Goal: Task Accomplishment & Management: Complete application form

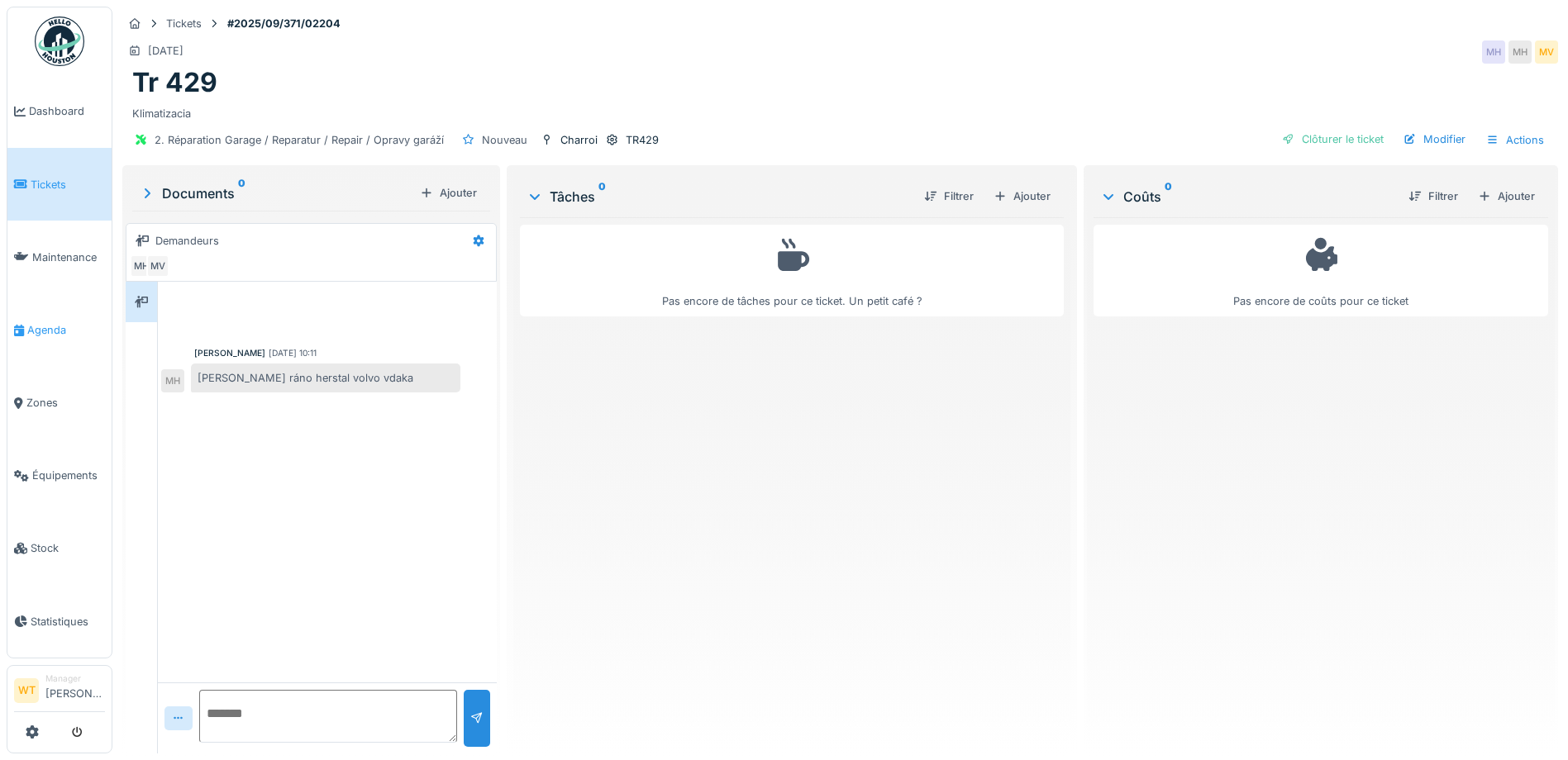
click at [48, 322] on span "Agenda" at bounding box center [66, 330] width 78 height 16
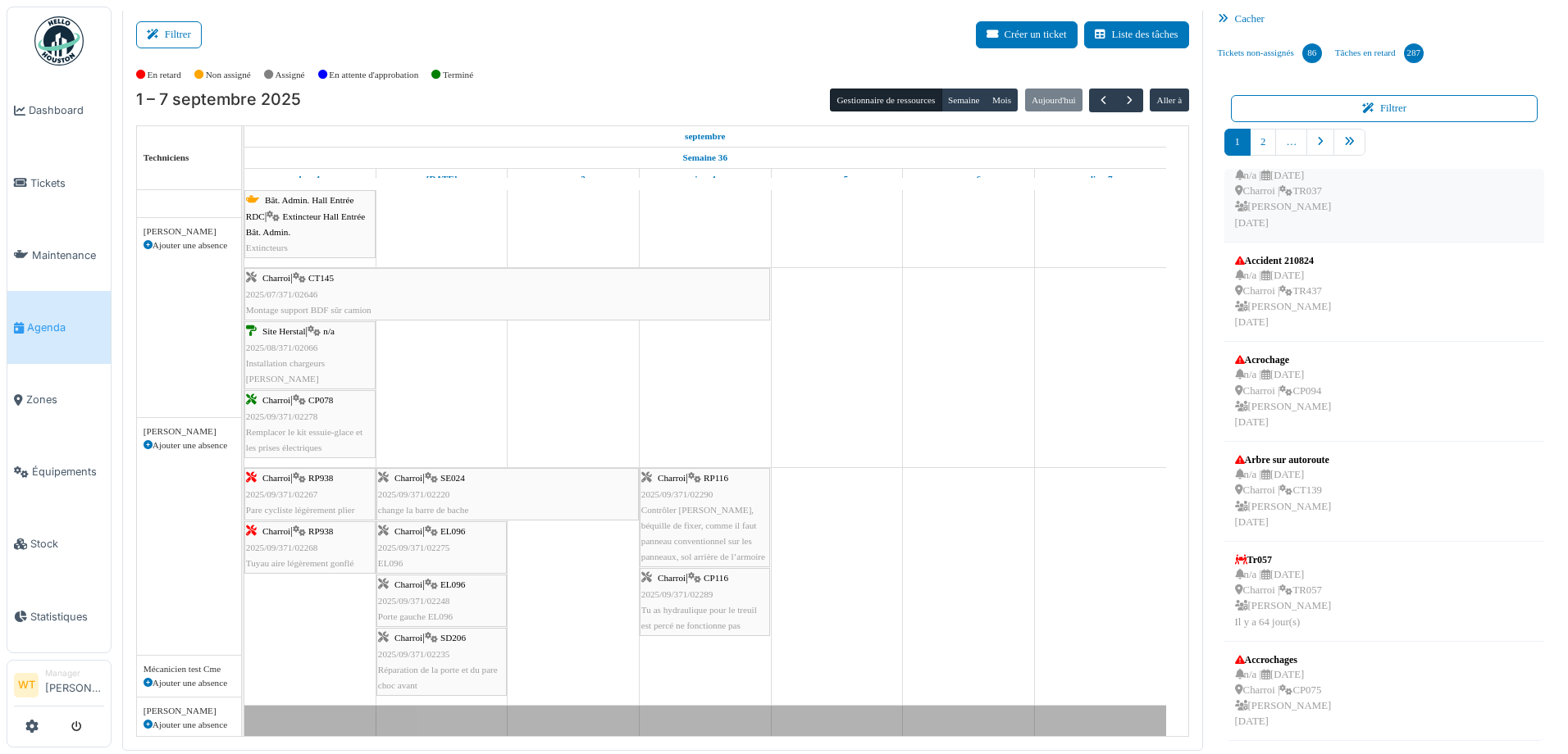
scroll to position [50, 0]
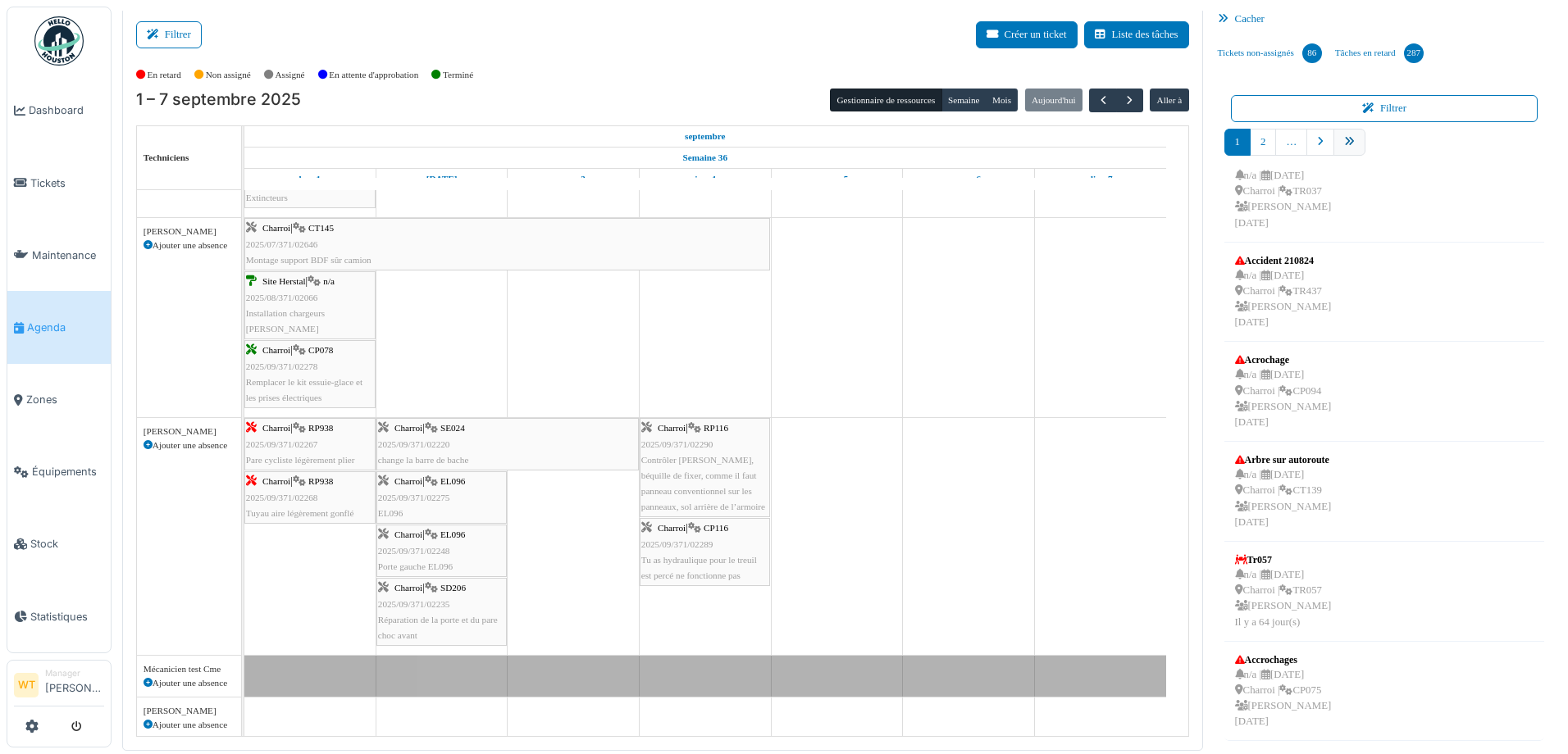
click at [1344, 145] on icon "pager" at bounding box center [1349, 142] width 11 height 11
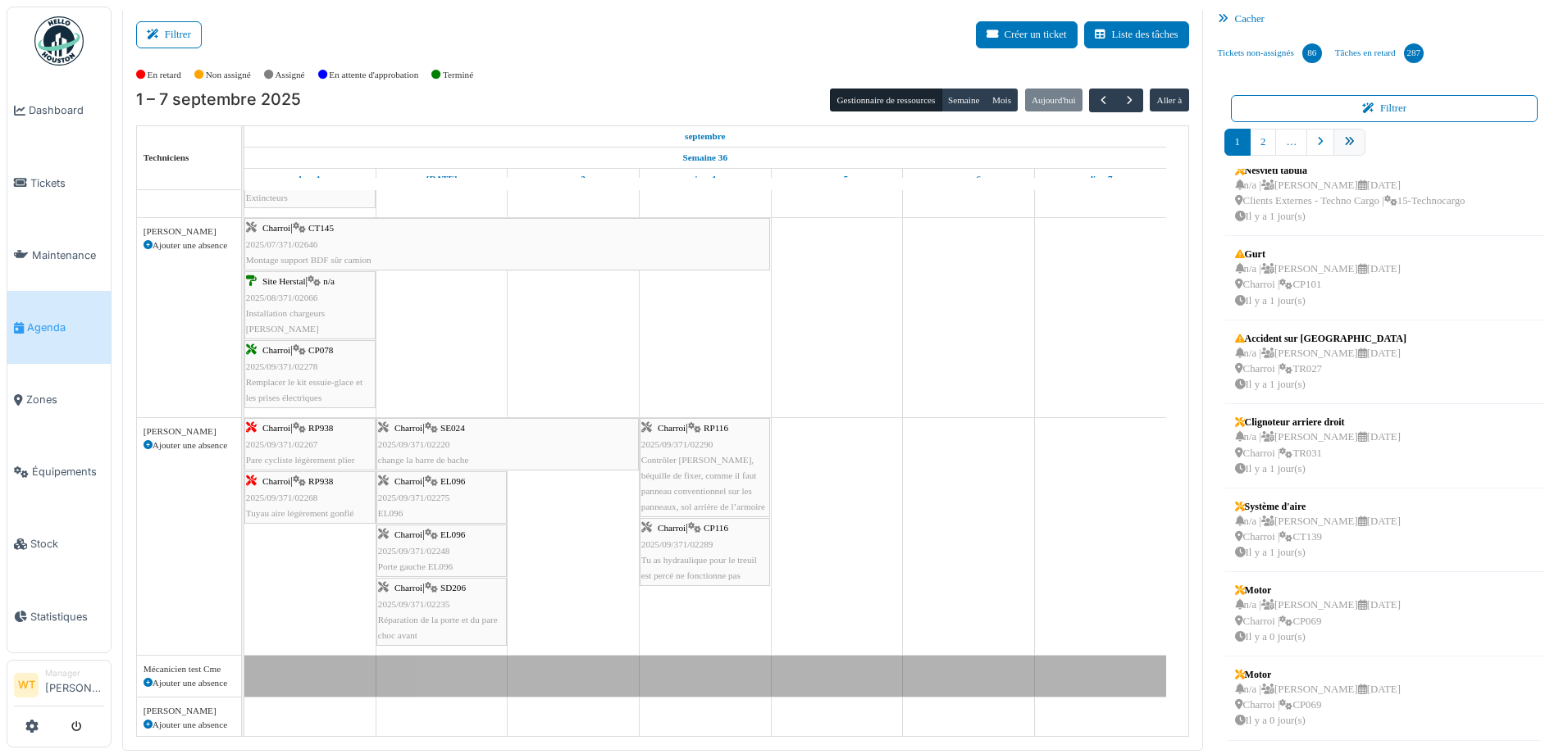
scroll to position [269, 0]
click at [1374, 142] on link "10" at bounding box center [1380, 142] width 32 height 27
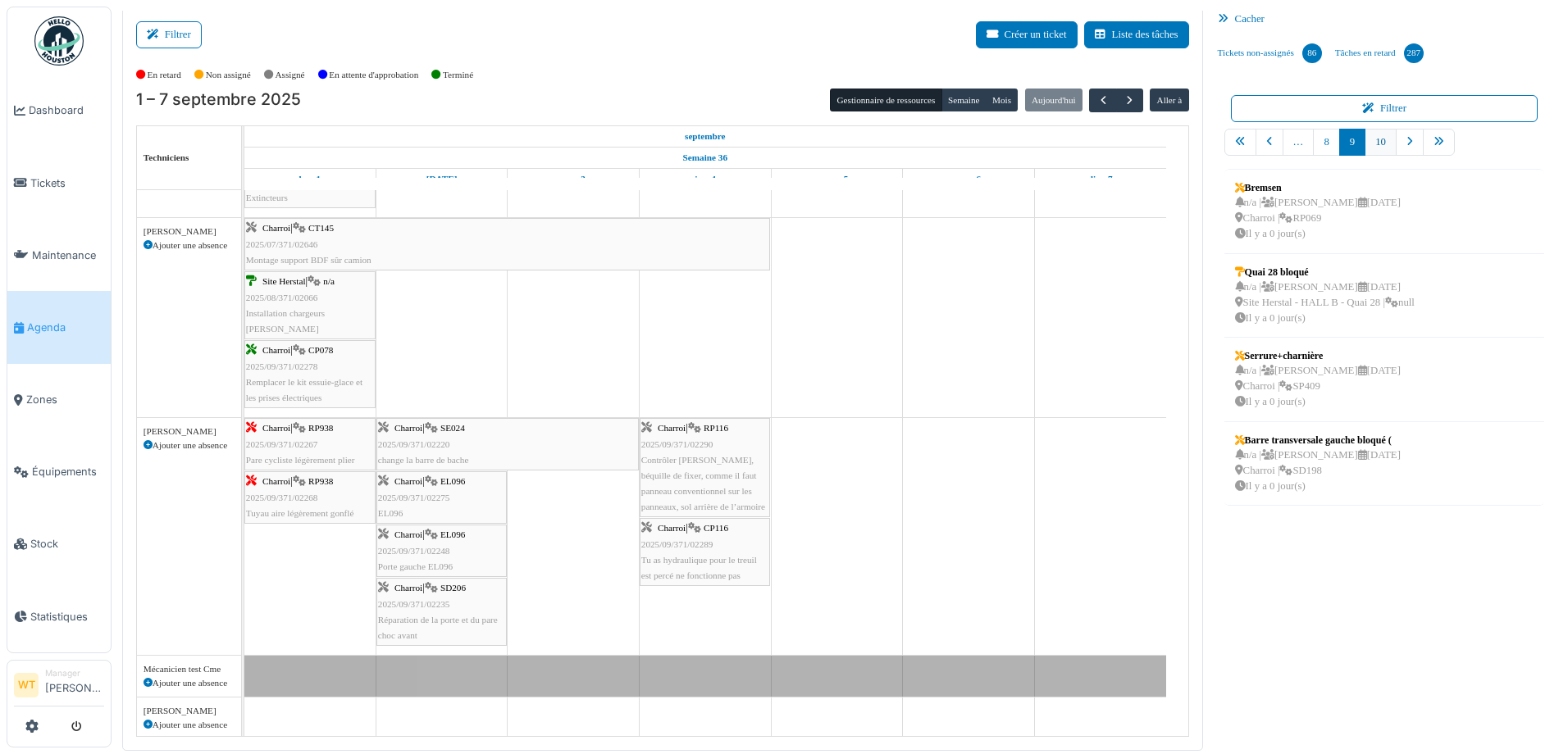
scroll to position [0, 0]
click at [1381, 145] on nav "… 9 10" at bounding box center [1385, 149] width 321 height 41
click at [1315, 137] on link "9" at bounding box center [1326, 142] width 26 height 27
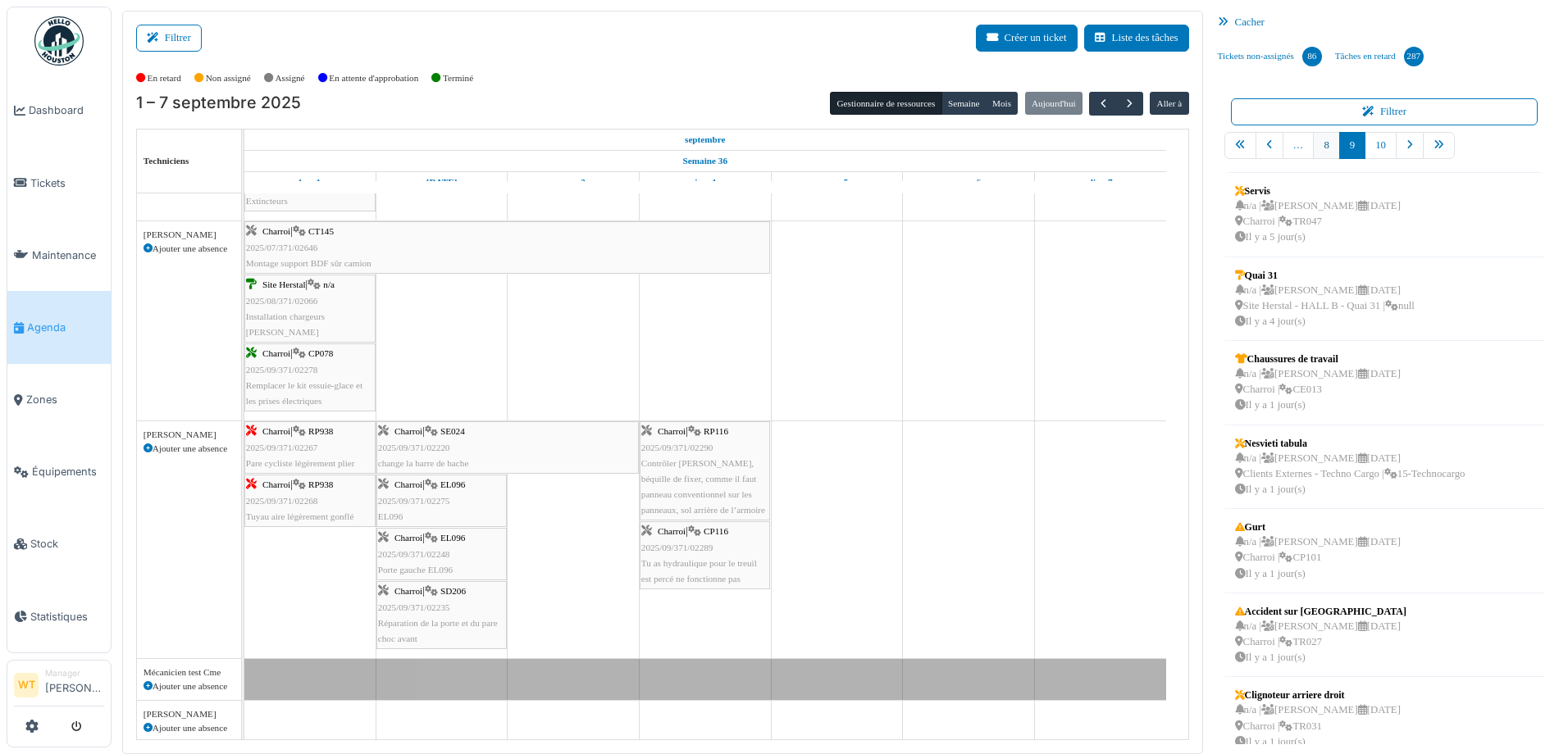
click at [1314, 150] on link "8" at bounding box center [1326, 146] width 26 height 27
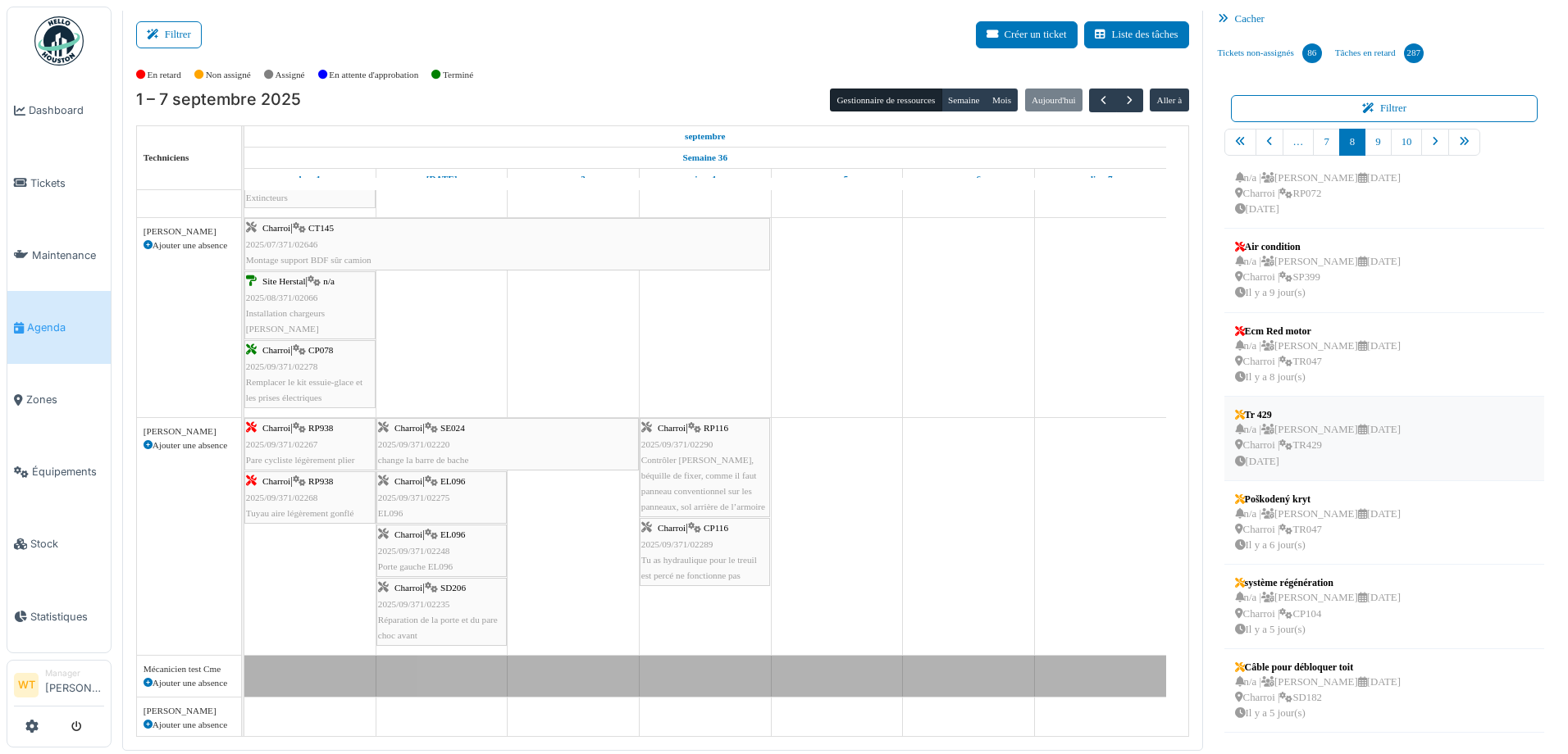
scroll to position [106, 0]
click at [1338, 438] on div "n/a | Marc Vasen 02/09/2025 Charroi | TR429 Il y a 7 jour(s)" at bounding box center [1318, 449] width 166 height 47
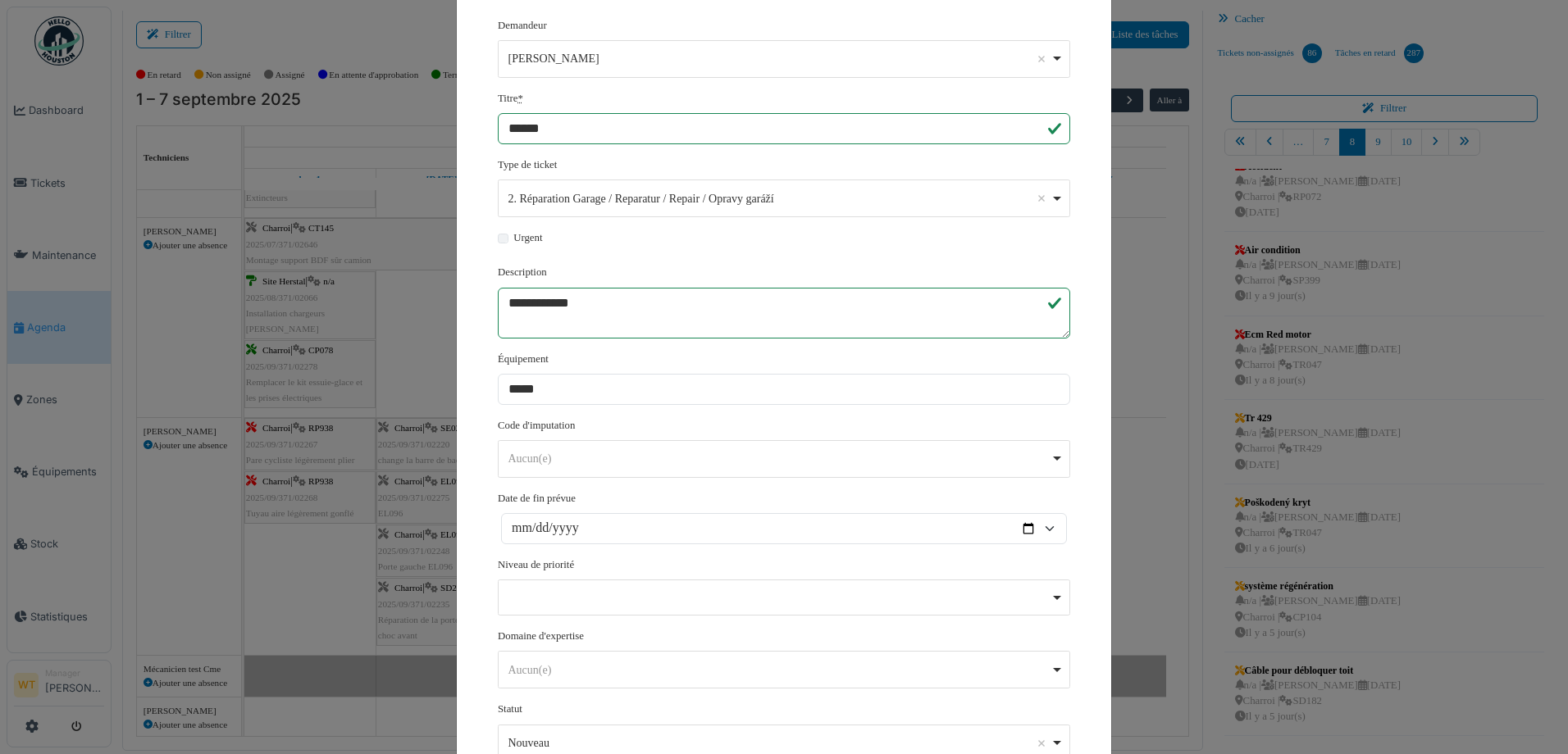
scroll to position [303, 0]
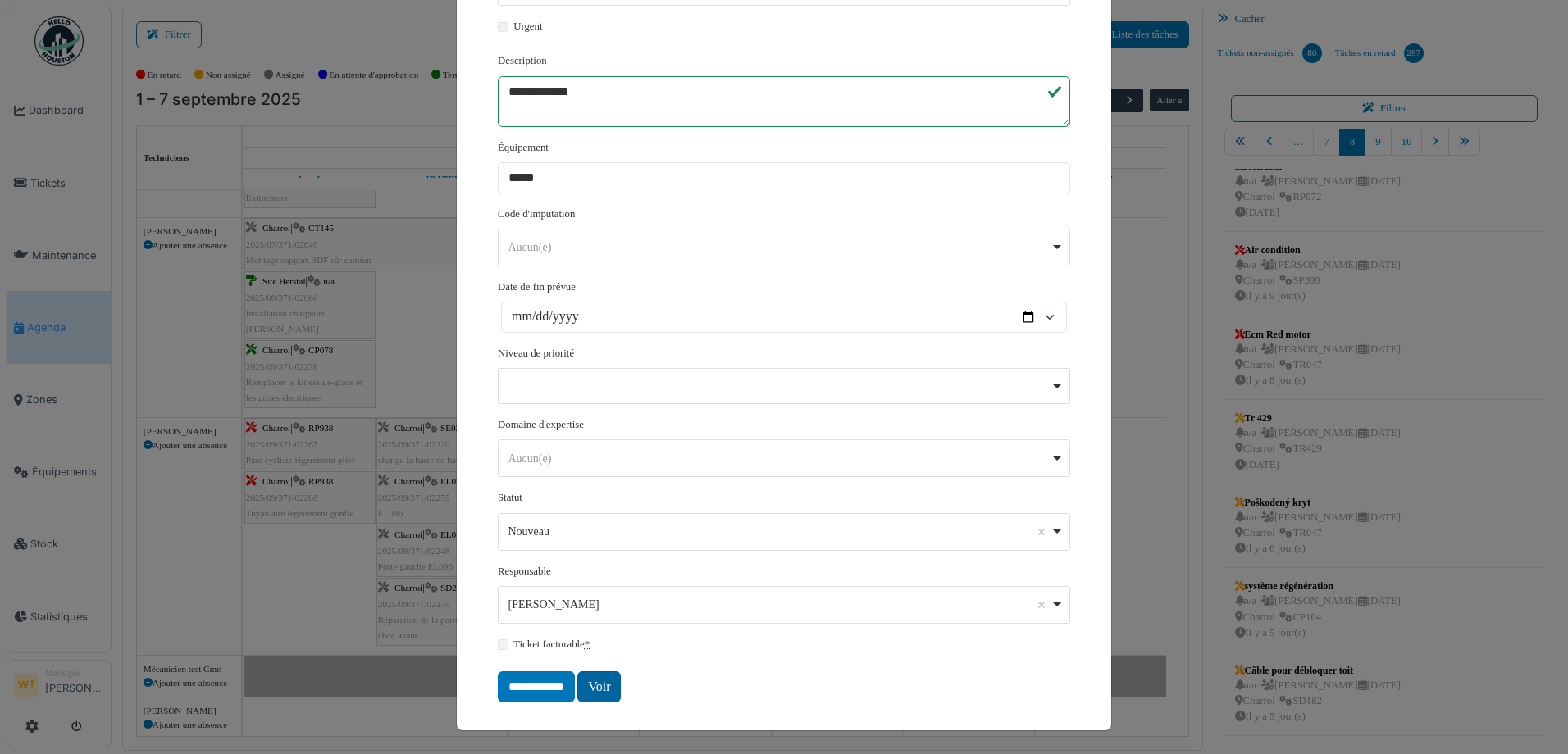
click at [600, 689] on link "Voir" at bounding box center [599, 687] width 43 height 31
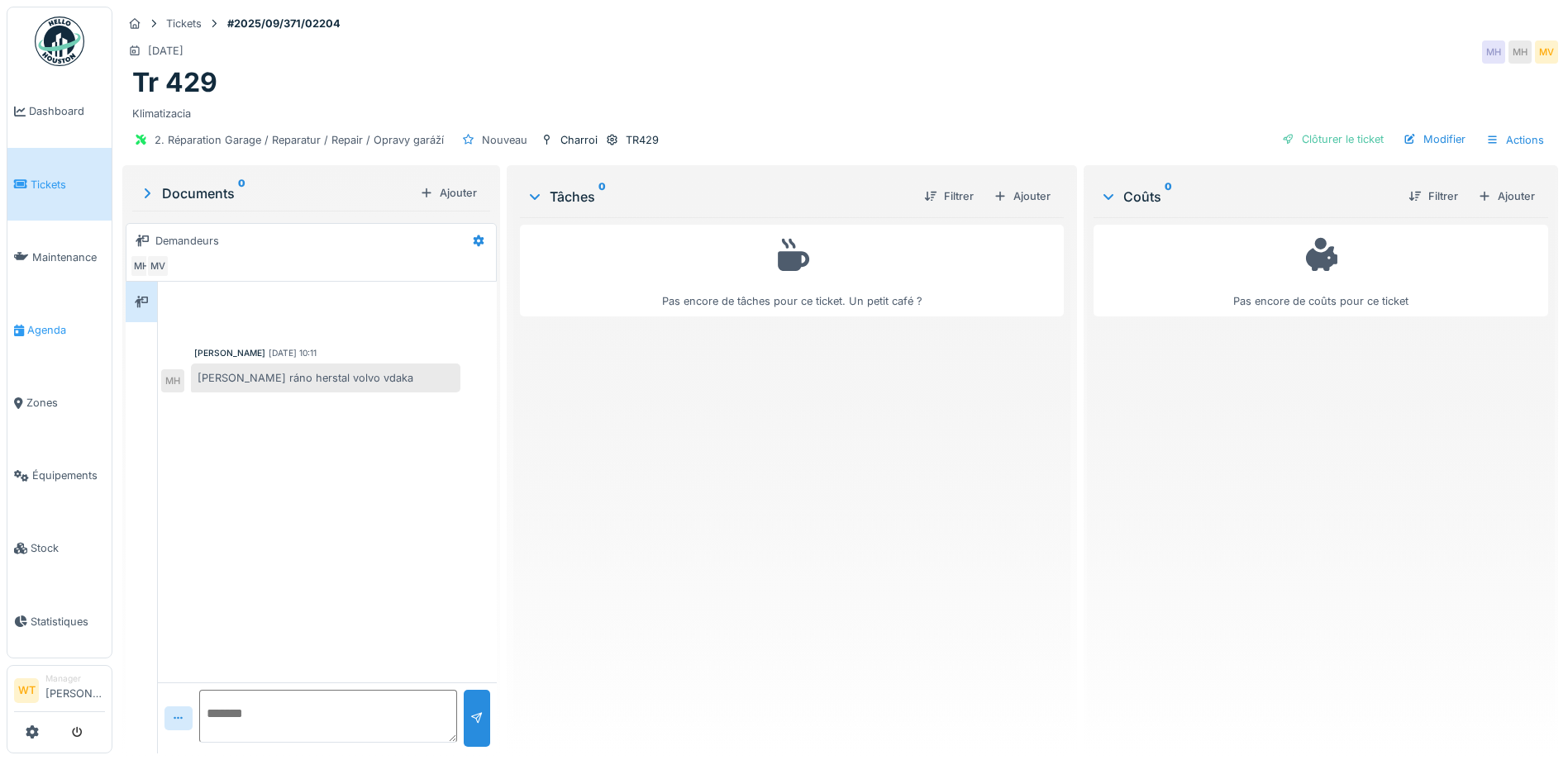
click at [44, 334] on link "Agenda" at bounding box center [59, 330] width 104 height 73
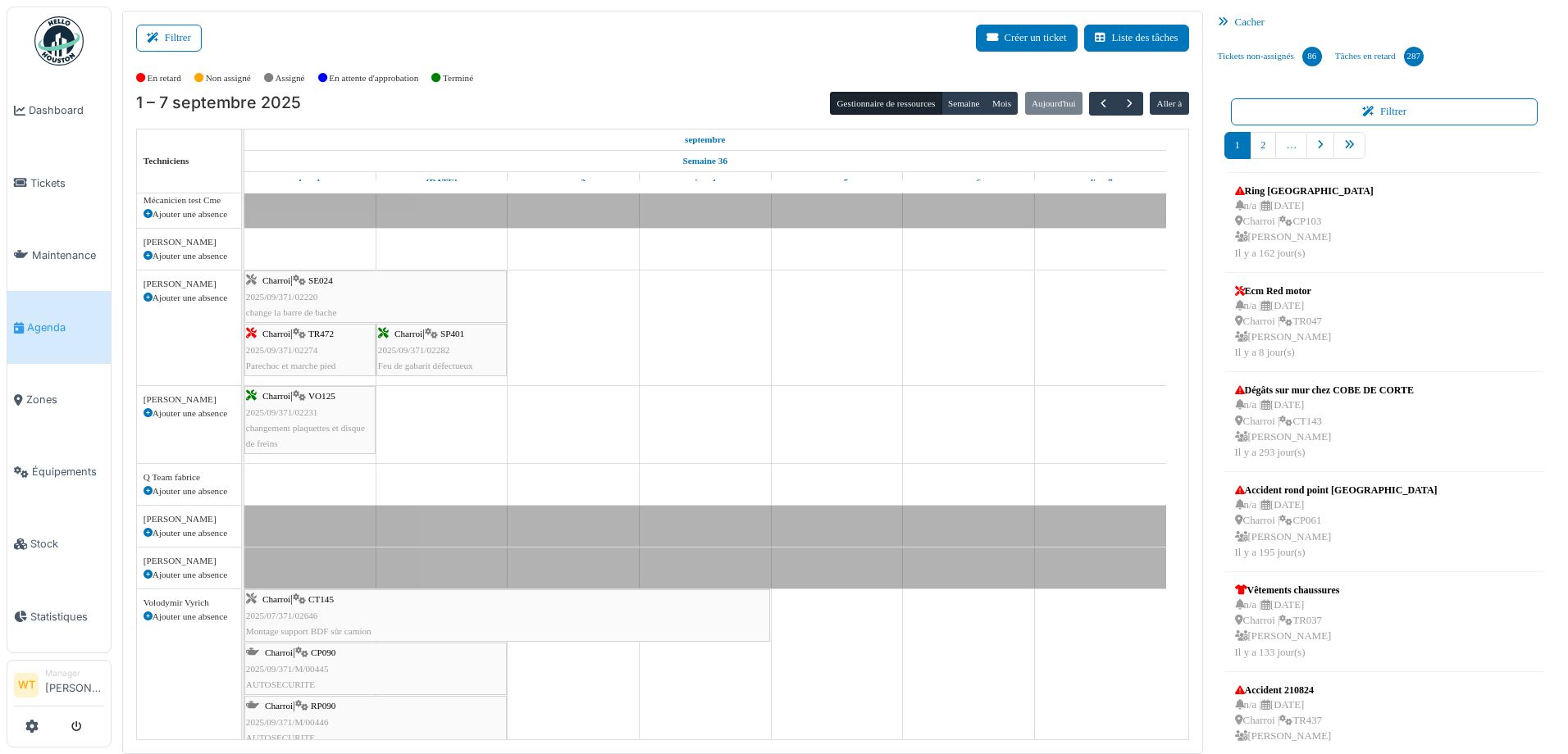
scroll to position [542, 0]
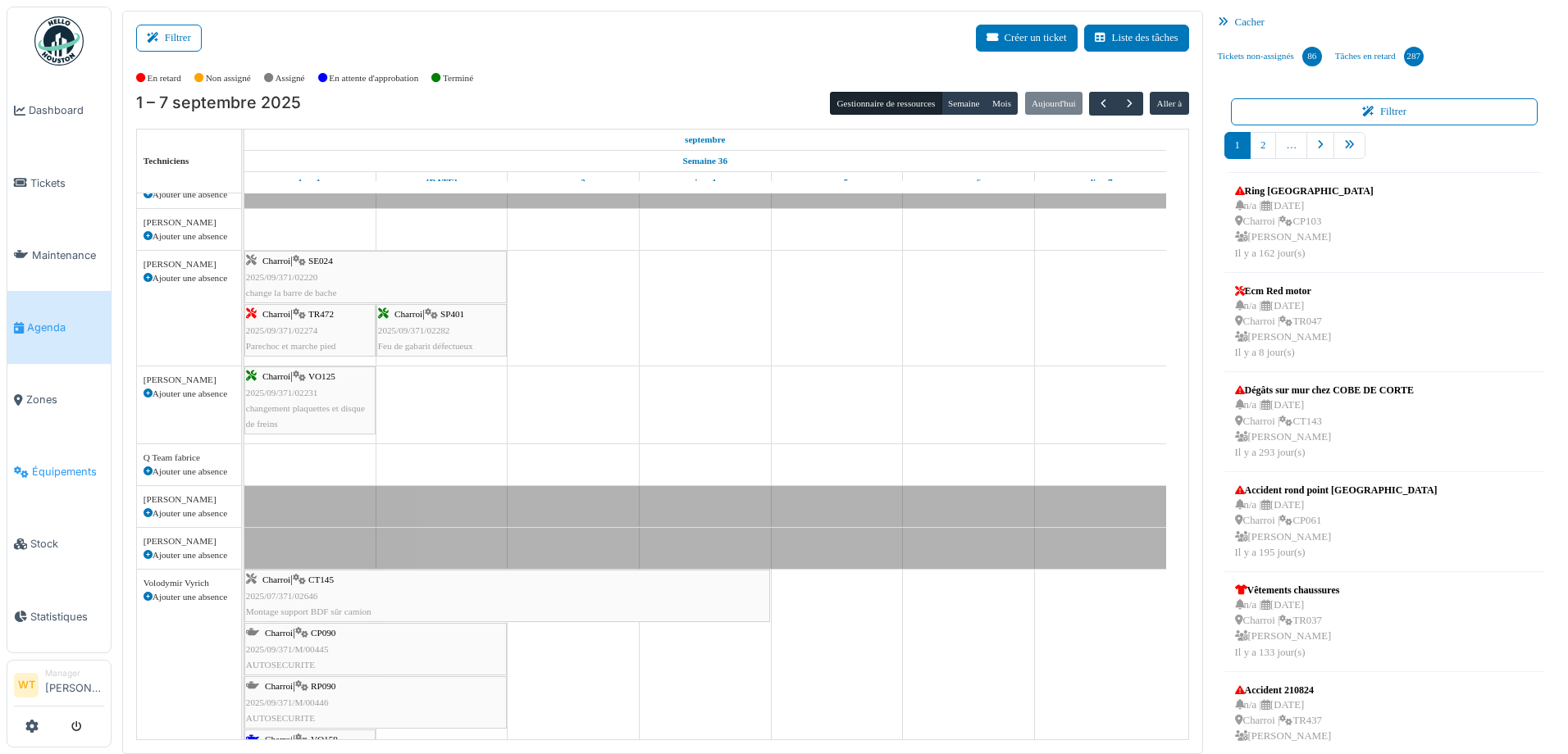
click at [50, 464] on span "Équipements" at bounding box center [68, 472] width 72 height 15
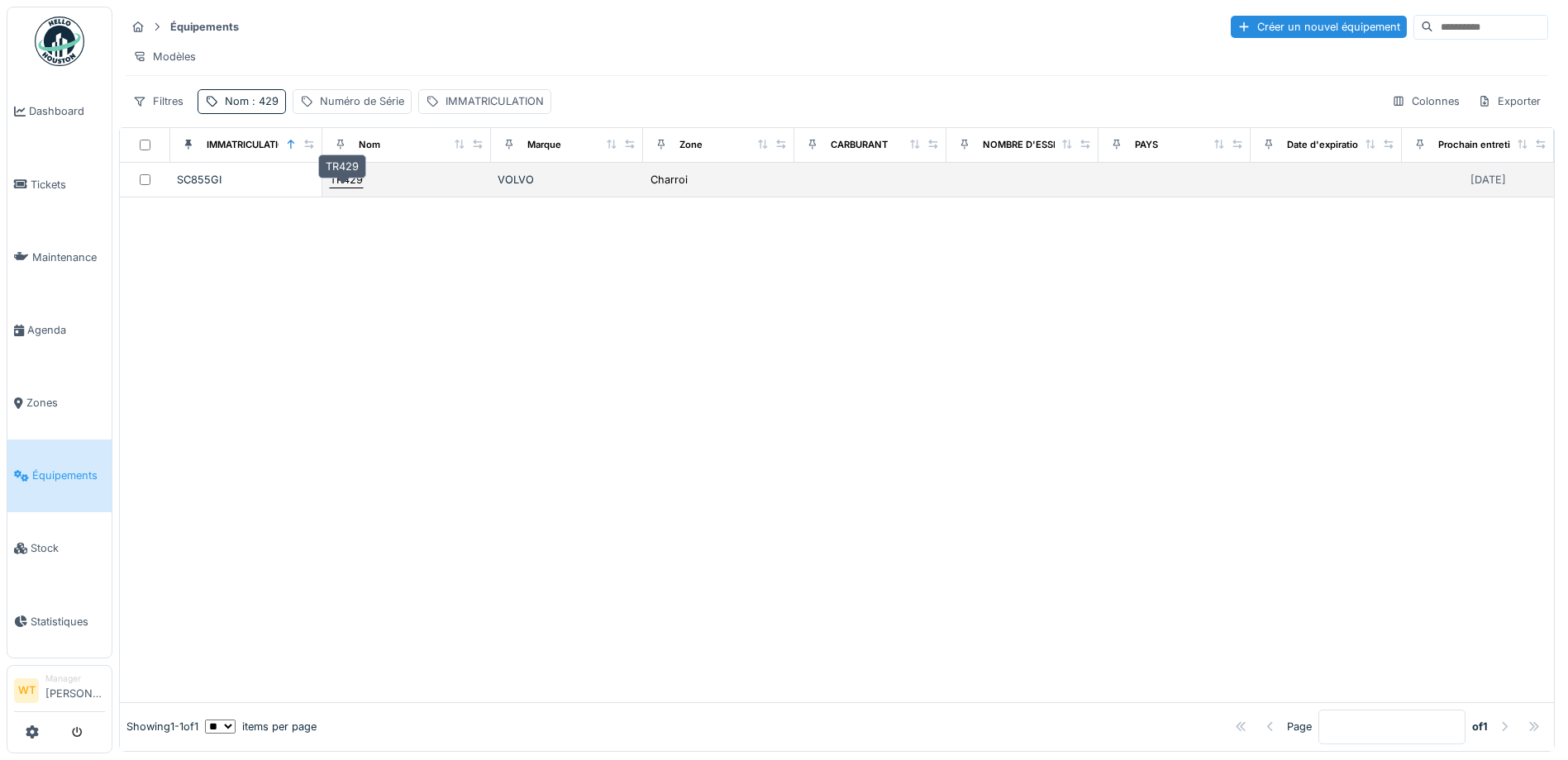
click at [356, 188] on div "TR429" at bounding box center [346, 180] width 33 height 16
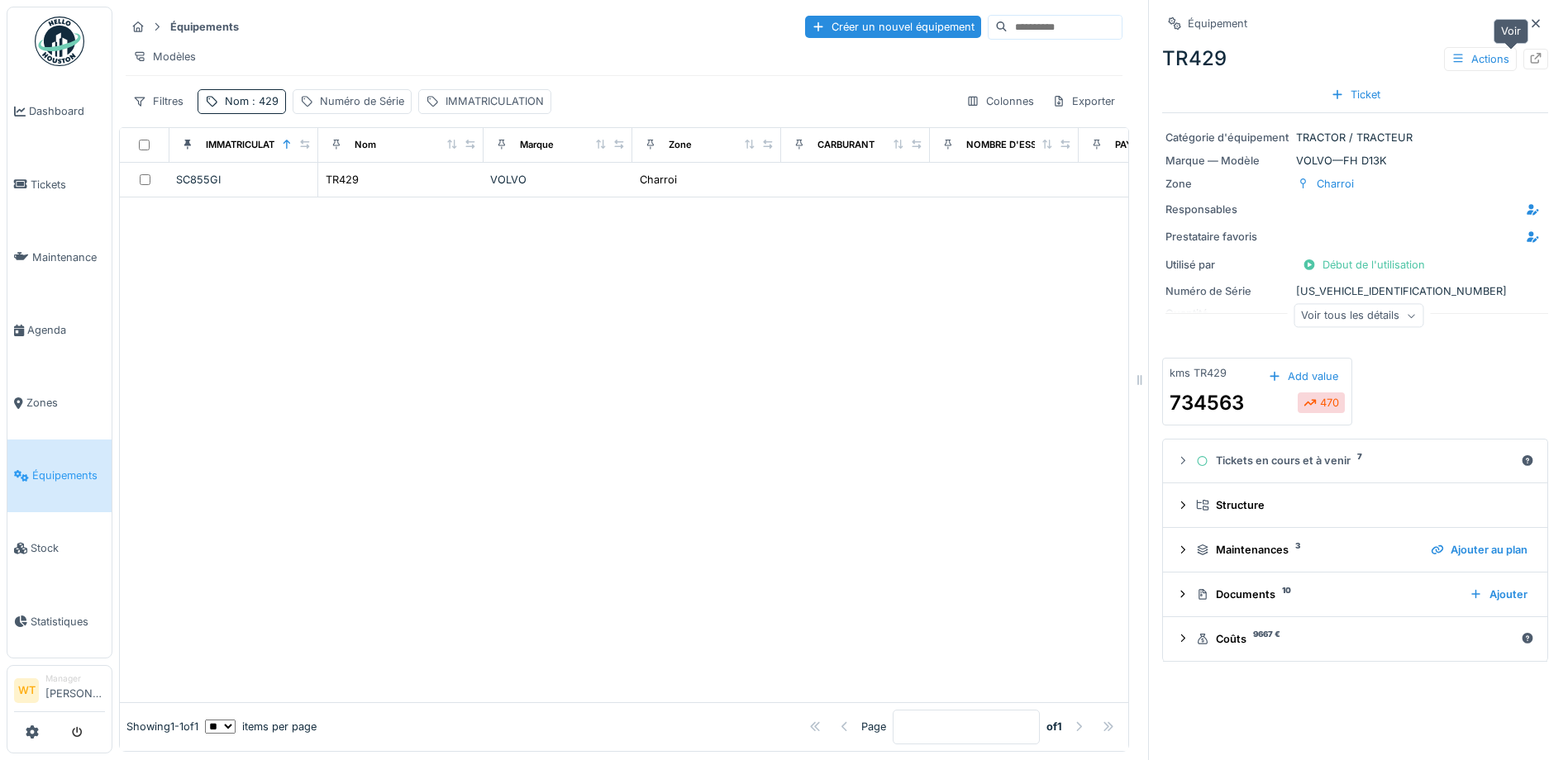
click at [1529, 60] on icon at bounding box center [1536, 57] width 14 height 11
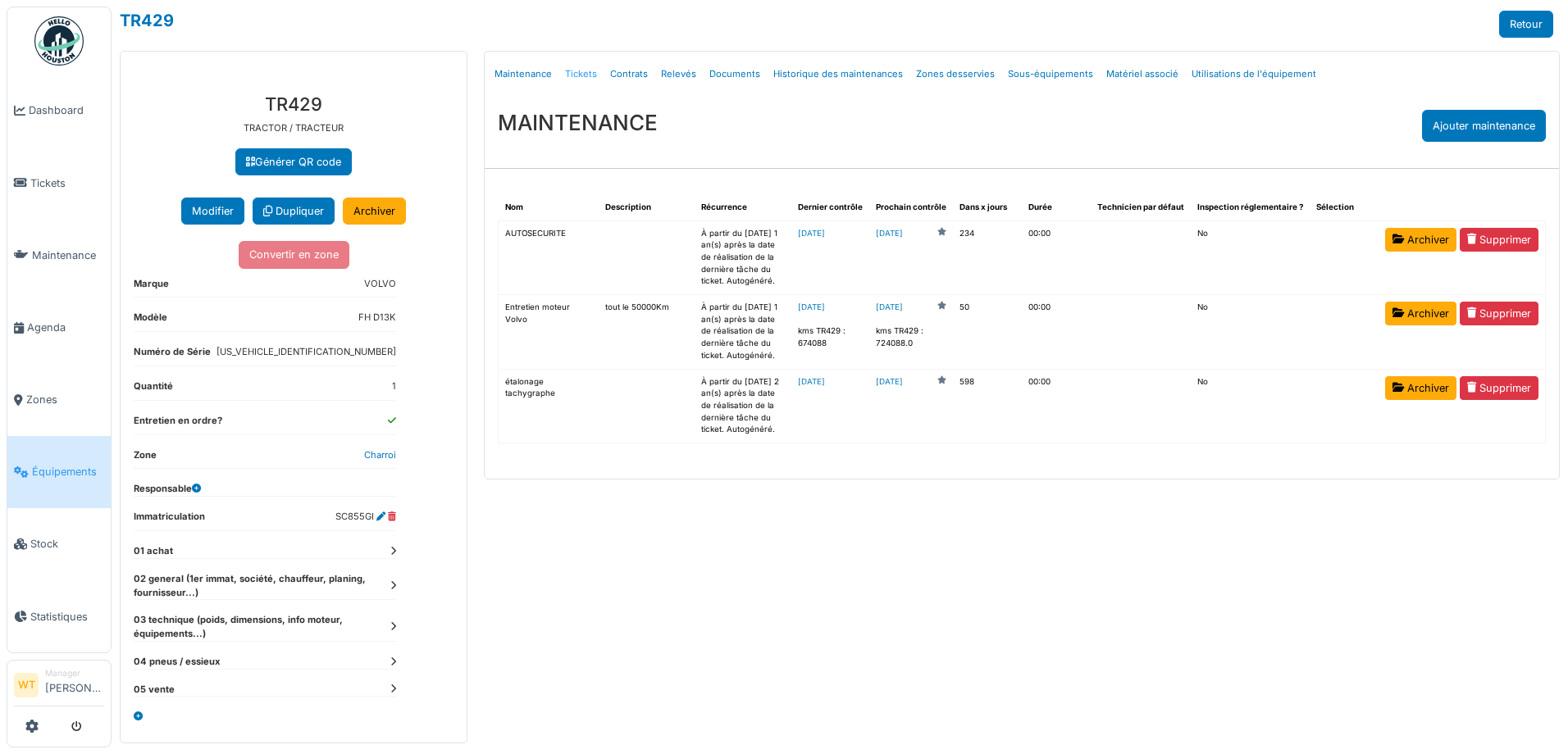
click at [564, 73] on link "Tickets" at bounding box center [580, 74] width 45 height 39
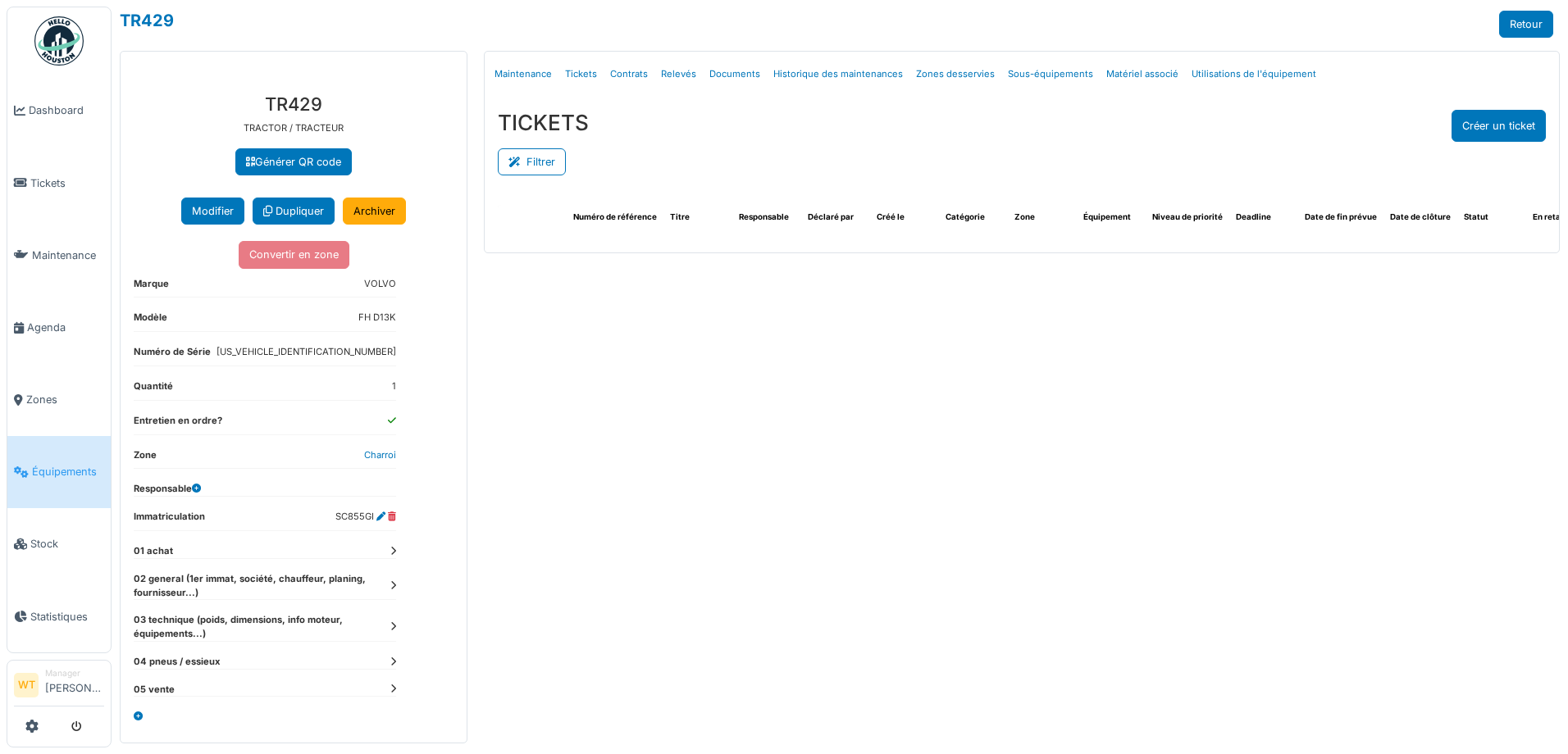
select select "***"
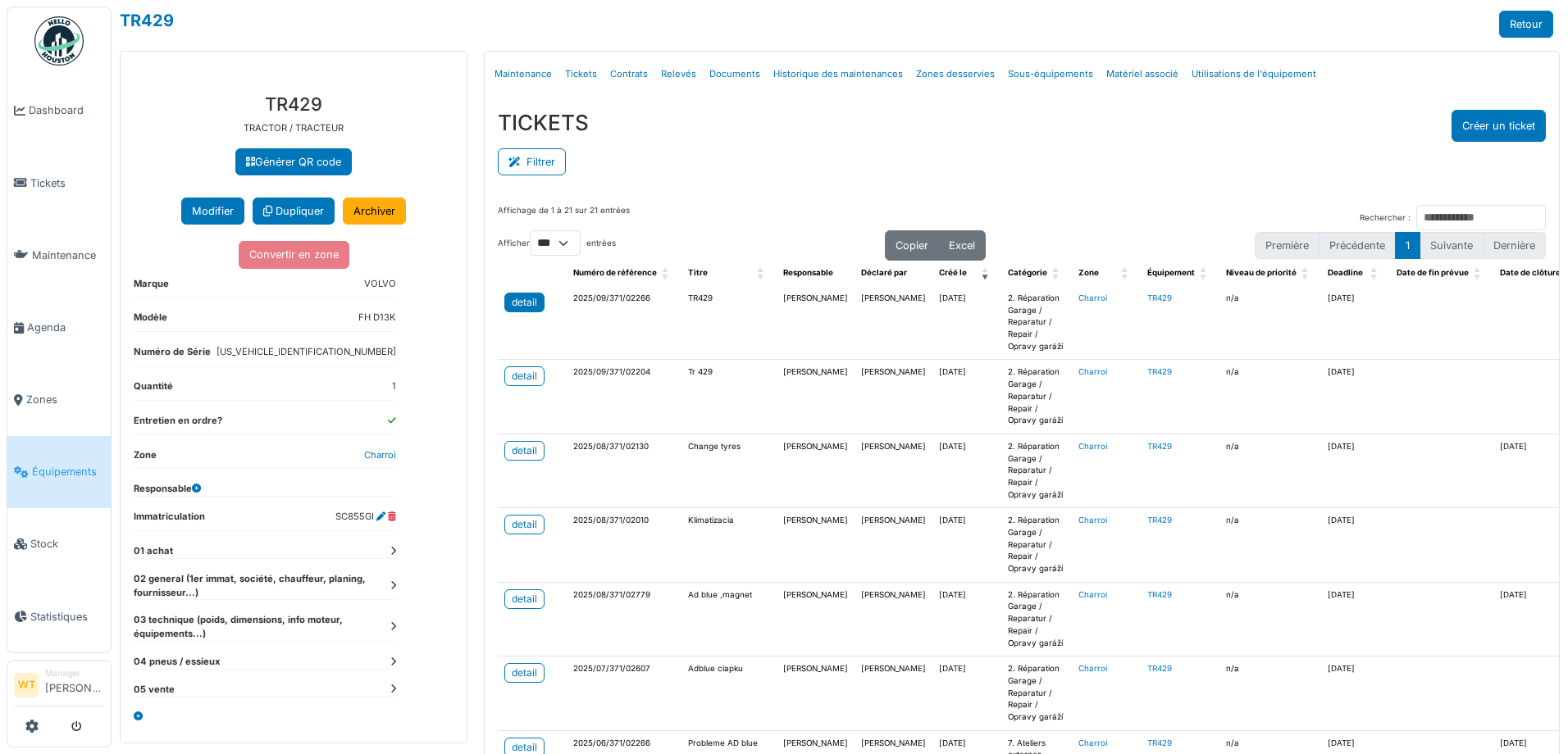
click at [517, 303] on div "detail" at bounding box center [524, 302] width 25 height 14
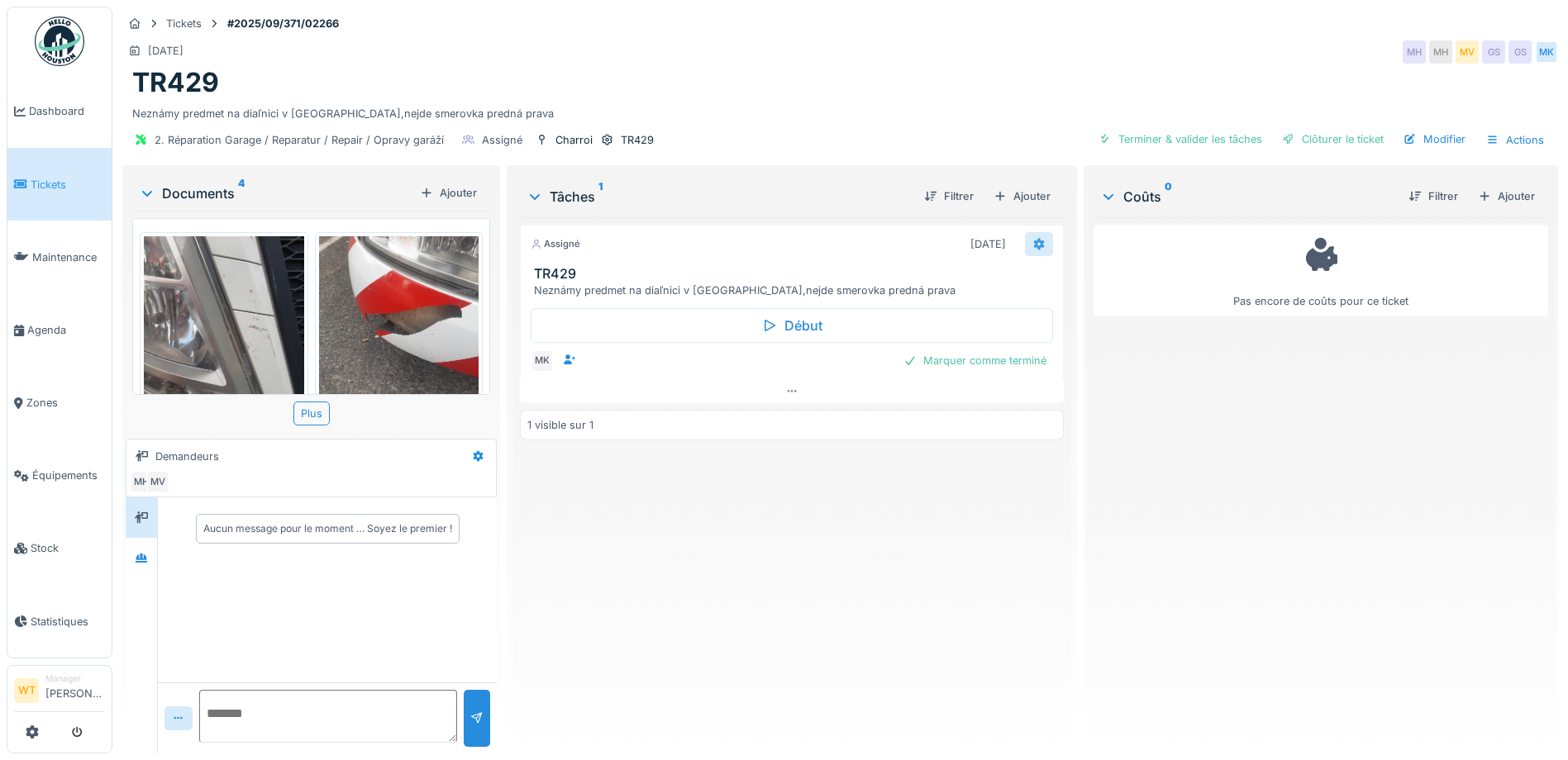
click at [1033, 249] on icon at bounding box center [1039, 243] width 14 height 11
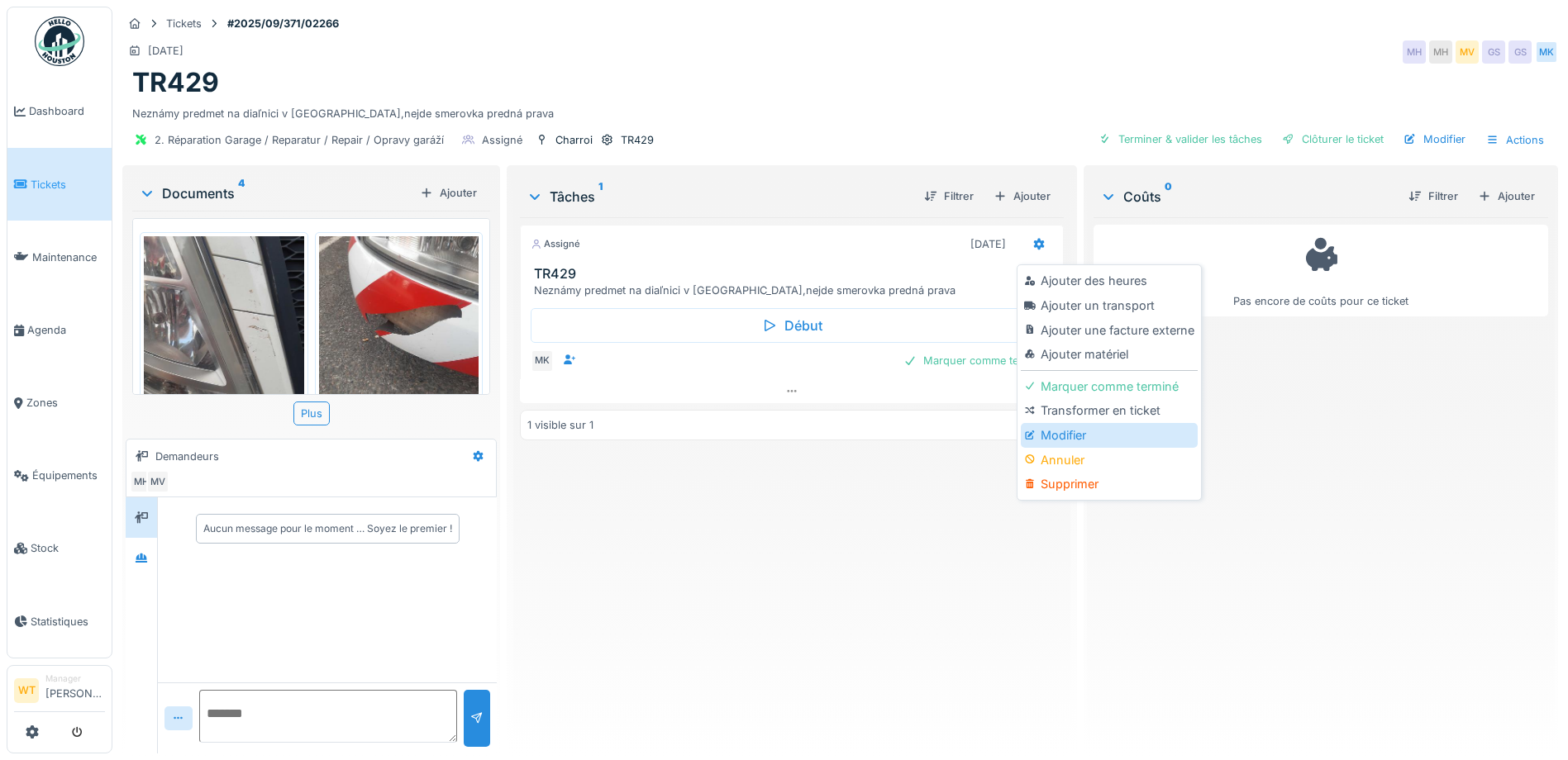
click at [1091, 440] on div "Modifier" at bounding box center [1109, 435] width 176 height 24
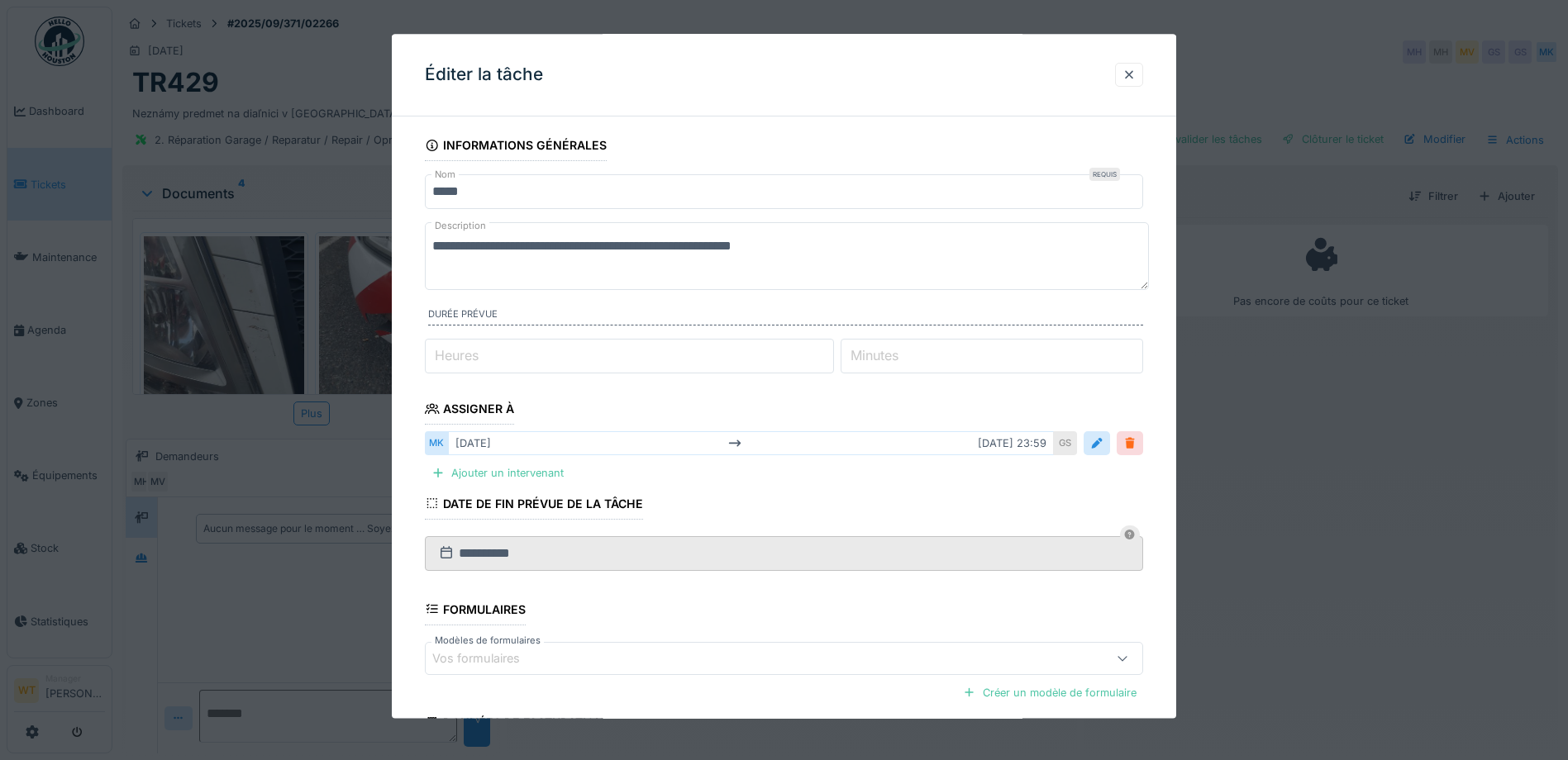
click at [1129, 437] on div at bounding box center [1130, 445] width 14 height 16
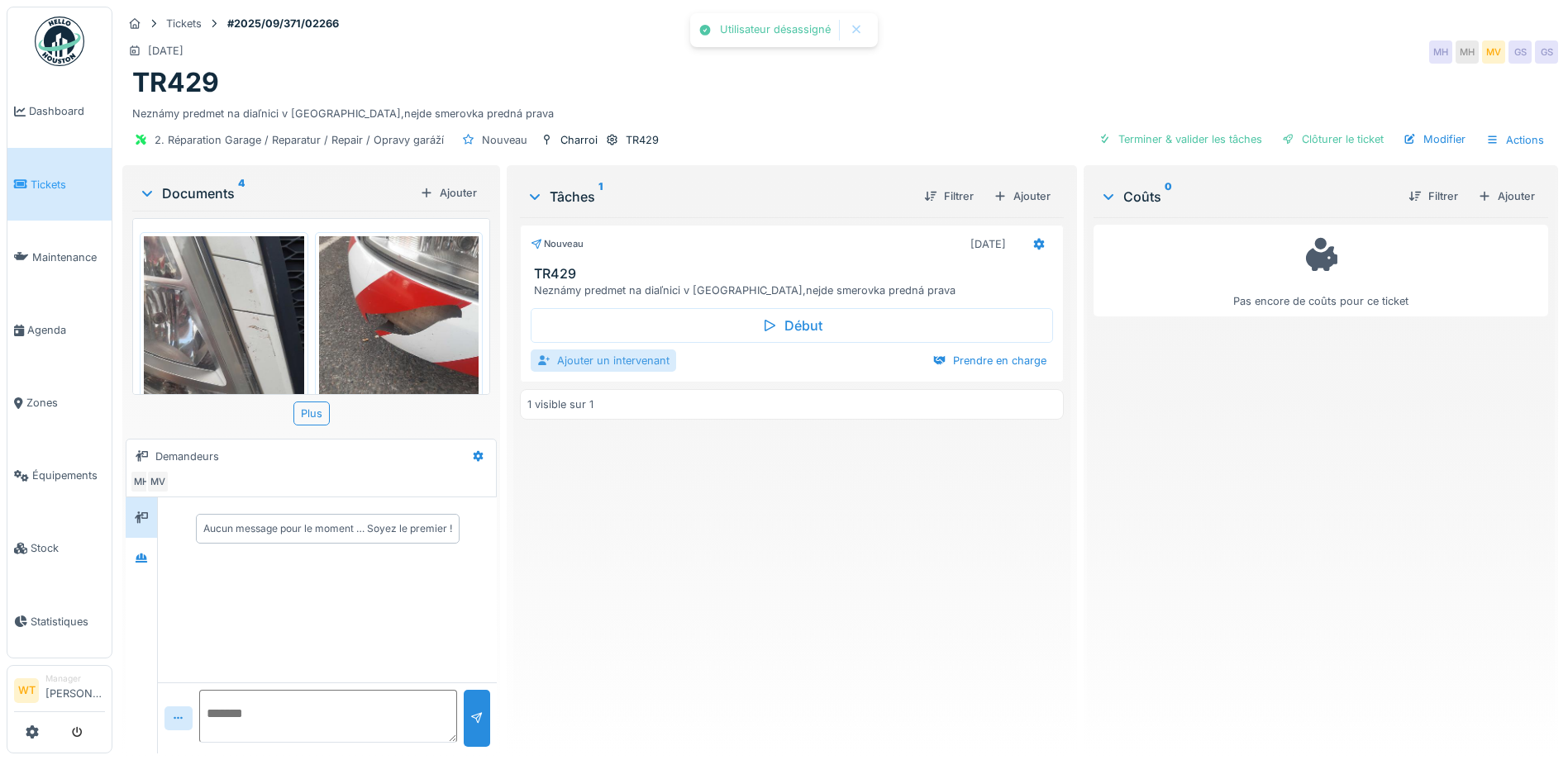
click at [619, 371] on div "Ajouter un intervenant" at bounding box center [603, 360] width 146 height 22
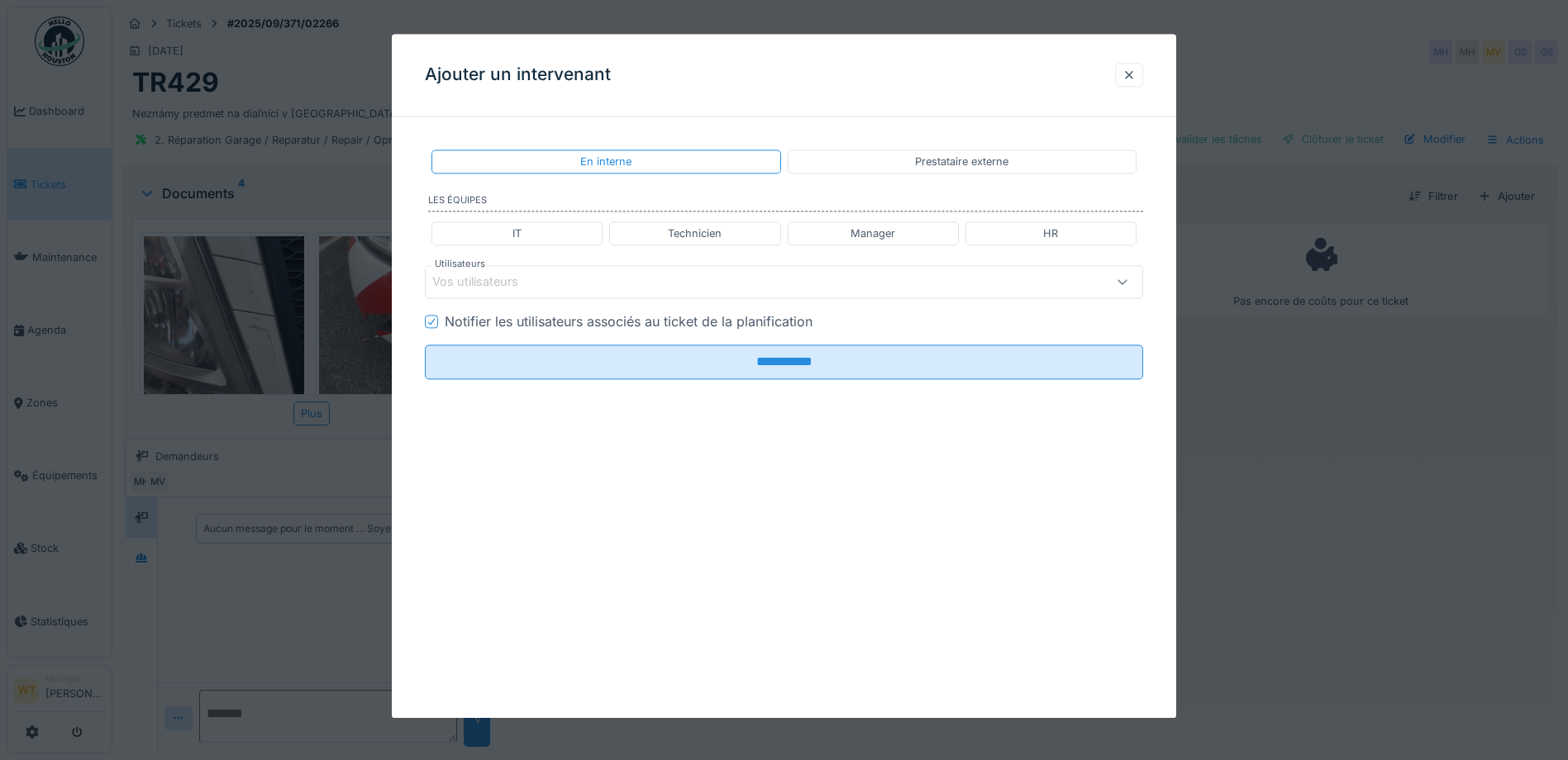
click at [565, 277] on div "Vos utilisateurs" at bounding box center [742, 282] width 619 height 18
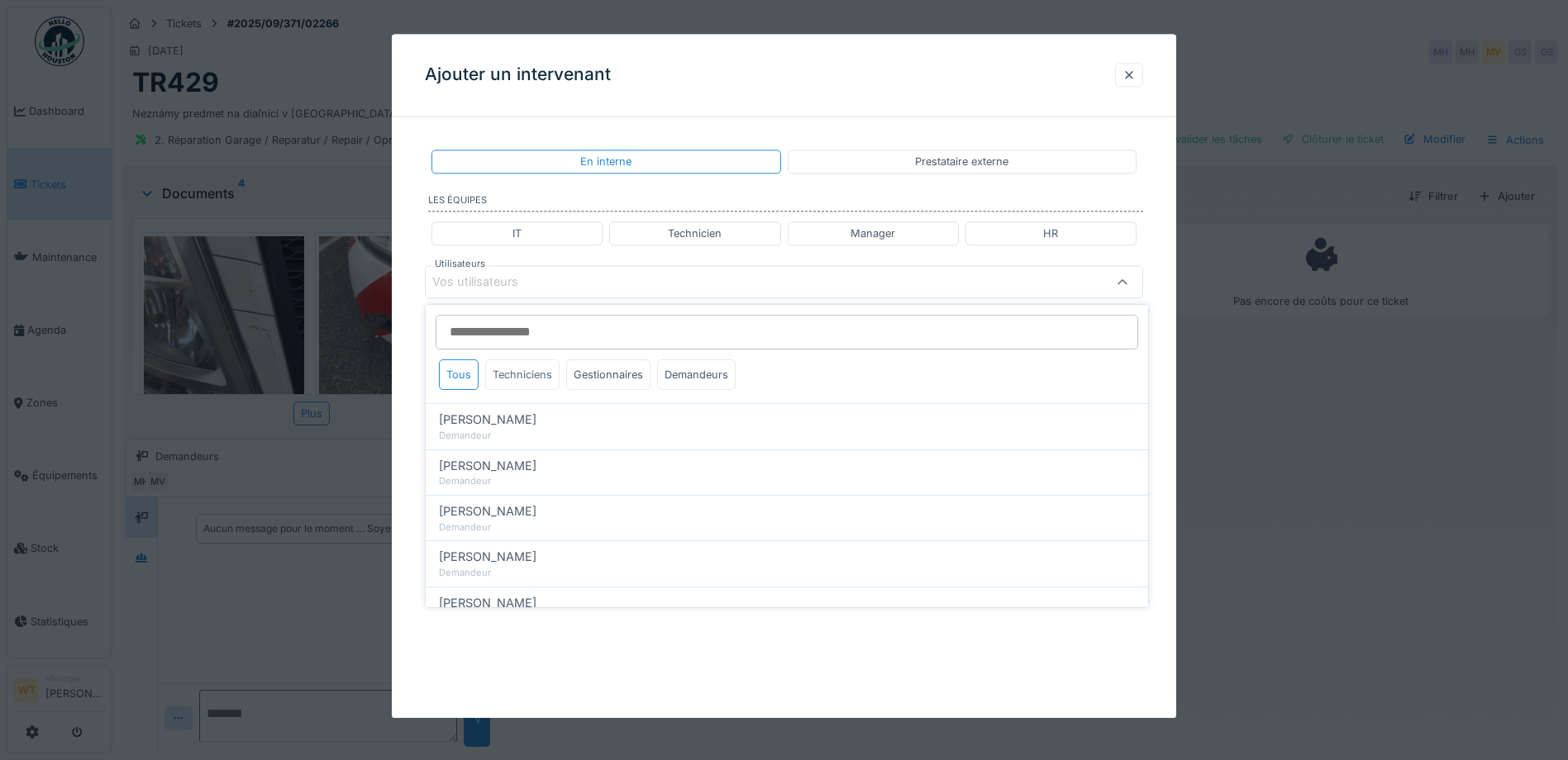
click at [538, 376] on div "Techniciens" at bounding box center [523, 375] width 74 height 30
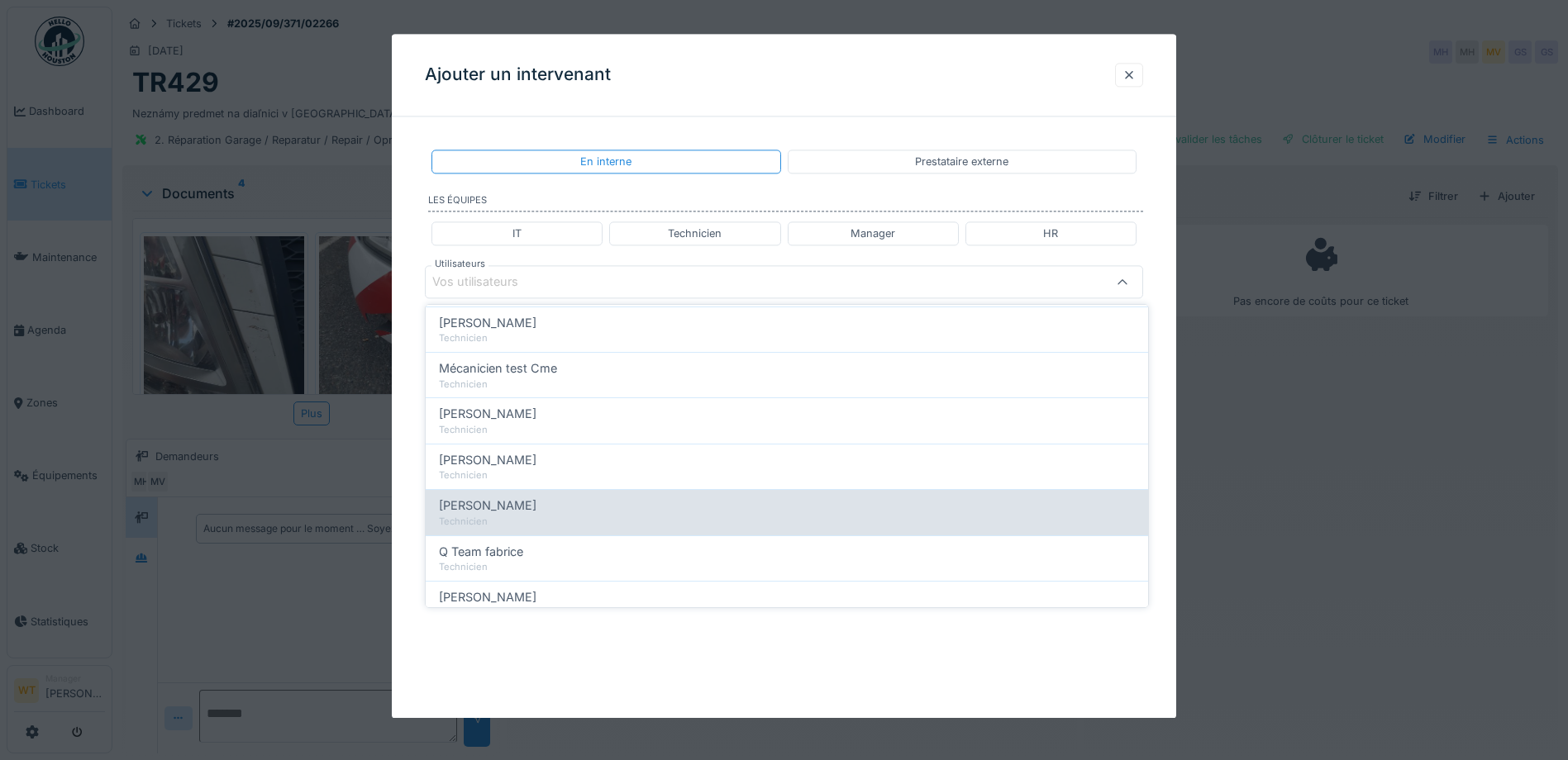
scroll to position [165, 0]
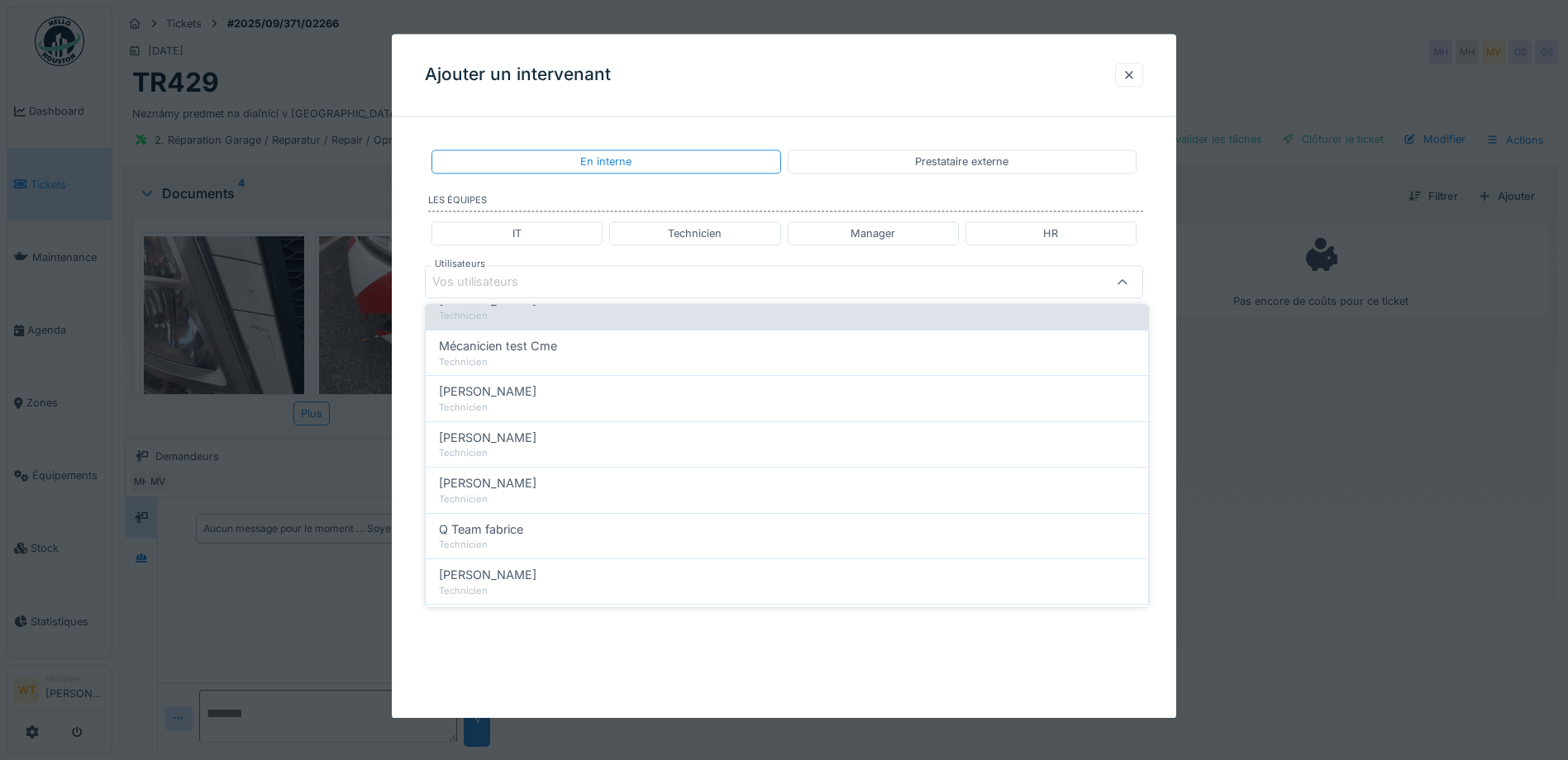
click at [547, 454] on div "Technicien" at bounding box center [786, 453] width 696 height 14
type input "*****"
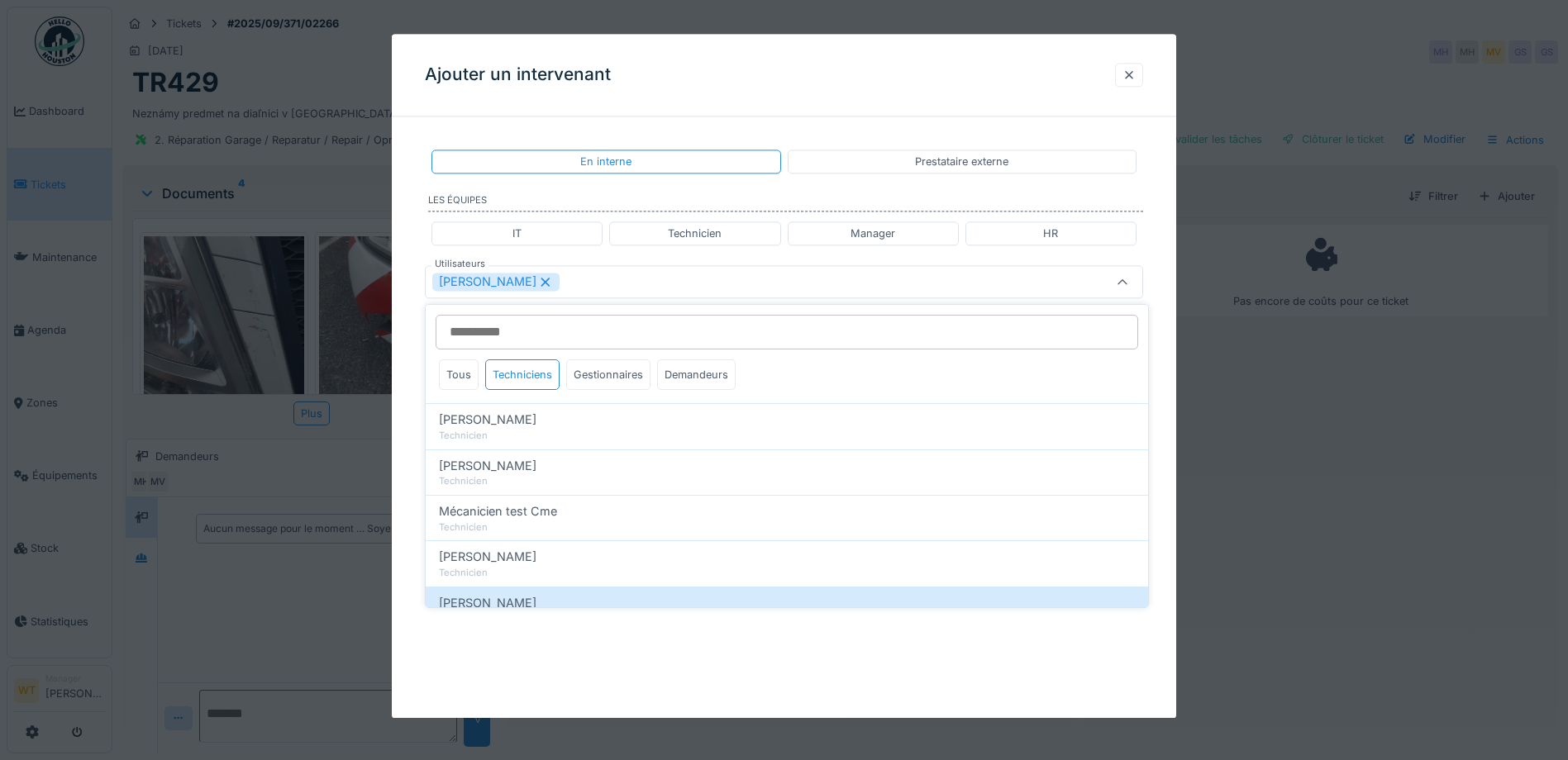
click at [645, 288] on div "Patrick Fridmansky" at bounding box center [742, 282] width 619 height 18
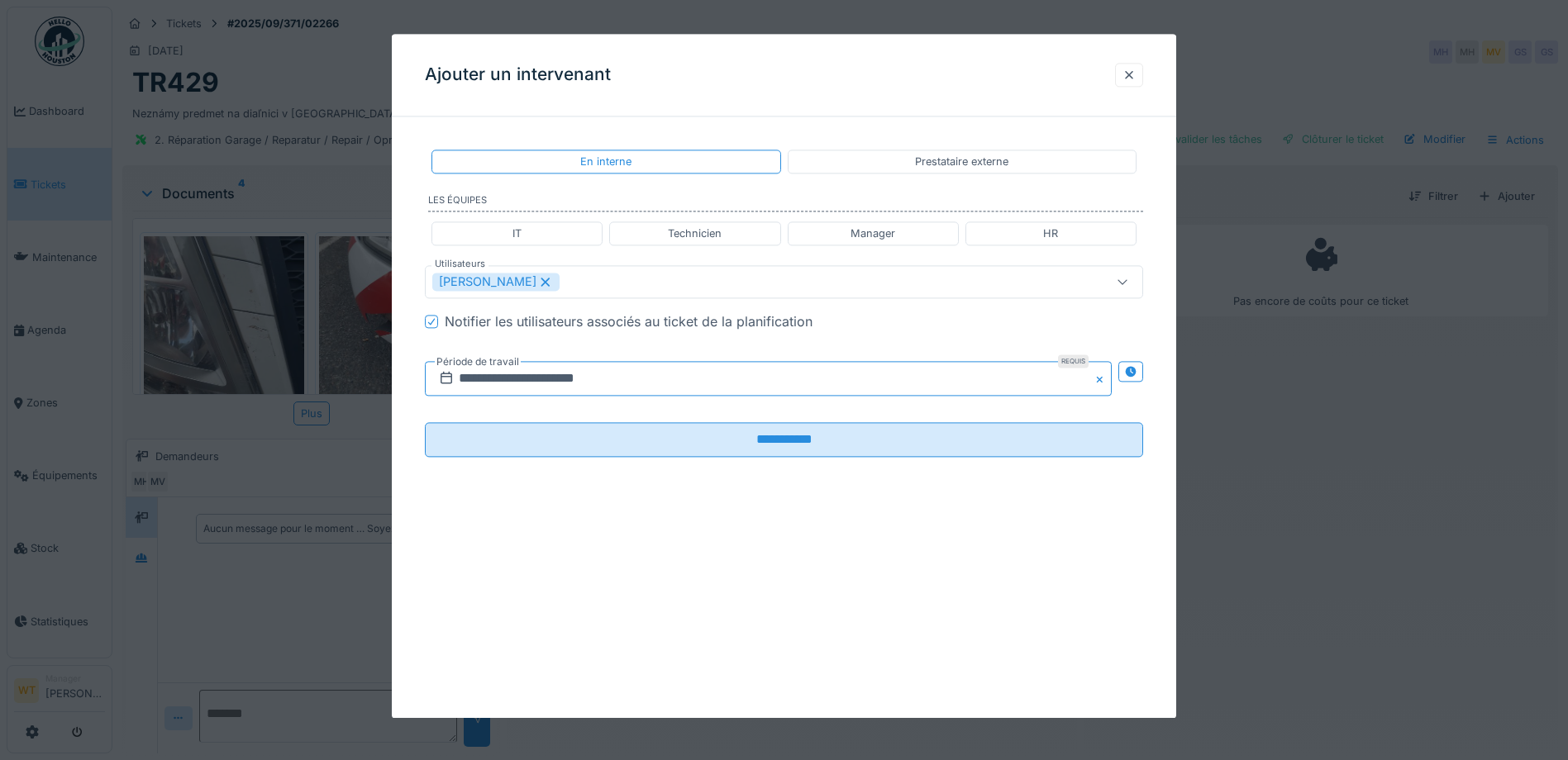
click at [608, 376] on input "**********" at bounding box center [769, 380] width 687 height 35
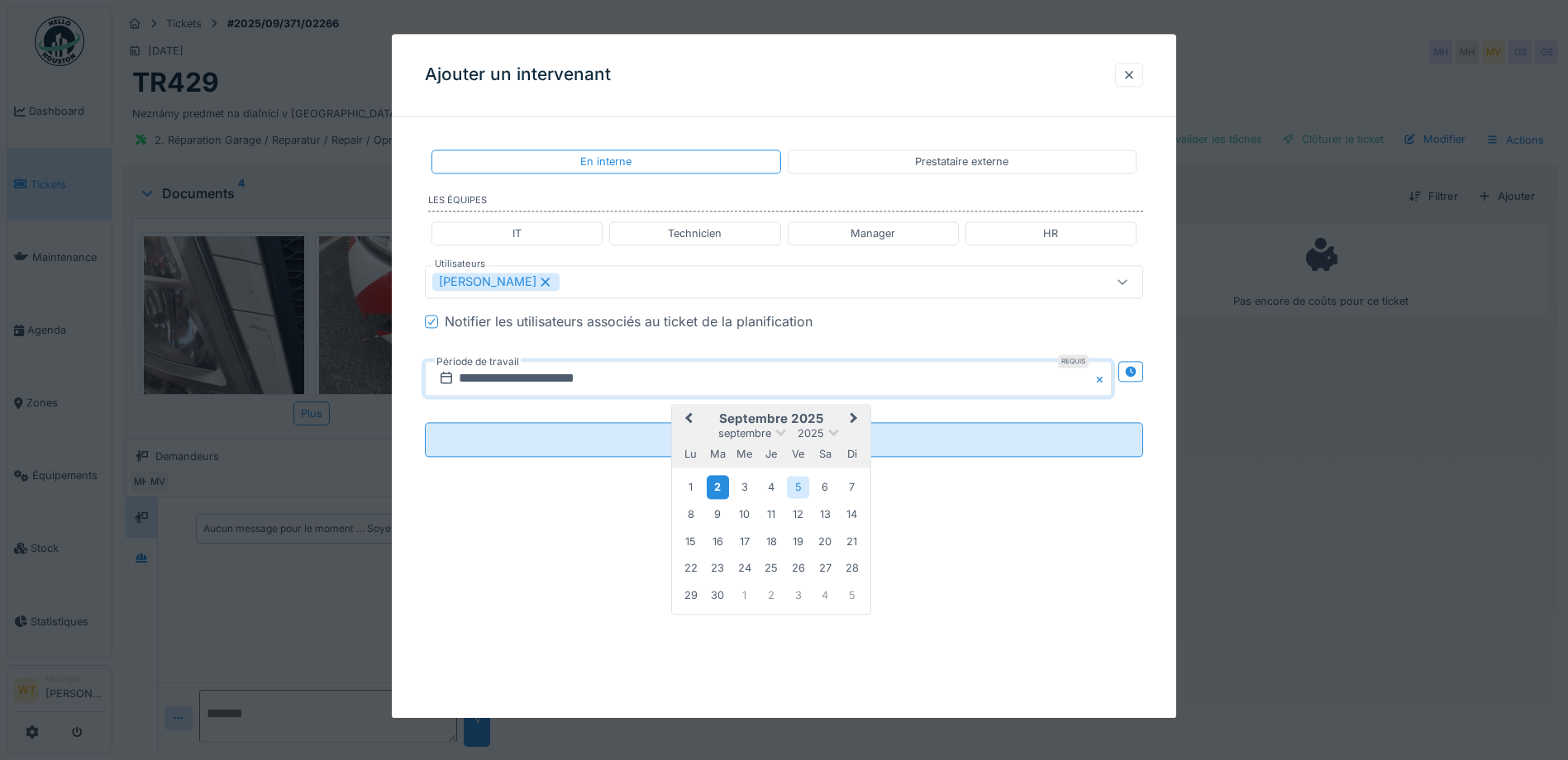
click at [717, 486] on div "2" at bounding box center [717, 487] width 22 height 24
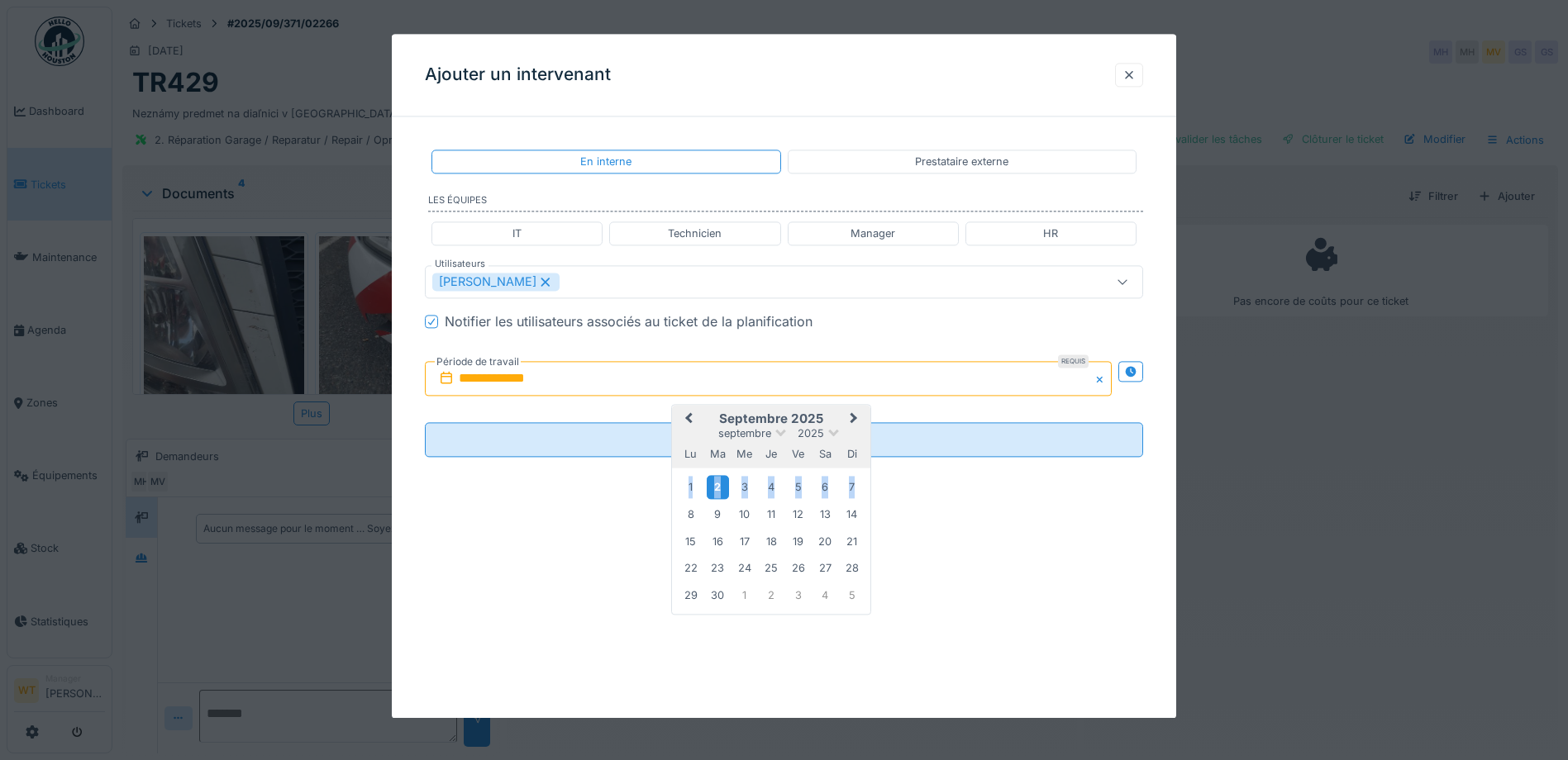
click at [717, 486] on div "2" at bounding box center [717, 487] width 22 height 24
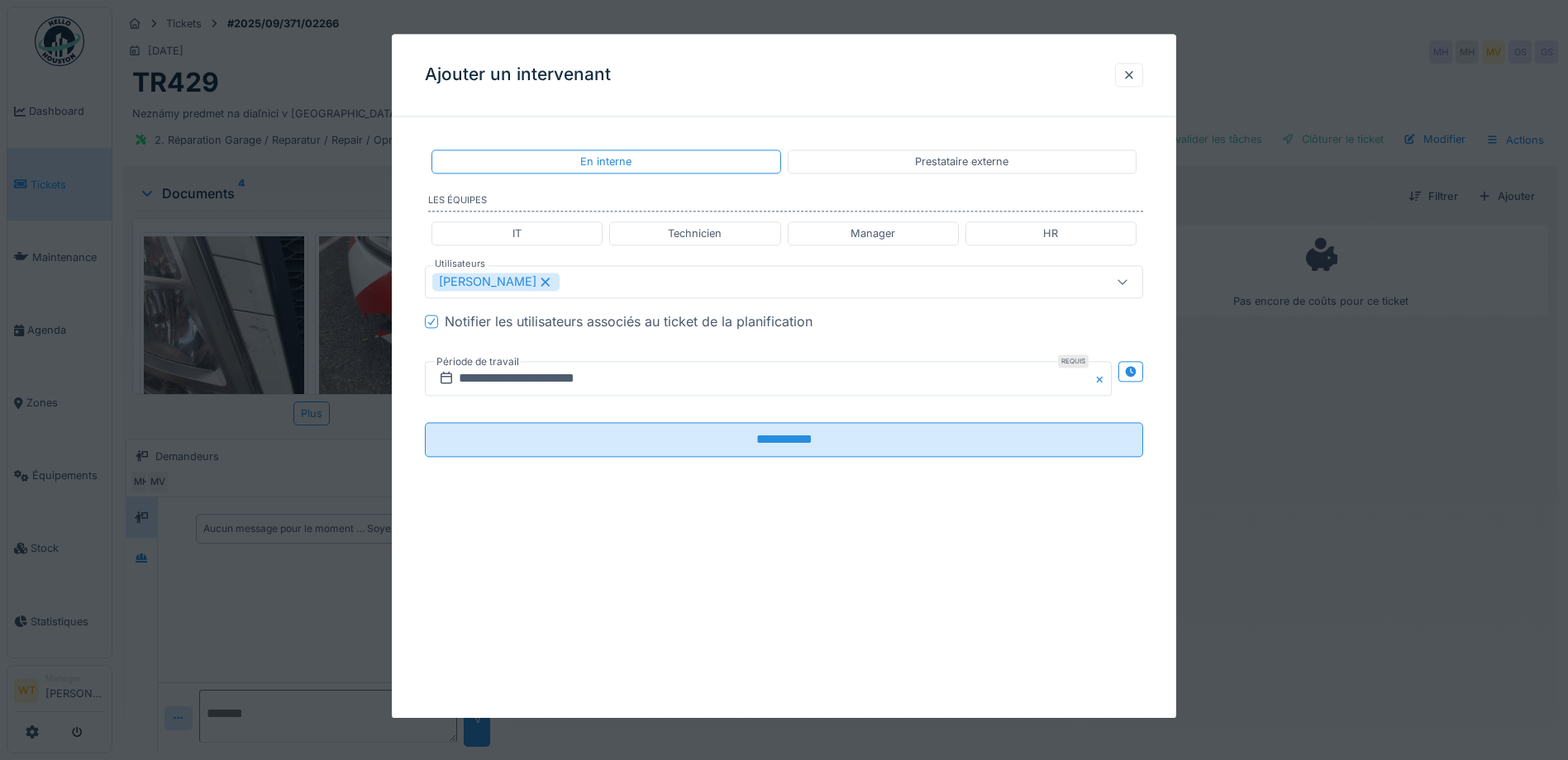
click at [657, 416] on fieldset "**********" at bounding box center [784, 300] width 718 height 341
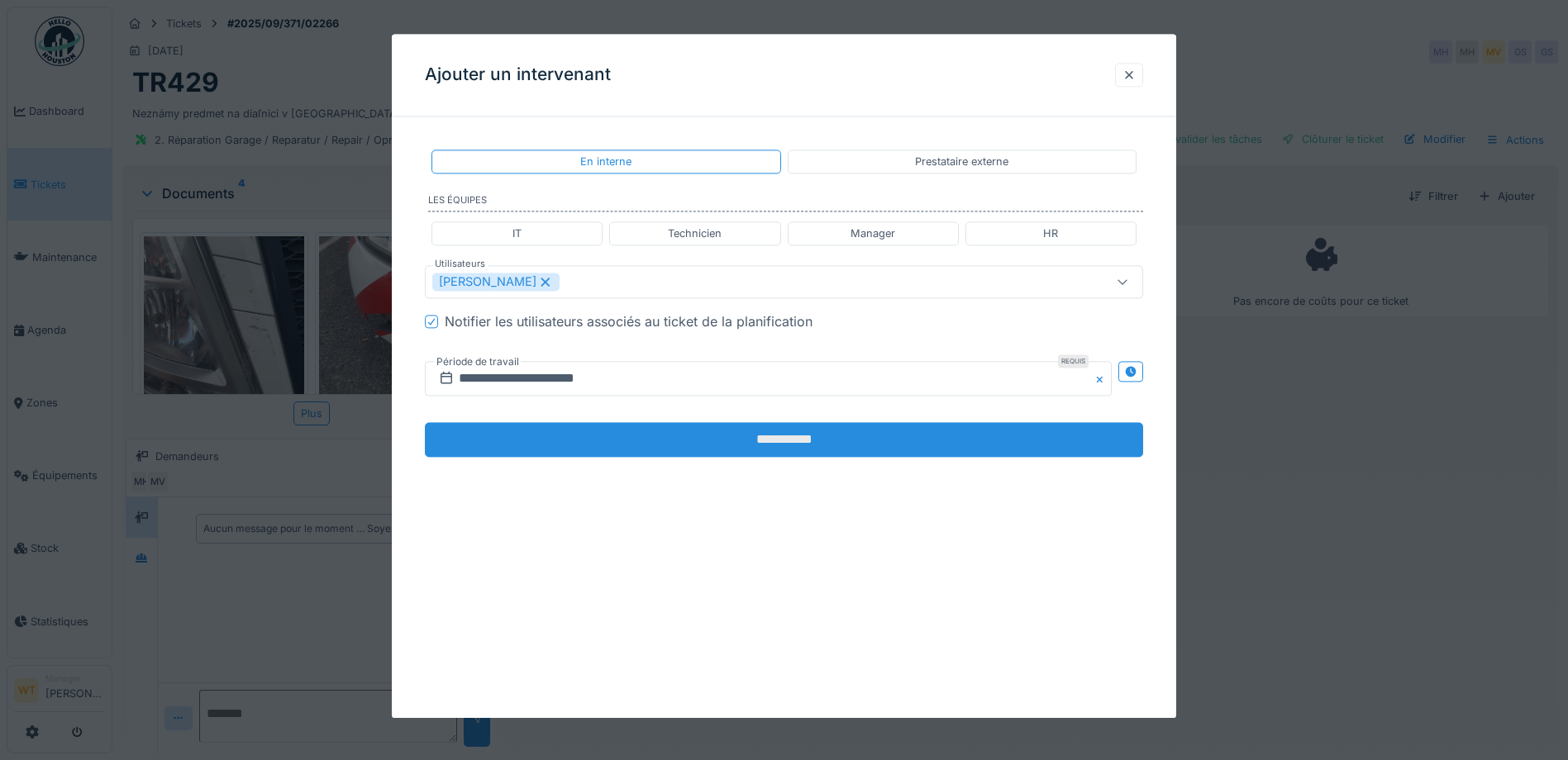
click at [671, 435] on input "**********" at bounding box center [784, 441] width 718 height 35
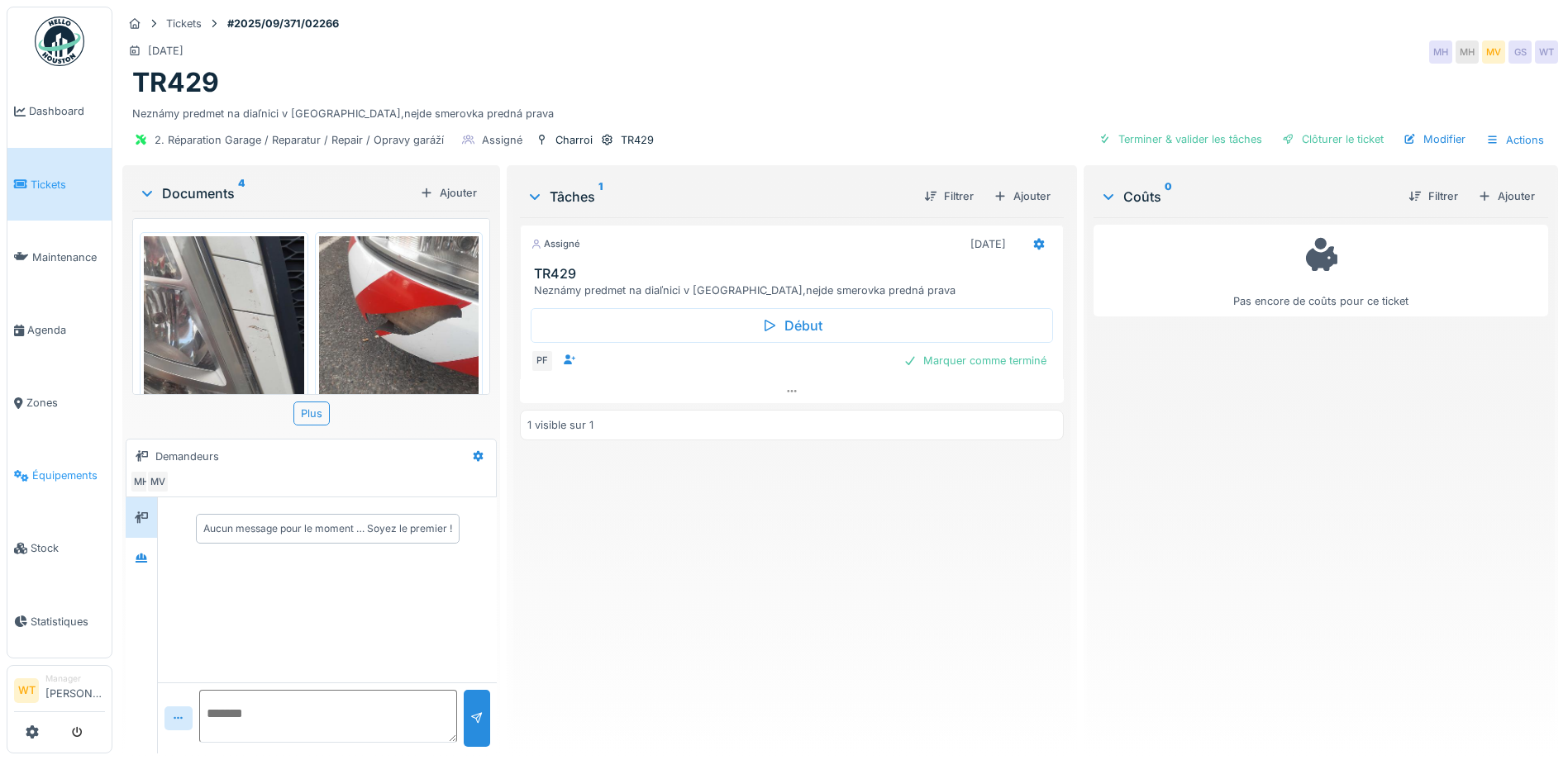
click at [68, 468] on span "Équipements" at bounding box center [68, 476] width 73 height 16
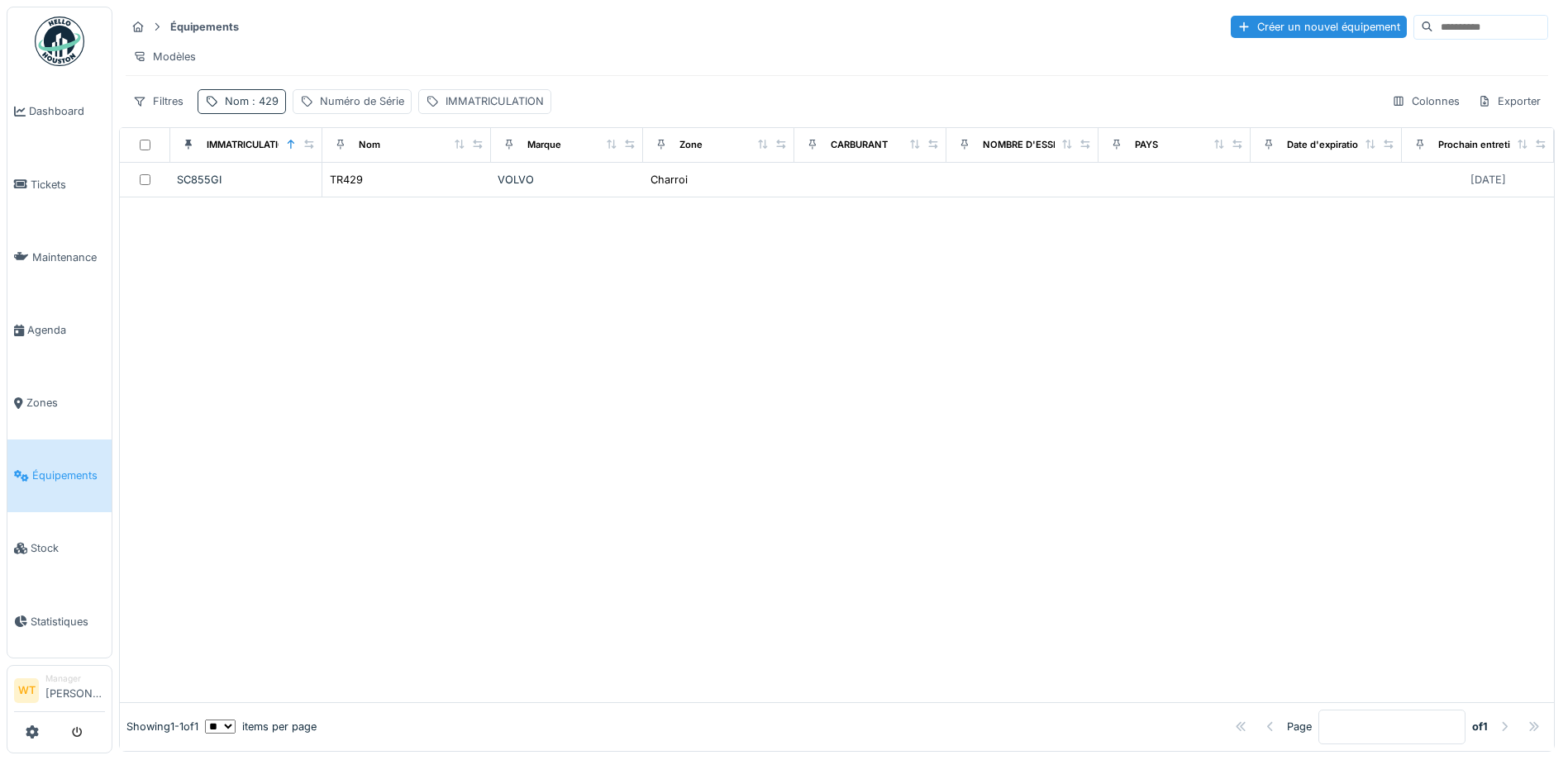
click at [277, 113] on div "Nom : 429" at bounding box center [241, 101] width 89 height 24
drag, startPoint x: 378, startPoint y: 188, endPoint x: 367, endPoint y: 187, distance: 11.0
click at [356, 188] on icon at bounding box center [350, 193] width 14 height 11
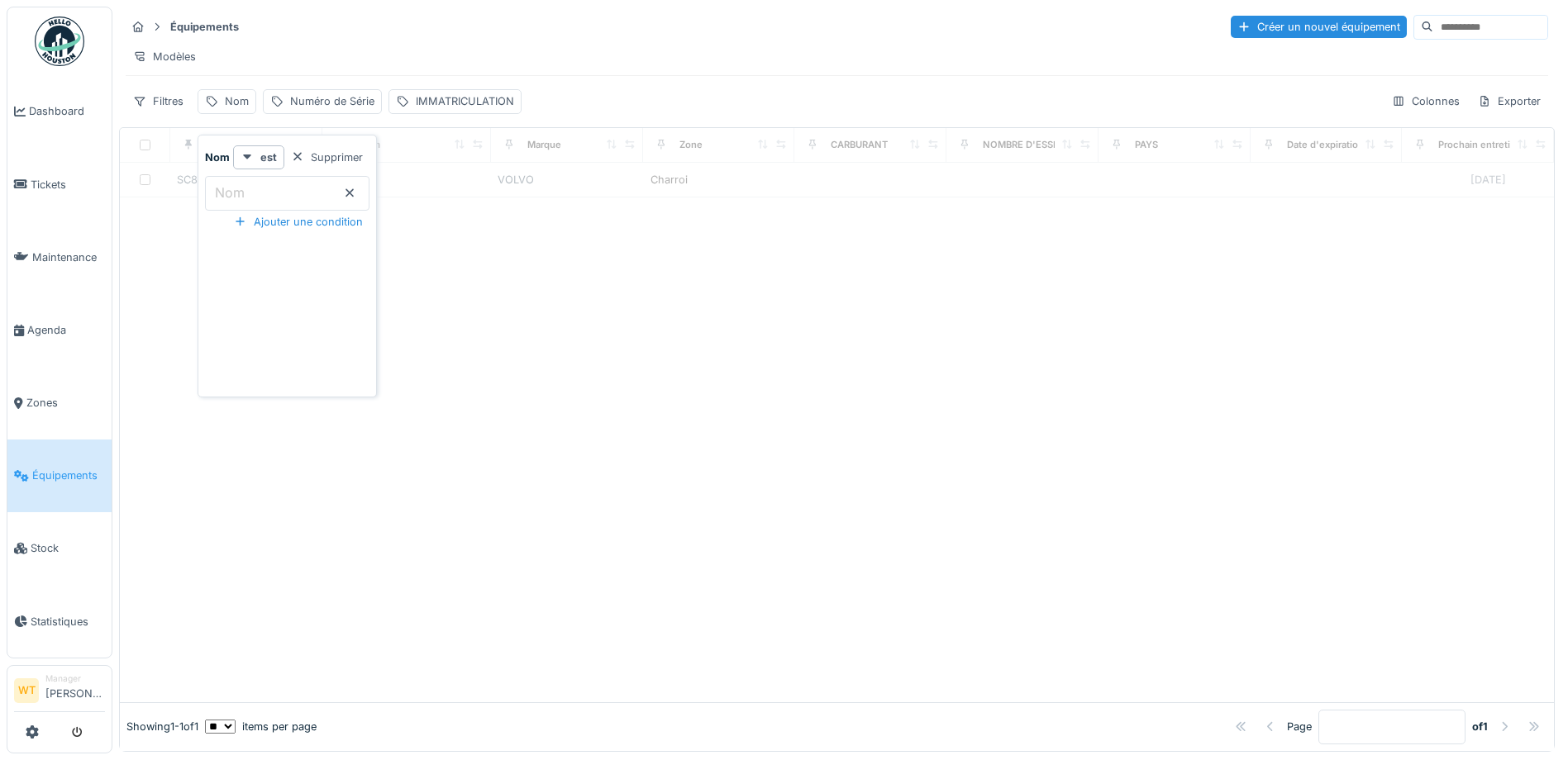
click at [504, 236] on div at bounding box center [837, 450] width 1435 height 505
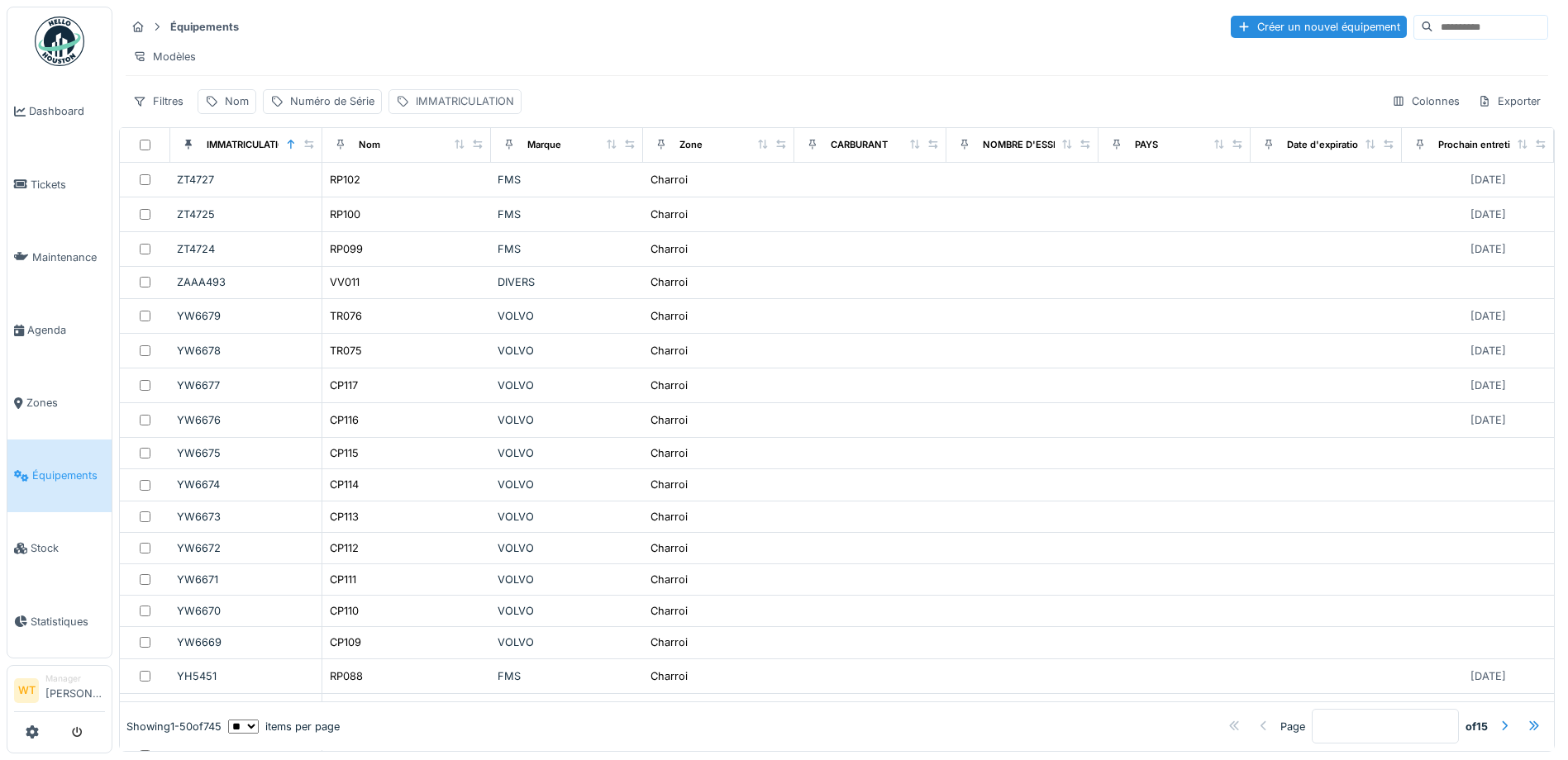
click at [429, 109] on div "IMMATRICULATION" at bounding box center [464, 101] width 98 height 16
click at [511, 200] on label "IMMATRICULATION" at bounding box center [466, 193] width 128 height 19
click at [511, 200] on input "IMMATRICULATION" at bounding box center [517, 194] width 243 height 35
click at [511, 200] on label "IMMATRICULATION" at bounding box center [466, 193] width 128 height 19
click at [511, 200] on input "IMMATRICULATION" at bounding box center [517, 194] width 243 height 35
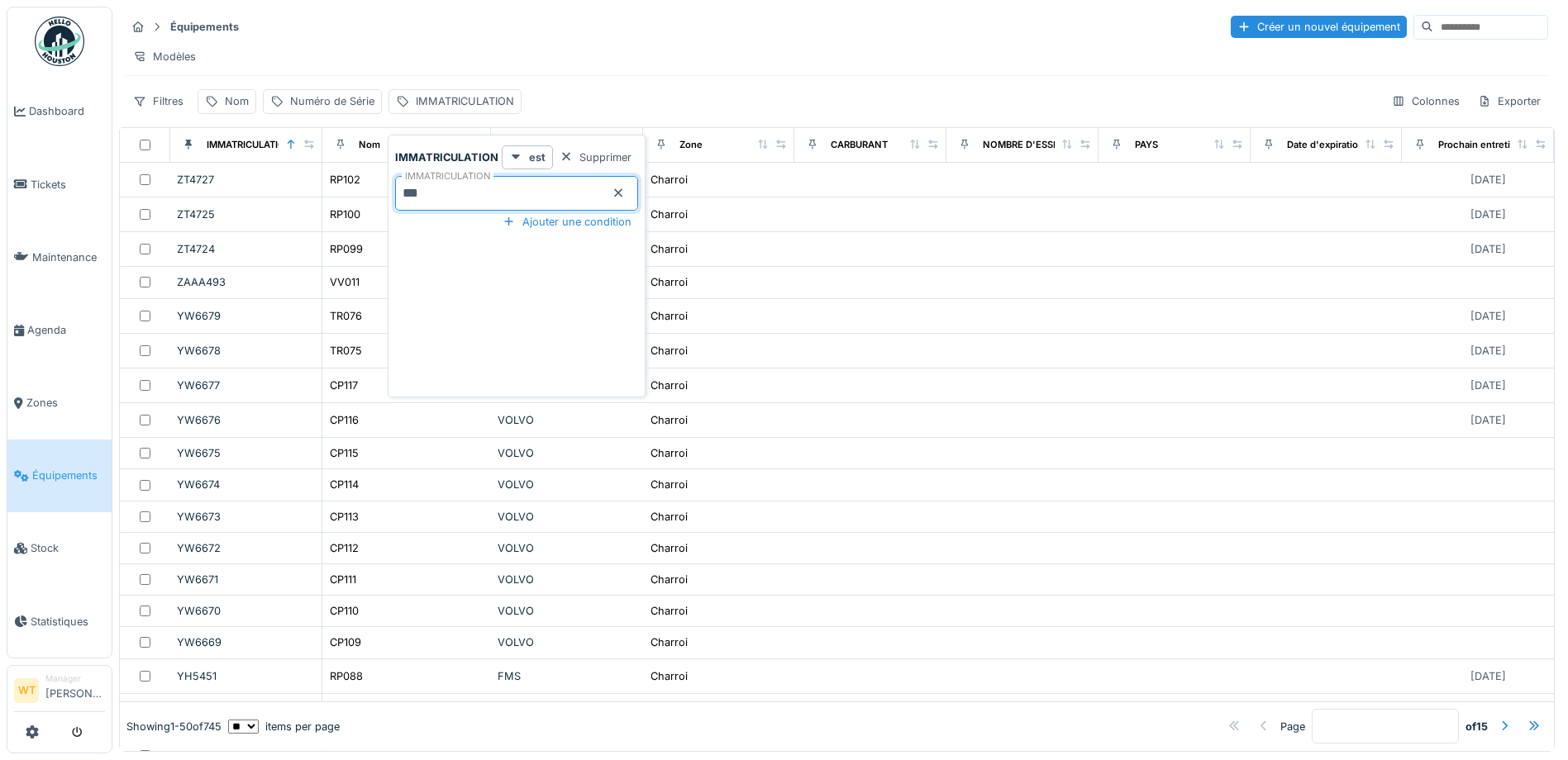
type input "***"
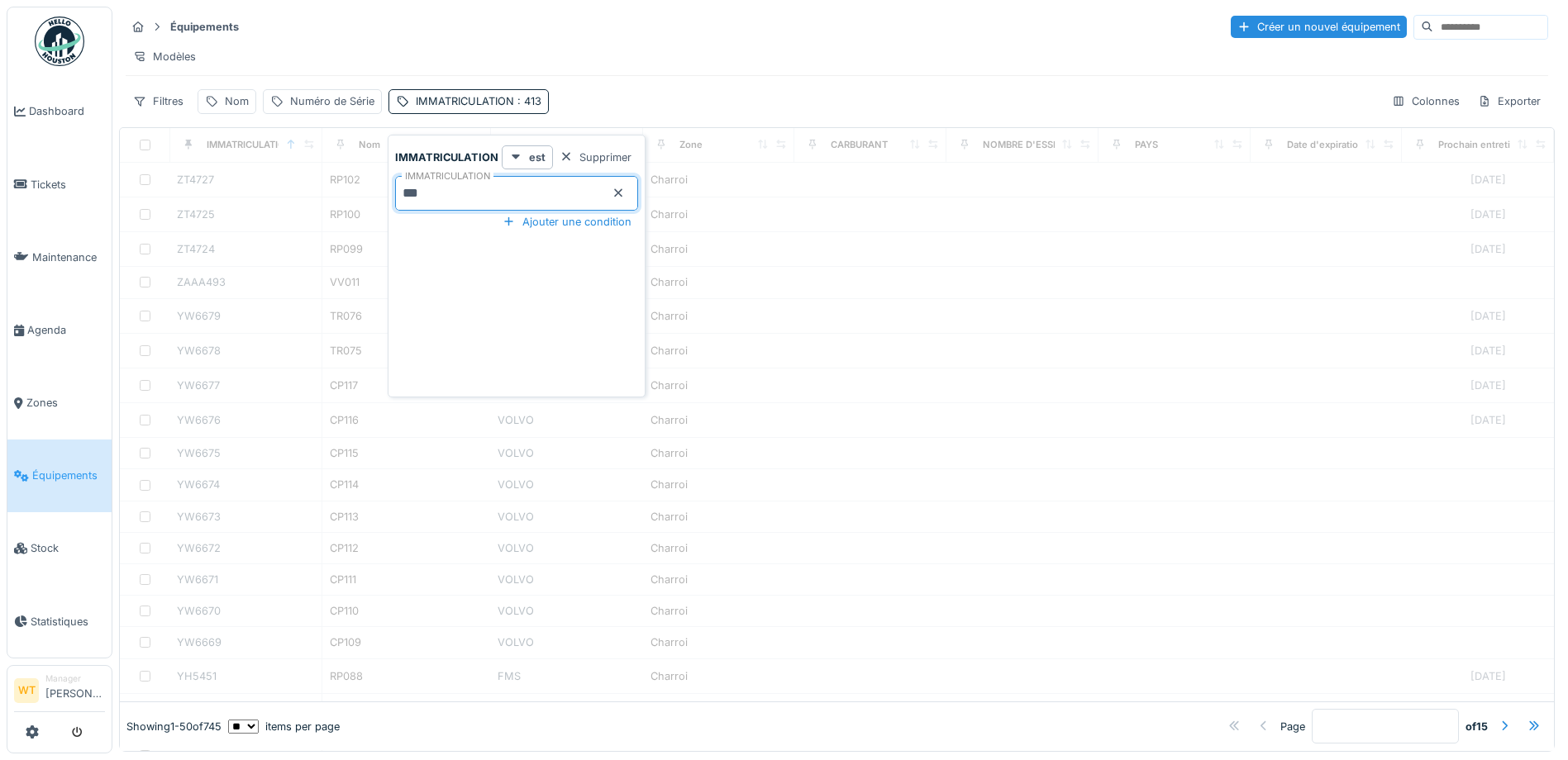
click at [556, 64] on div "Modèles" at bounding box center [837, 56] width 1423 height 24
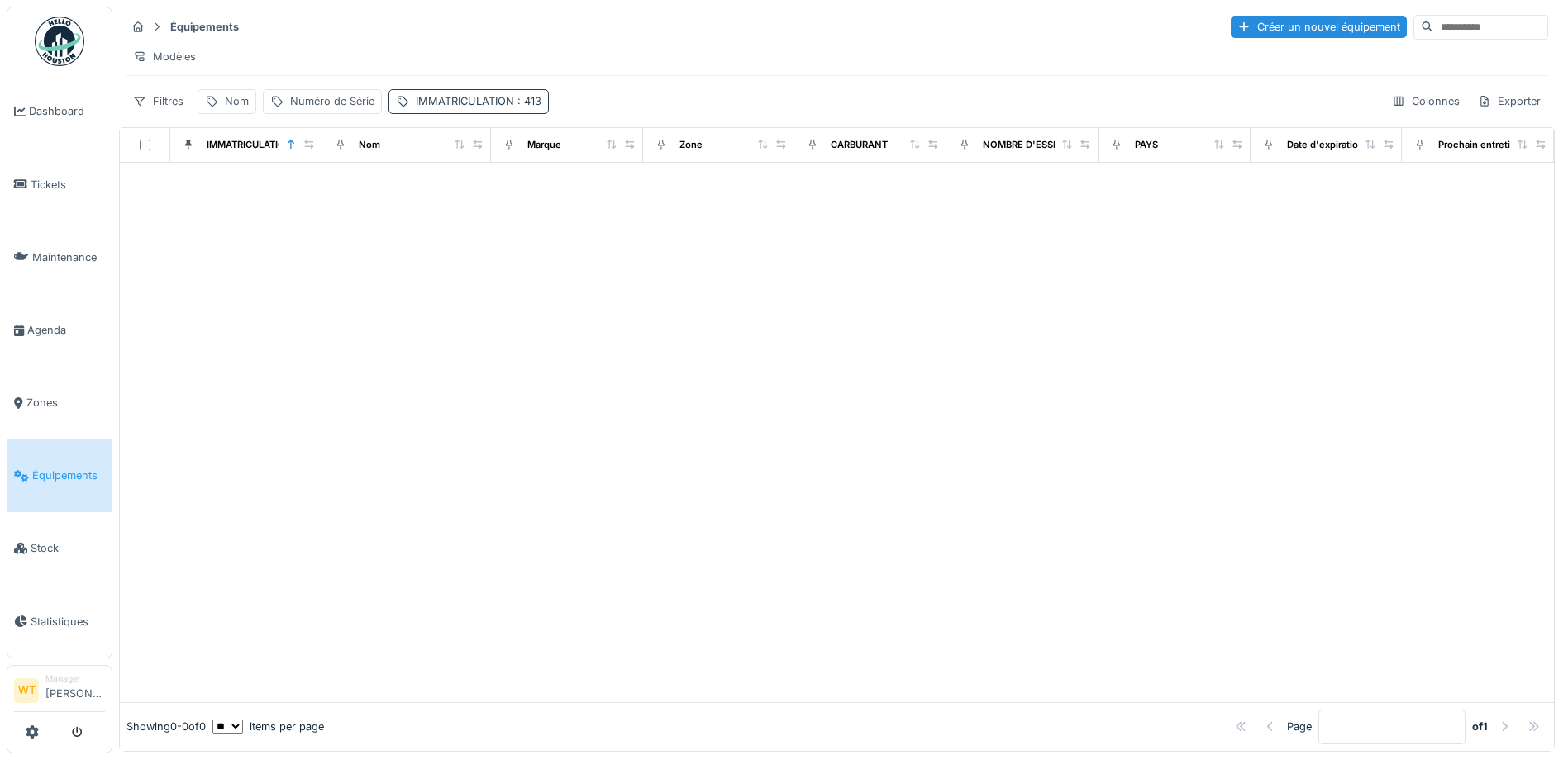
click at [431, 109] on div "IMMATRICULATION : 413" at bounding box center [478, 101] width 126 height 16
drag, startPoint x: 612, startPoint y: 193, endPoint x: 579, endPoint y: 190, distance: 33.1
click at [612, 193] on icon at bounding box center [619, 193] width 14 height 11
click at [550, 187] on input "IMMATRICULATION" at bounding box center [517, 194] width 243 height 35
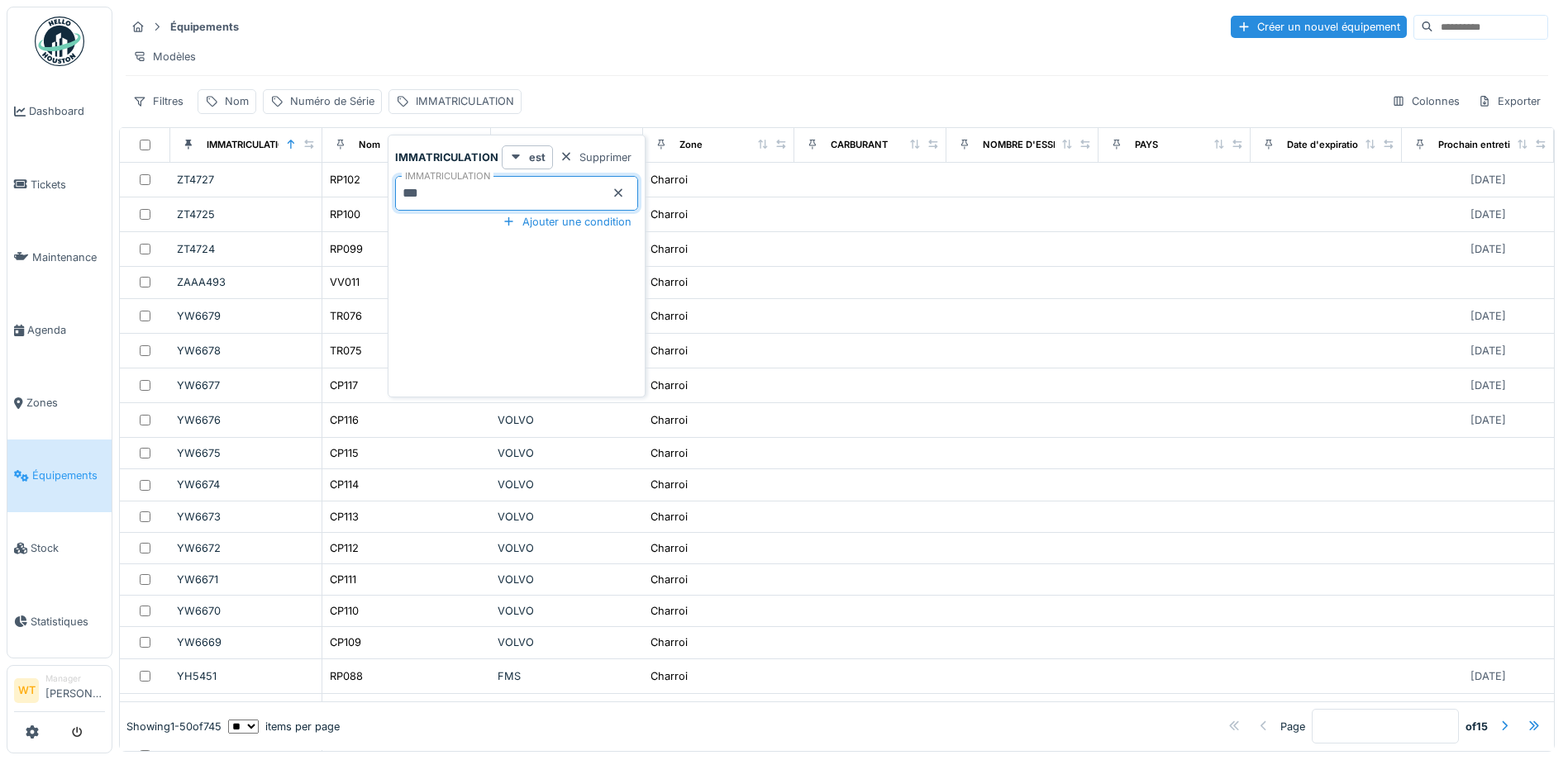
type input "***"
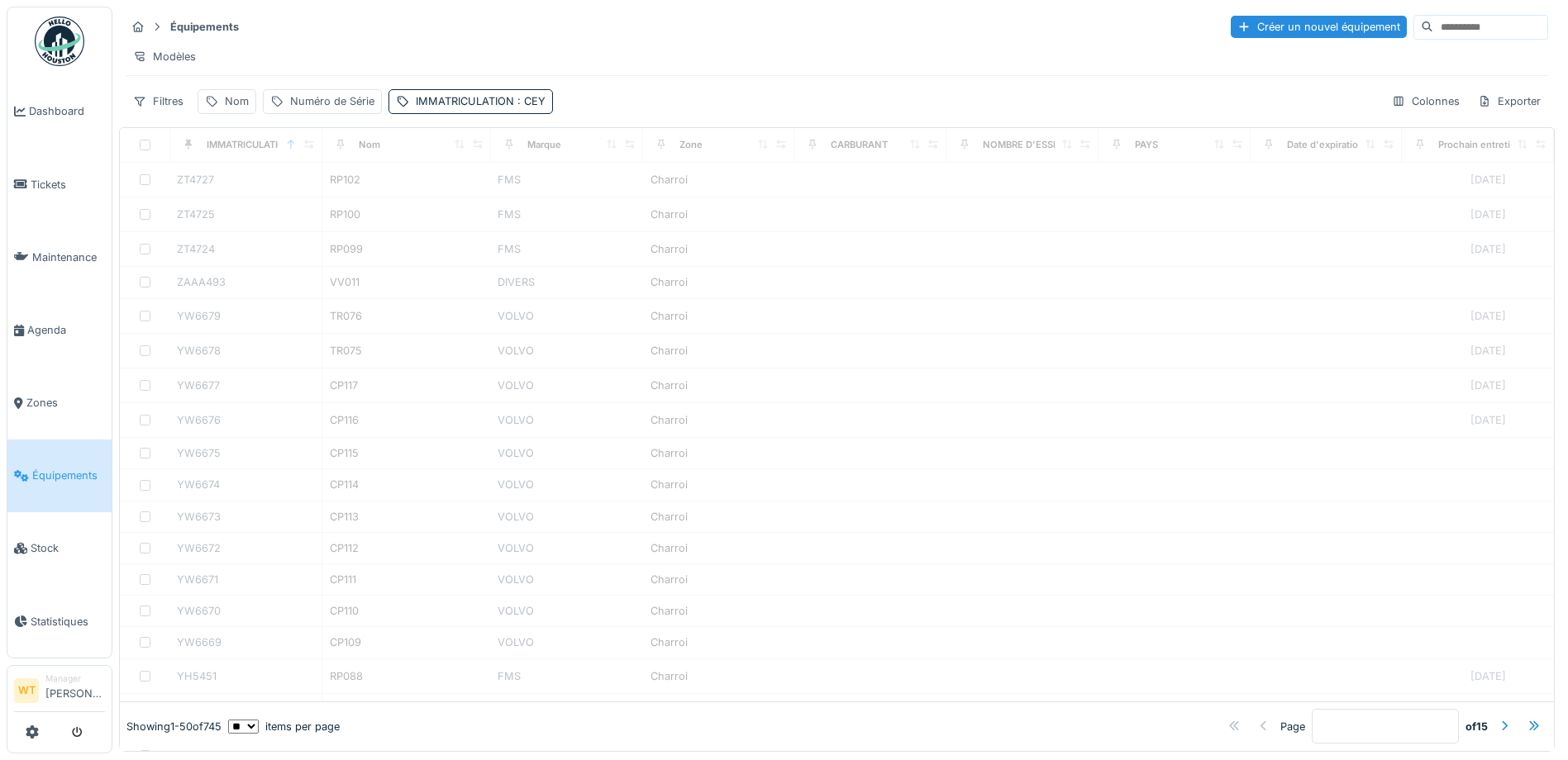
click at [616, 90] on div "Équipements Créer un nouvel équipement Modèles Filtres Nom Numéro de Série IMMA…" at bounding box center [836, 63] width 1436 height 114
click at [457, 109] on div "IMMATRICULATION : CEY" at bounding box center [480, 101] width 129 height 16
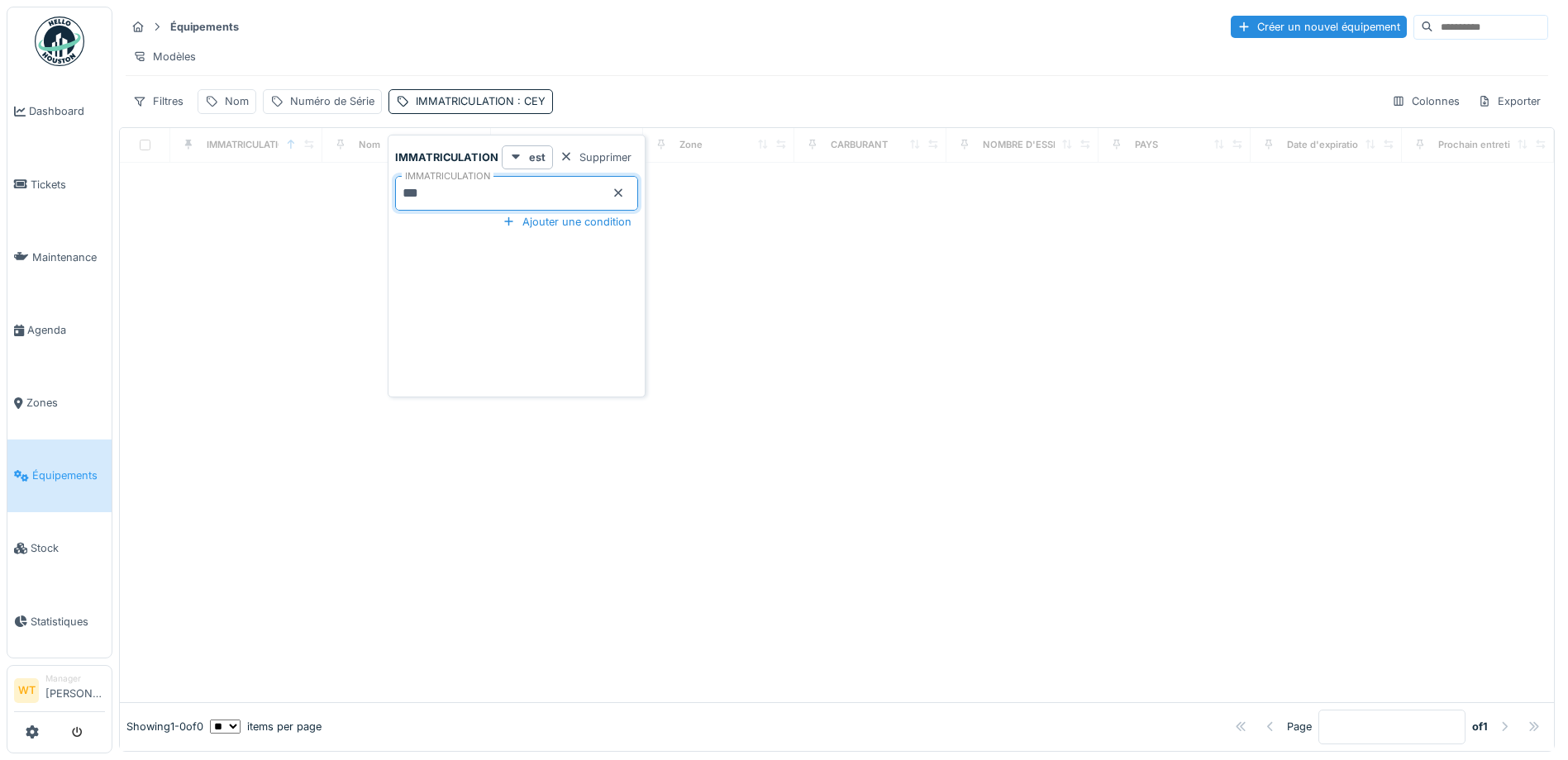
click at [481, 189] on input "***" at bounding box center [517, 194] width 243 height 35
type input "*"
type input "**"
type input "*********"
click at [618, 194] on icon at bounding box center [619, 193] width 14 height 11
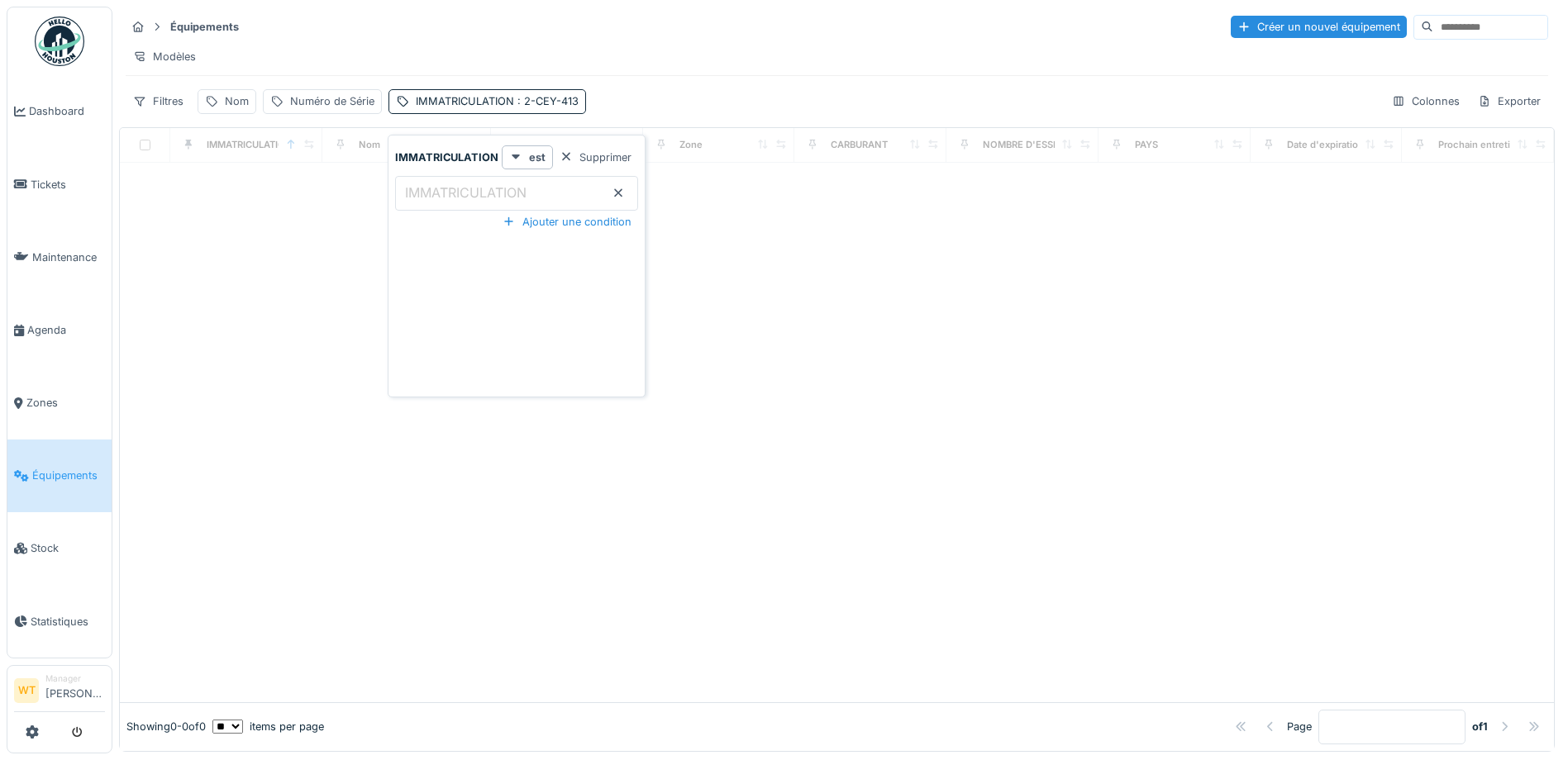
type input "******"
click at [277, 287] on div at bounding box center [837, 432] width 1435 height 540
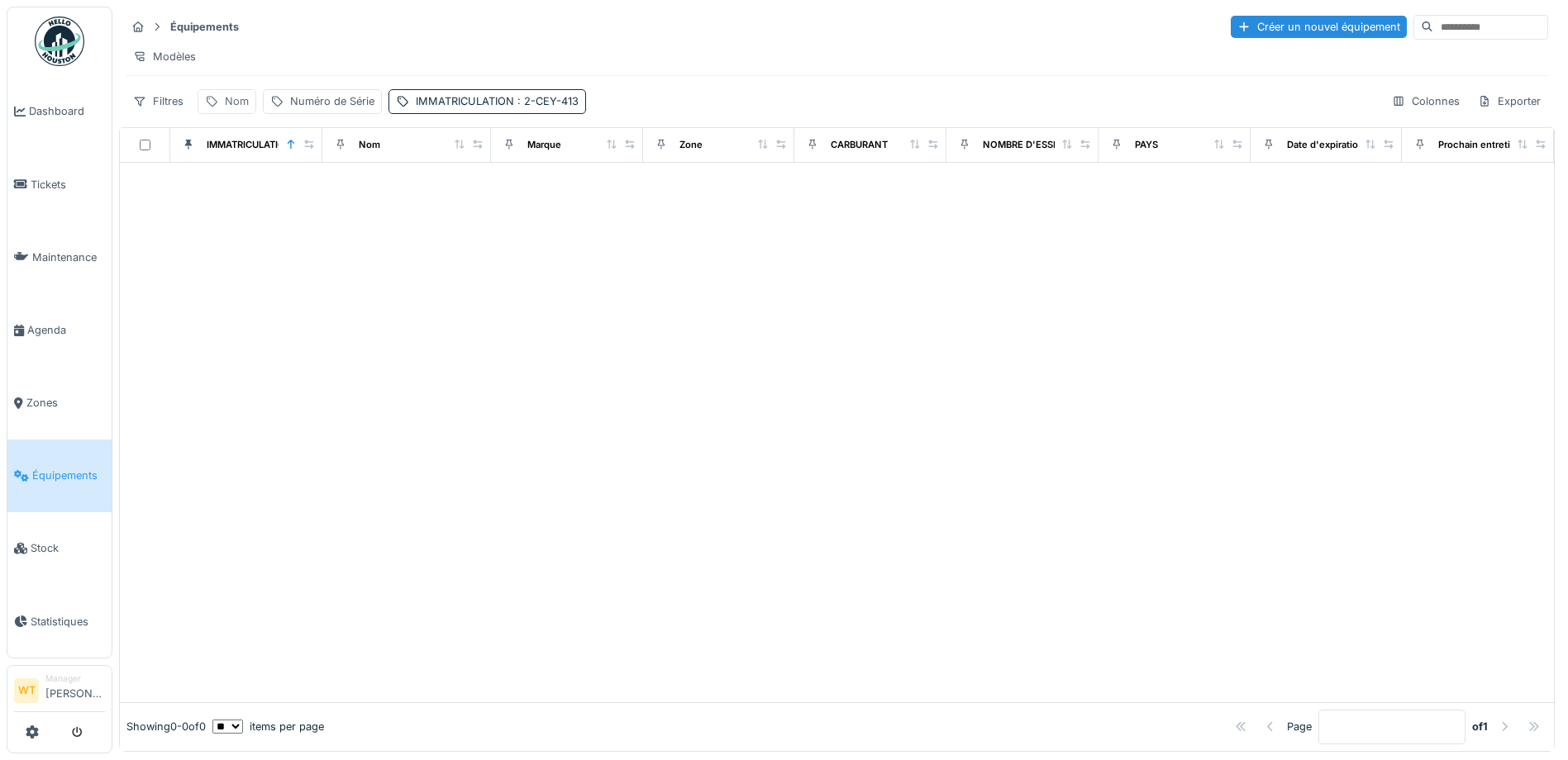
click at [238, 109] on div "Nom" at bounding box center [237, 101] width 24 height 16
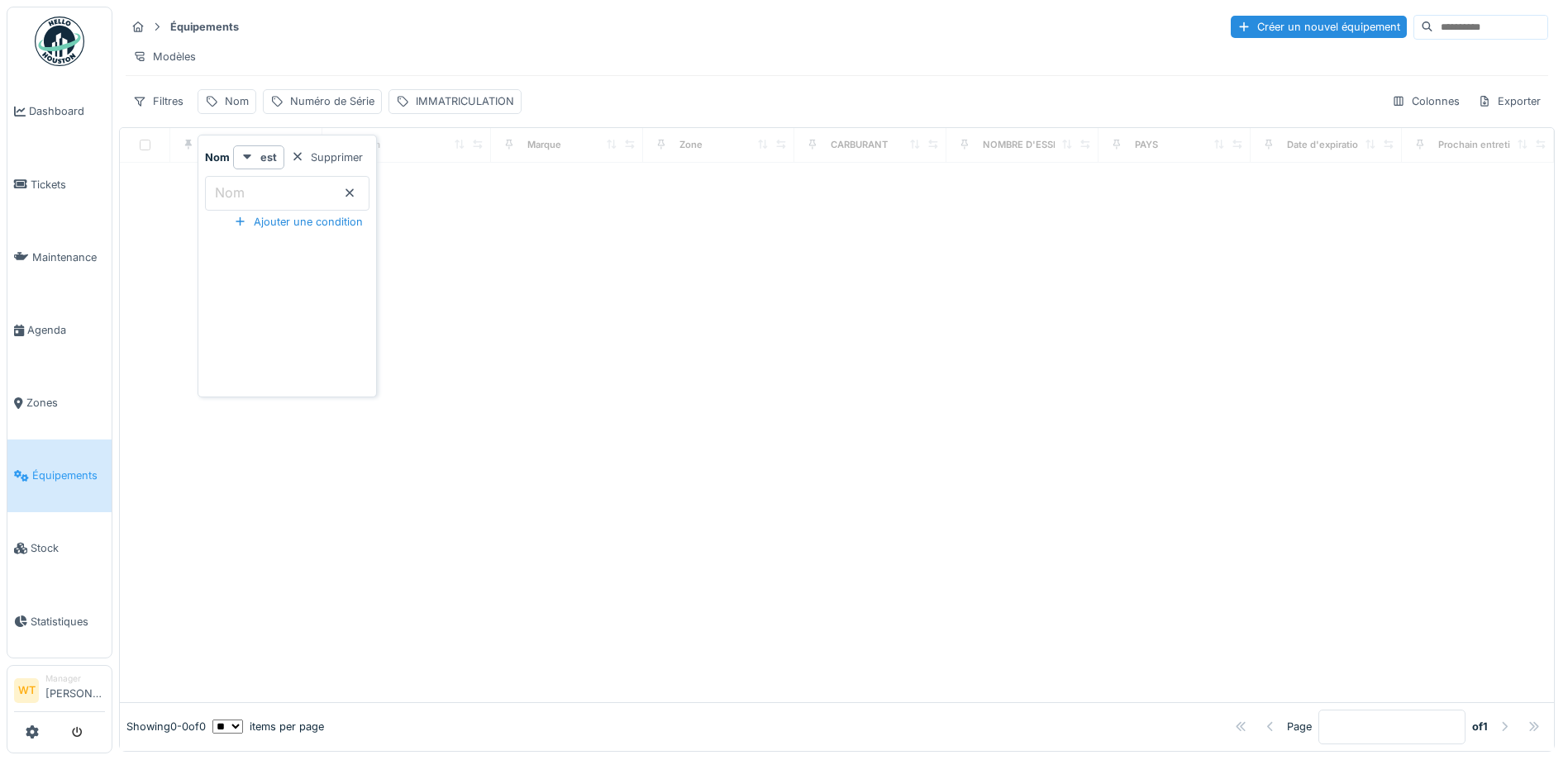
click at [310, 191] on input "Nom" at bounding box center [287, 194] width 164 height 35
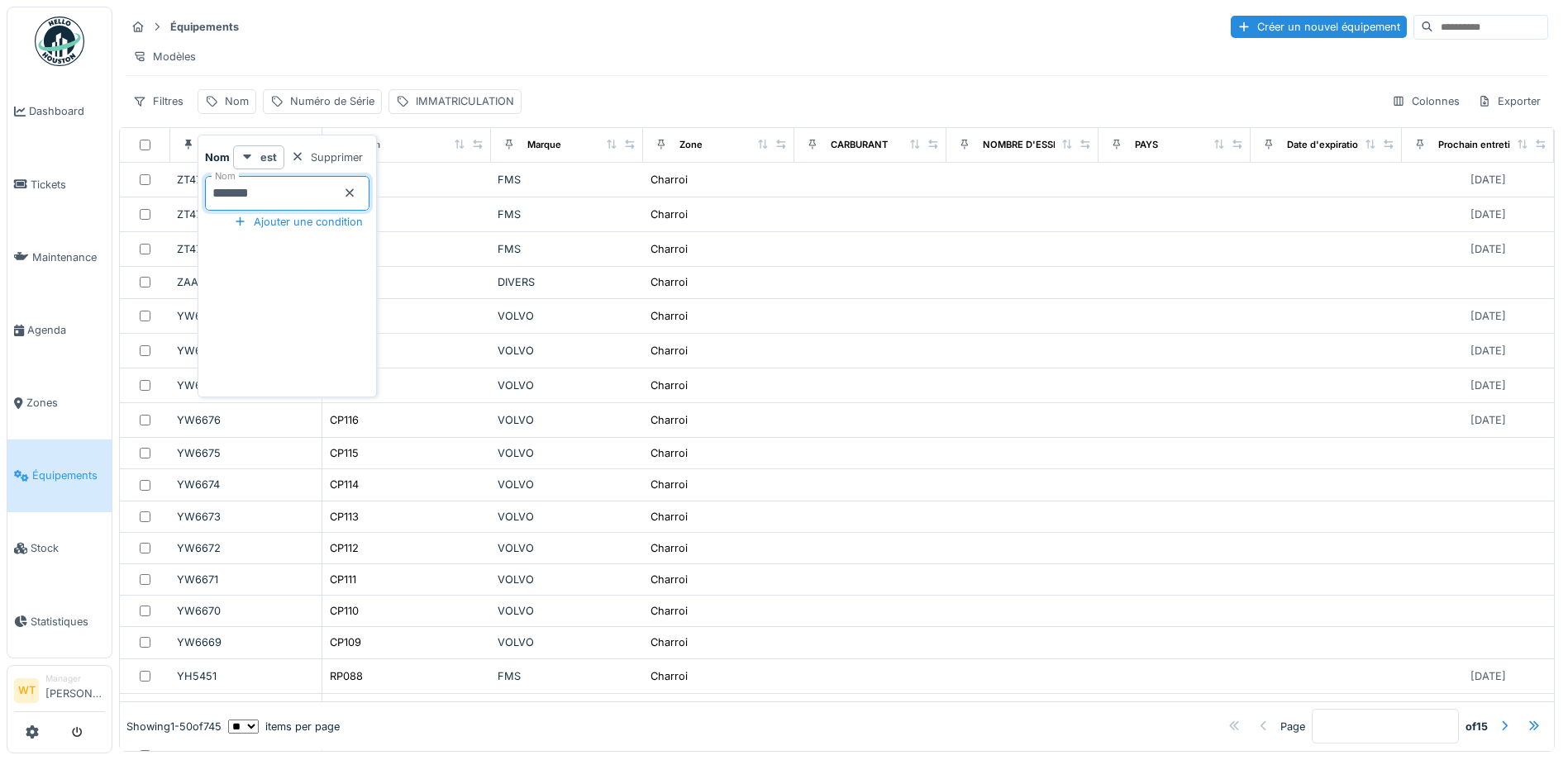
type input "*******"
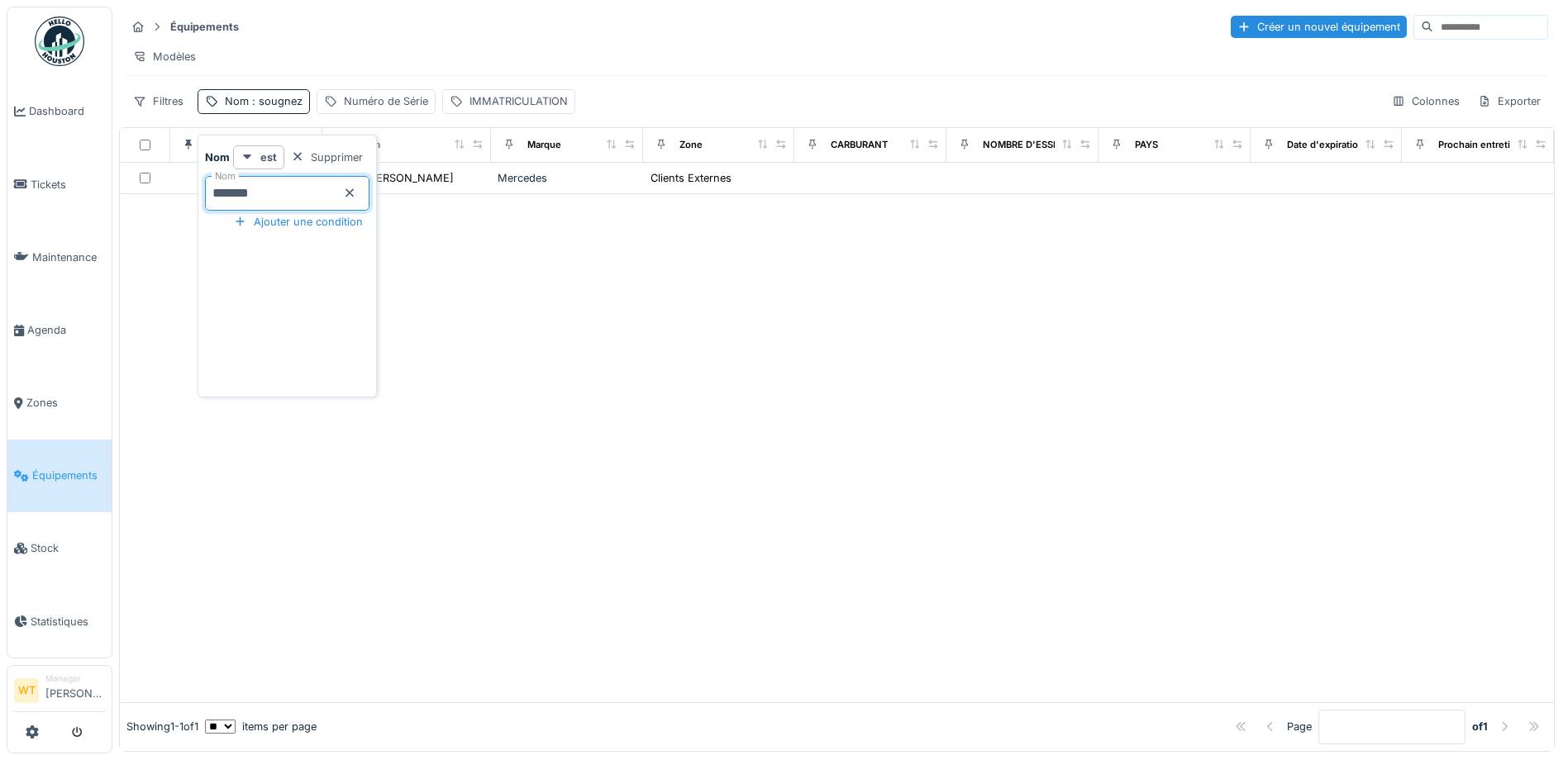
click at [572, 255] on div at bounding box center [837, 449] width 1435 height 508
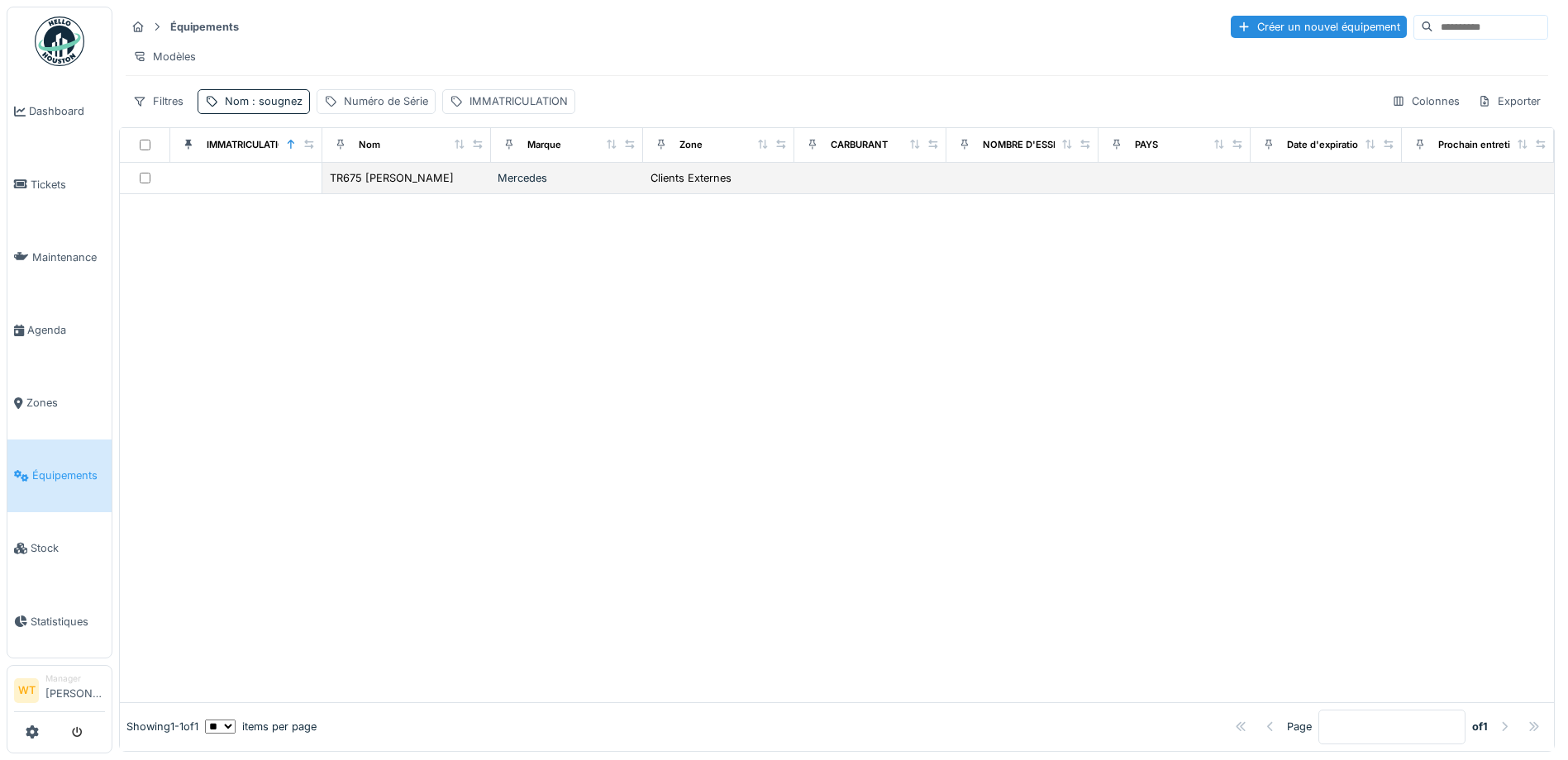
click at [470, 187] on div "TR675 [PERSON_NAME]" at bounding box center [407, 178] width 156 height 18
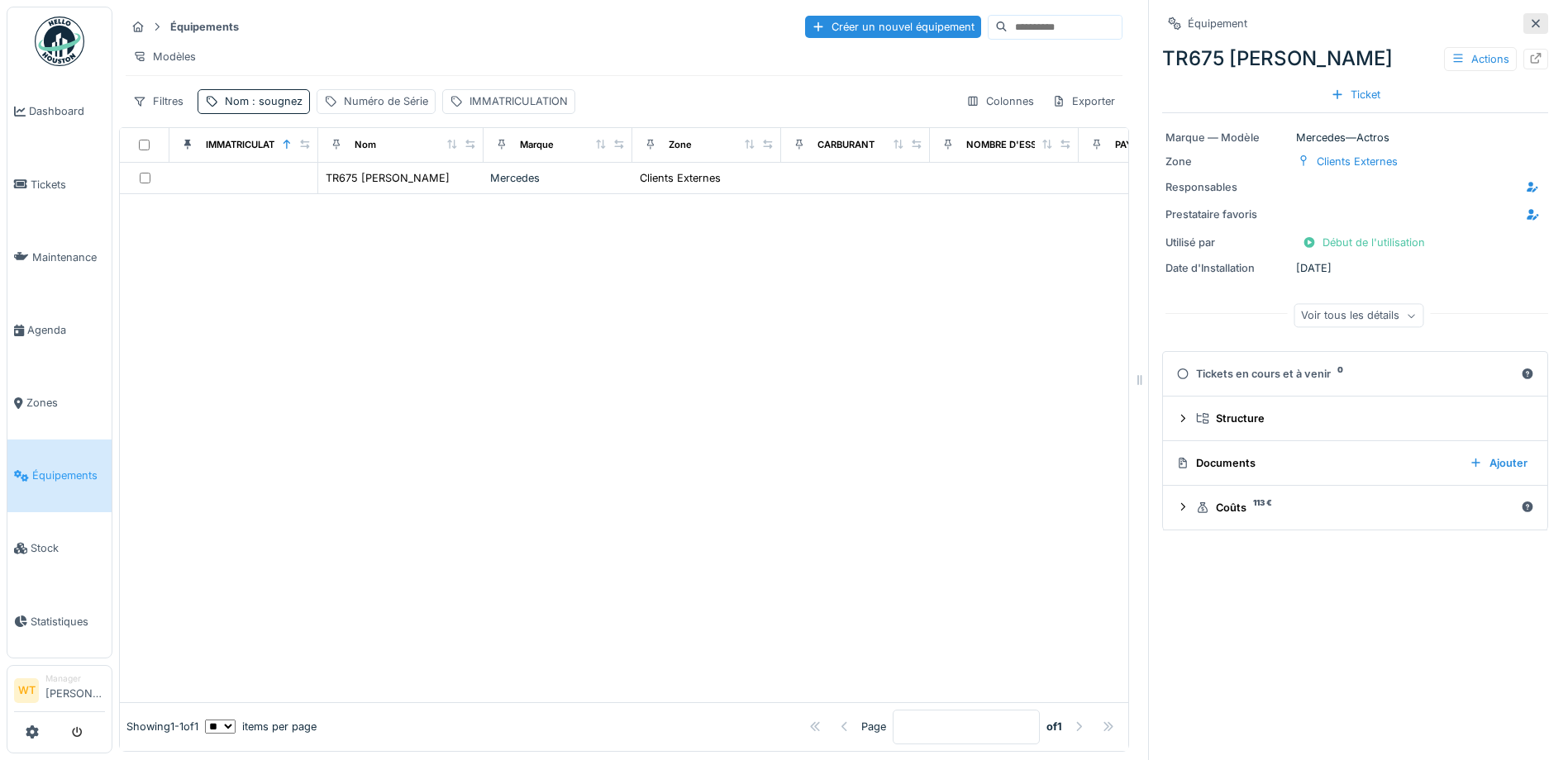
click at [1532, 23] on icon at bounding box center [1536, 23] width 8 height 8
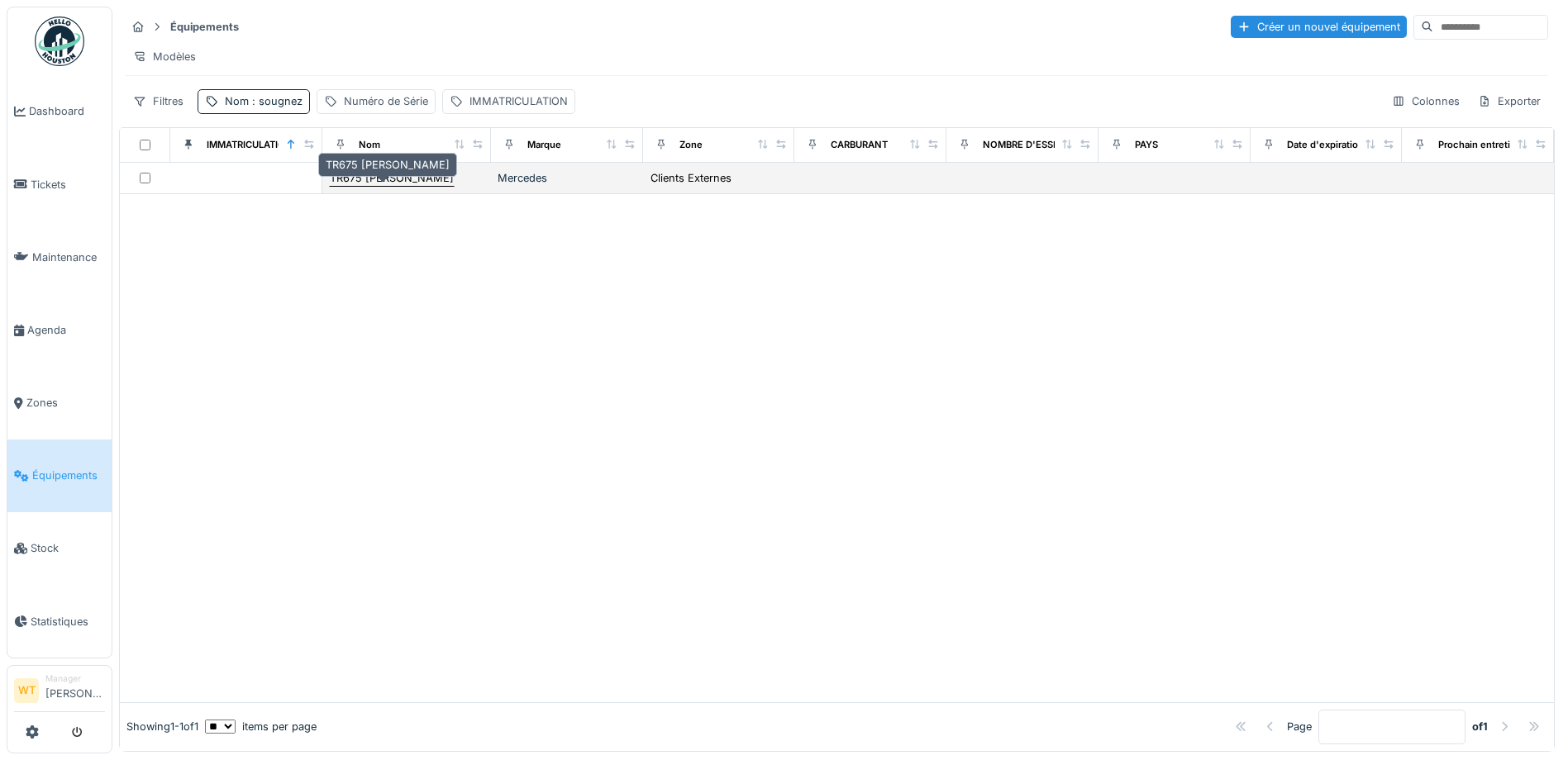
click at [429, 187] on div "TR675 Olivier Sougnez" at bounding box center [391, 178] width 126 height 18
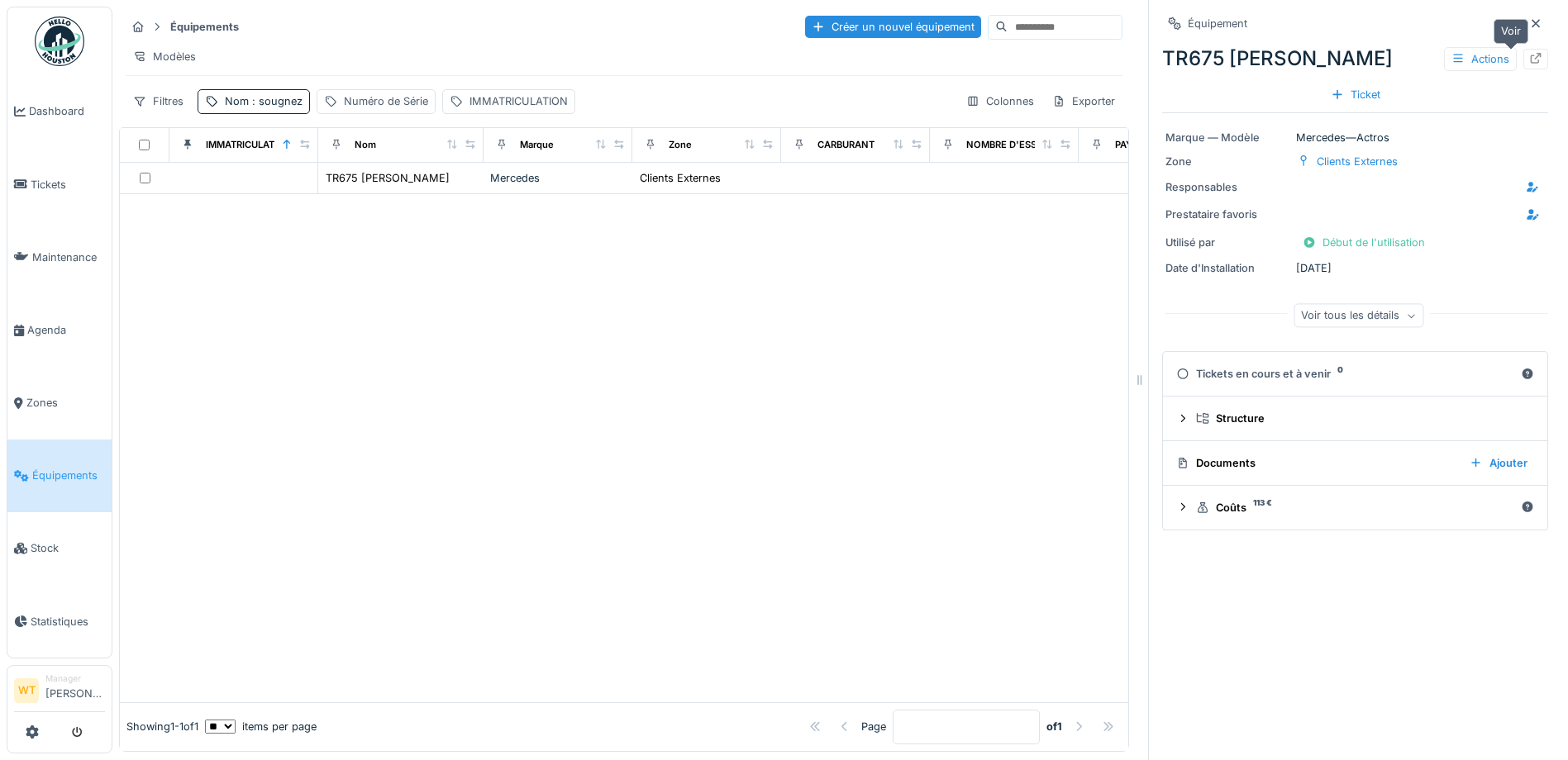
click at [1529, 58] on icon at bounding box center [1536, 57] width 14 height 11
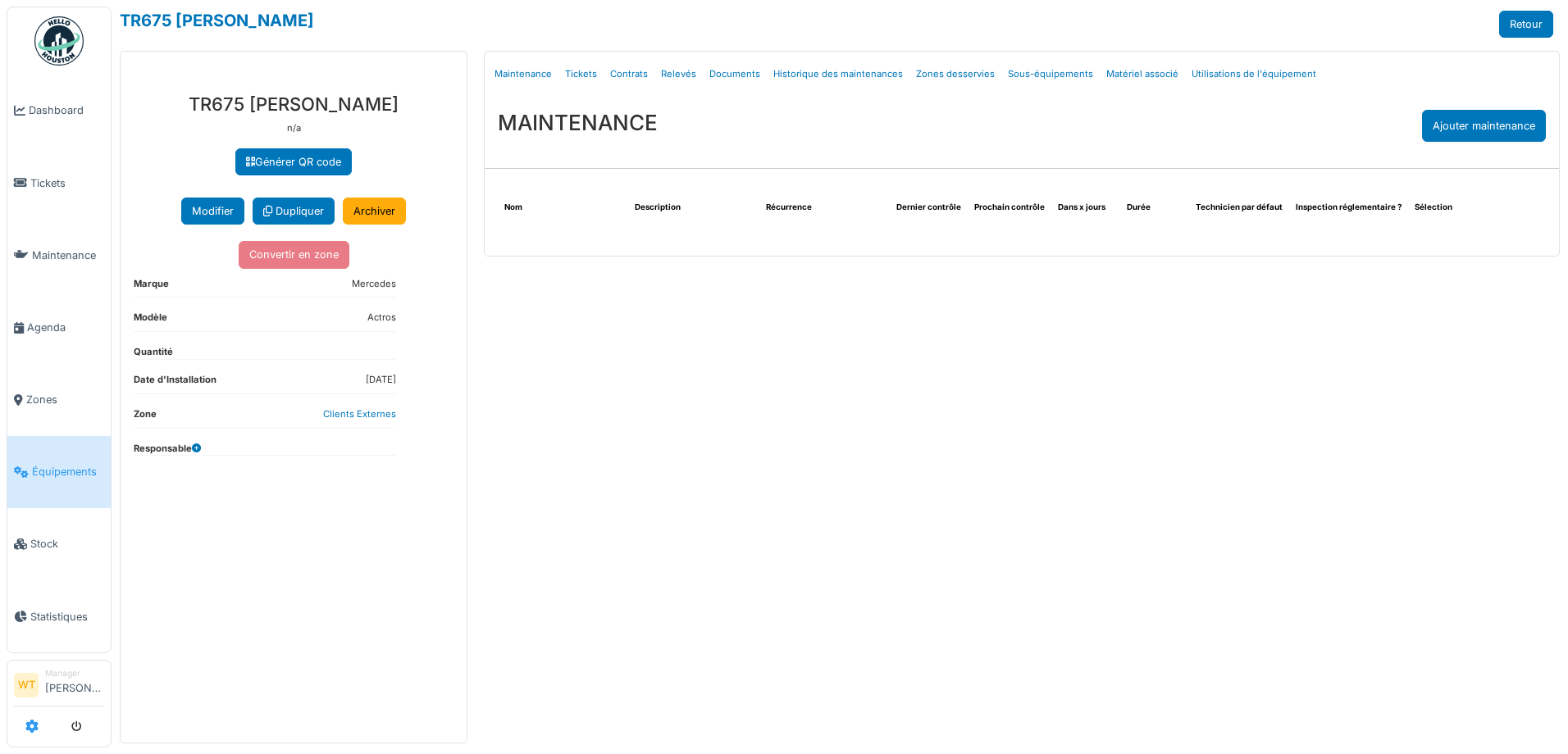
click at [25, 733] on icon at bounding box center [32, 727] width 14 height 14
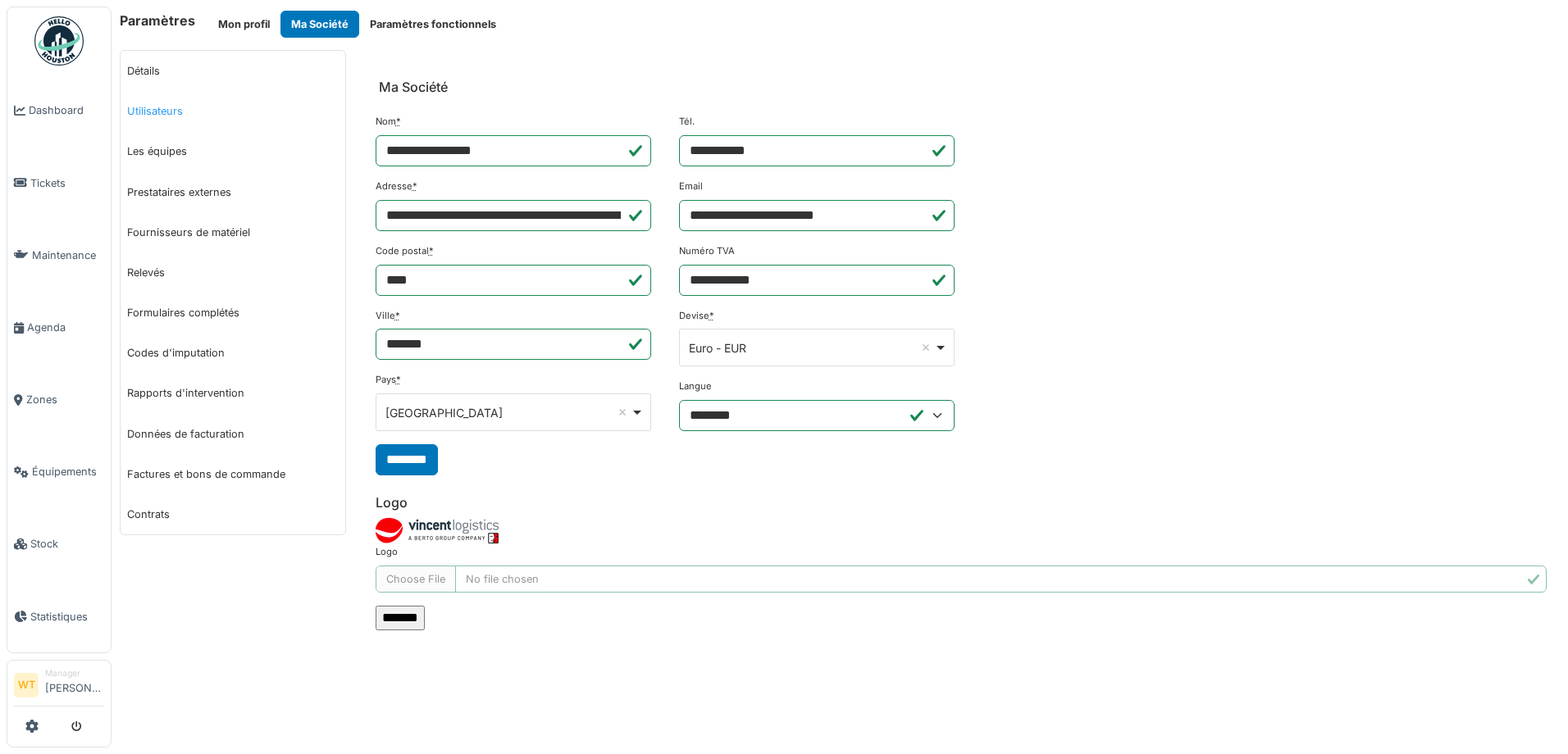
click at [167, 112] on link "Utilisateurs" at bounding box center [233, 111] width 225 height 41
select select "***"
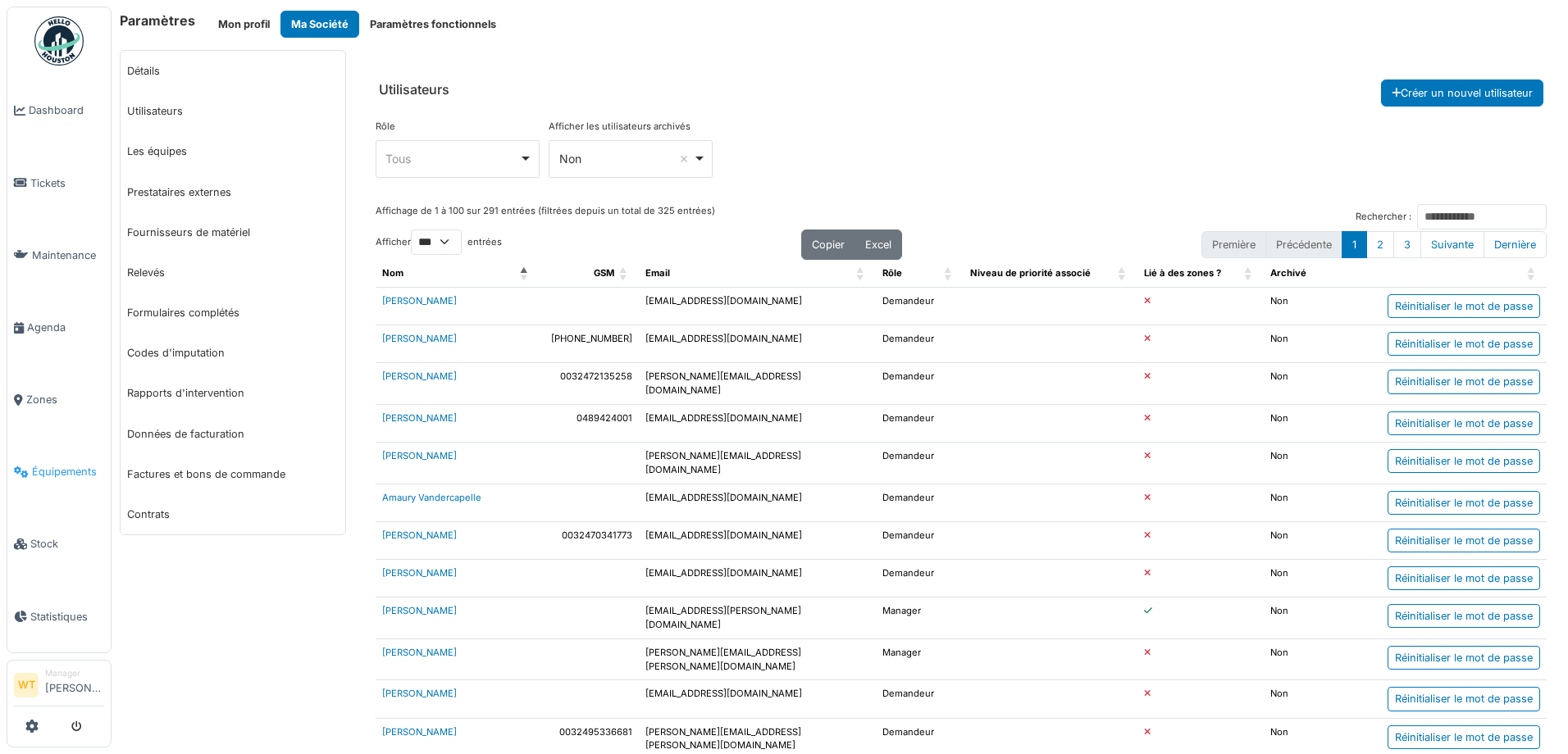
click at [42, 464] on span "Équipements" at bounding box center [68, 472] width 72 height 15
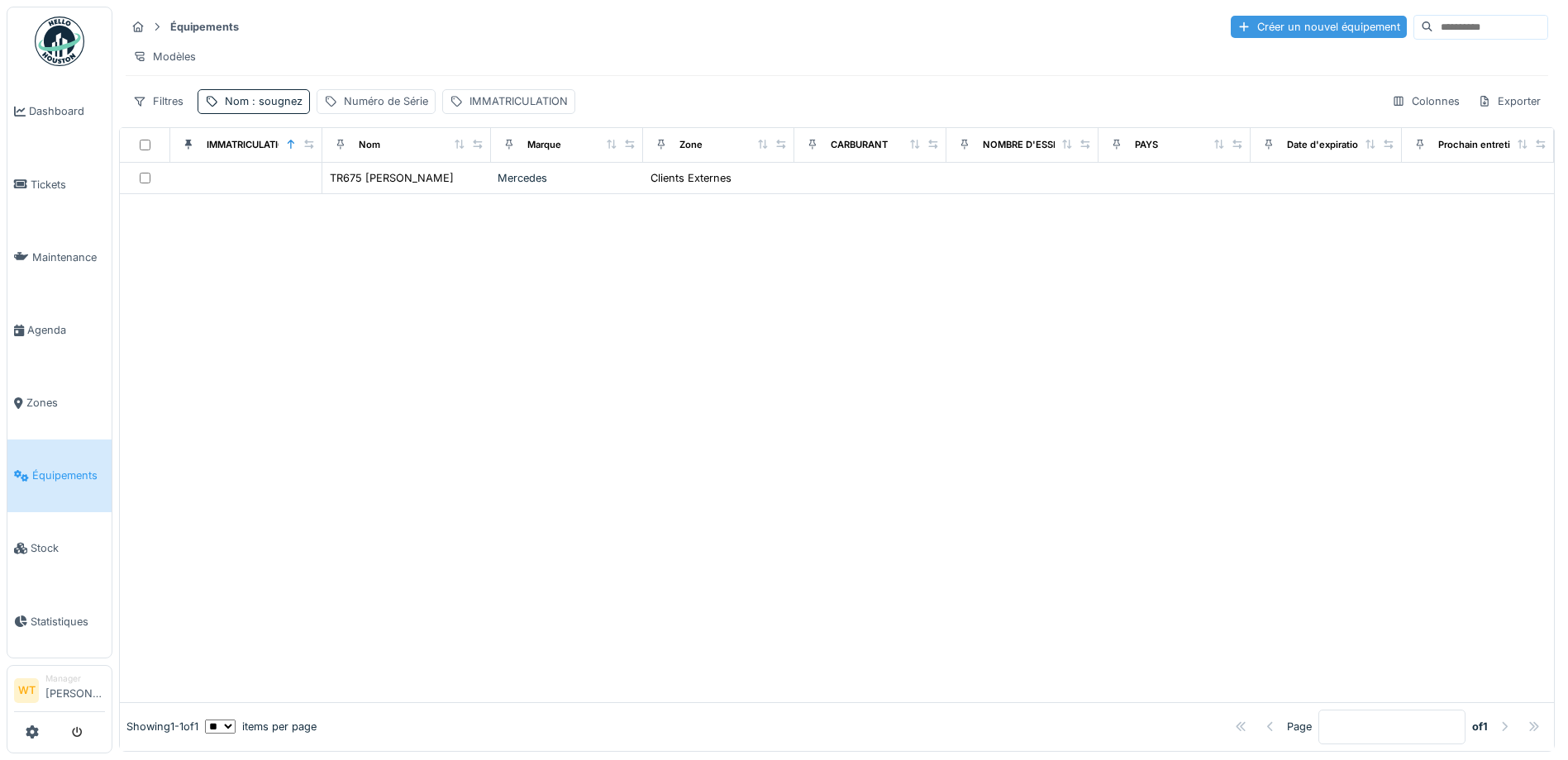
click at [1282, 35] on div "Créer un nouvel équipement" at bounding box center [1319, 26] width 176 height 22
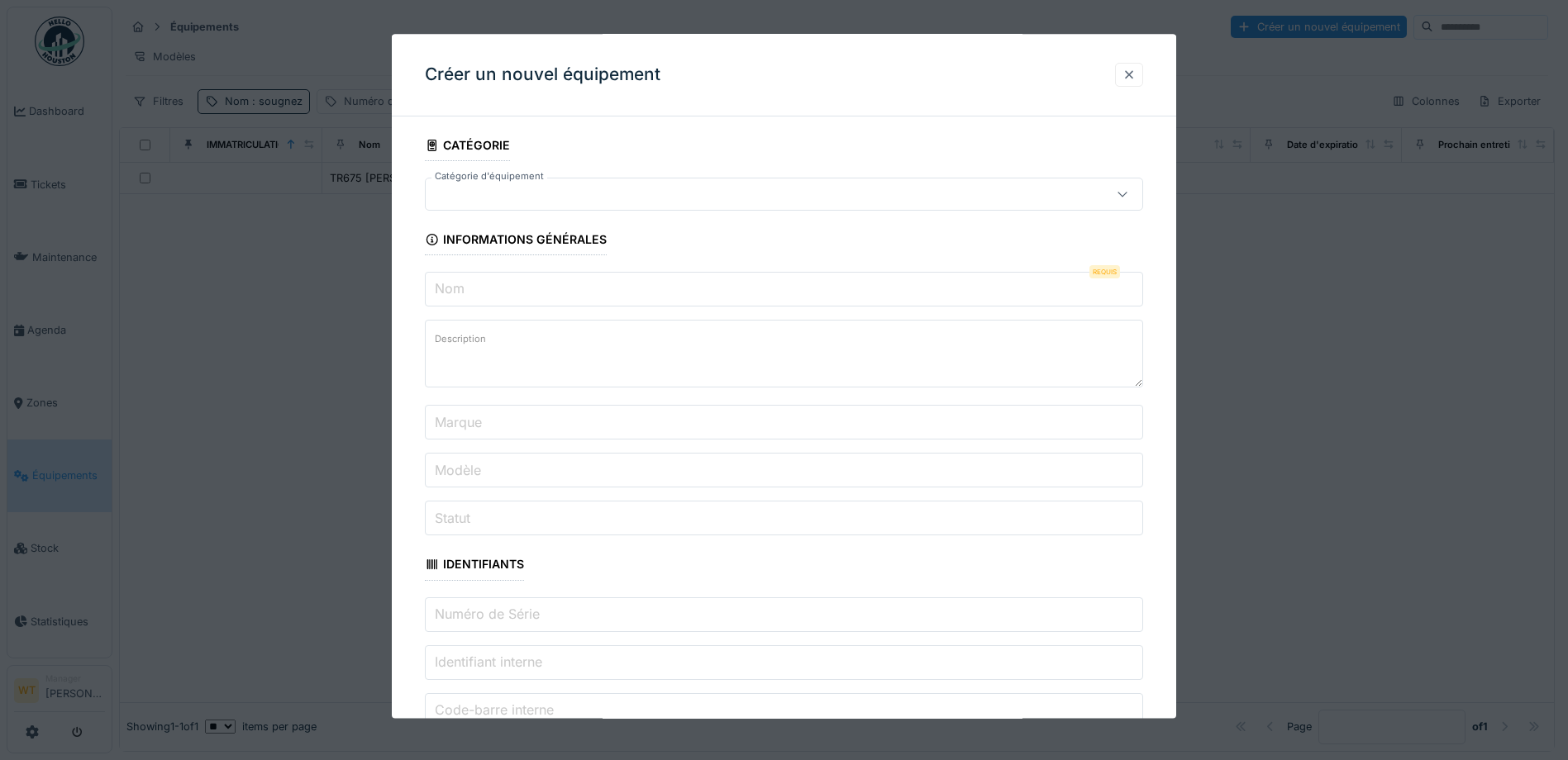
click at [1130, 74] on div at bounding box center [1130, 75] width 14 height 16
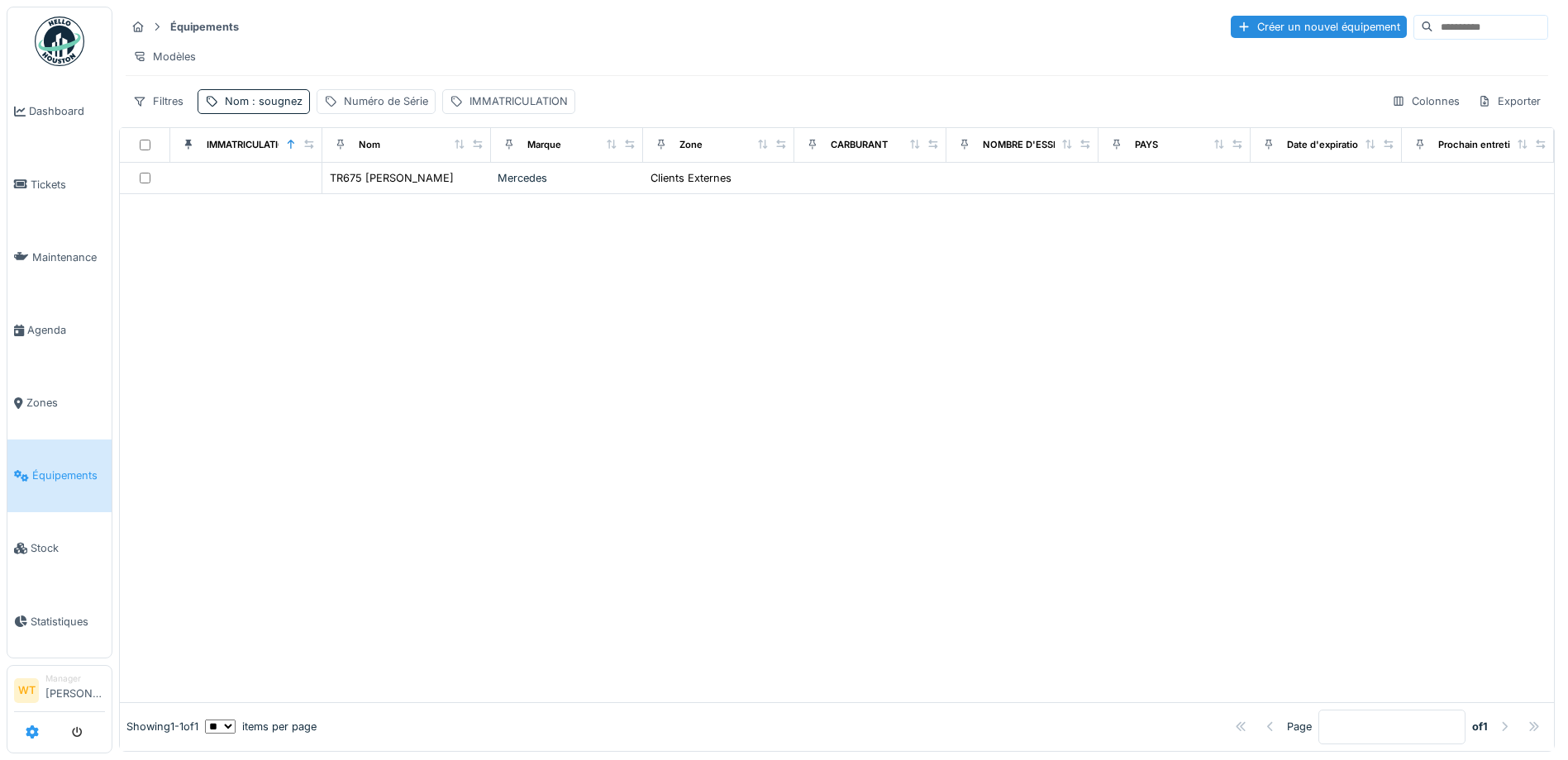
click at [26, 733] on icon at bounding box center [32, 733] width 14 height 14
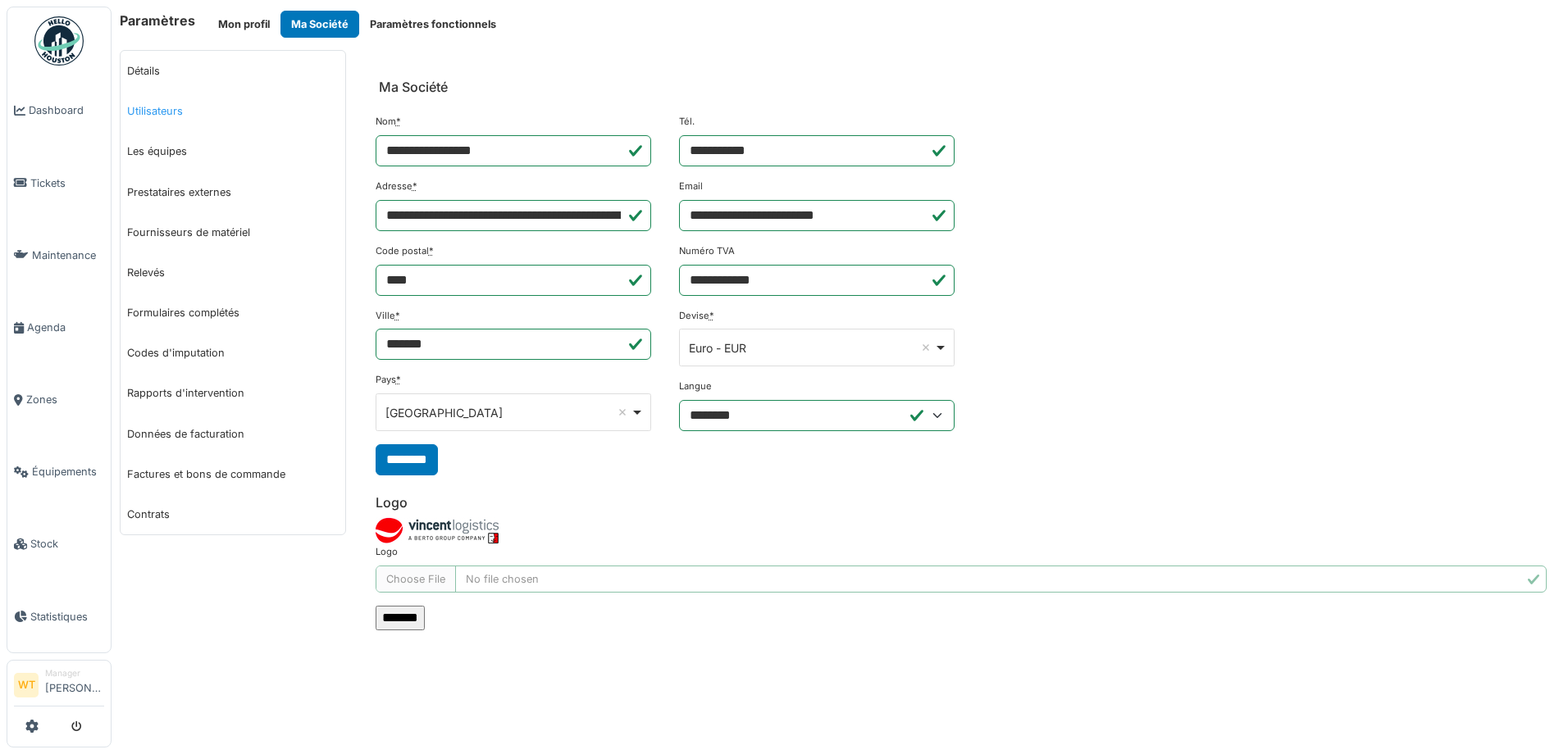
click at [171, 117] on link "Utilisateurs" at bounding box center [233, 111] width 225 height 41
select select "***"
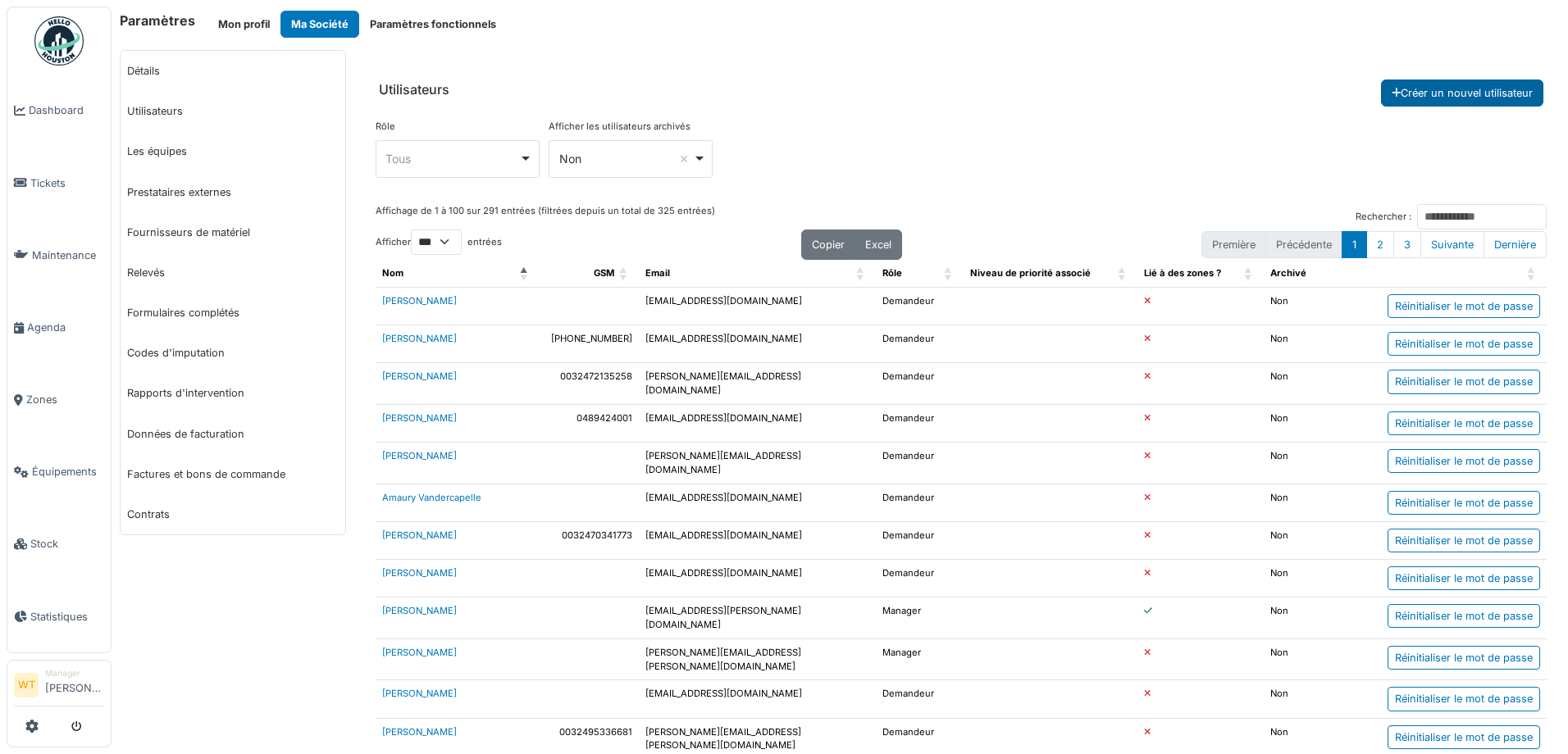
click at [1452, 98] on button "Créer un nouvel utilisateur" at bounding box center [1462, 93] width 162 height 27
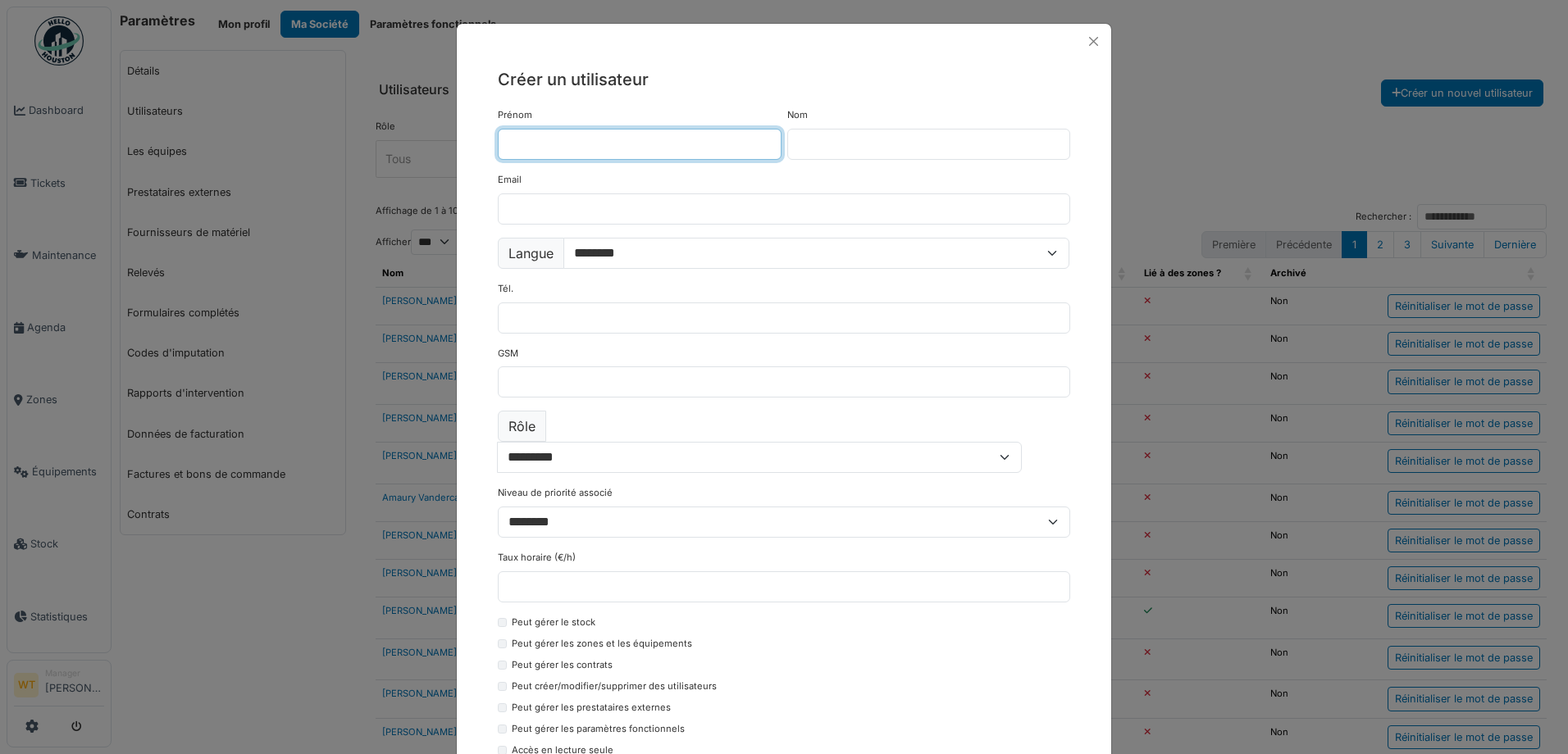
click at [625, 141] on input "Prénom" at bounding box center [640, 144] width 284 height 31
type input "******"
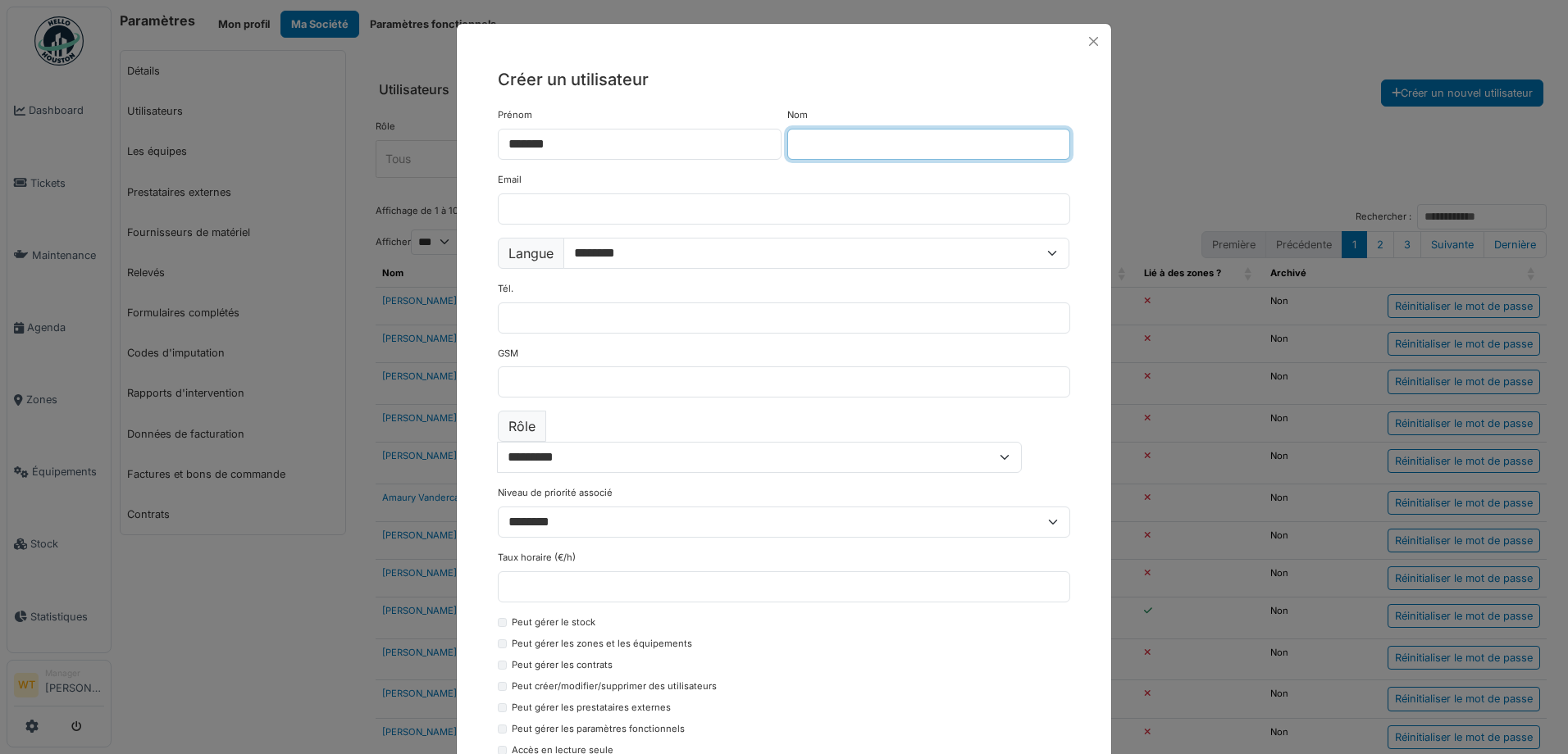
click at [843, 136] on input "Nom" at bounding box center [929, 144] width 284 height 31
type input "****"
click at [785, 190] on div "Email" at bounding box center [784, 199] width 573 height 52
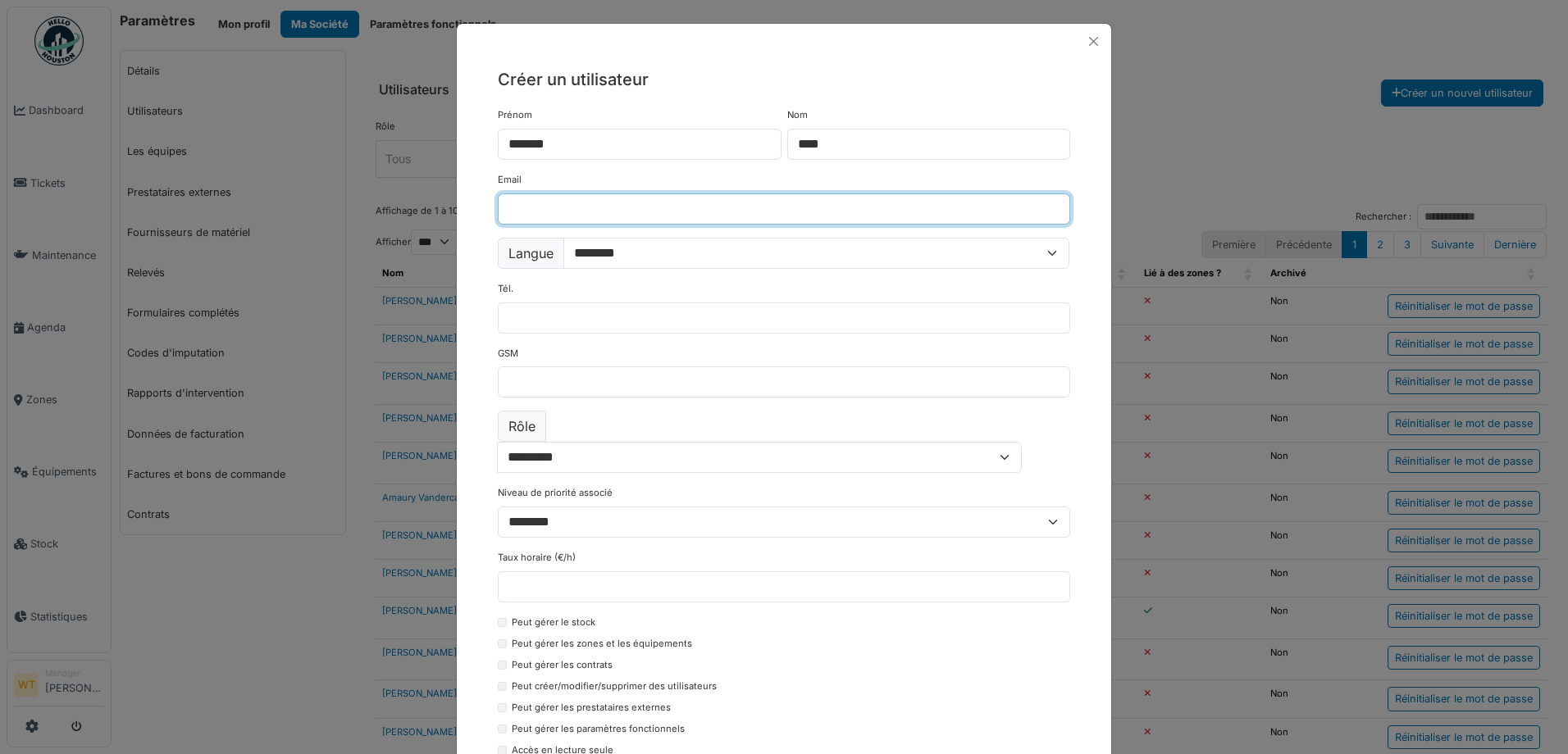
click at [784, 205] on input "Email" at bounding box center [784, 209] width 573 height 31
type input "**********"
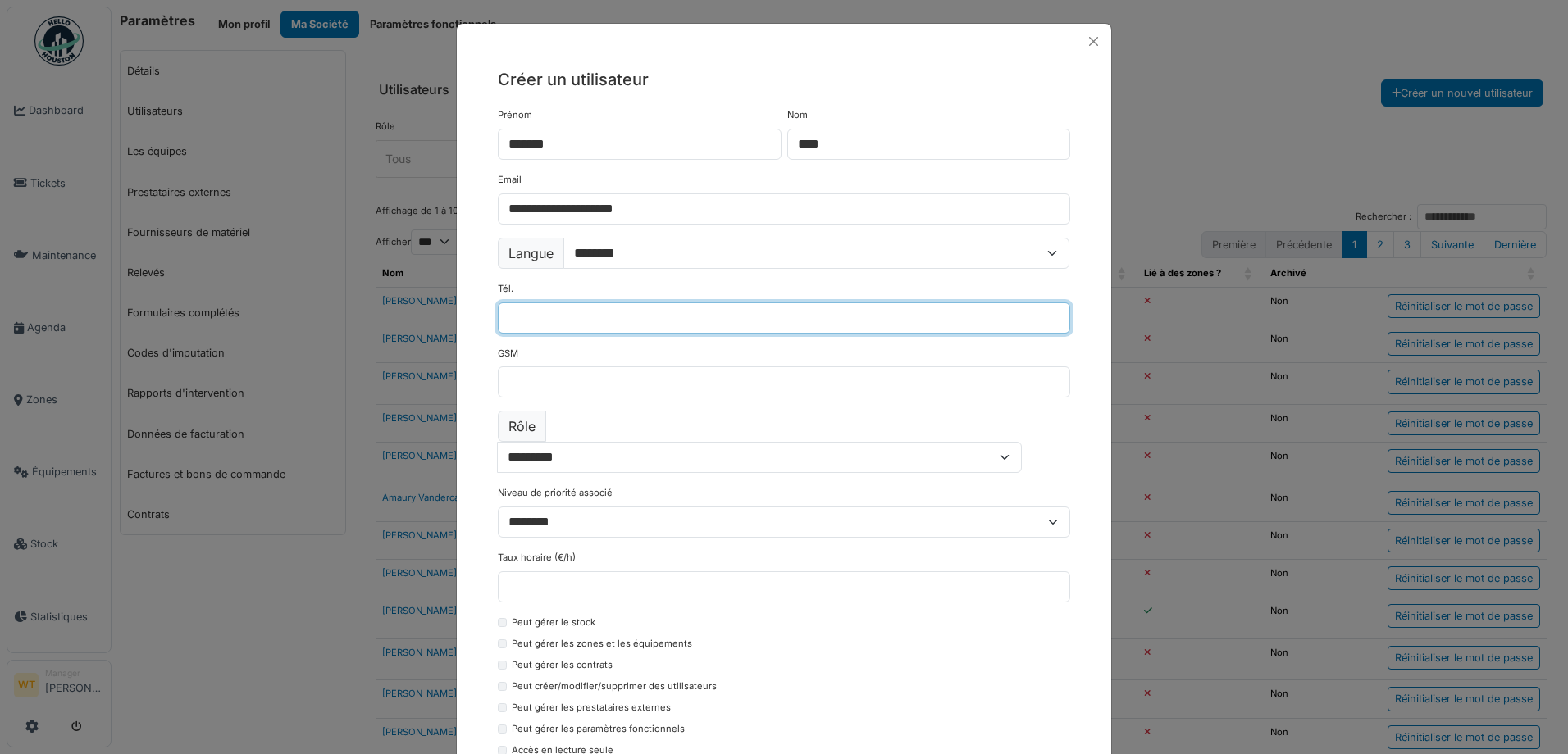
click at [565, 310] on input "Tél." at bounding box center [784, 318] width 573 height 31
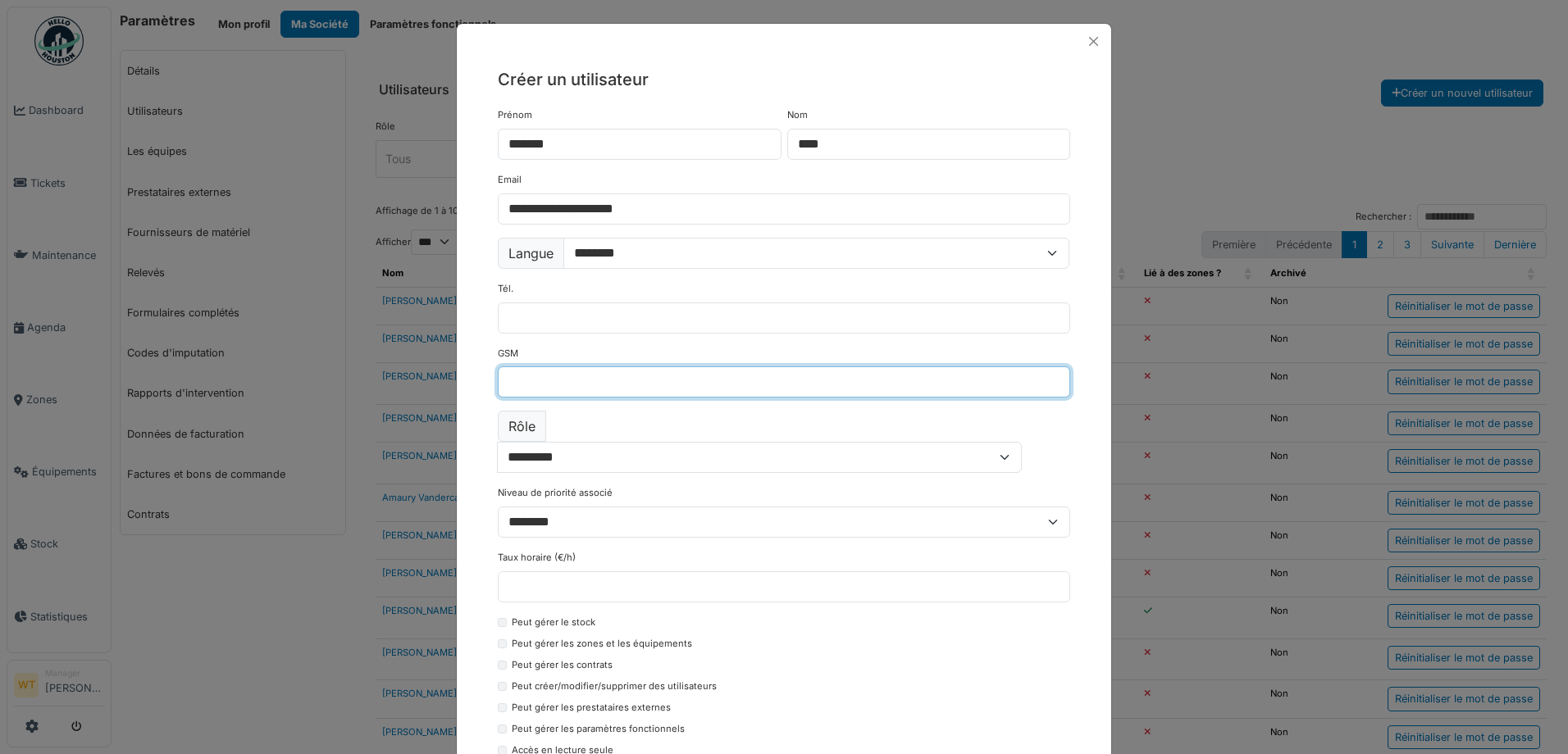
click at [509, 379] on input "GSM" at bounding box center [784, 382] width 573 height 31
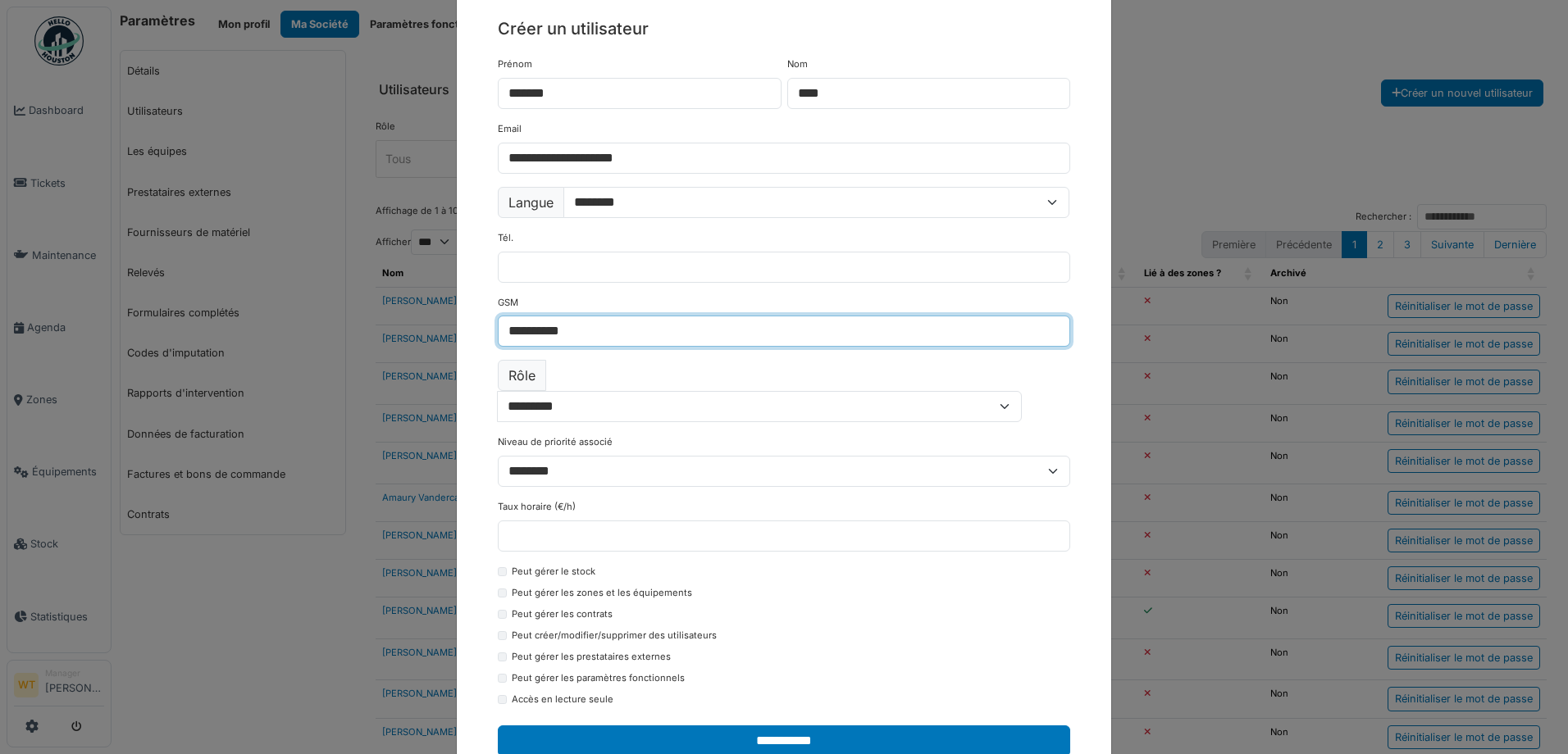
scroll to position [73, 0]
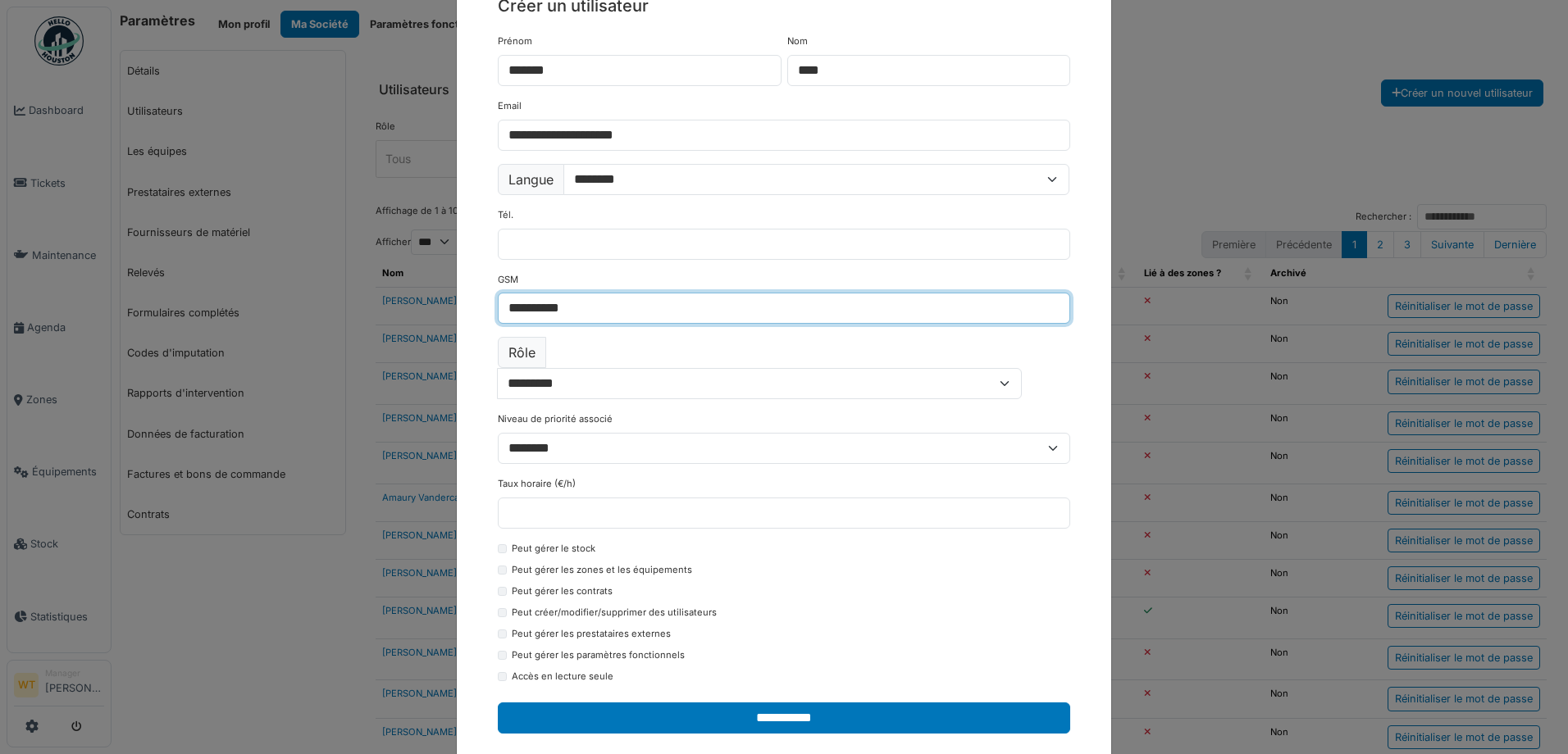
type input "**********"
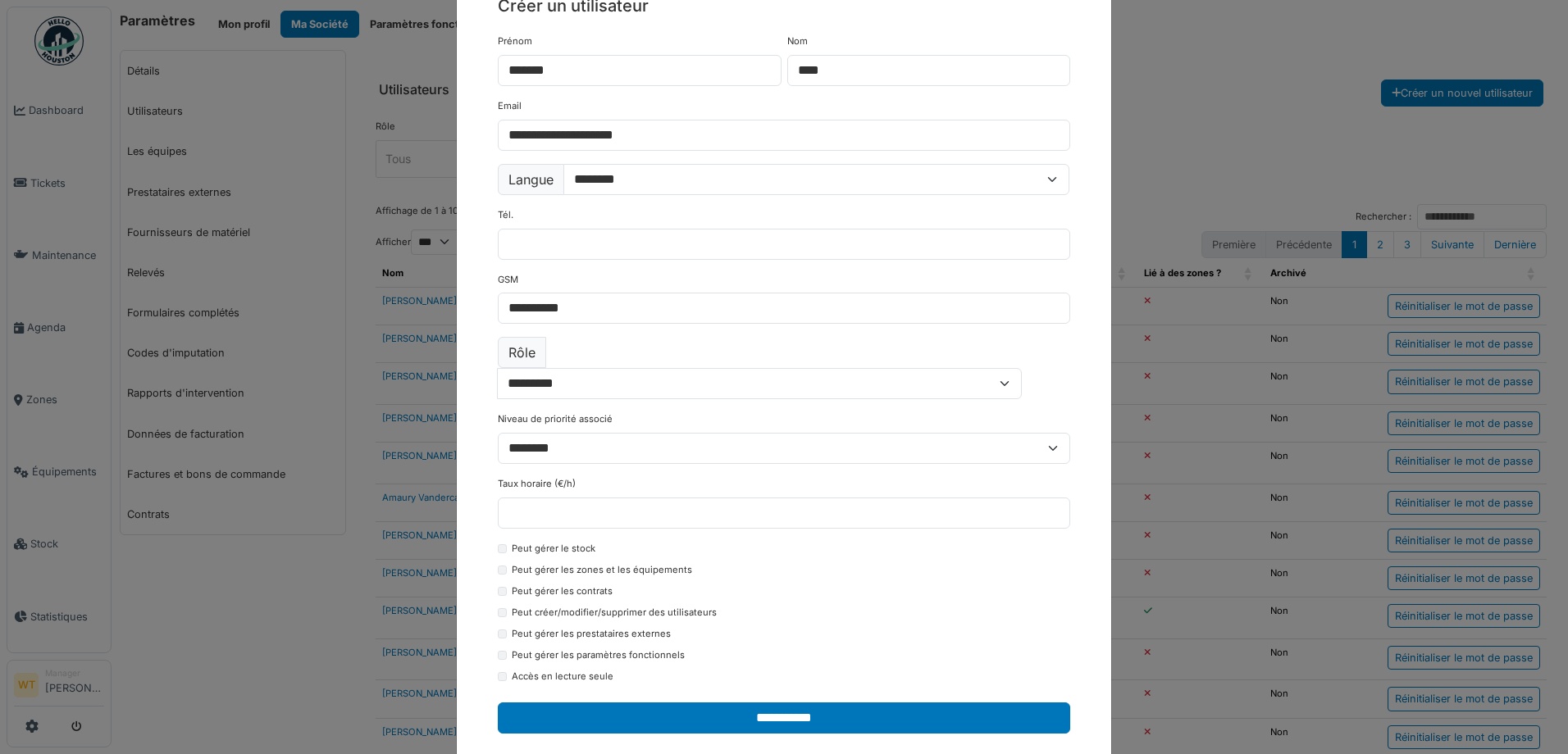
click at [574, 477] on div "Taux horaire (€/h) *" at bounding box center [784, 503] width 573 height 52
click at [620, 477] on div "Taux horaire (€/h) *" at bounding box center [784, 503] width 573 height 52
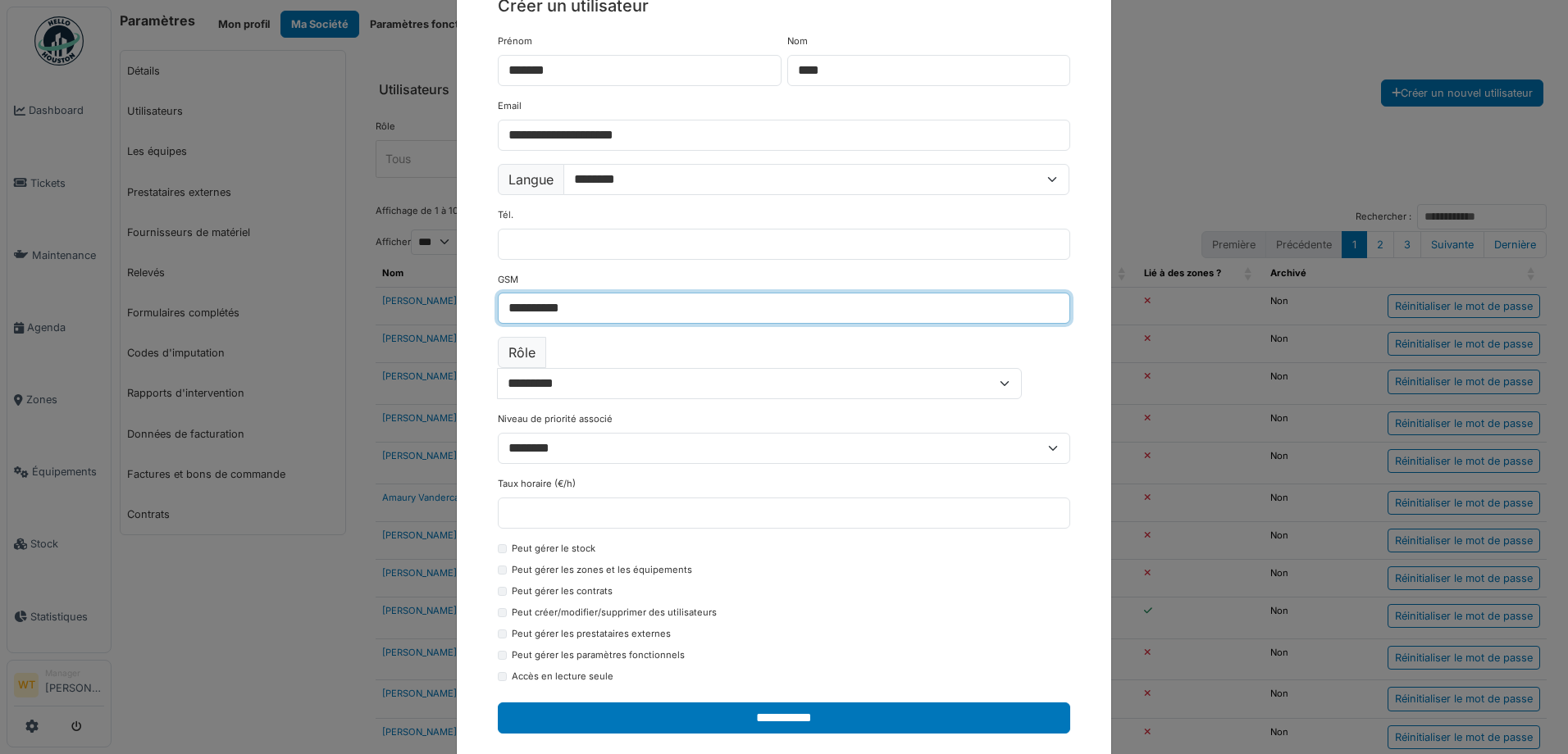
click at [599, 303] on input "**********" at bounding box center [784, 308] width 573 height 31
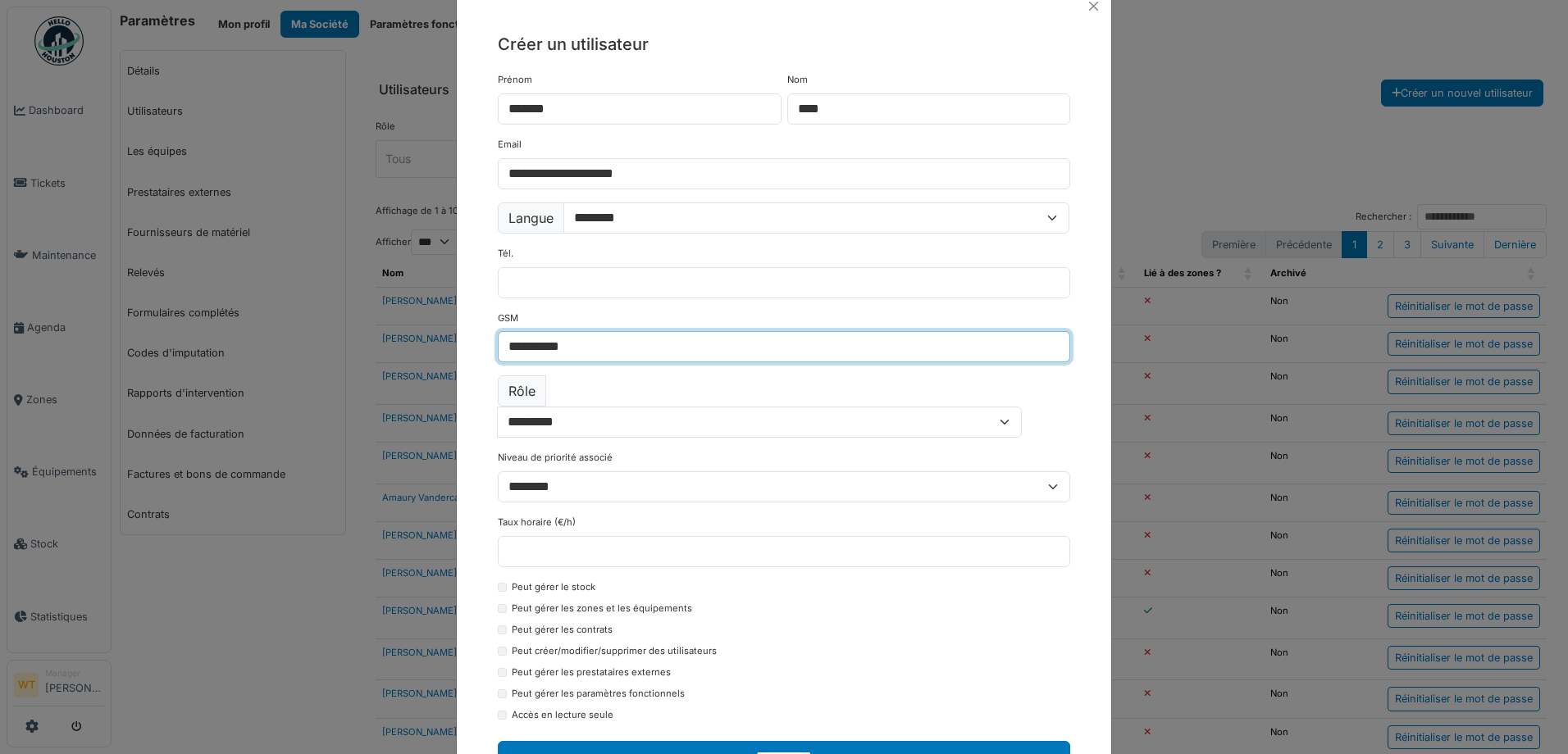
scroll to position [0, 0]
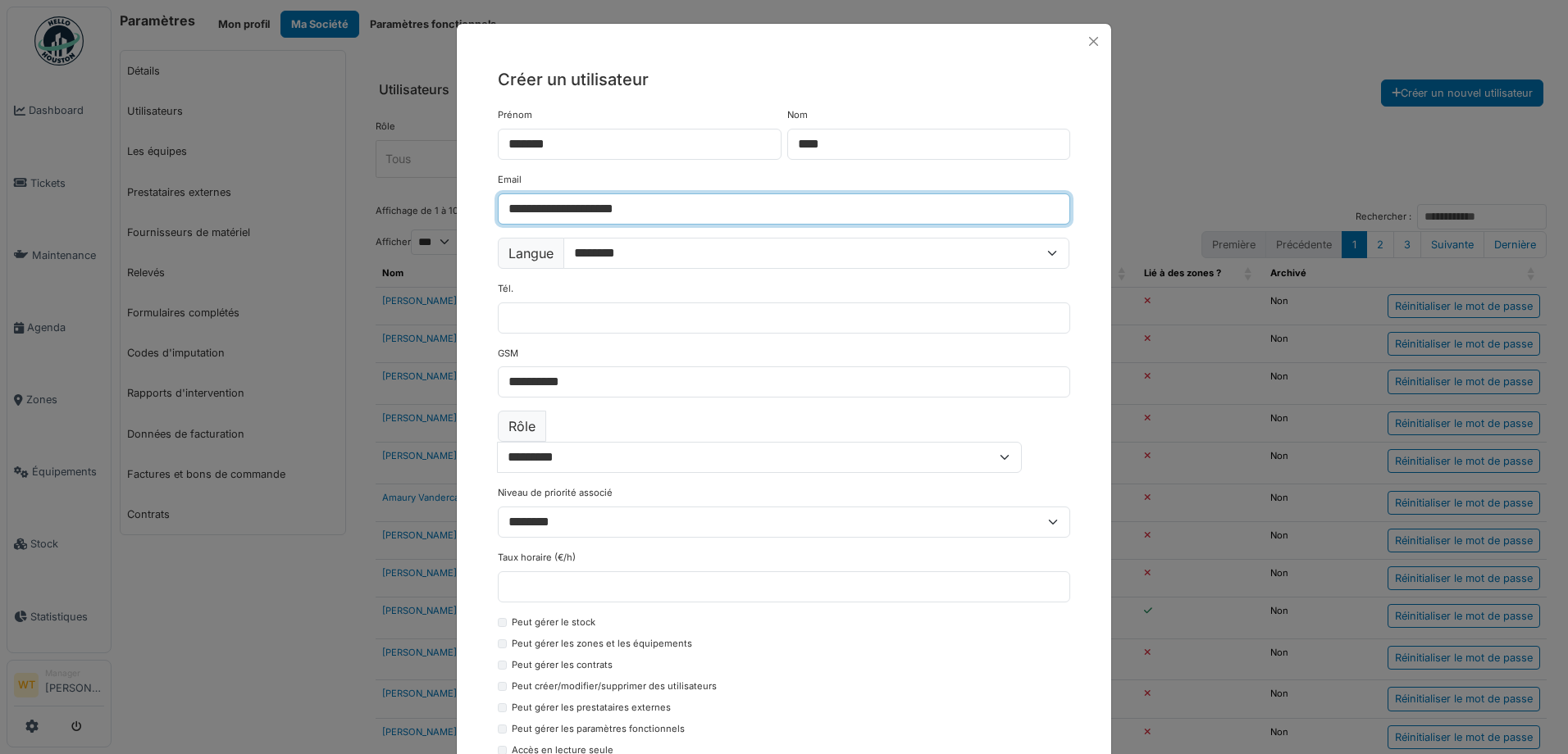
click at [657, 210] on input "**********" at bounding box center [784, 209] width 573 height 31
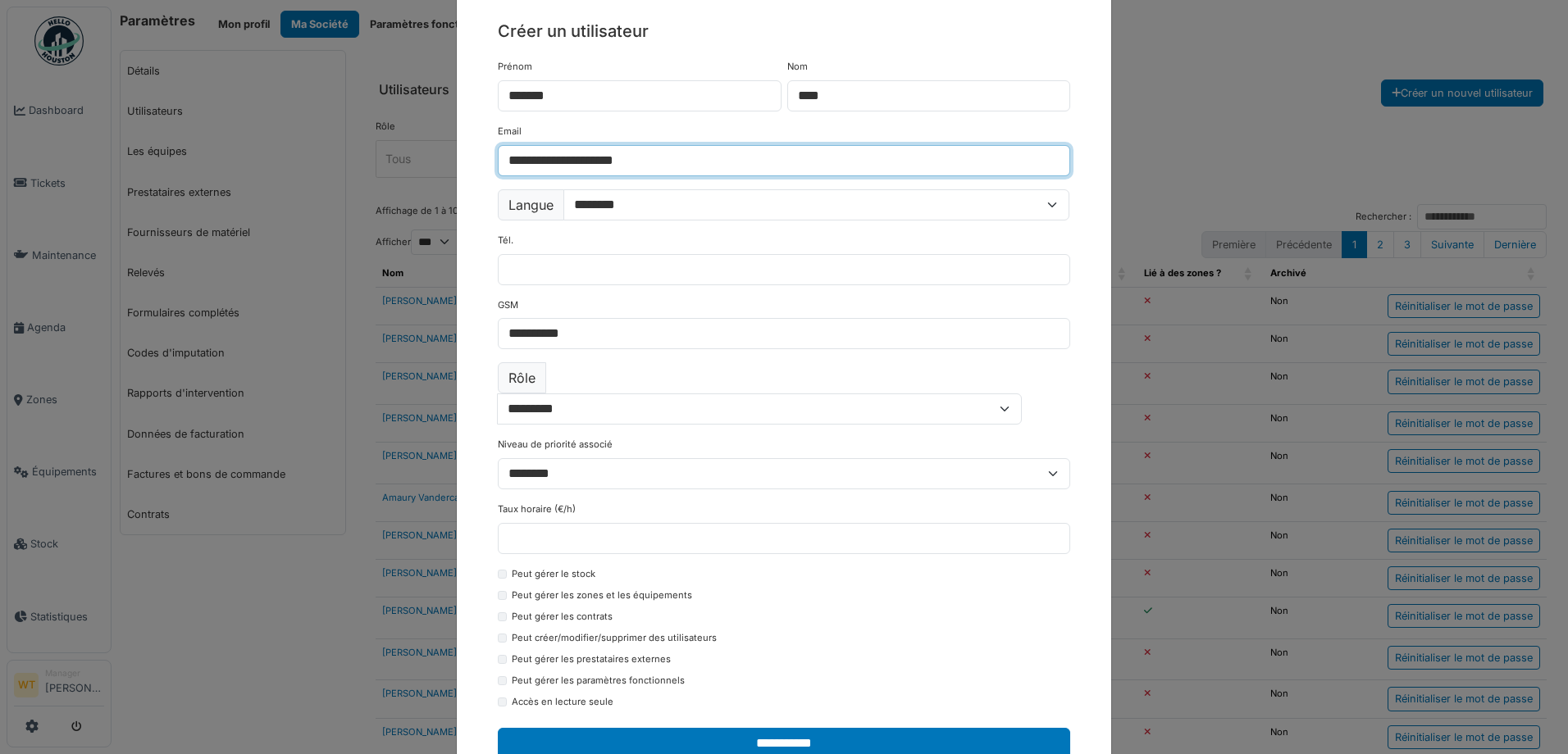
scroll to position [73, 0]
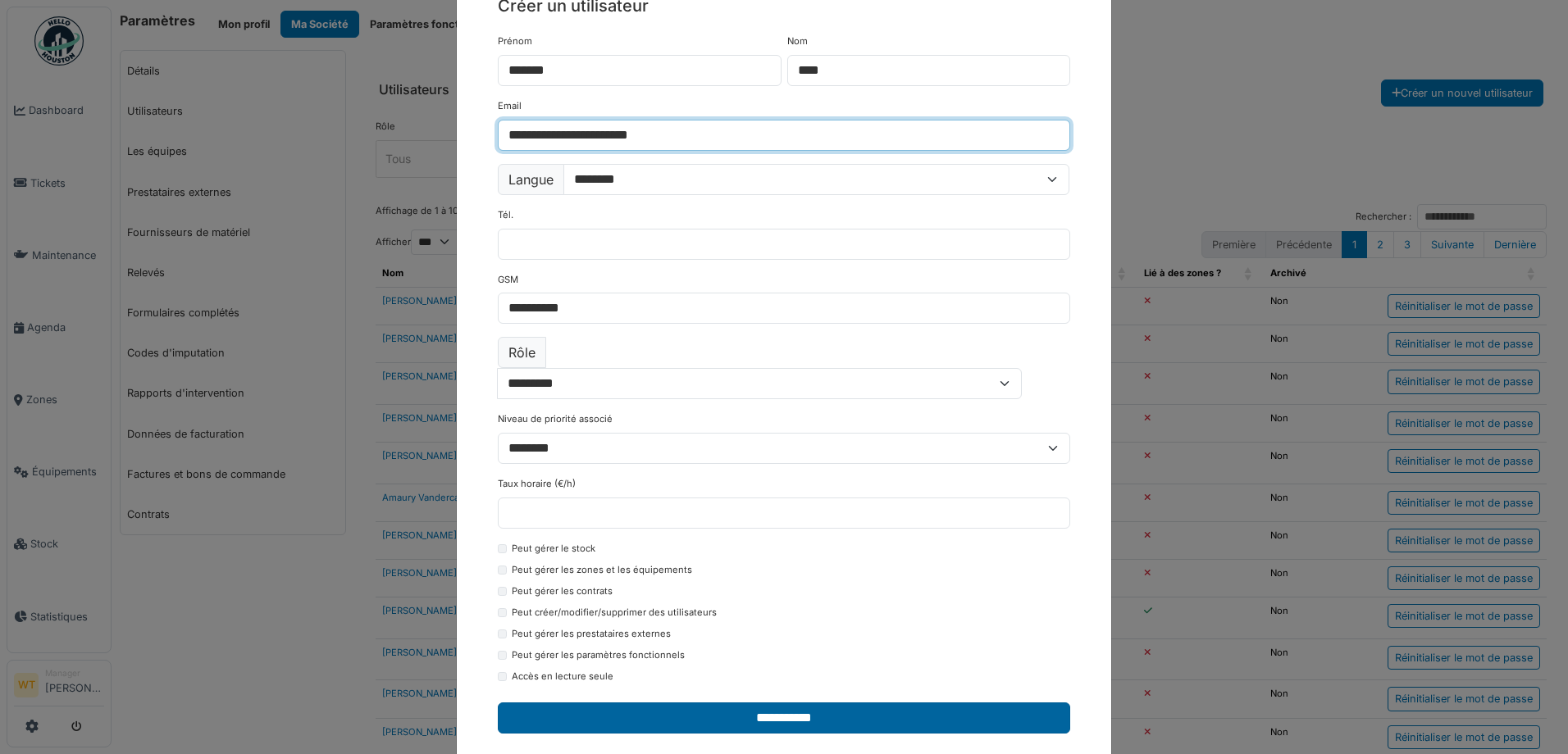
type input "**********"
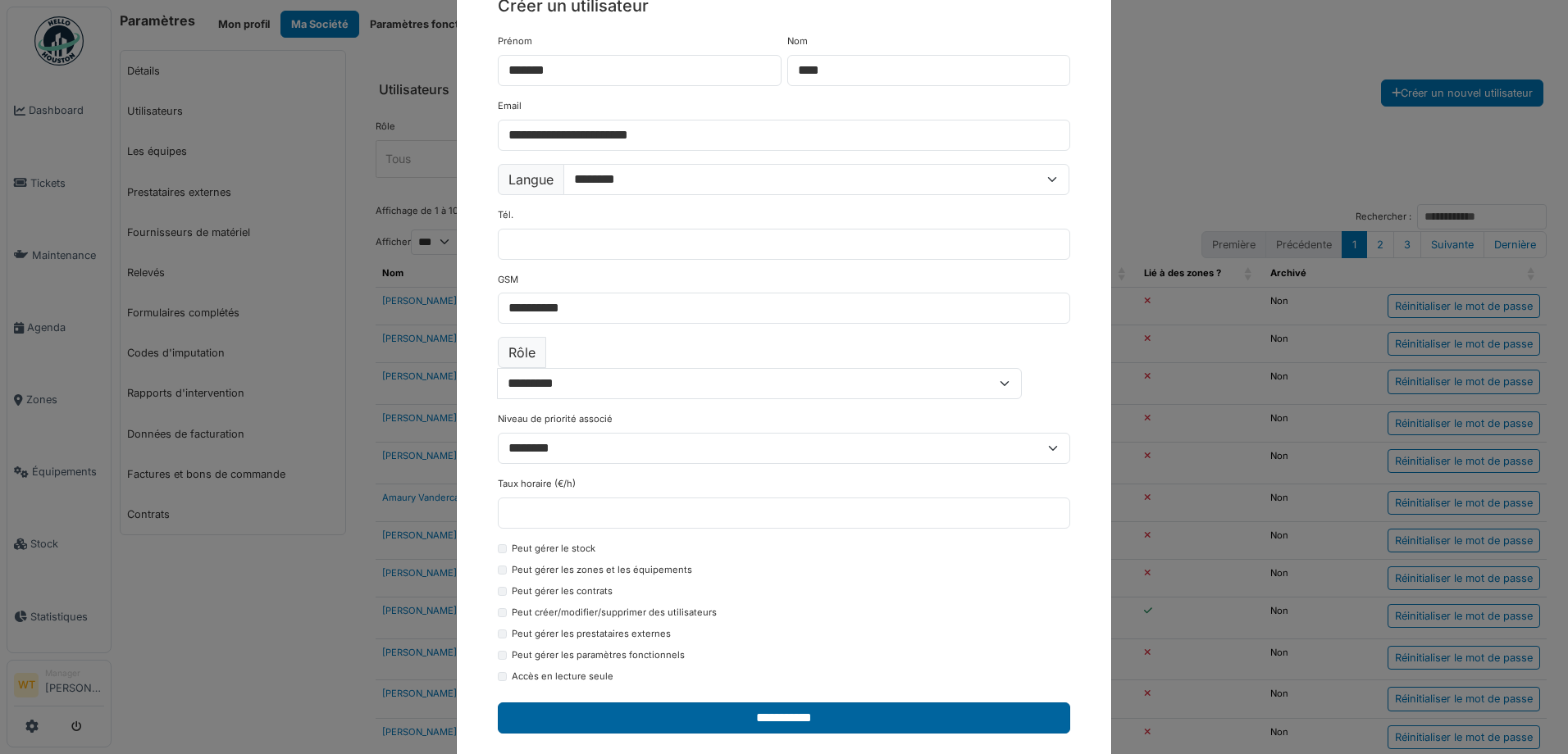
click at [743, 703] on input "**********" at bounding box center [784, 718] width 573 height 31
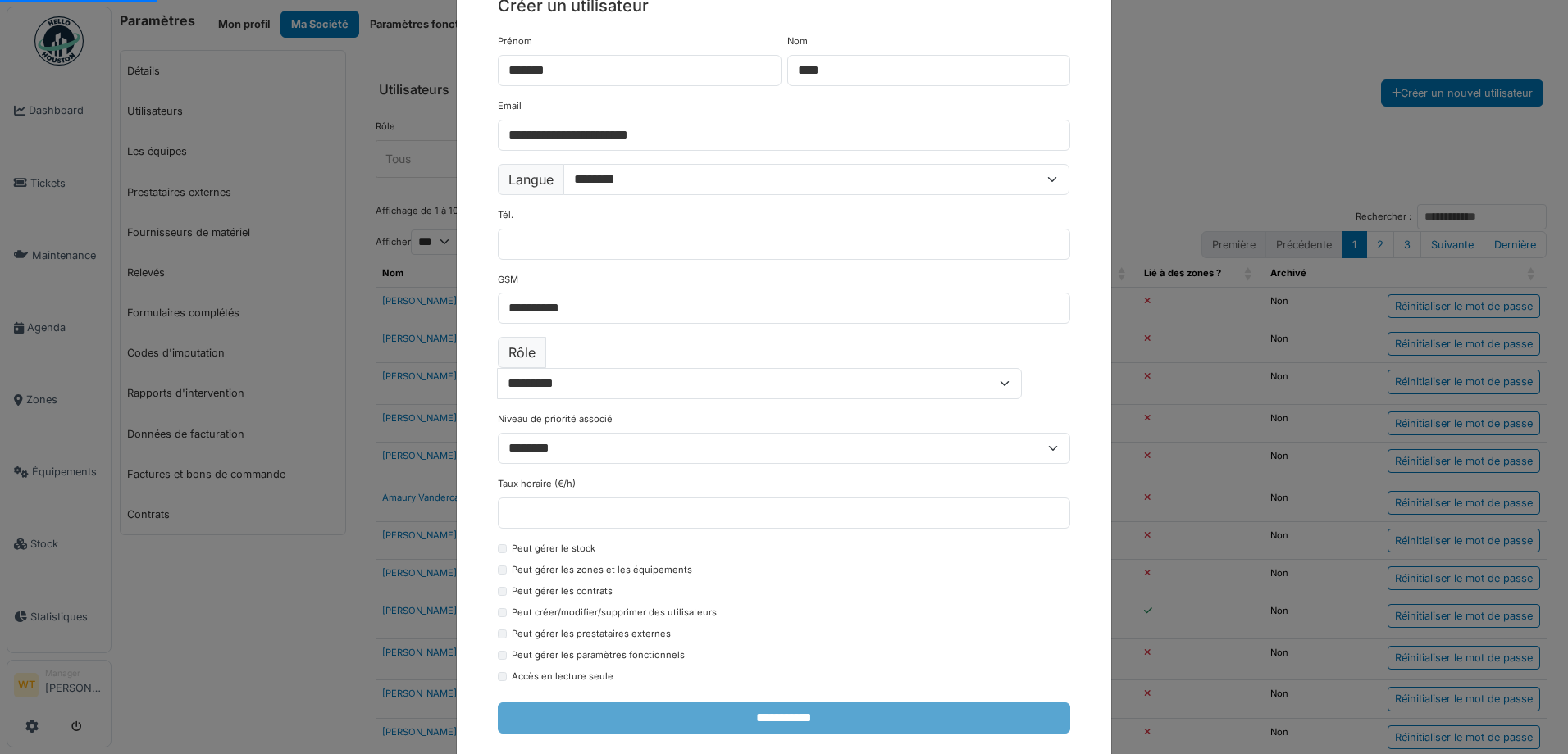
select select "***"
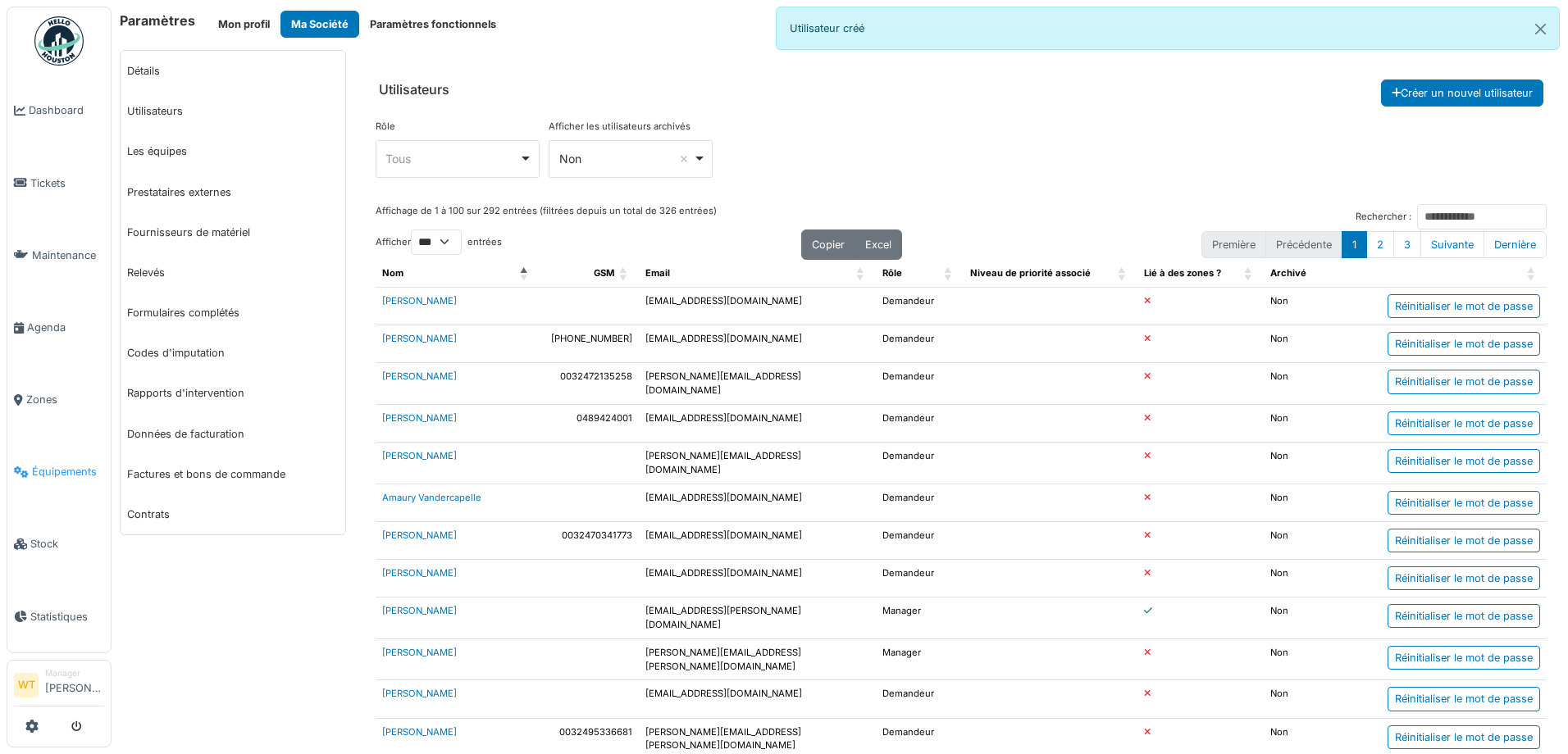
click at [66, 464] on span "Équipements" at bounding box center [68, 472] width 72 height 15
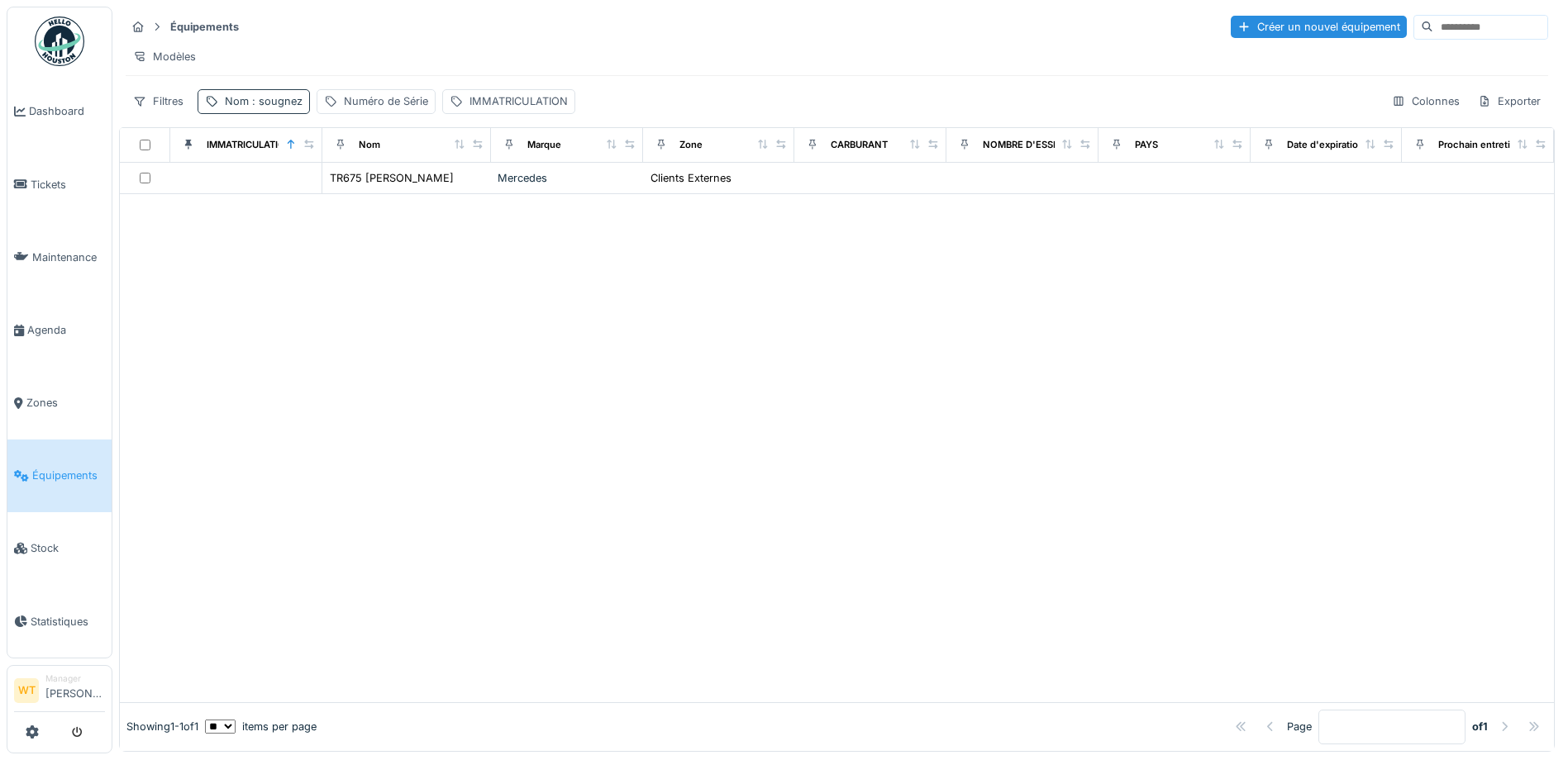
click at [250, 107] on span ": sougnez" at bounding box center [275, 101] width 54 height 13
click at [354, 195] on icon at bounding box center [349, 194] width 8 height 8
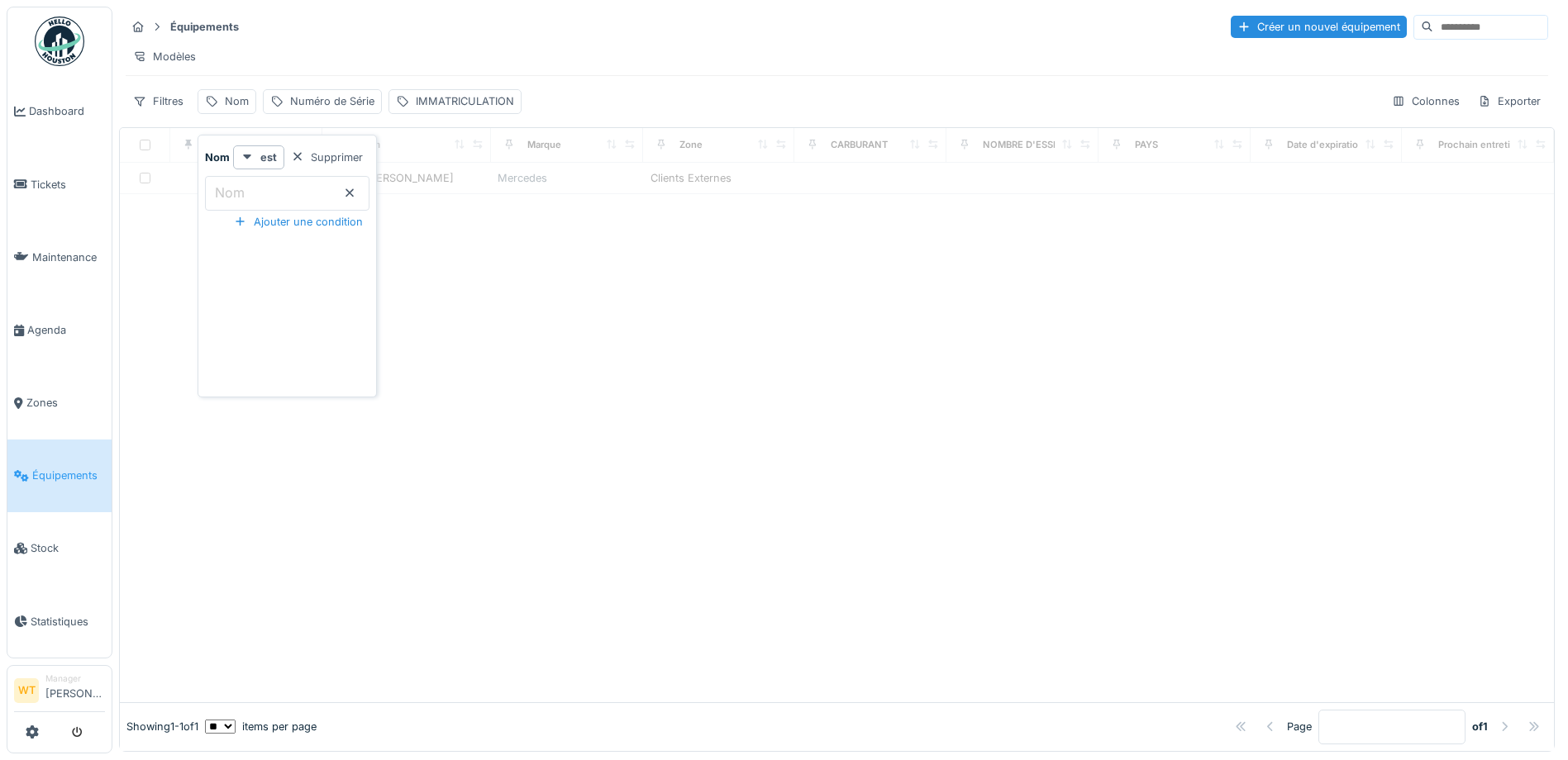
click at [293, 196] on input "Nom" at bounding box center [287, 194] width 164 height 35
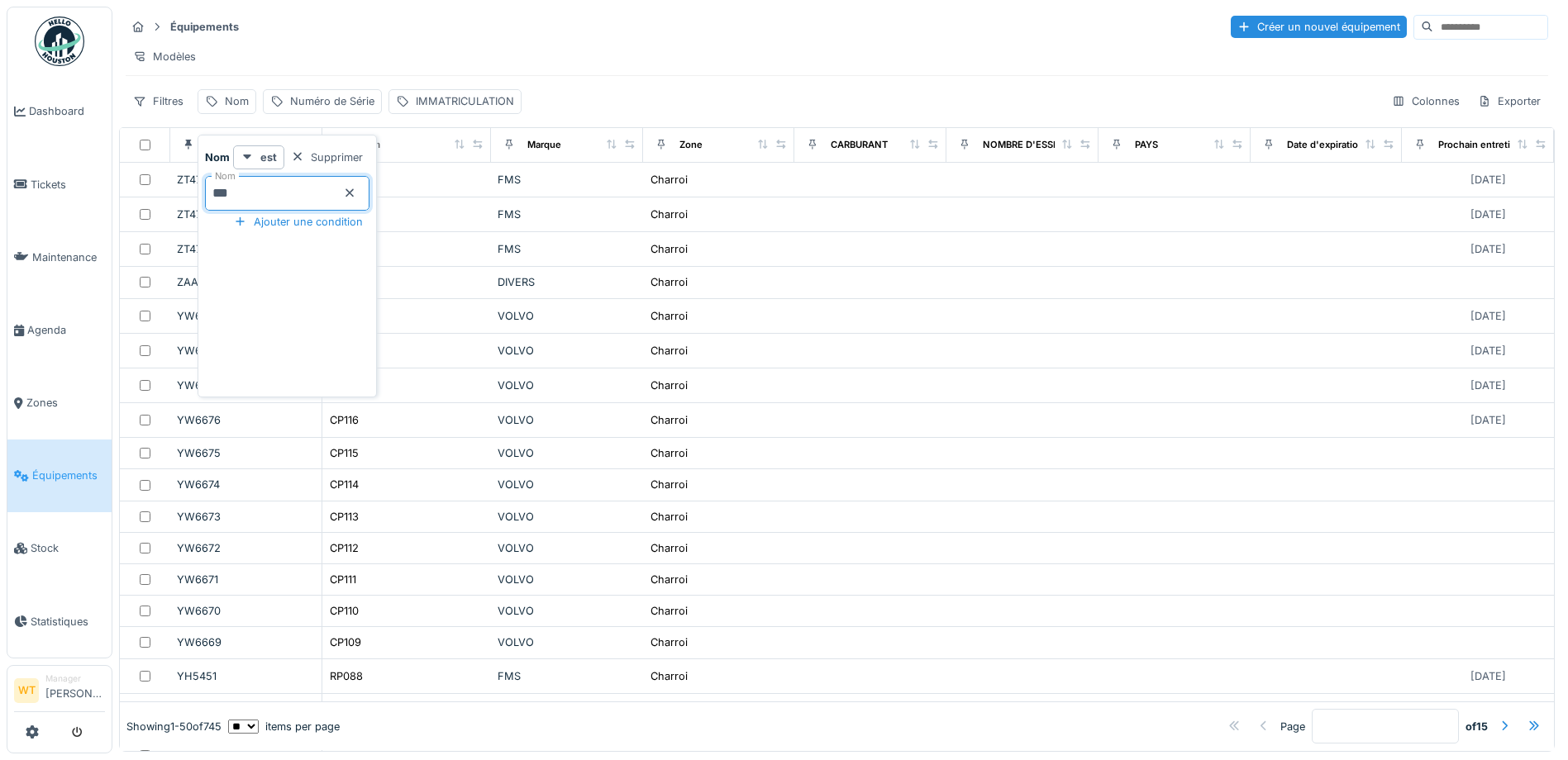
type input "***"
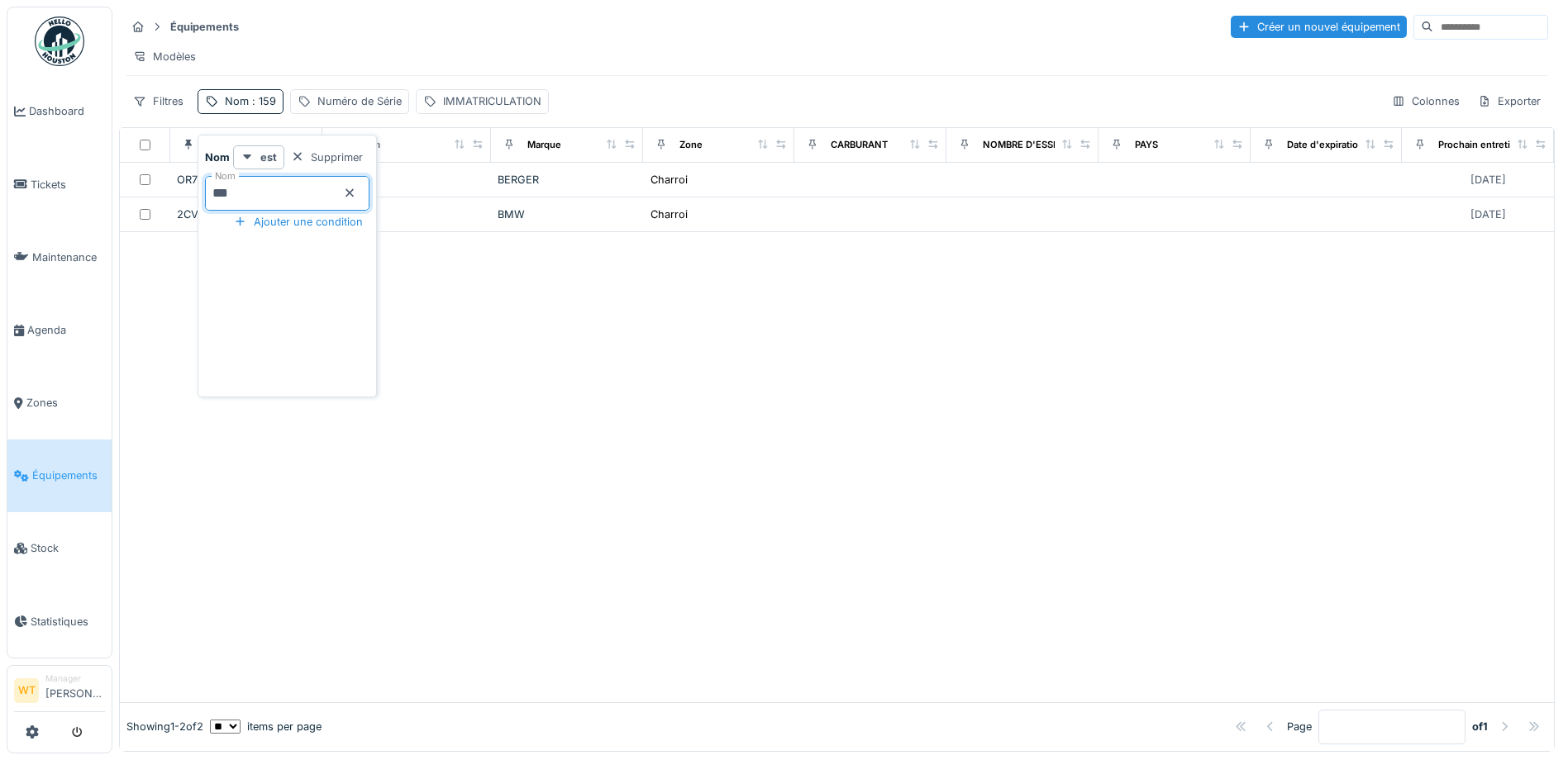
click at [330, 35] on div "Équipements Créer un nouvel équipement" at bounding box center [837, 27] width 1423 height 27
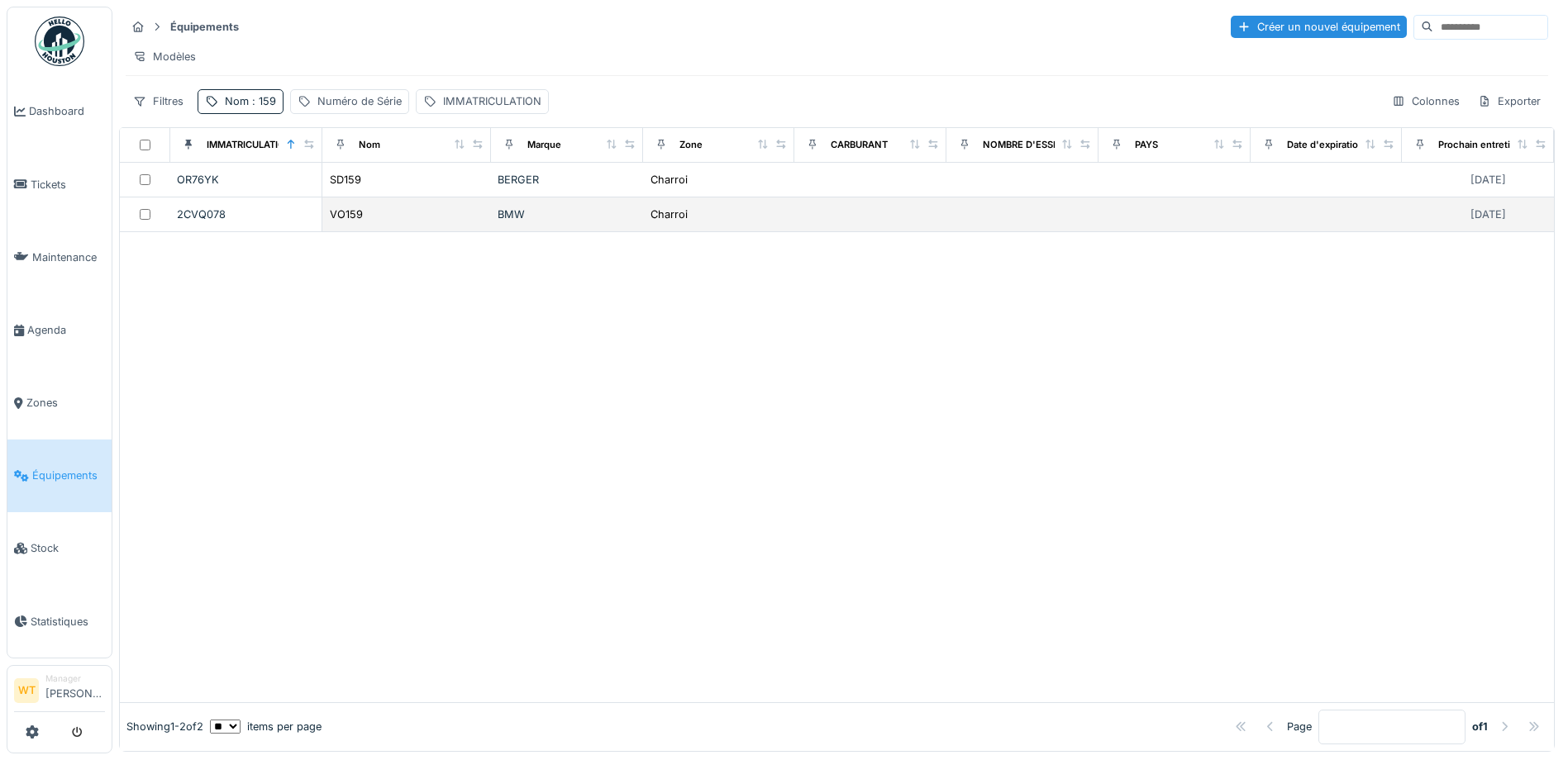
click at [435, 223] on div "VO159" at bounding box center [407, 215] width 156 height 18
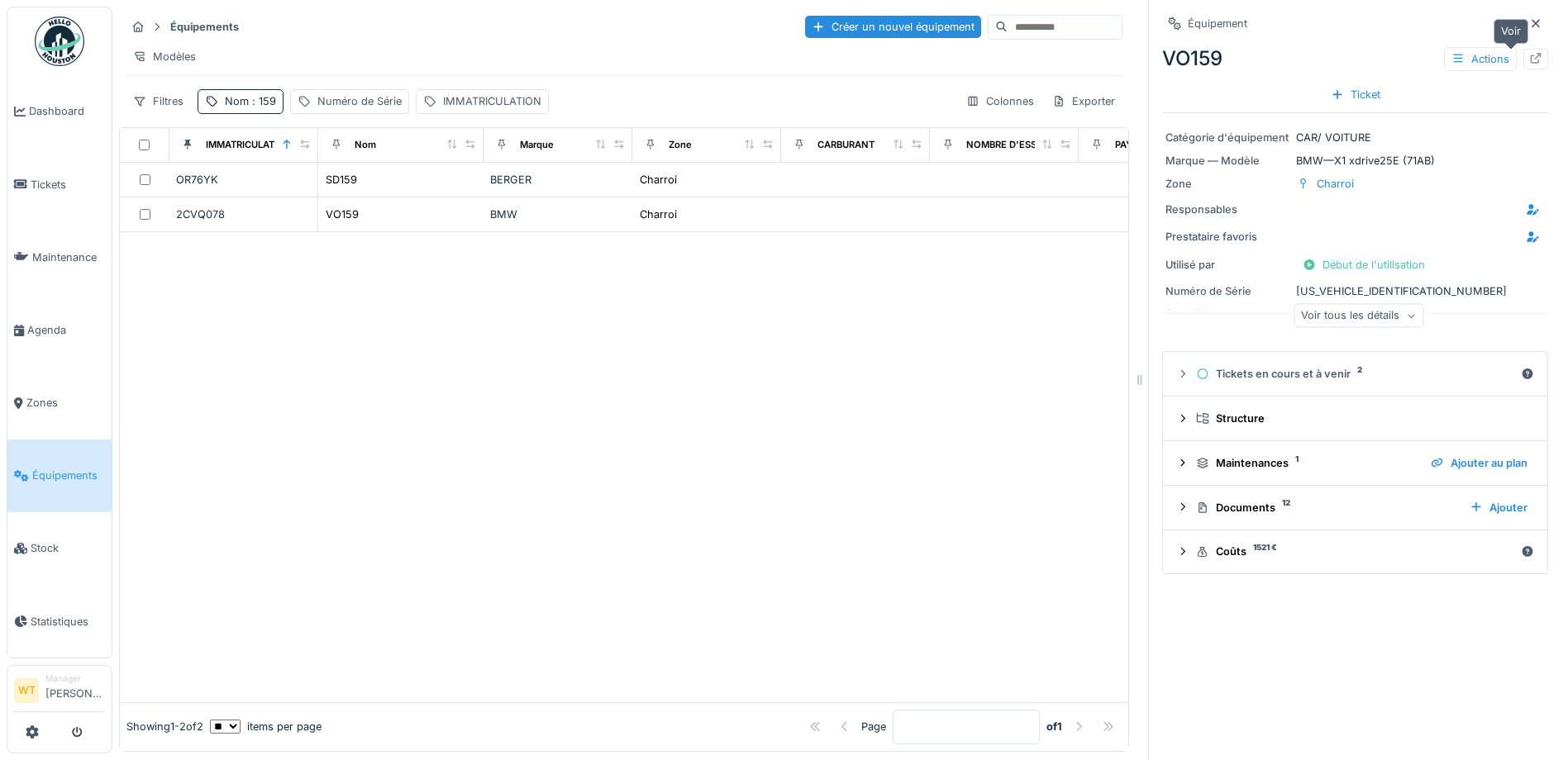
click at [1524, 66] on div at bounding box center [1536, 58] width 24 height 20
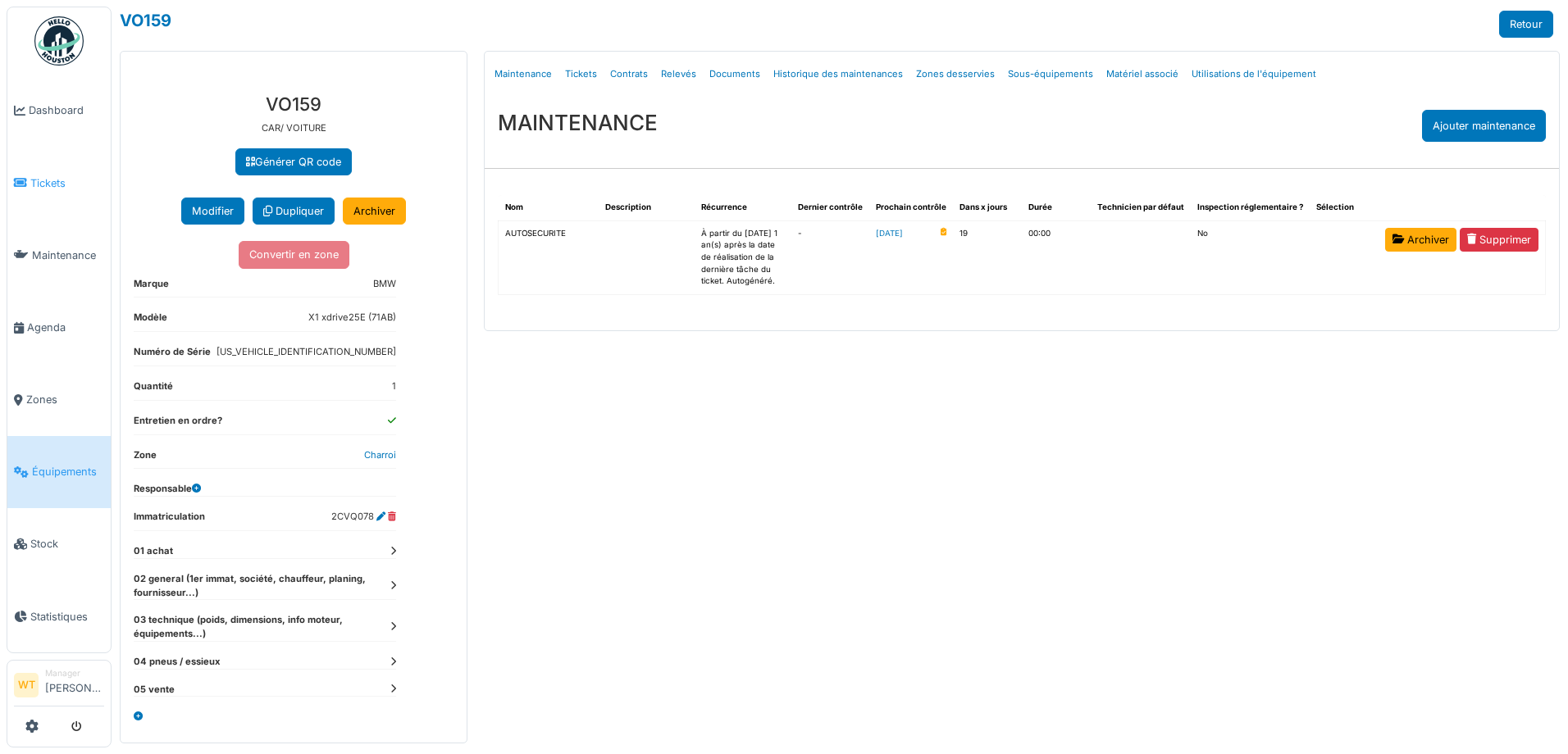
click at [72, 180] on span "Tickets" at bounding box center [67, 183] width 73 height 15
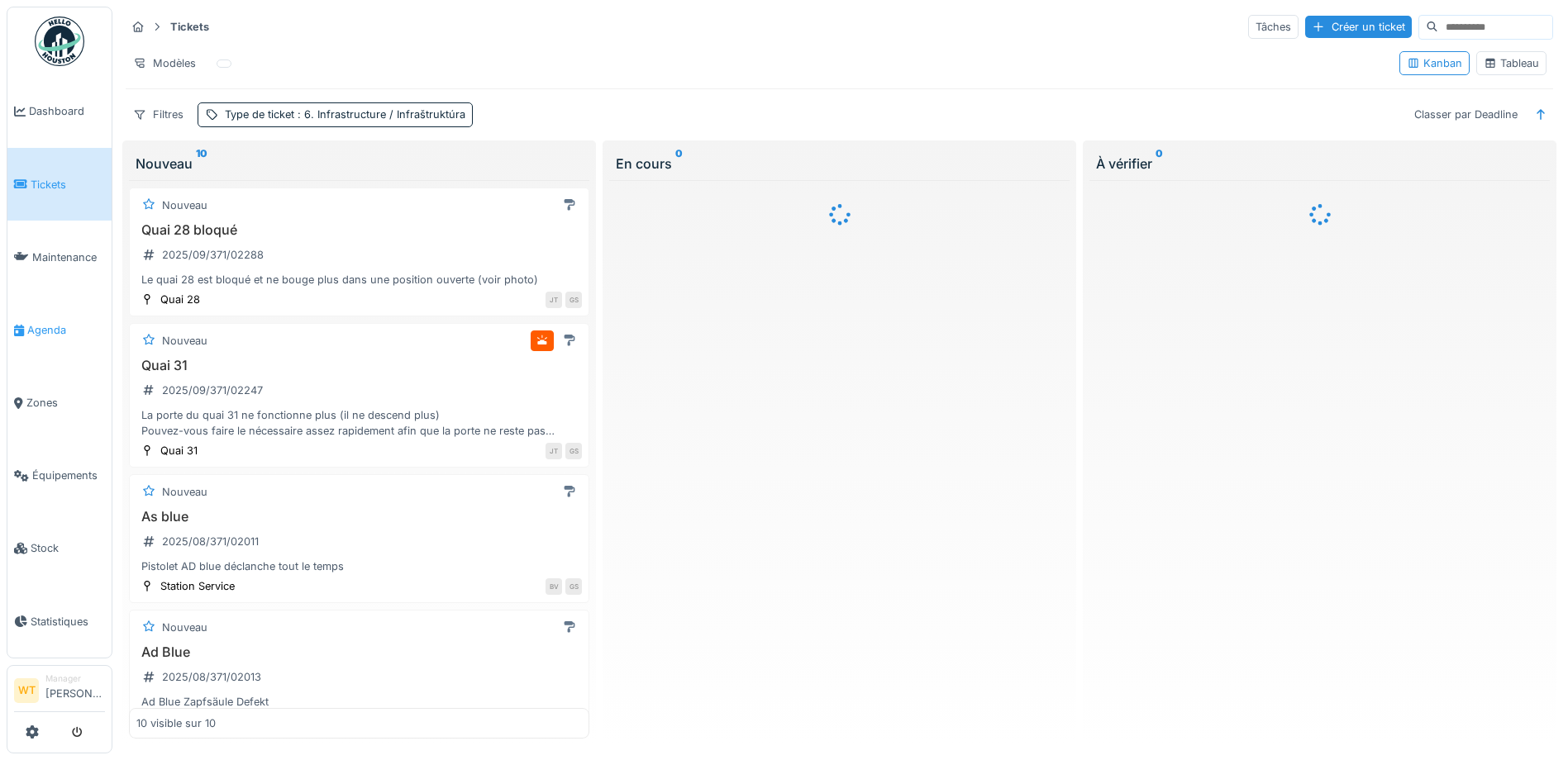
click at [51, 332] on link "Agenda" at bounding box center [59, 330] width 104 height 73
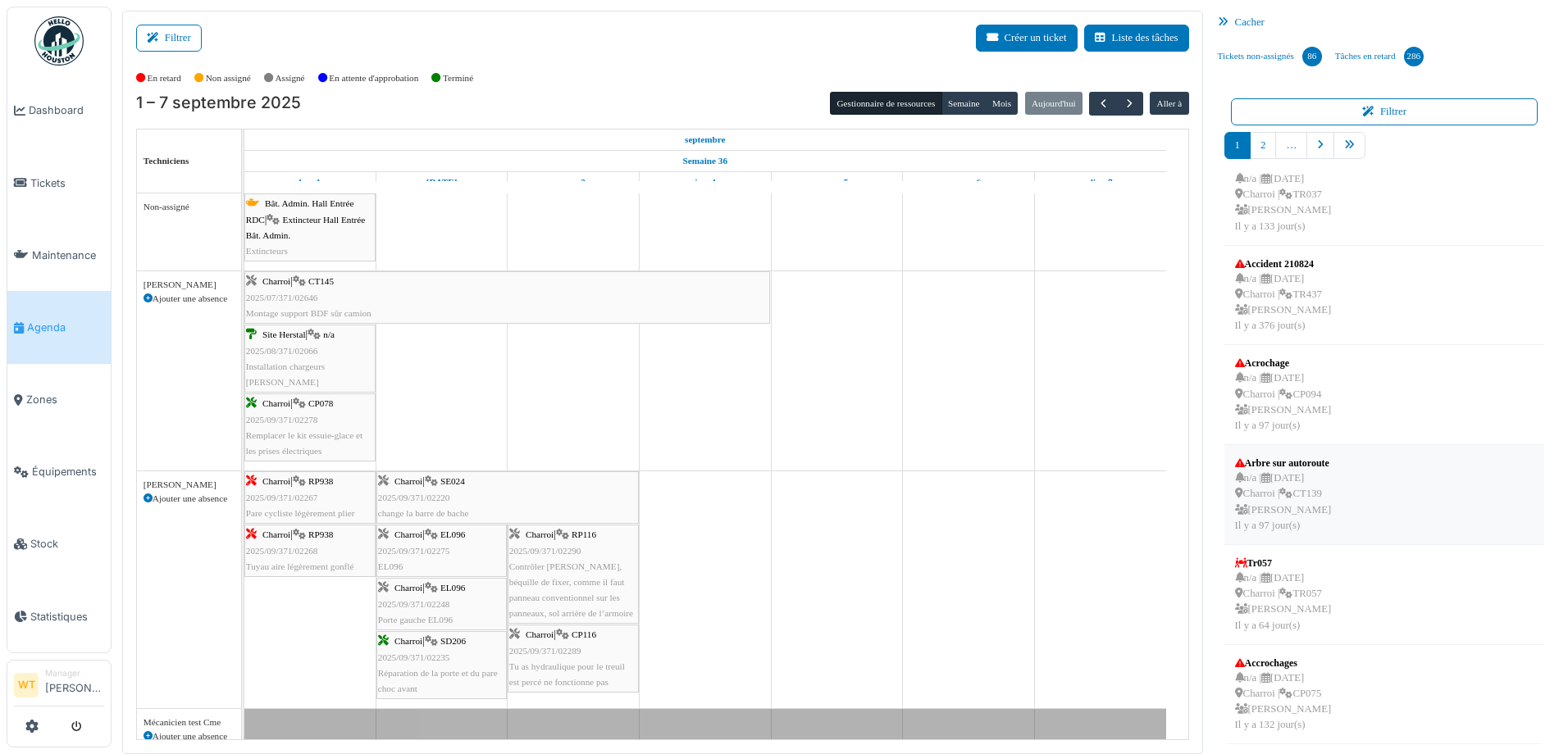
scroll to position [3, 0]
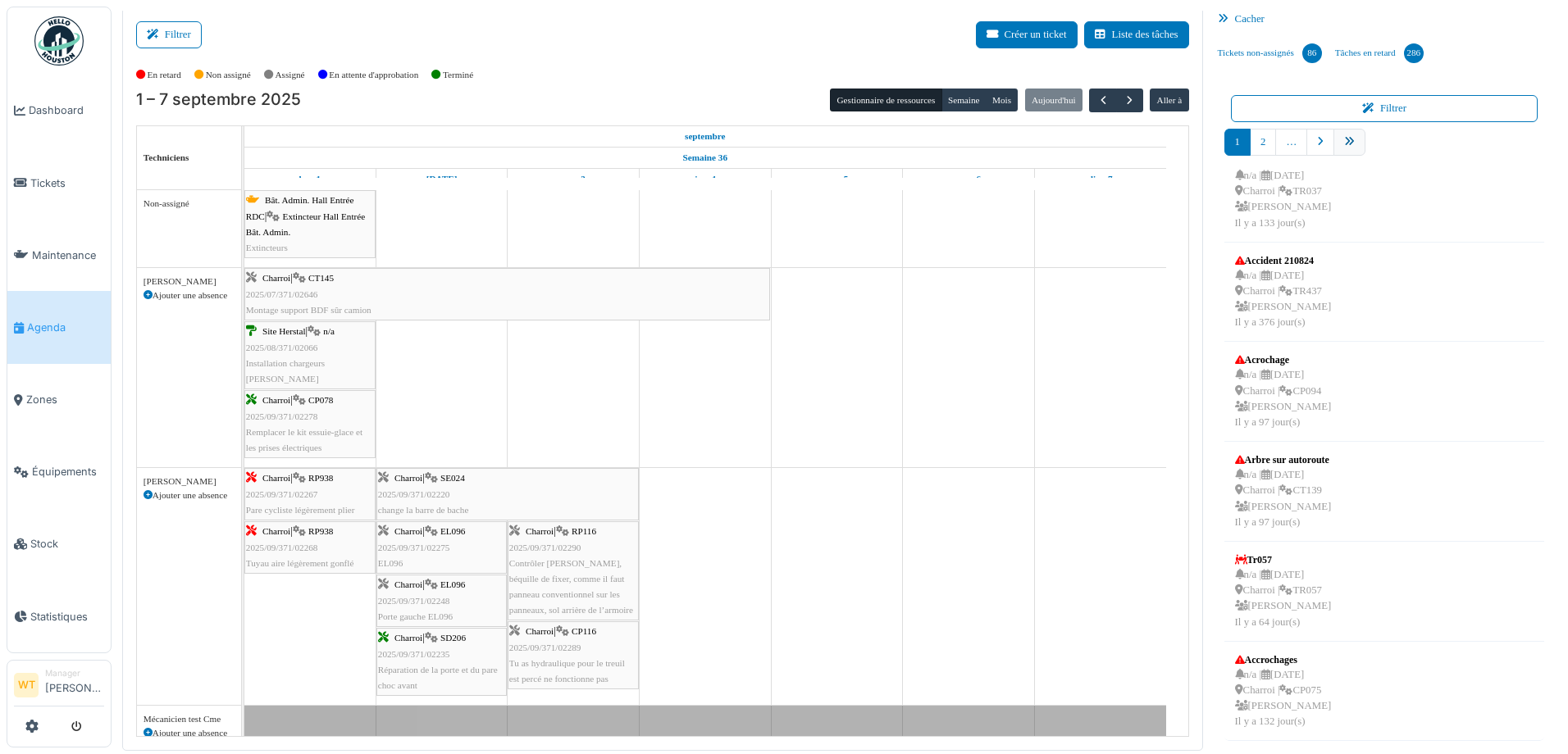
click at [1349, 141] on link "pager" at bounding box center [1349, 142] width 32 height 27
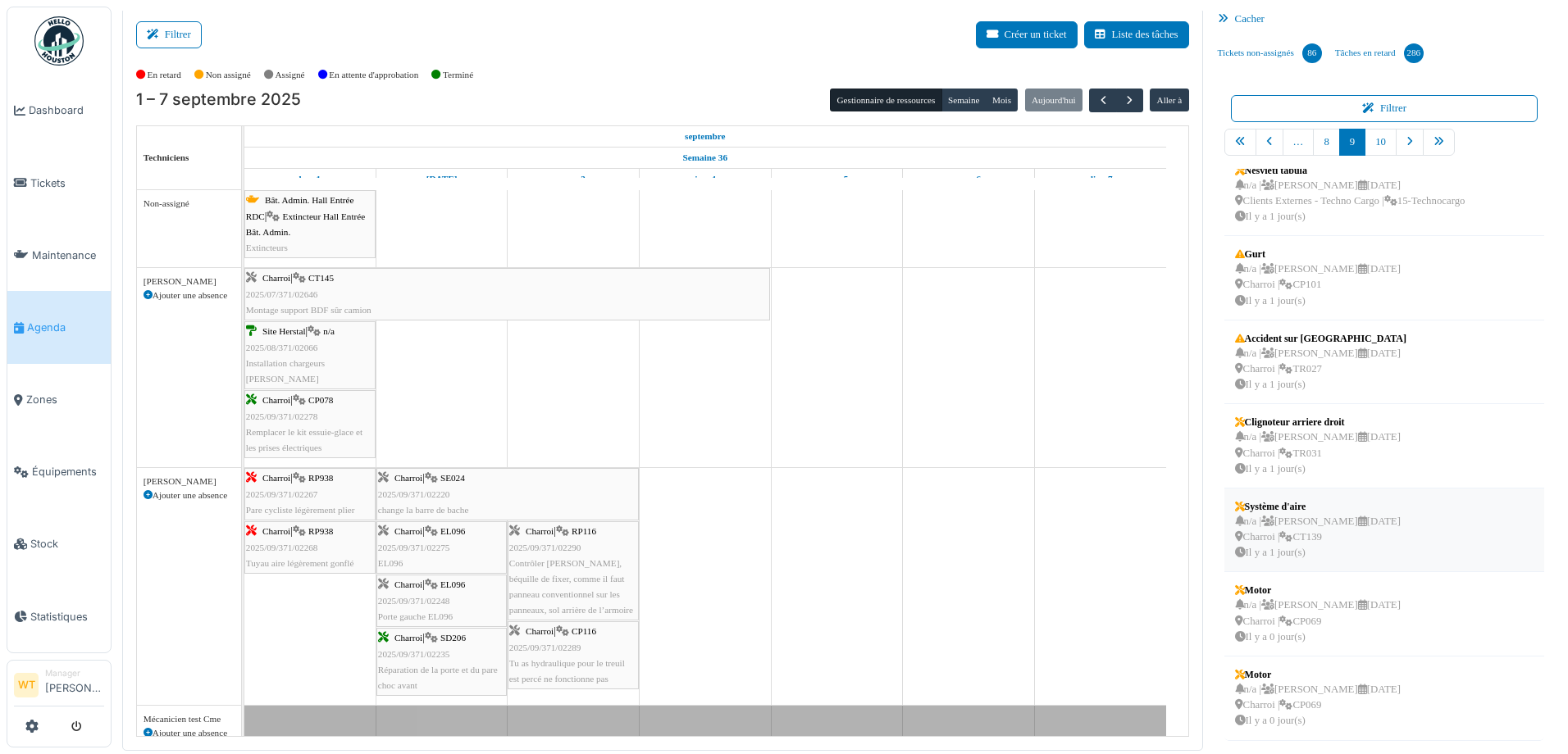
click at [1328, 536] on div "n/a | Marc Vasen 08/09/2025 Charroi | CT139 Il y a 1 jour(s)" at bounding box center [1318, 538] width 166 height 47
click at [1326, 530] on div "n/a | Marc Vasen 08/09/2025 Charroi | CT139 Il y a 1 jour(s)" at bounding box center [1318, 538] width 166 height 47
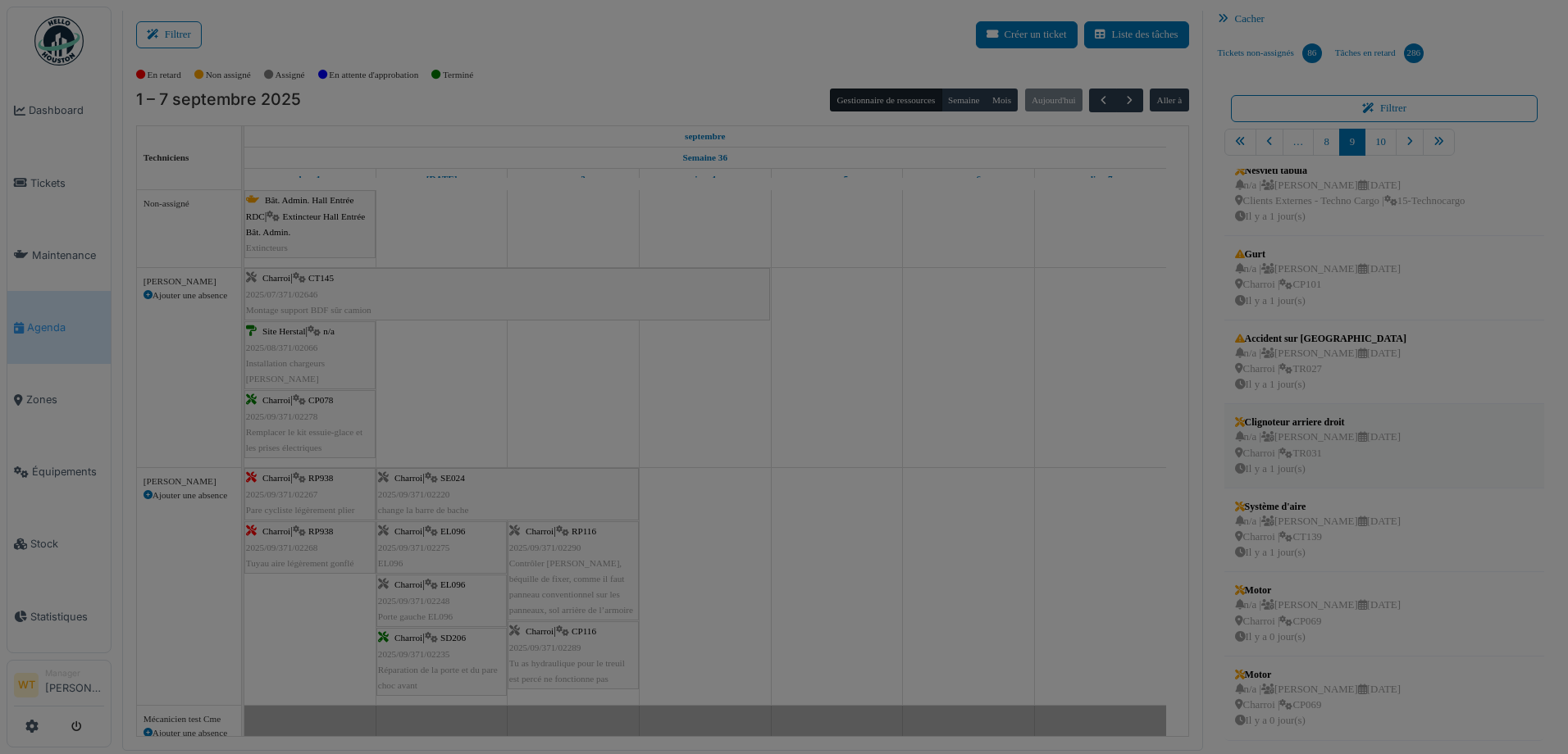
click at [1325, 526] on body "Dashboard Tickets Maintenance Agenda Zones Équipements Stock Statistiques WT Ma…" at bounding box center [784, 377] width 1568 height 754
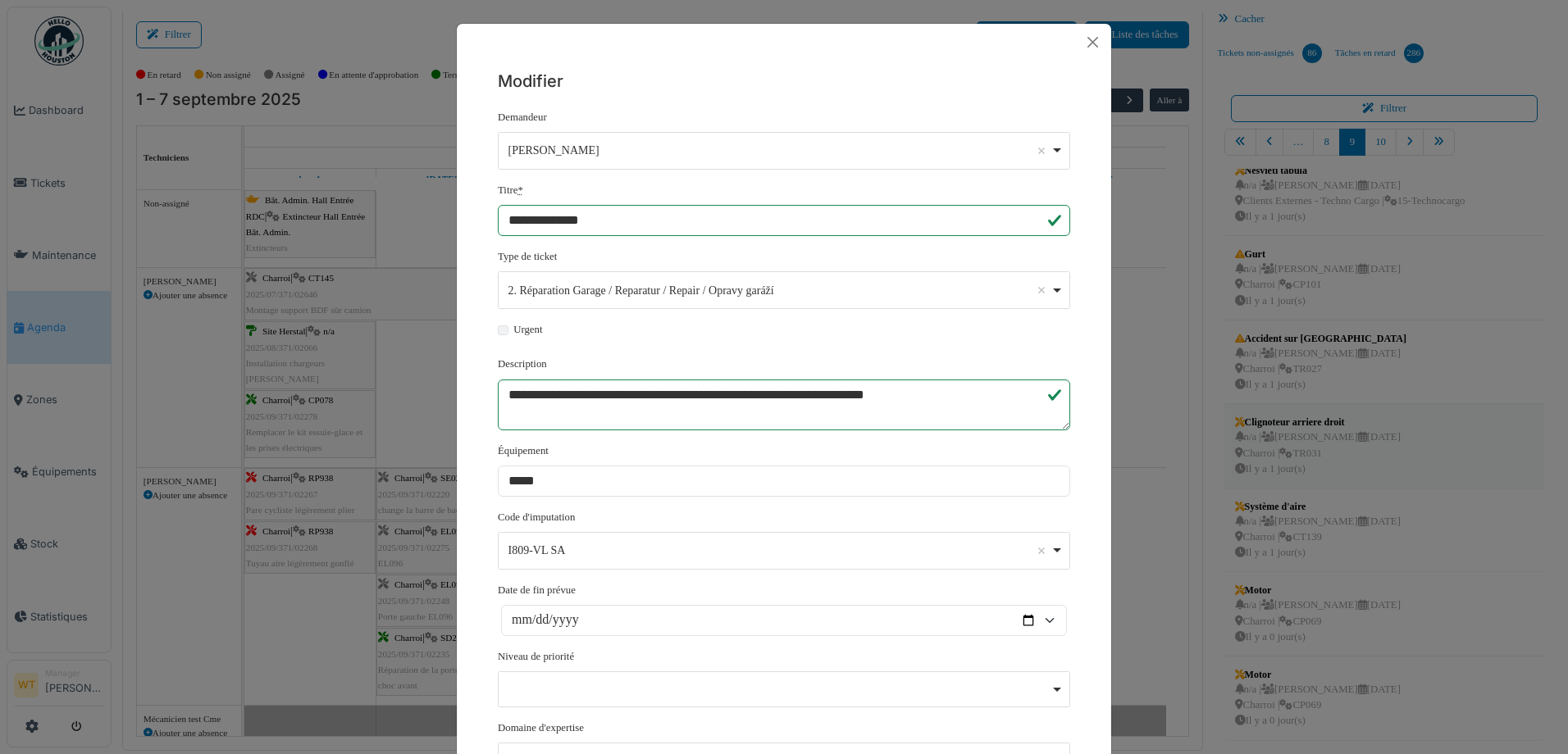
click at [1325, 526] on div "**********" at bounding box center [784, 377] width 1568 height 754
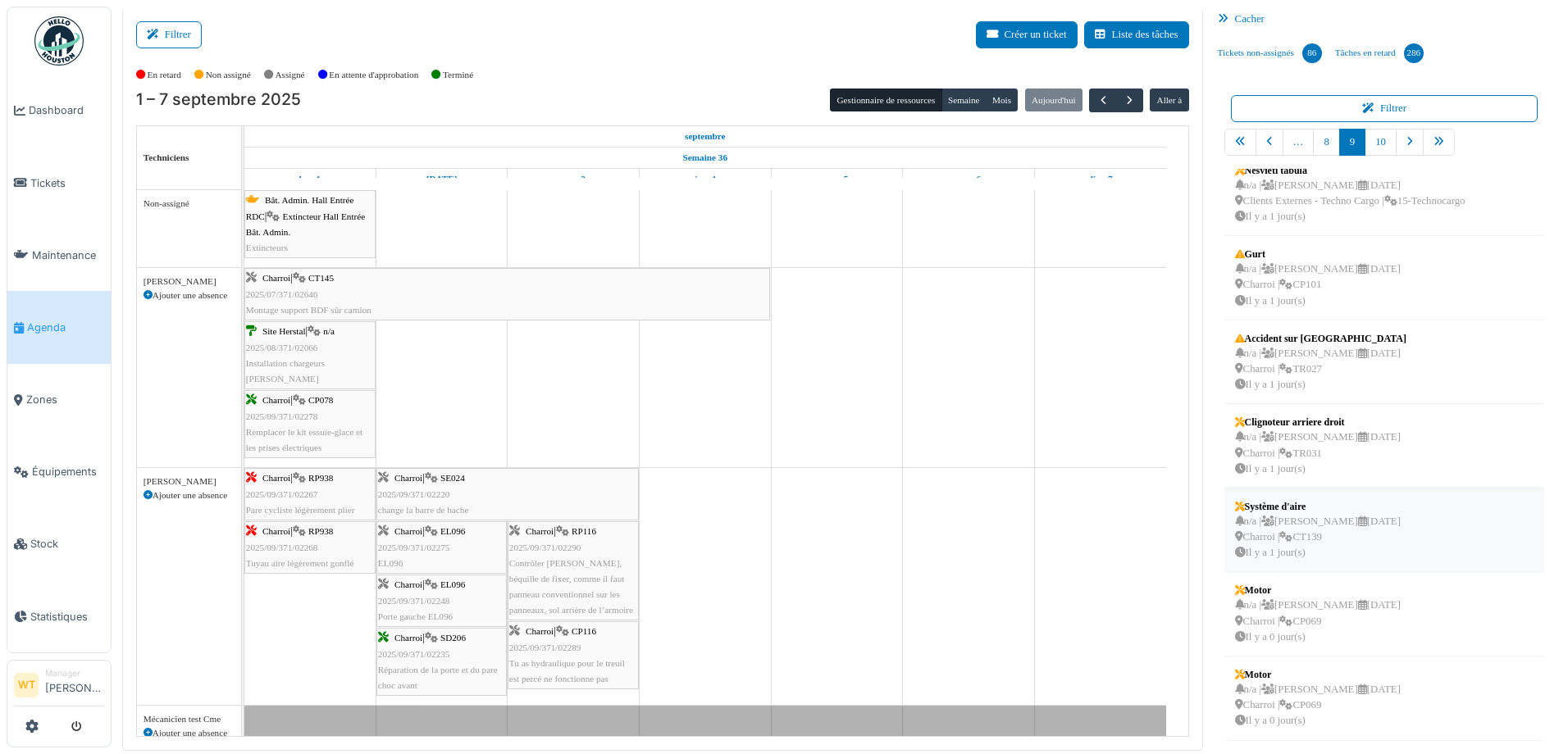
click at [1359, 515] on div "n/a | Marc Vasen 08/09/2025 Charroi | CT139 Il y a 1 jour(s)" at bounding box center [1318, 538] width 166 height 47
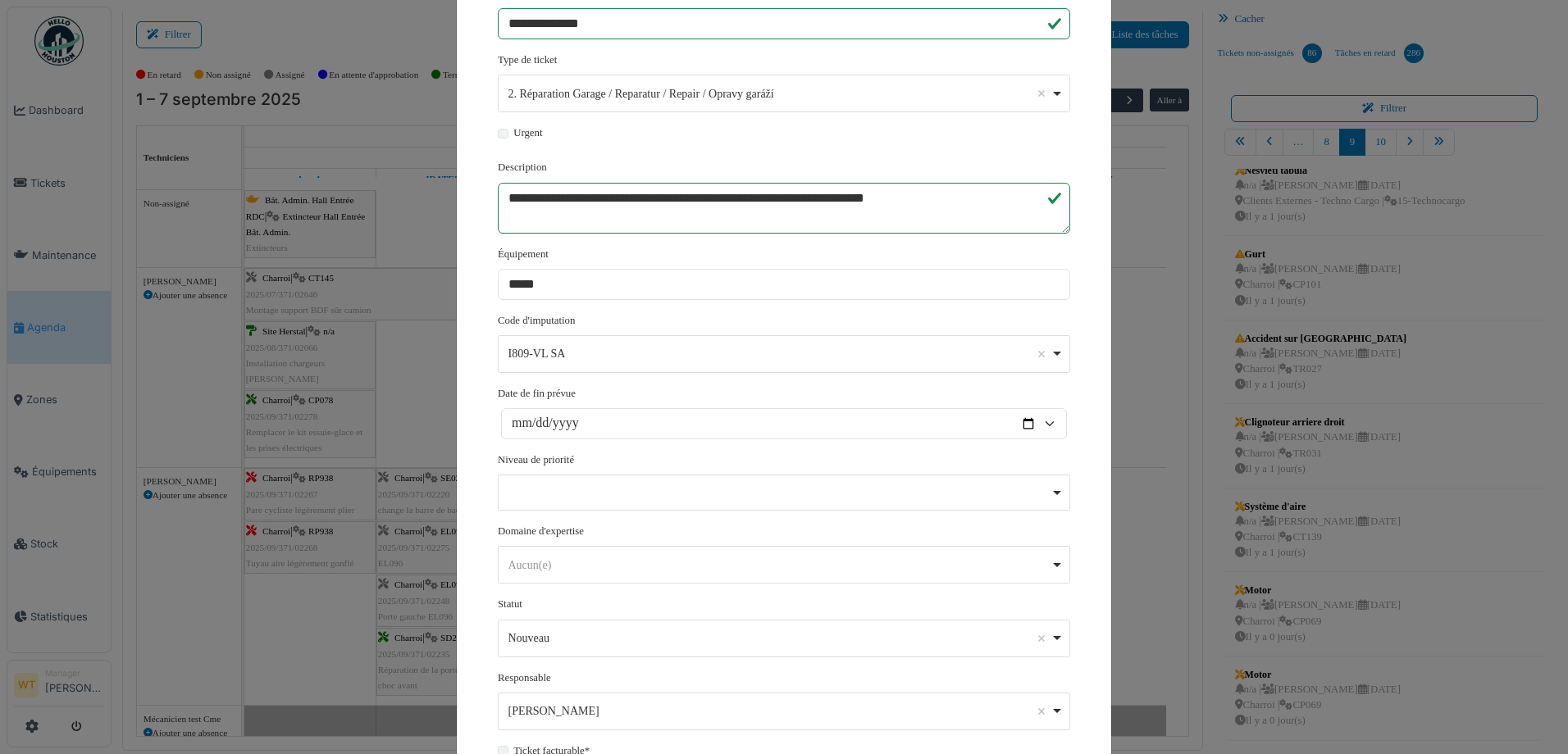
scroll to position [303, 0]
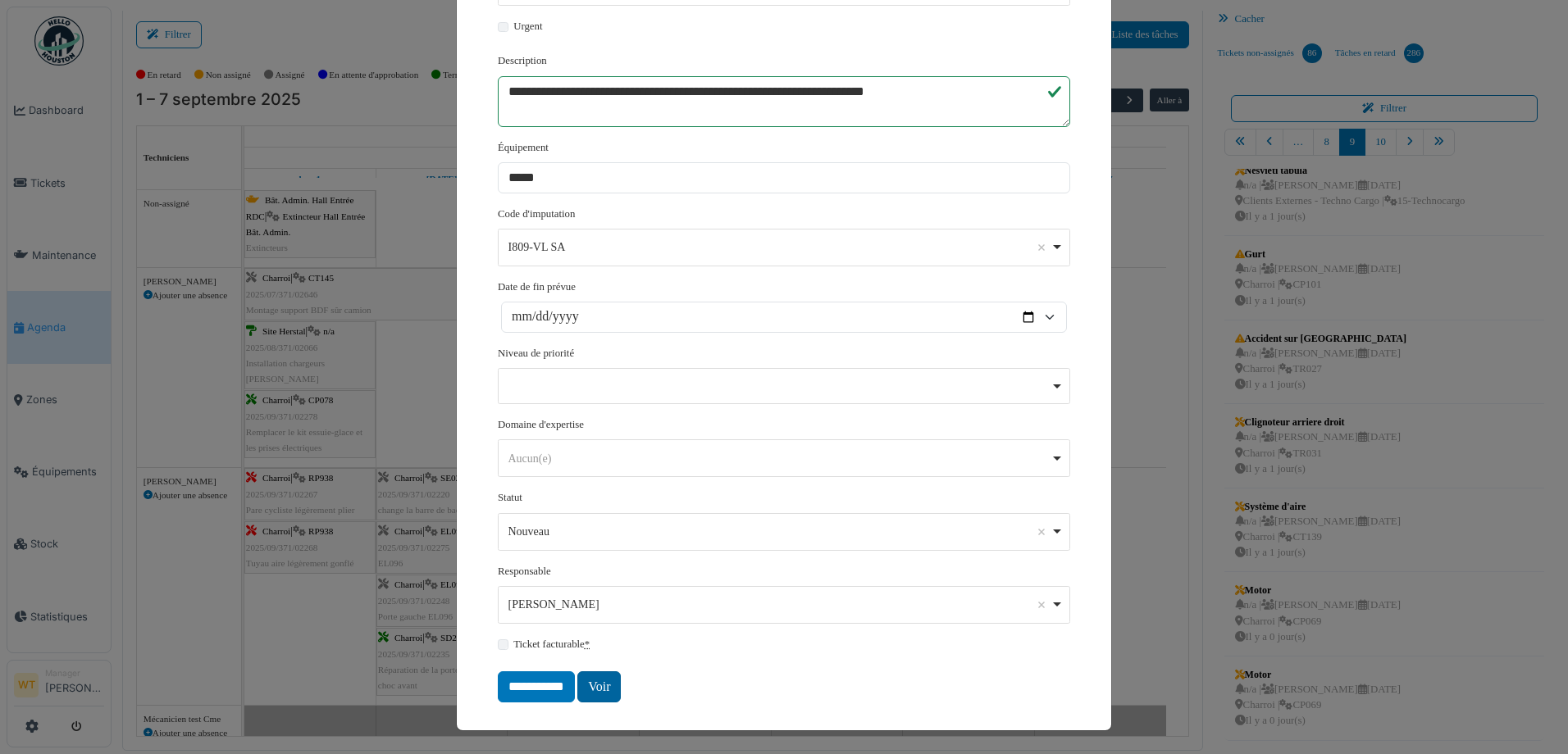
click at [607, 676] on link "Voir" at bounding box center [599, 687] width 43 height 31
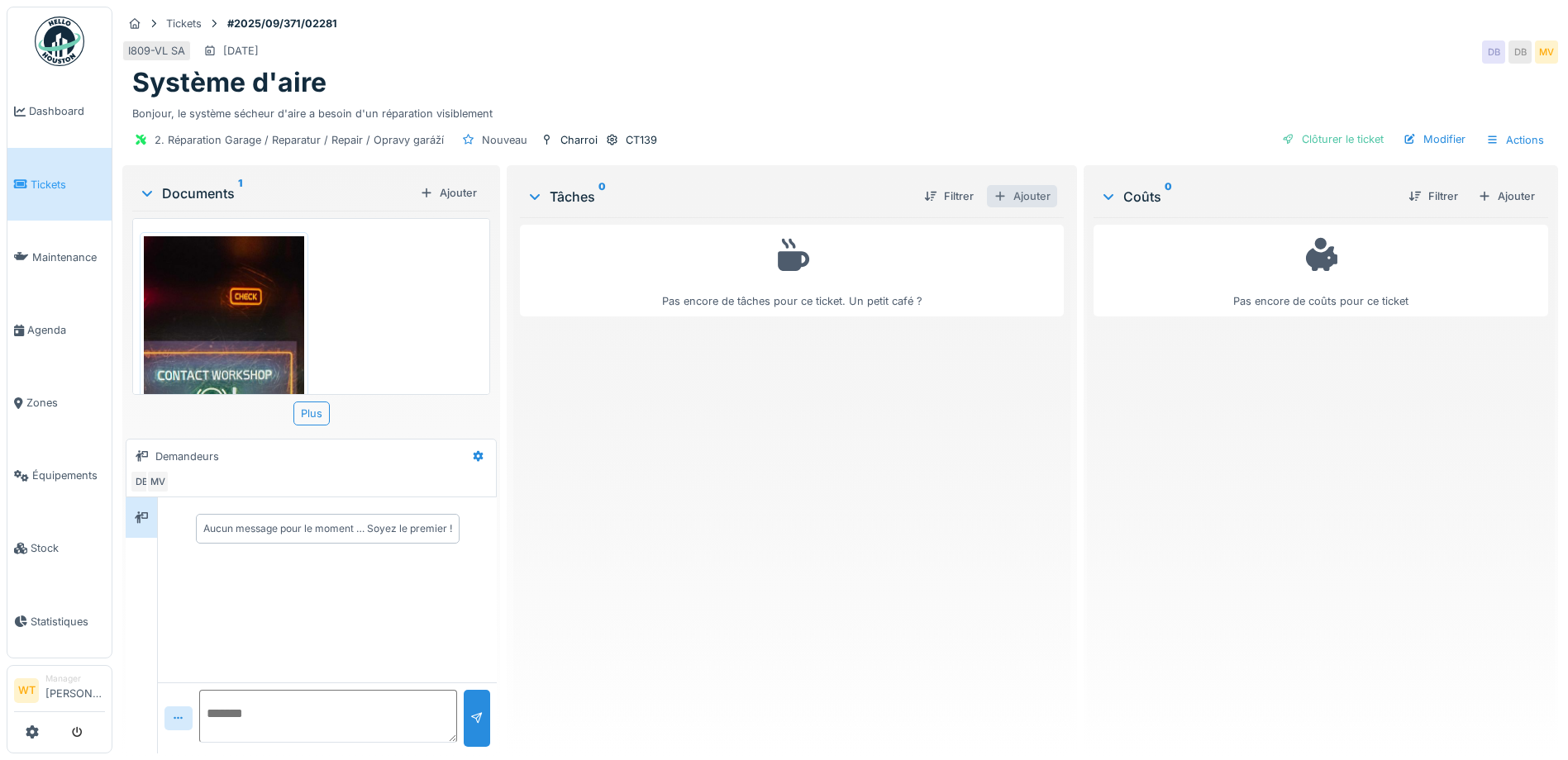
click at [1015, 204] on div "Ajouter" at bounding box center [1022, 196] width 70 height 22
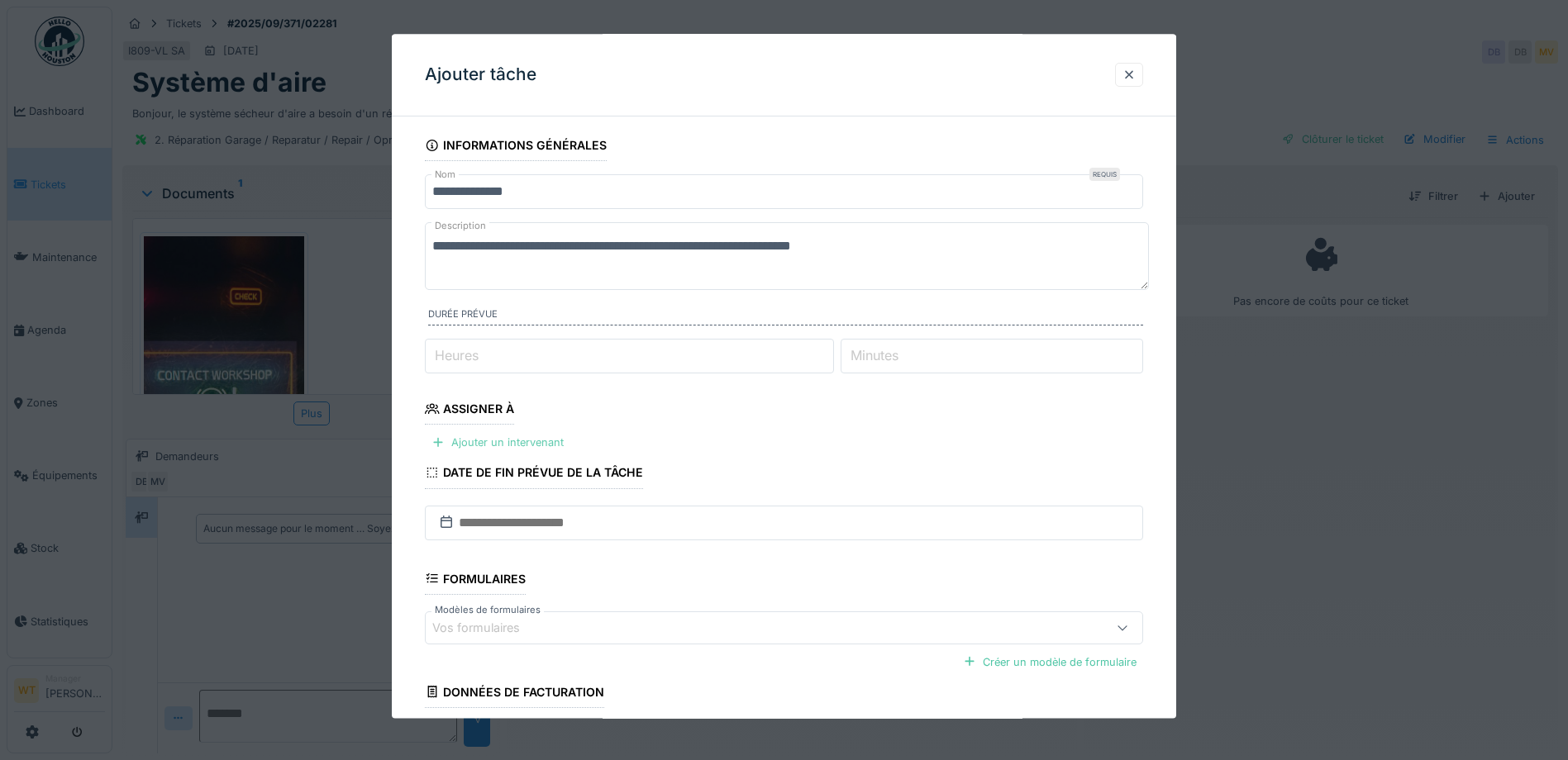
click at [533, 444] on div "Ajouter un intervenant" at bounding box center [498, 443] width 146 height 22
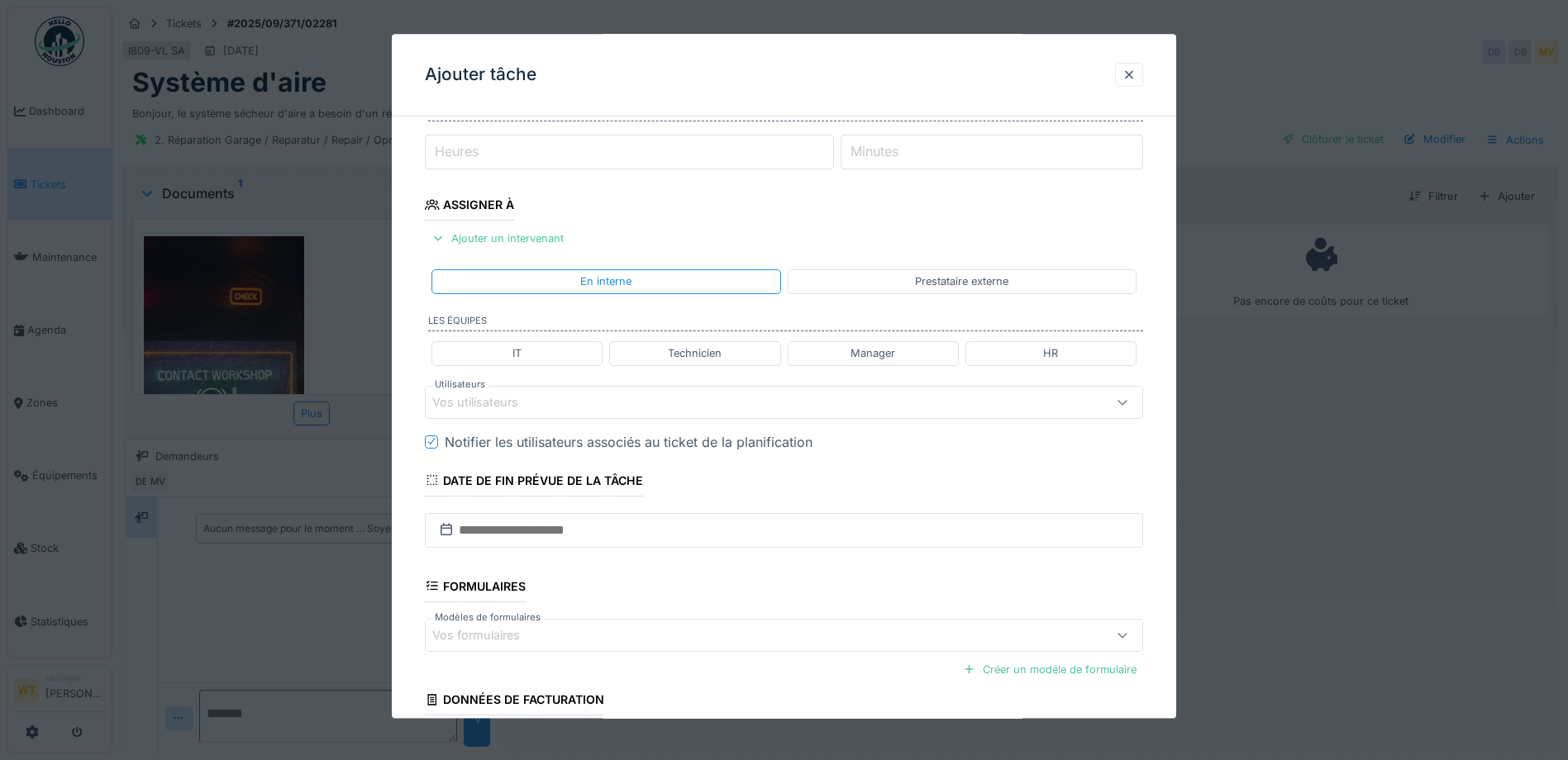
scroll to position [248, 0]
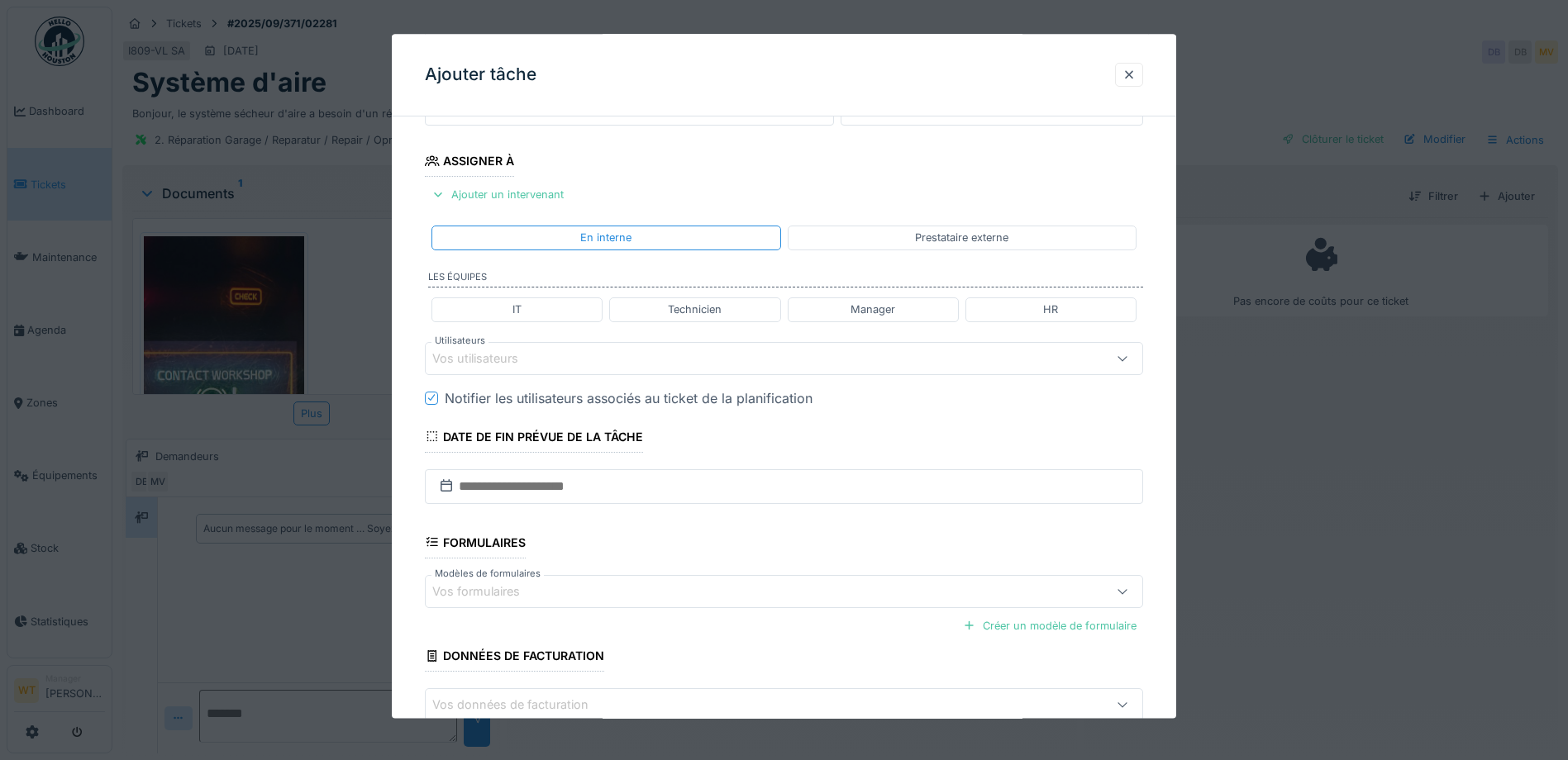
click at [582, 362] on div "Vos utilisateurs" at bounding box center [742, 358] width 619 height 18
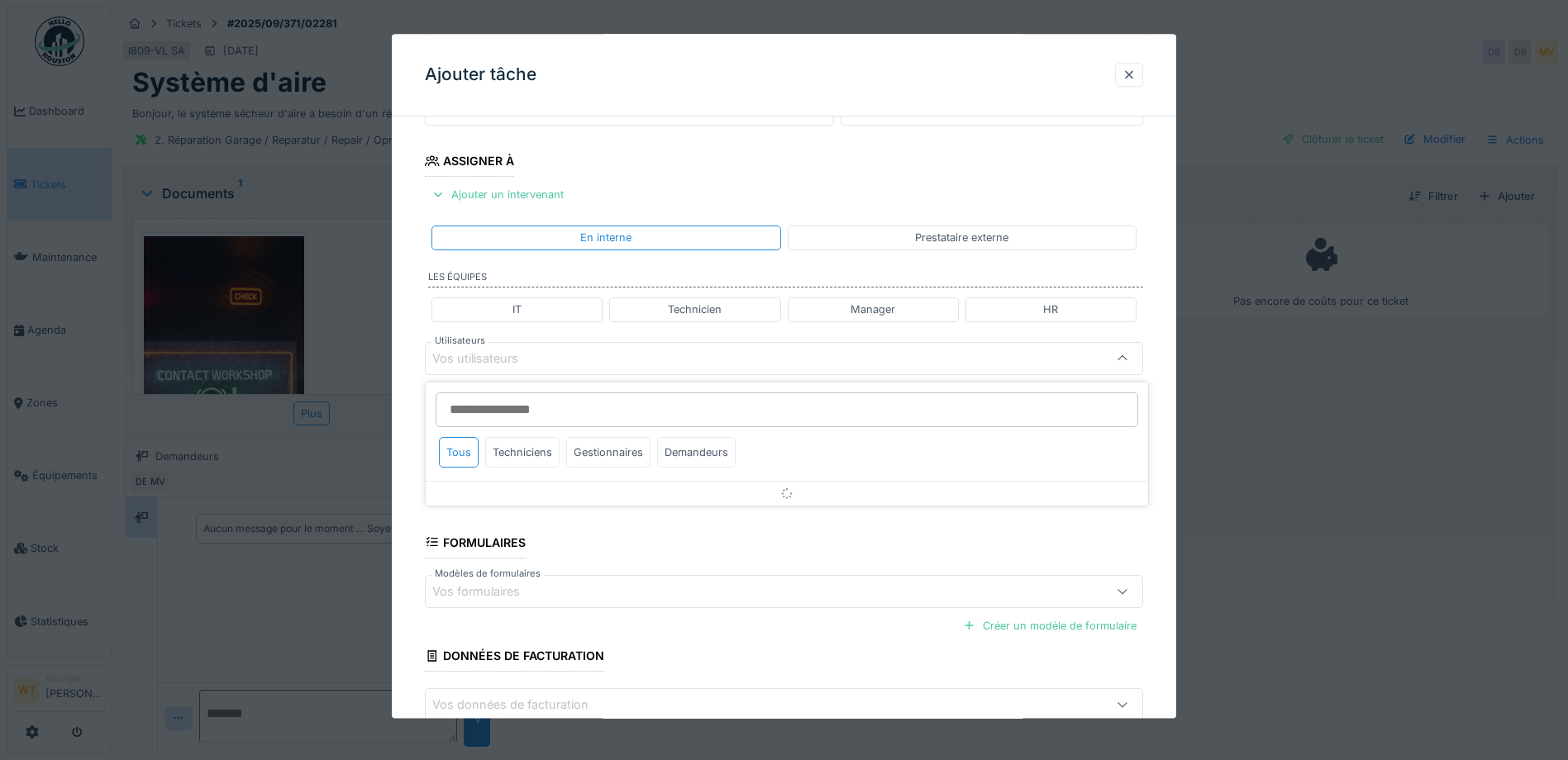
scroll to position [231, 0]
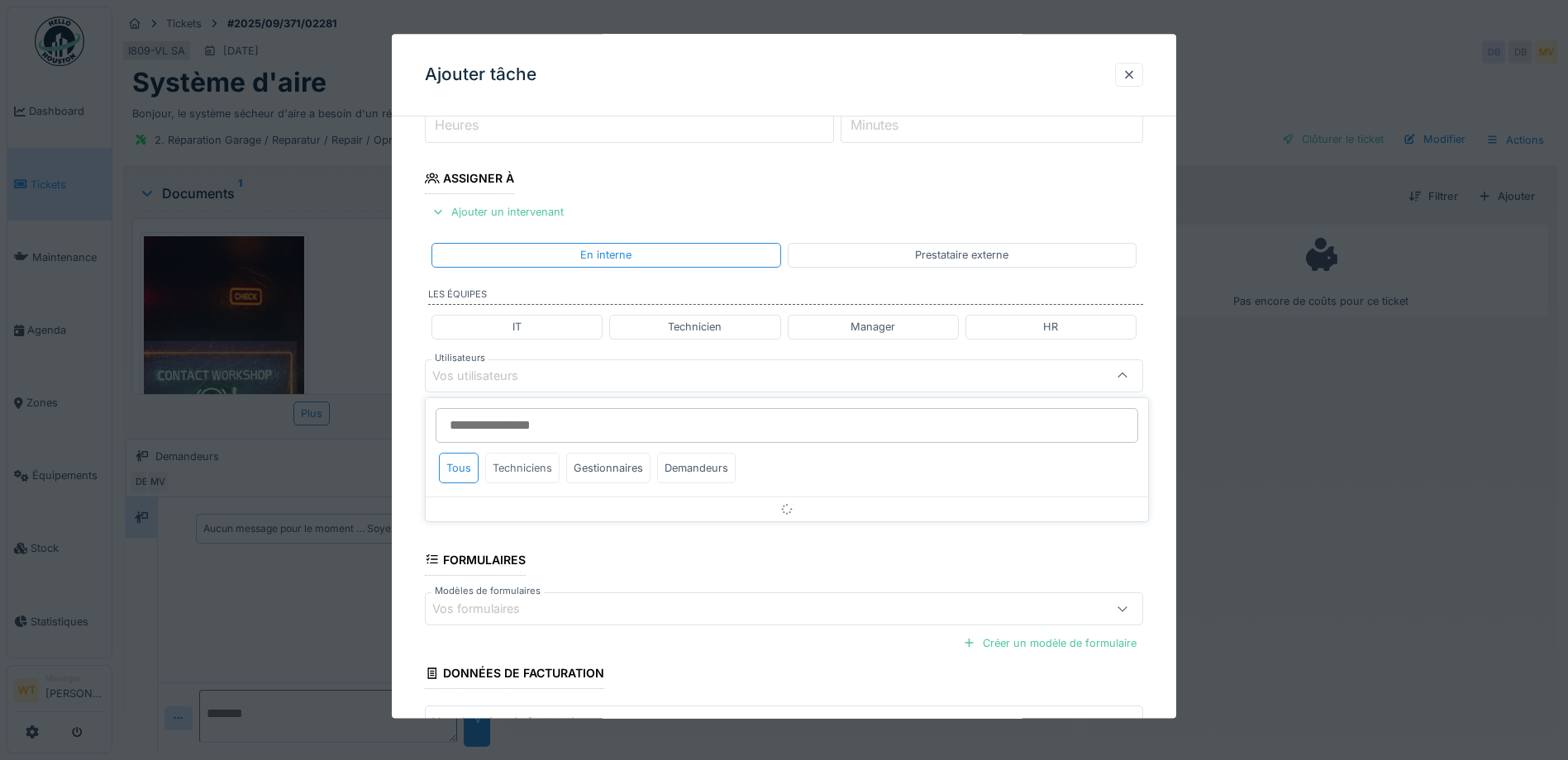
click at [531, 474] on div "Techniciens" at bounding box center [523, 467] width 74 height 30
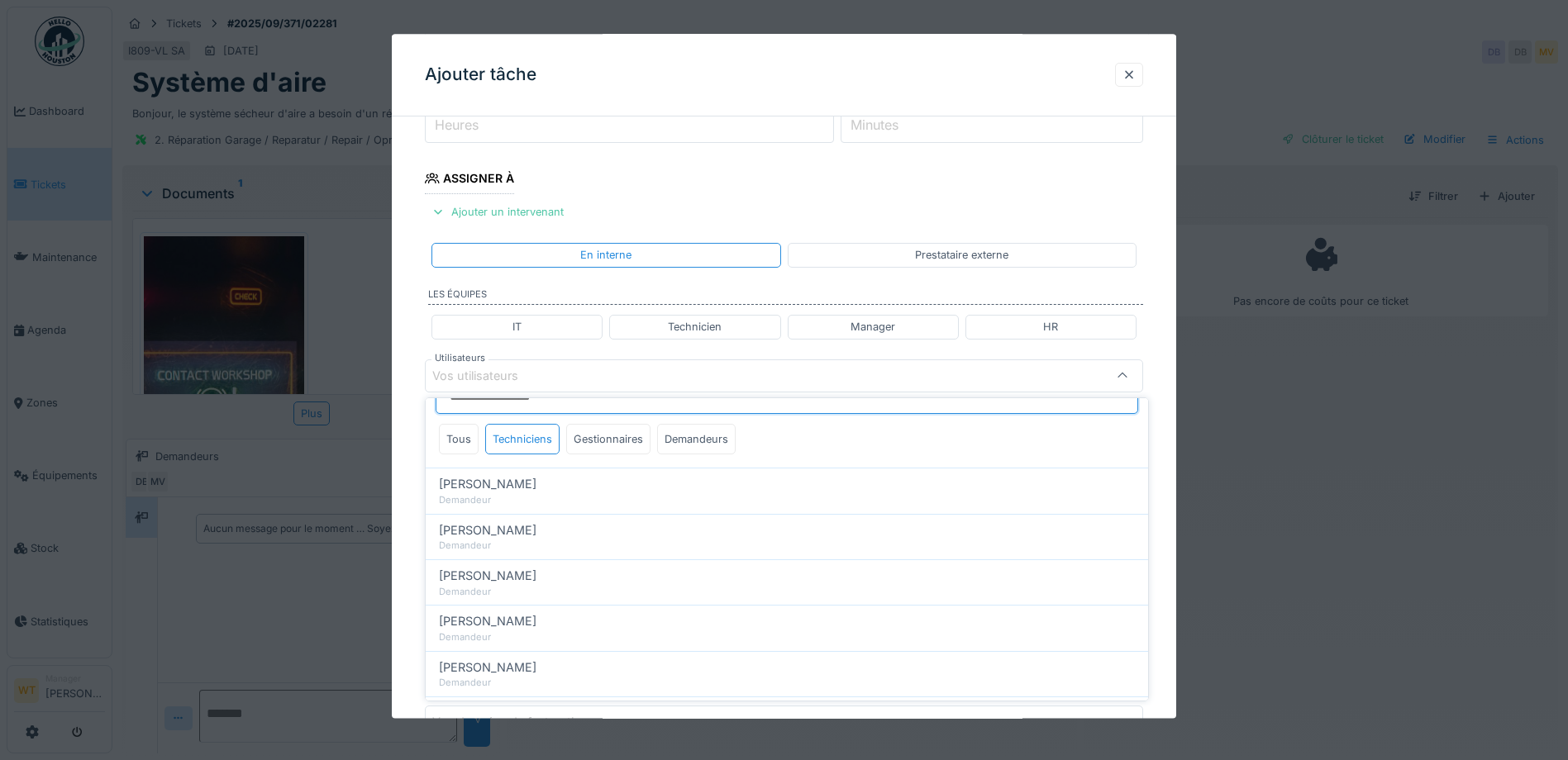
scroll to position [0, 0]
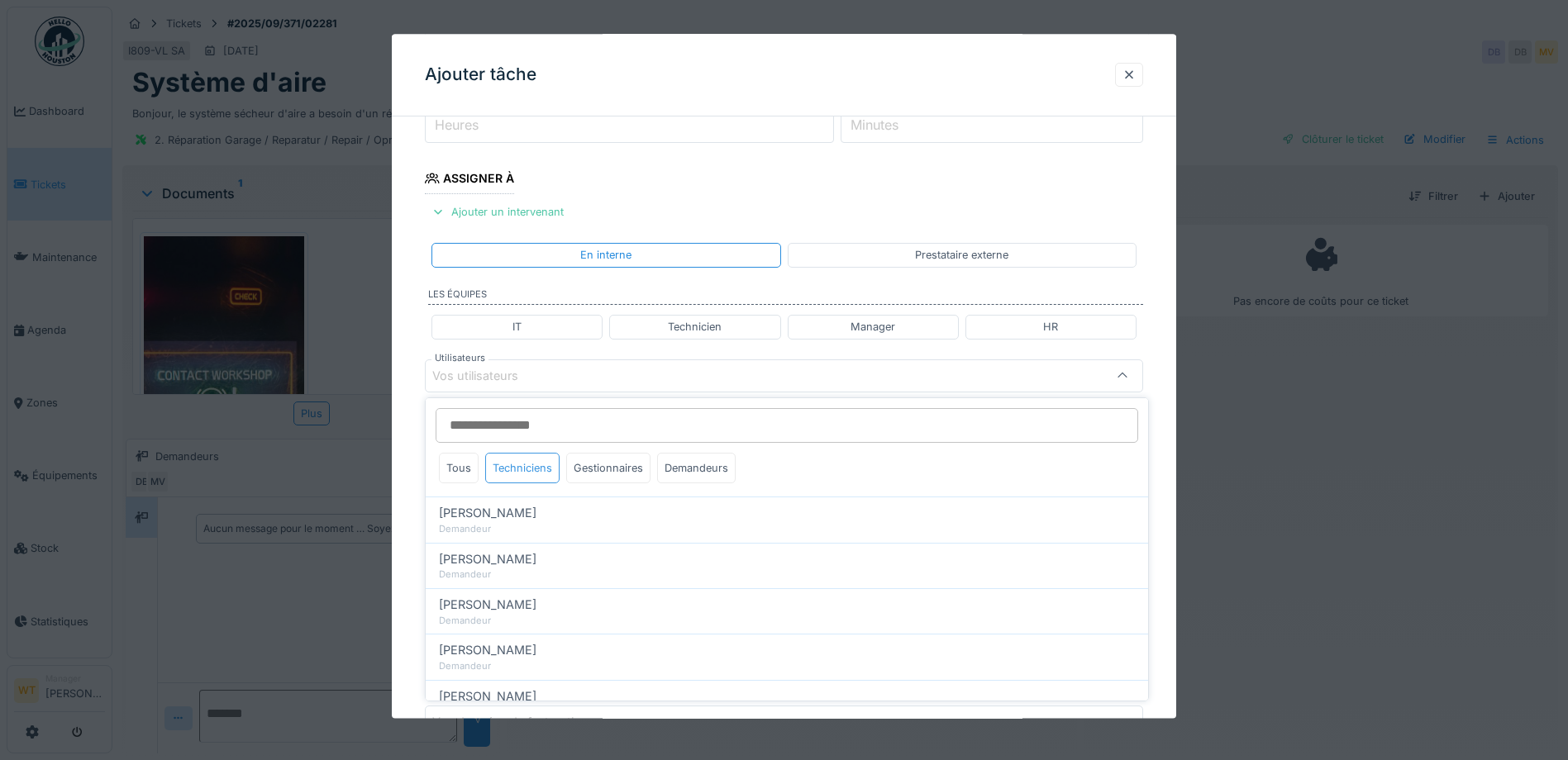
click at [525, 470] on div "Techniciens" at bounding box center [523, 467] width 74 height 30
click at [585, 464] on div "Gestionnaires" at bounding box center [608, 467] width 85 height 30
click at [543, 464] on div "Techniciens" at bounding box center [523, 467] width 74 height 30
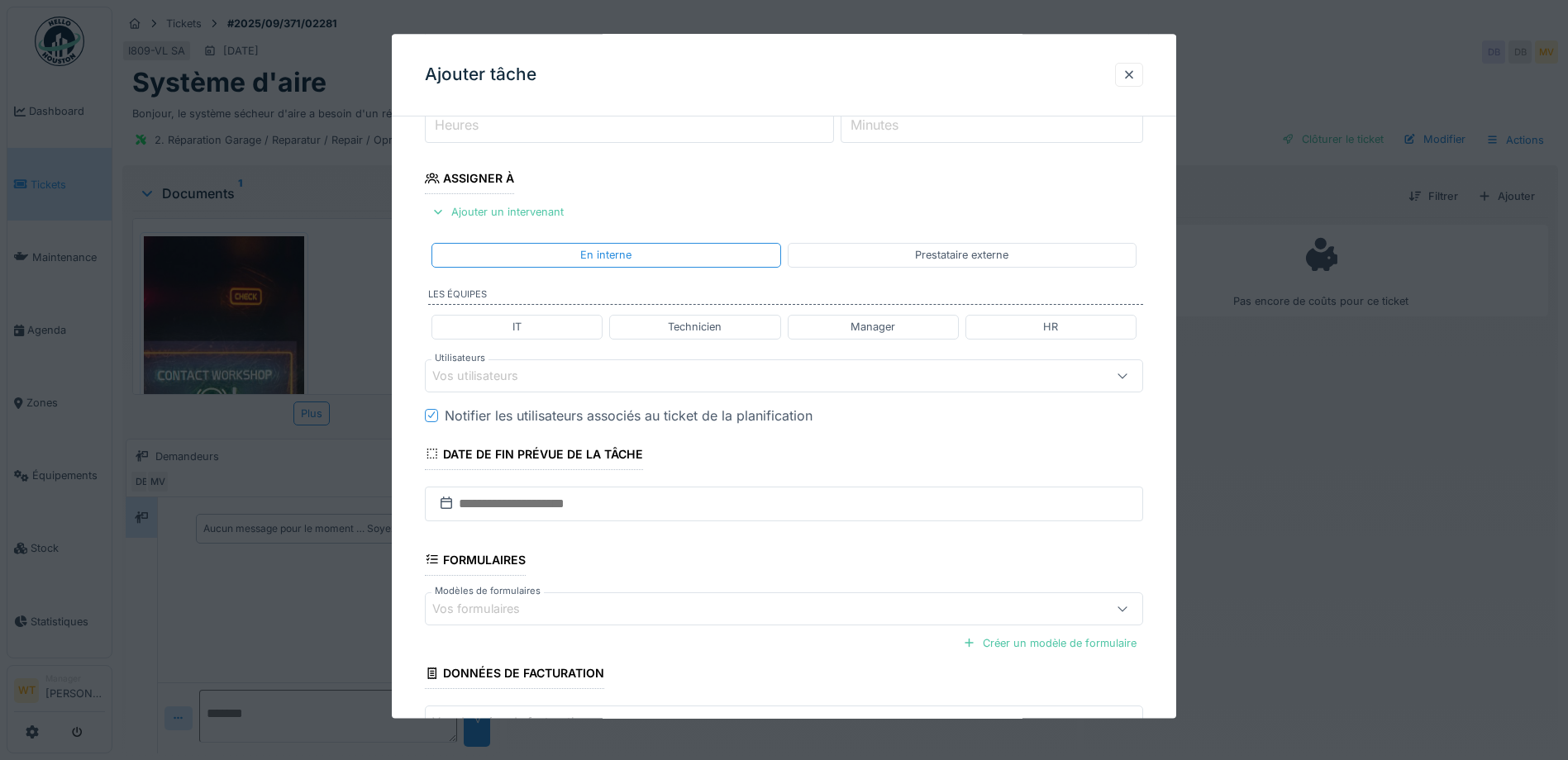
drag, startPoint x: 1128, startPoint y: 73, endPoint x: 1127, endPoint y: 63, distance: 10.0
click at [1129, 72] on div at bounding box center [1129, 75] width 28 height 24
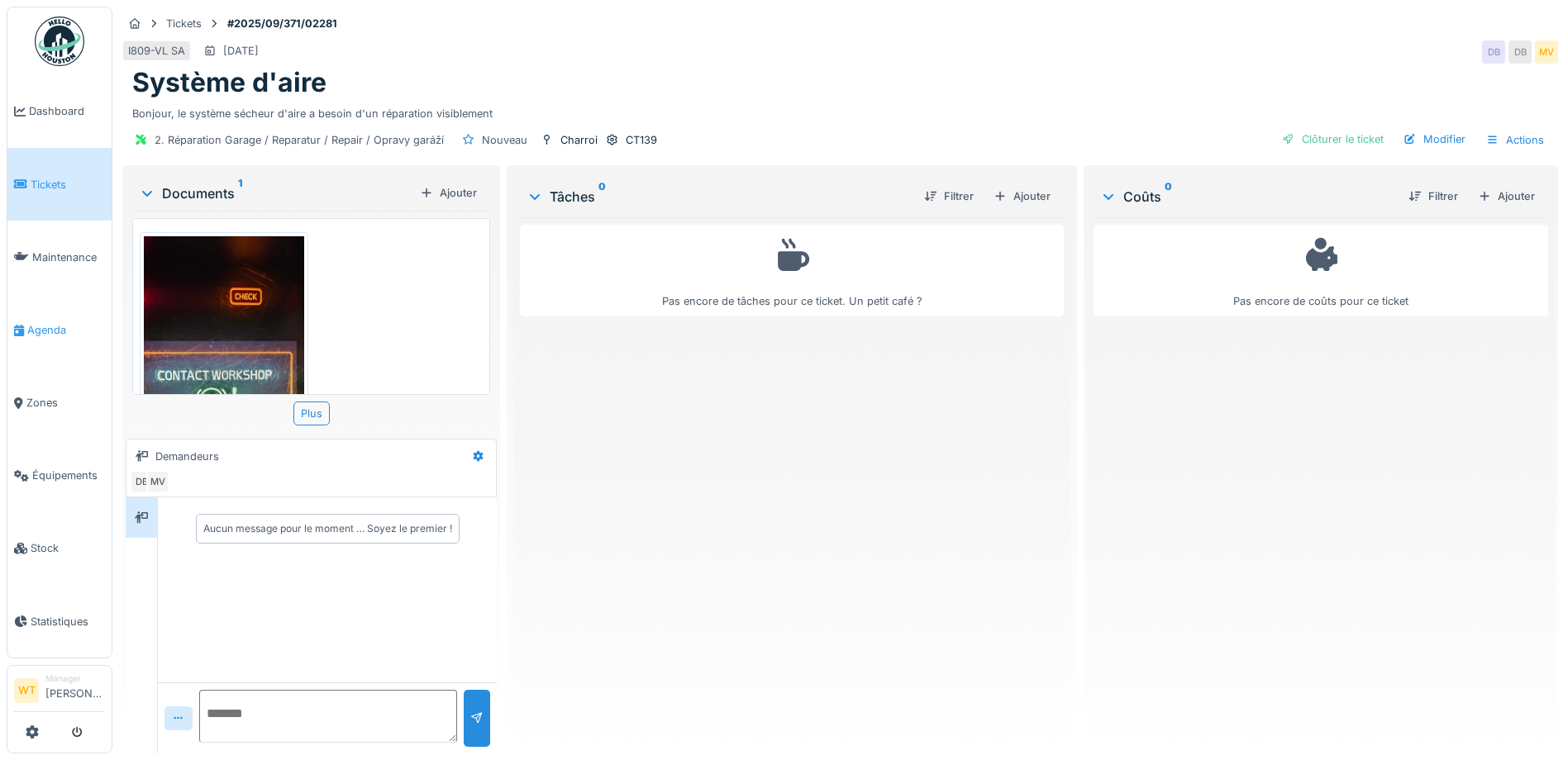
click at [41, 332] on link "Agenda" at bounding box center [59, 330] width 104 height 73
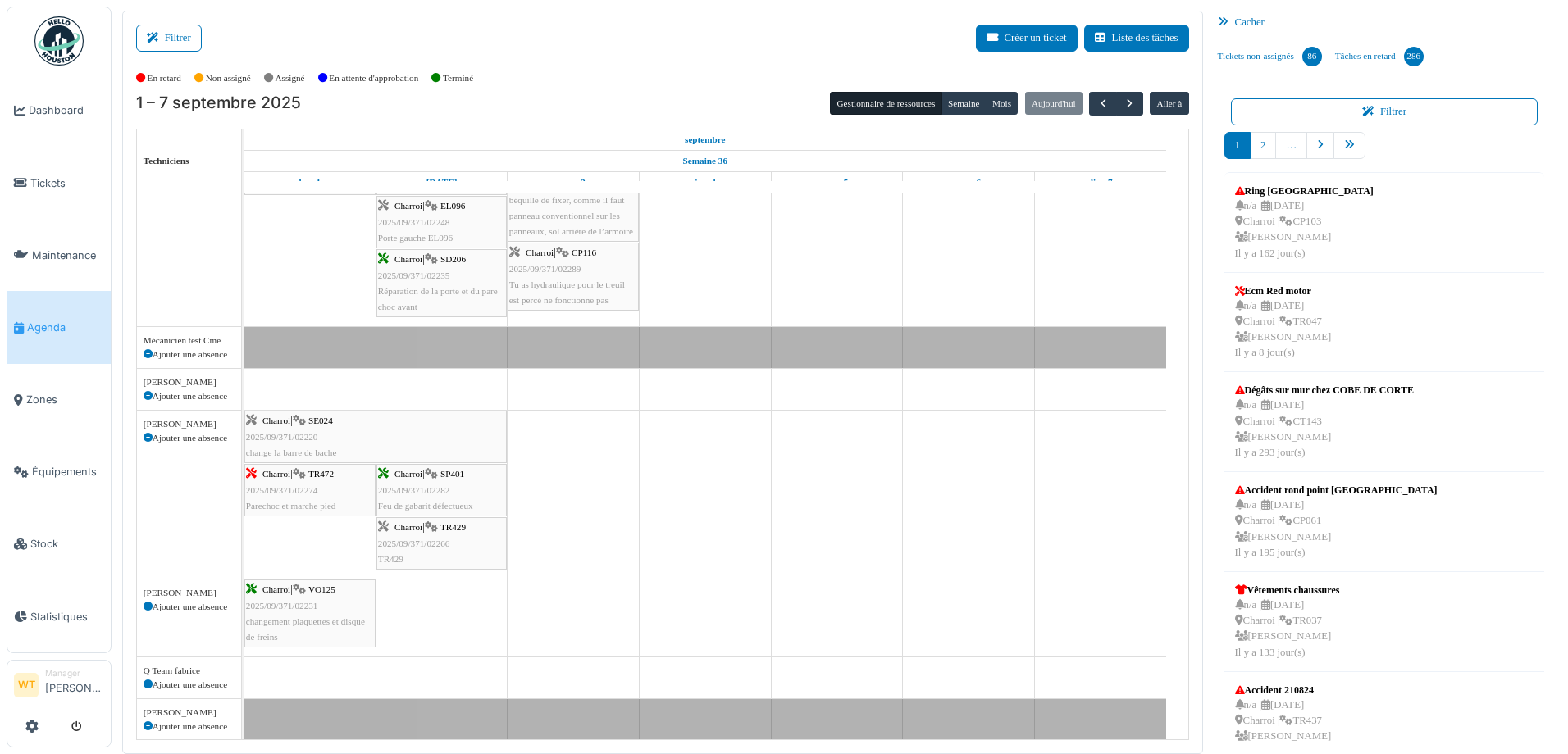
scroll to position [489, 0]
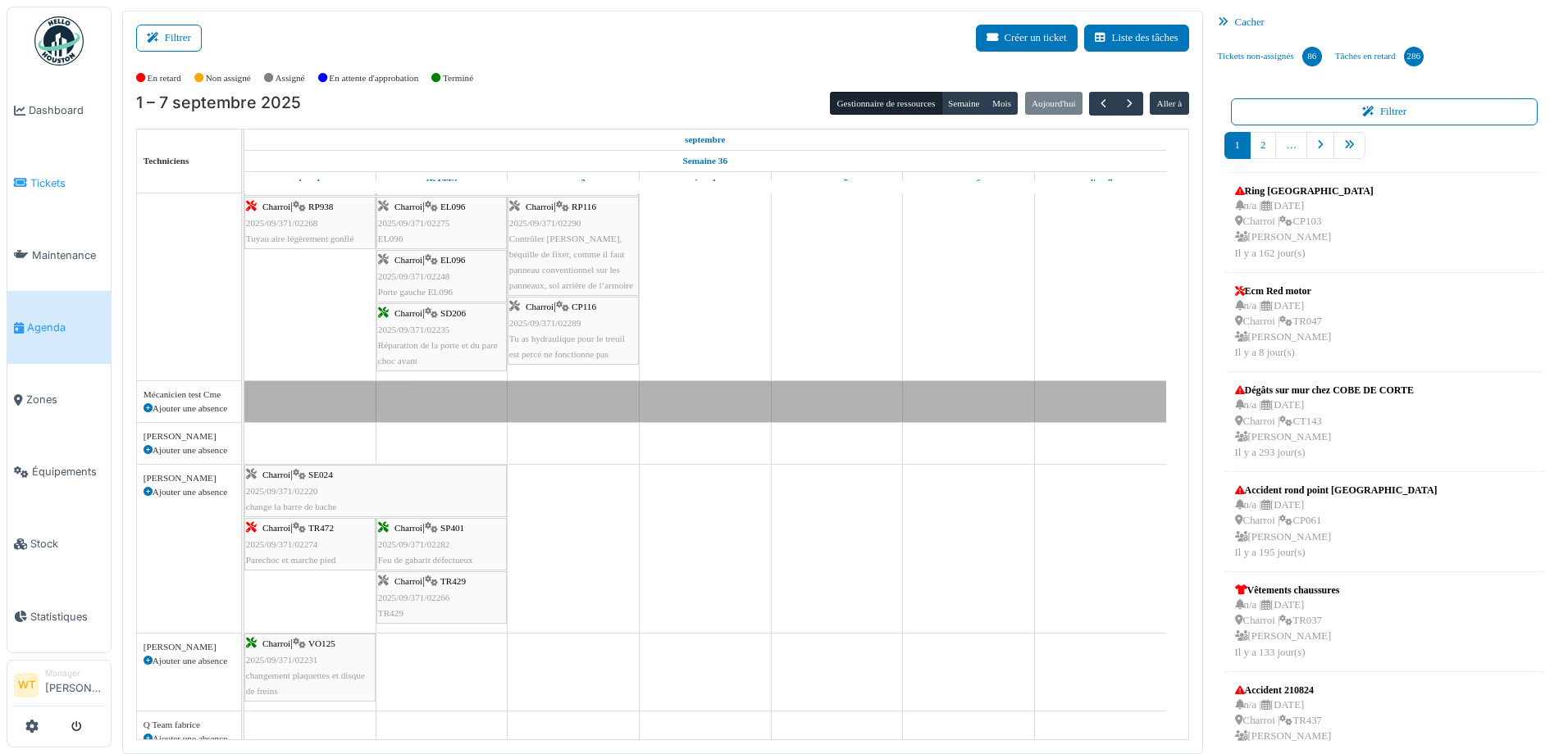
click at [36, 192] on link "Tickets" at bounding box center [59, 182] width 103 height 72
click at [57, 188] on link "Tickets" at bounding box center [59, 182] width 103 height 72
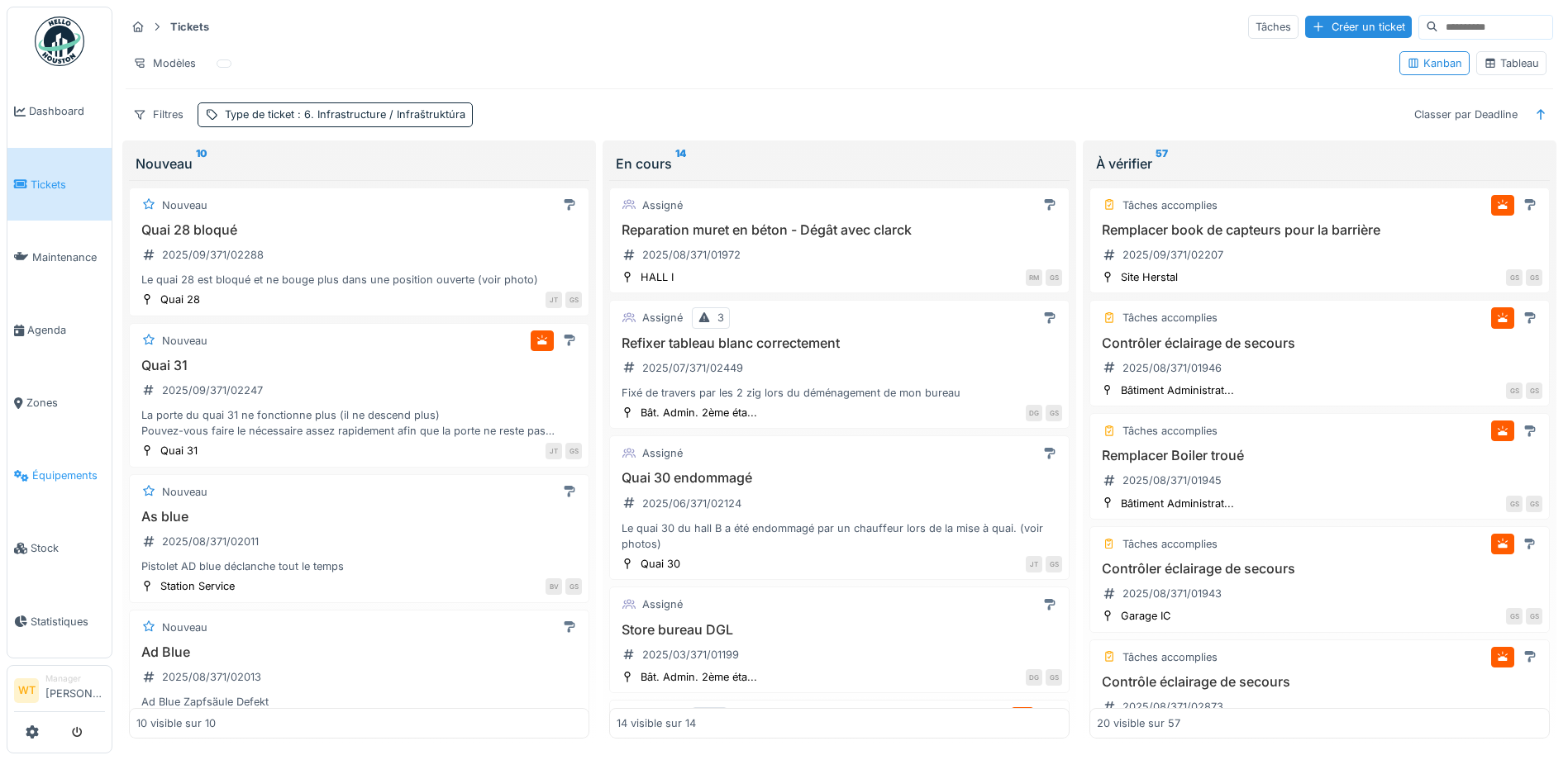
click at [55, 472] on span "Équipements" at bounding box center [68, 476] width 73 height 16
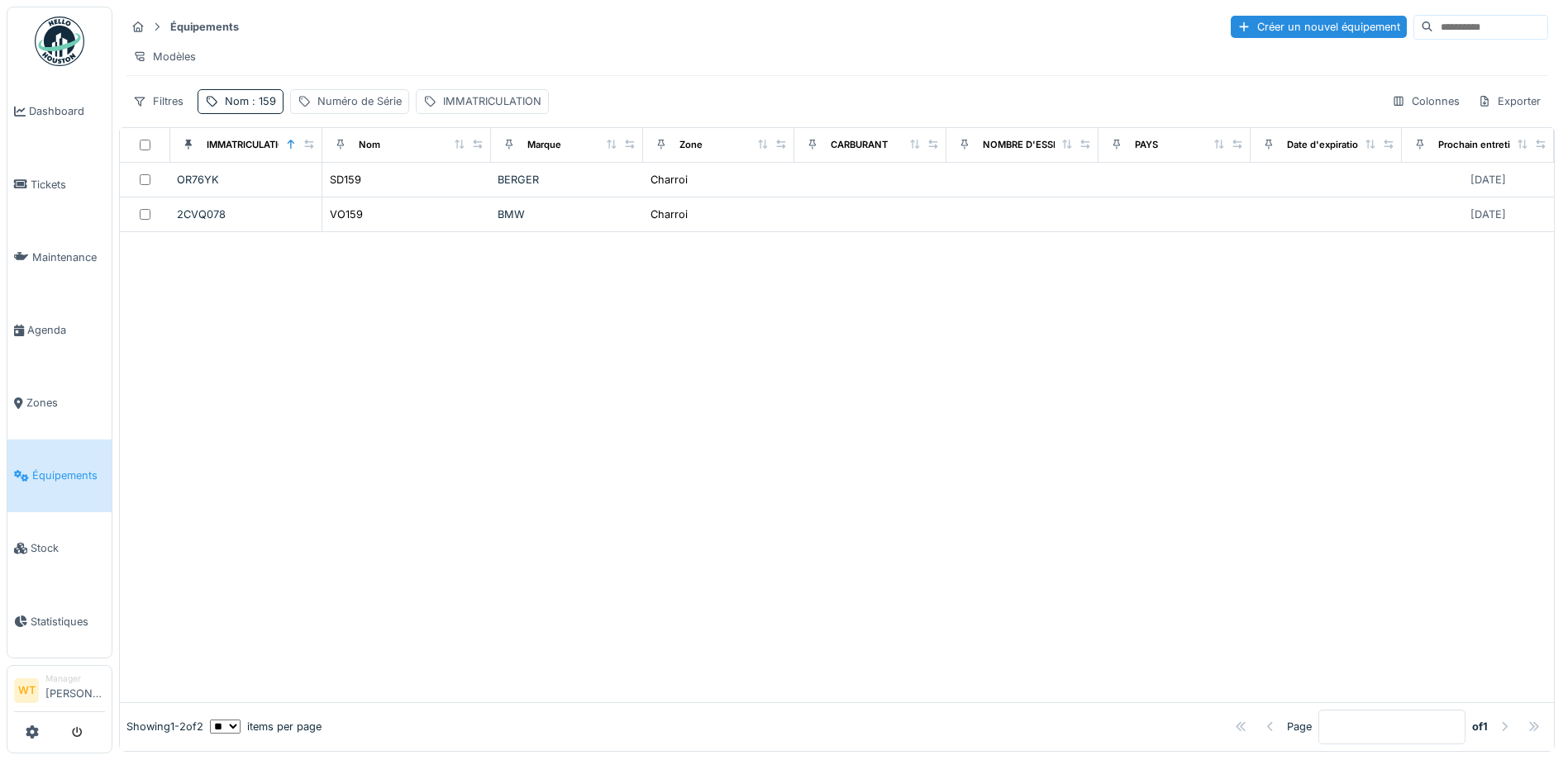
click at [248, 121] on div "Équipements Créer un nouvel équipement Modèles Filtres Nom : 159 Numéro de Séri…" at bounding box center [836, 63] width 1436 height 114
click at [252, 107] on span ": 159" at bounding box center [263, 101] width 27 height 13
click at [356, 196] on icon at bounding box center [350, 193] width 14 height 11
click at [323, 186] on input "Nom" at bounding box center [287, 194] width 164 height 35
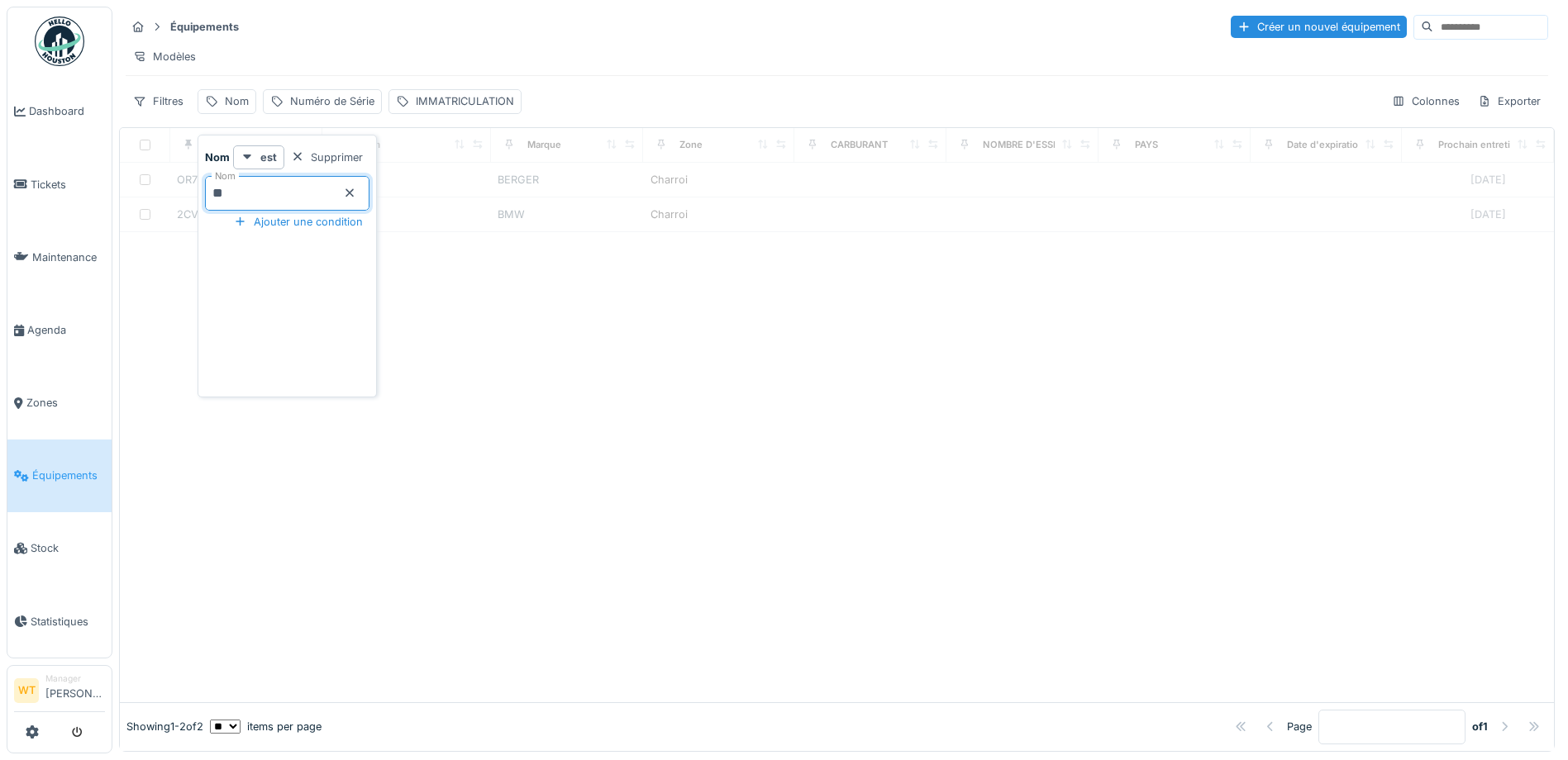
type input "**"
click at [402, 41] on div "Équipements Créer un nouvel équipement Modèles Filtres Nom : 29 Numéro de Série…" at bounding box center [836, 63] width 1436 height 114
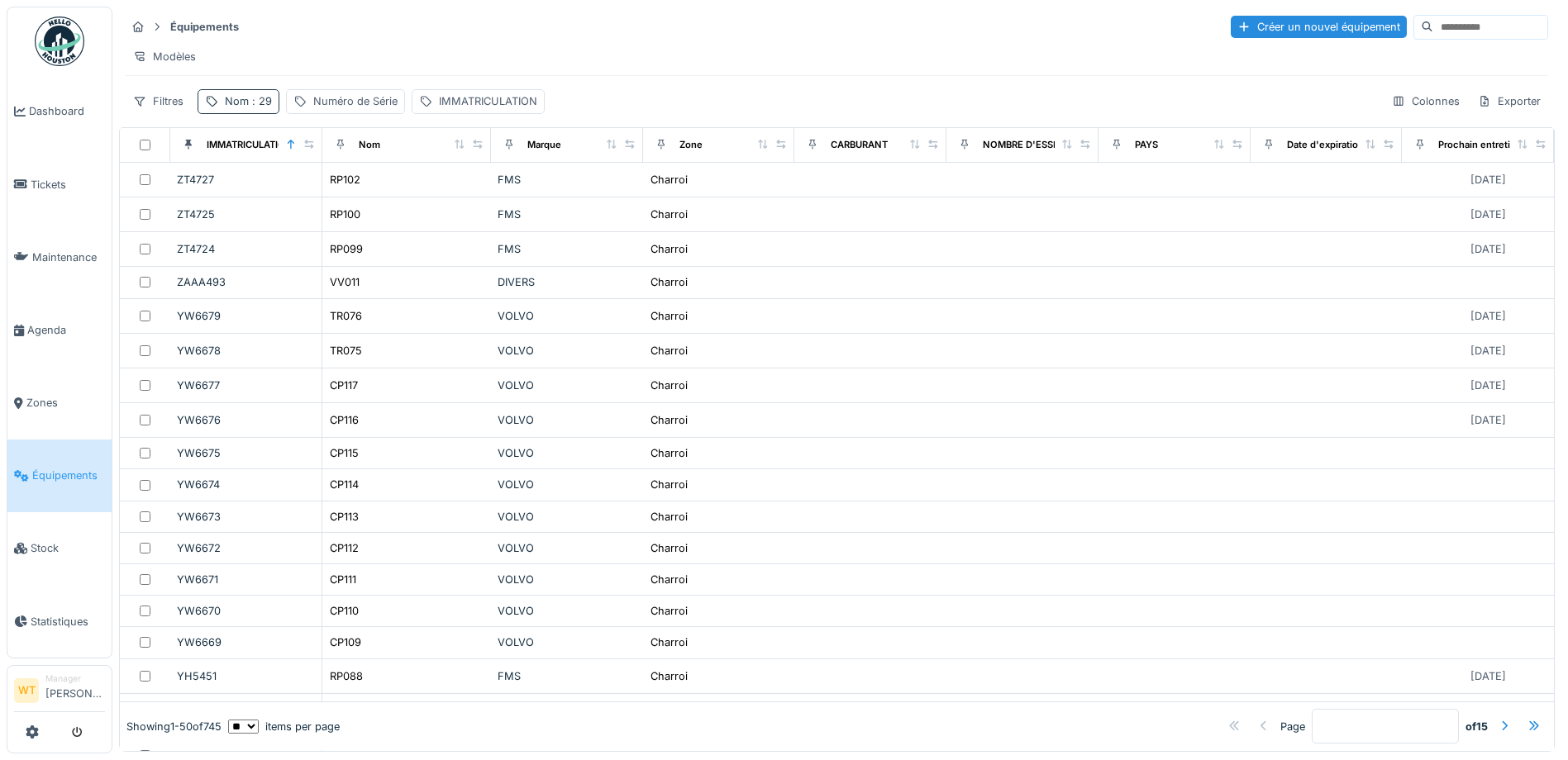
click at [237, 109] on div "Nom : 29" at bounding box center [248, 101] width 47 height 16
click at [304, 45] on div "Modèles" at bounding box center [837, 56] width 1423 height 24
click at [252, 105] on div "Nom : 29" at bounding box center [238, 101] width 82 height 24
click at [300, 186] on input "**" at bounding box center [287, 194] width 164 height 35
click at [349, 57] on div "Modèles" at bounding box center [837, 56] width 1423 height 24
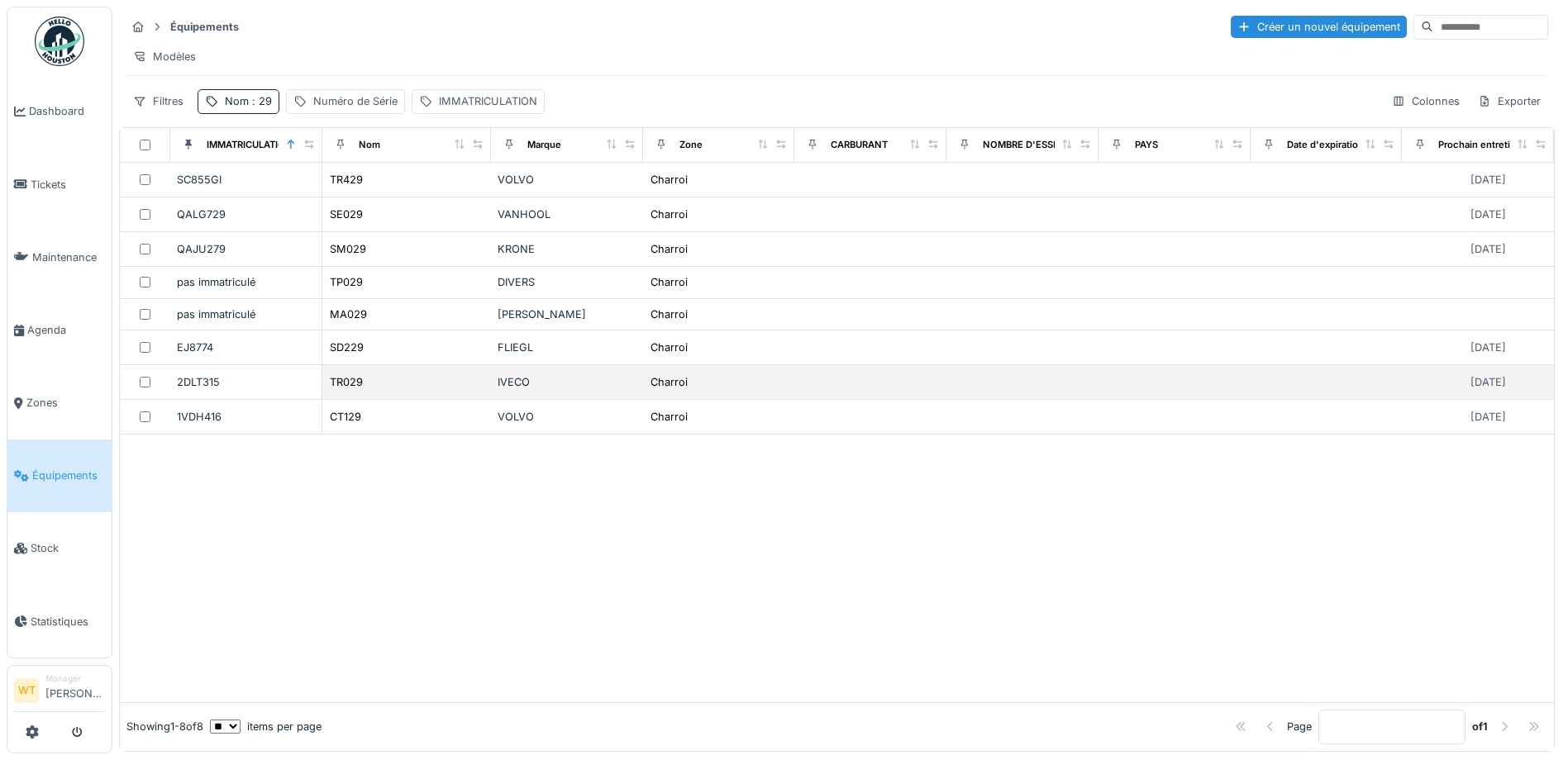
click at [357, 400] on td "TR029" at bounding box center [406, 382] width 168 height 35
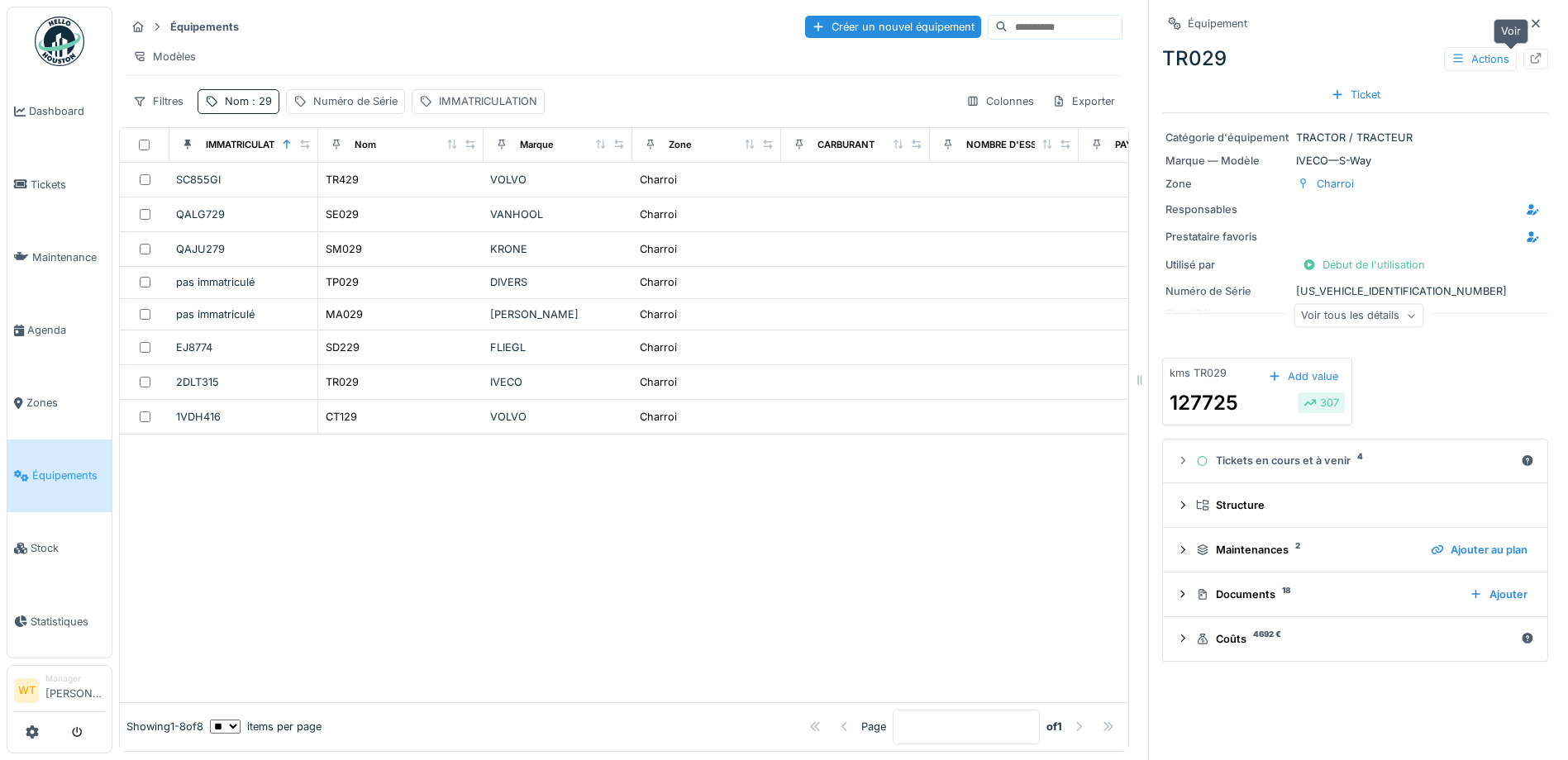
click at [1529, 63] on icon at bounding box center [1536, 57] width 14 height 11
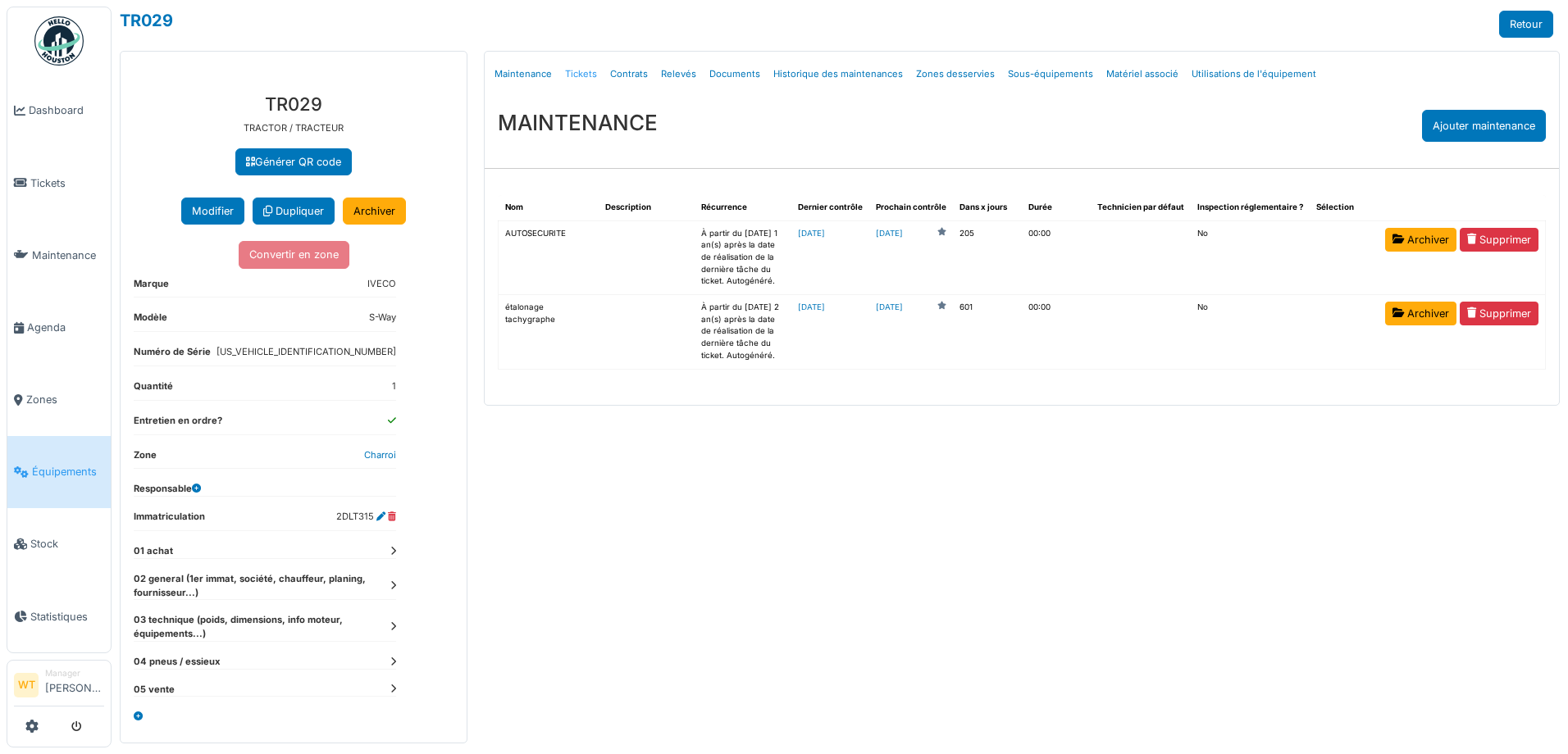
click at [576, 74] on link "Tickets" at bounding box center [580, 74] width 45 height 39
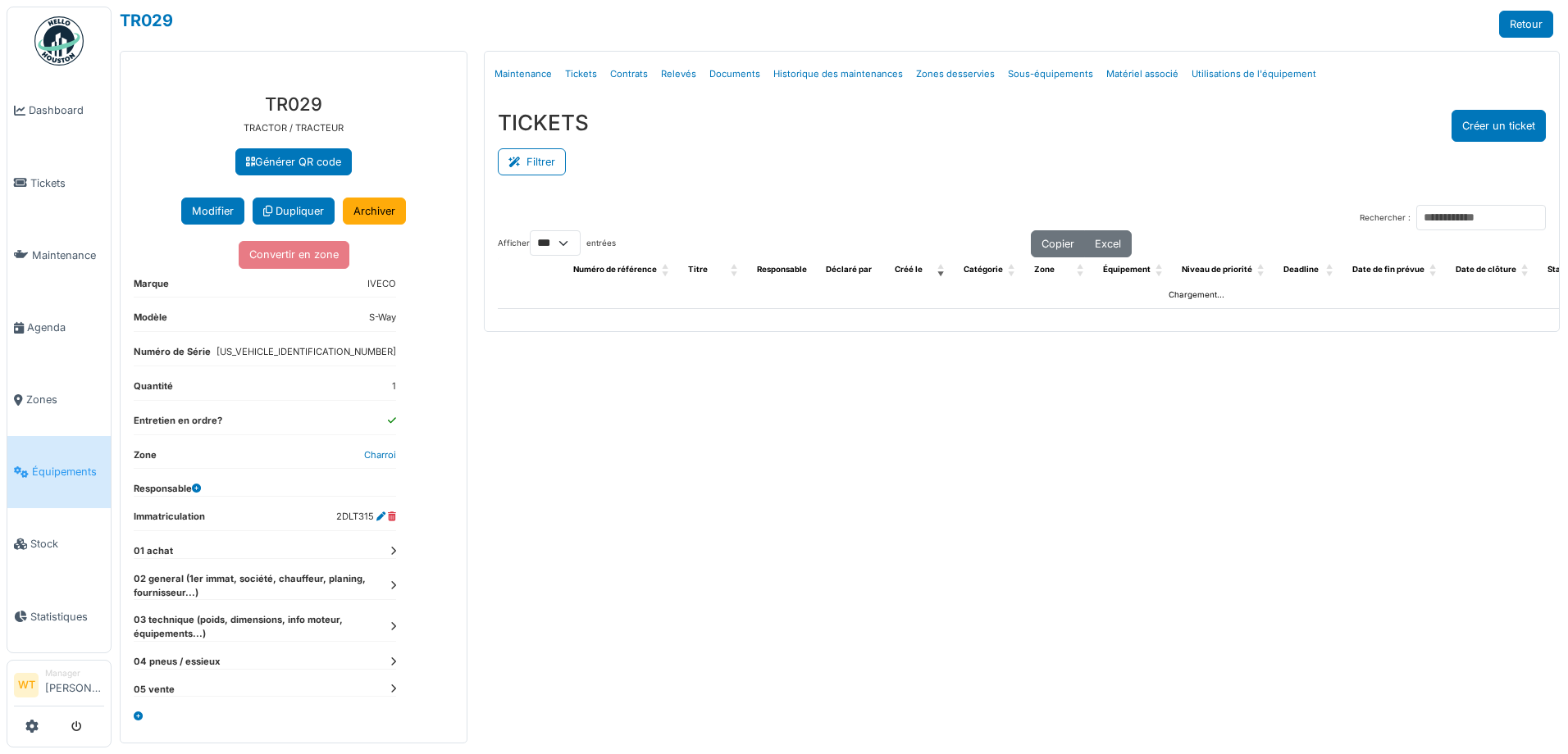
select select "***"
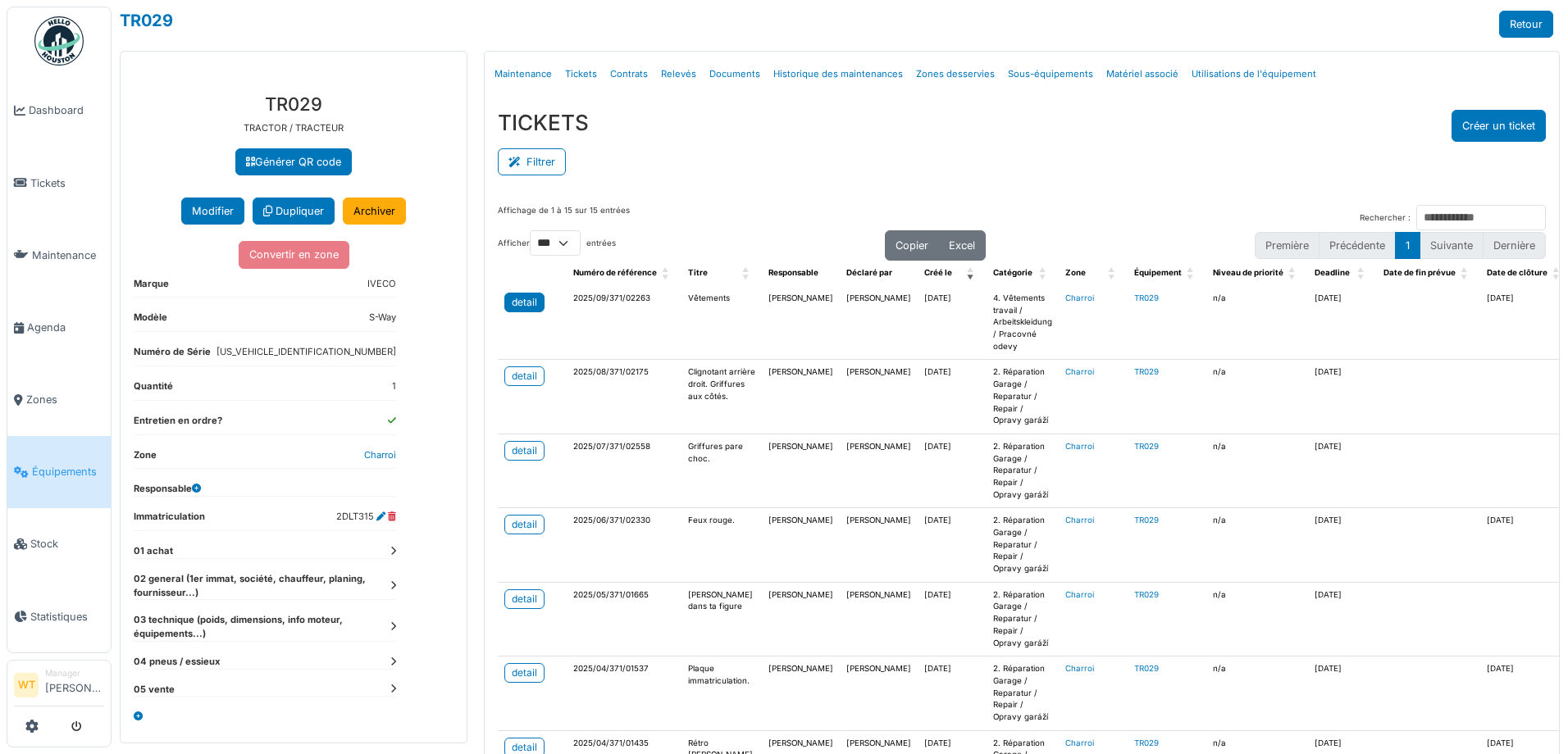
click at [522, 302] on div "detail" at bounding box center [524, 302] width 25 height 14
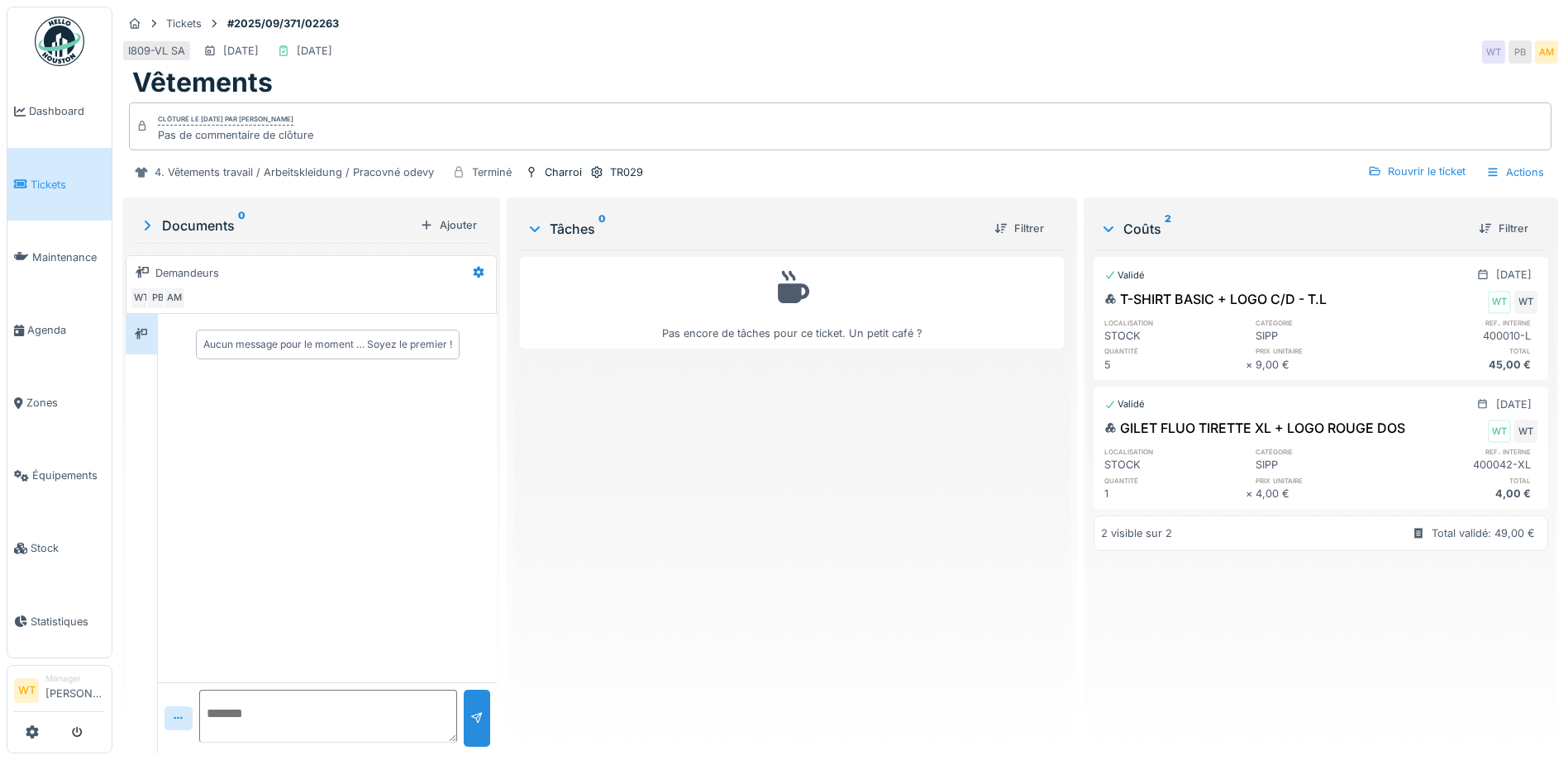
click at [14, 183] on link "Tickets" at bounding box center [59, 184] width 104 height 73
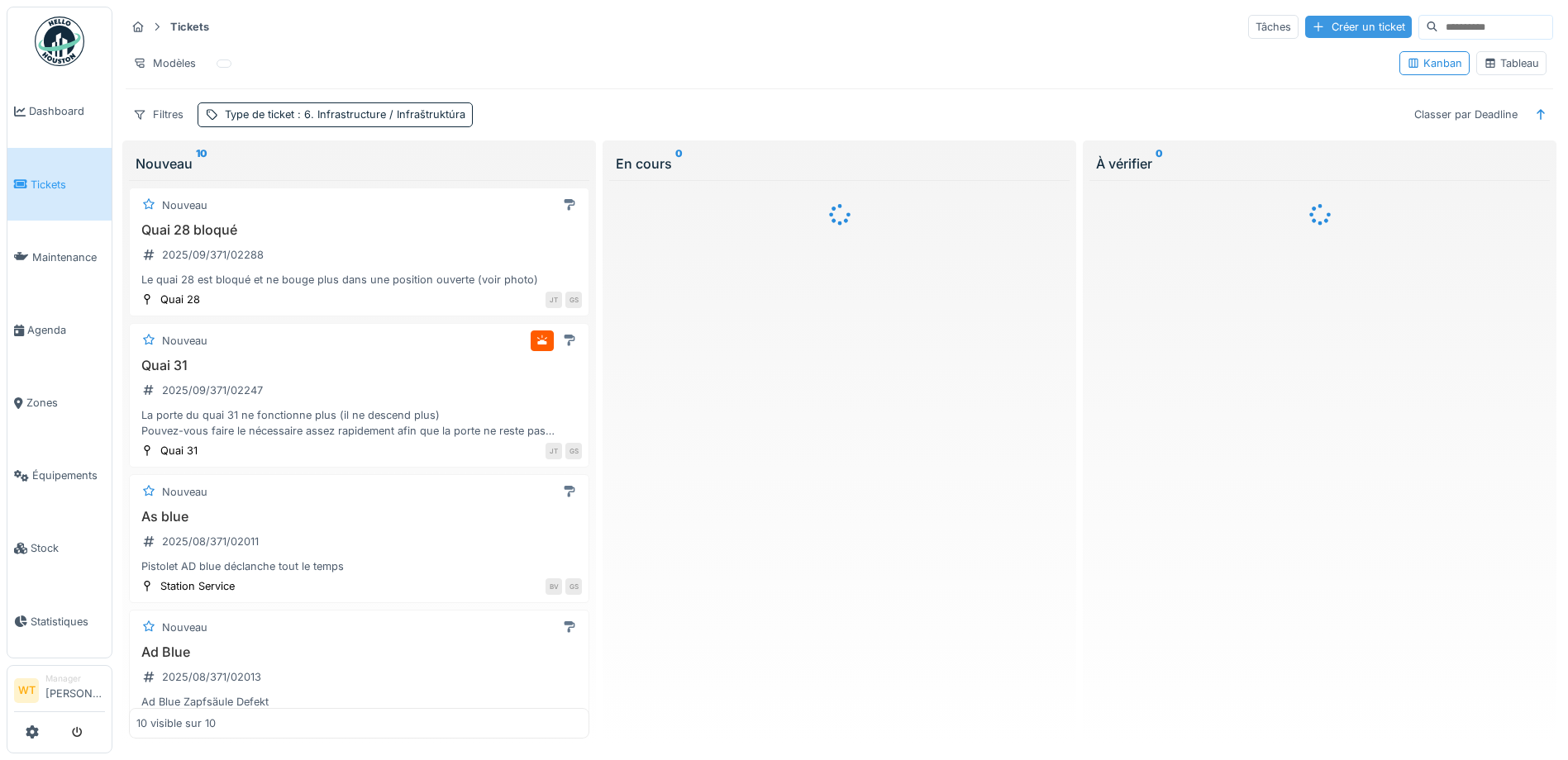
click at [1305, 33] on div "Créer un ticket" at bounding box center [1359, 26] width 107 height 22
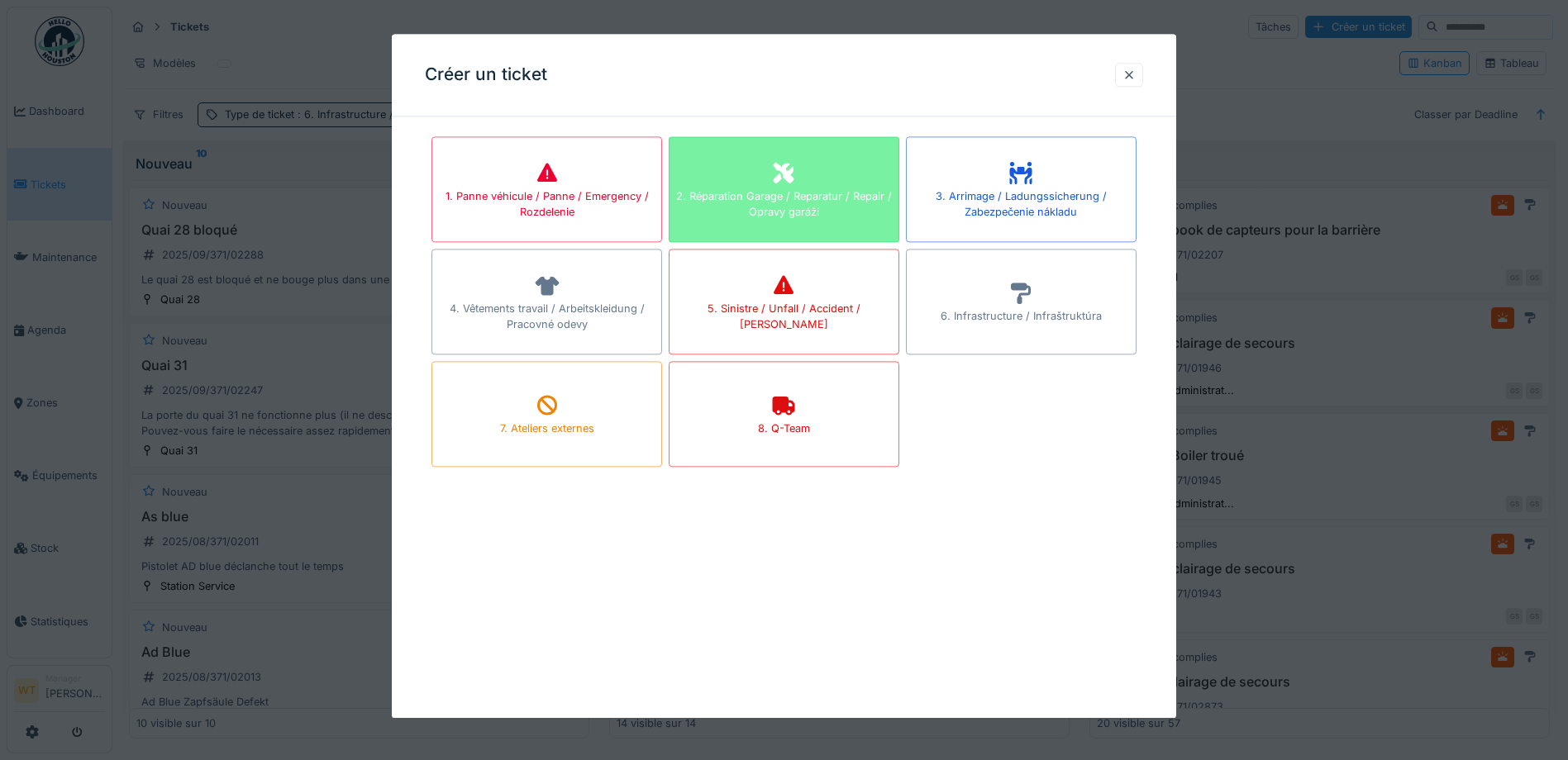
click at [827, 204] on div "2. Réparation Garage / Reparatur / Repair / Opravy garáží" at bounding box center [784, 204] width 229 height 31
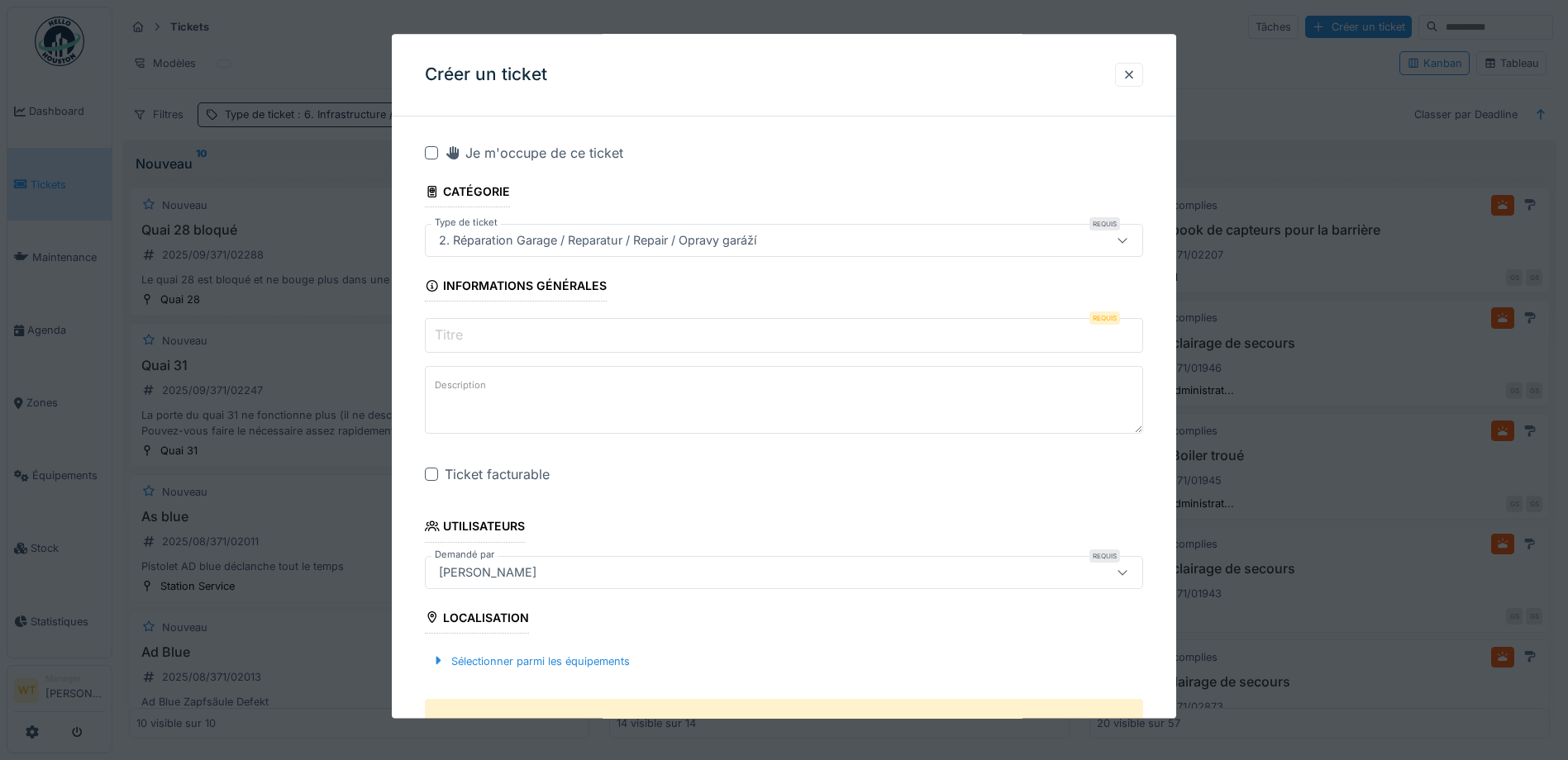
click at [606, 331] on input "Titre" at bounding box center [784, 337] width 718 height 35
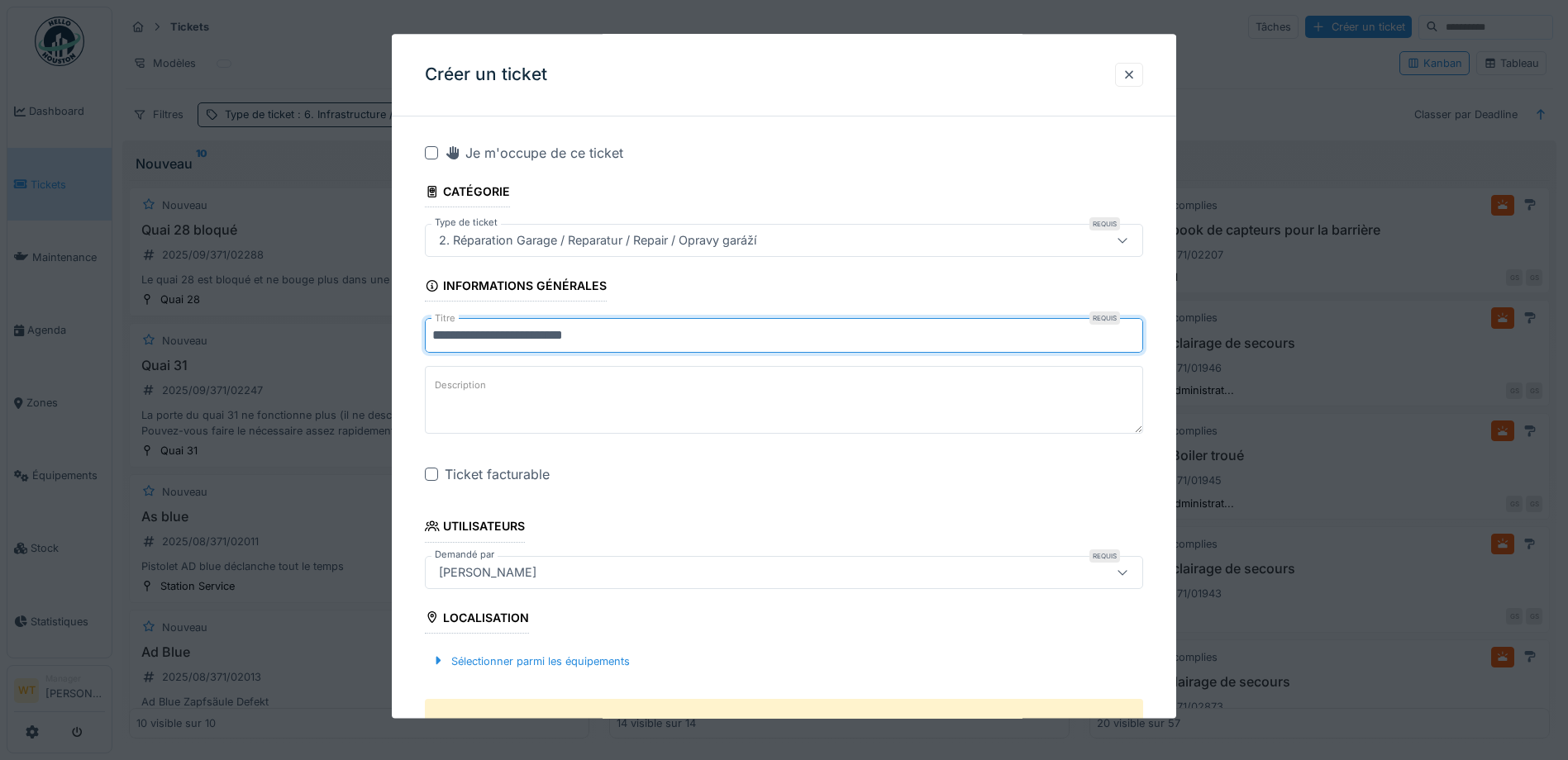
type input "**********"
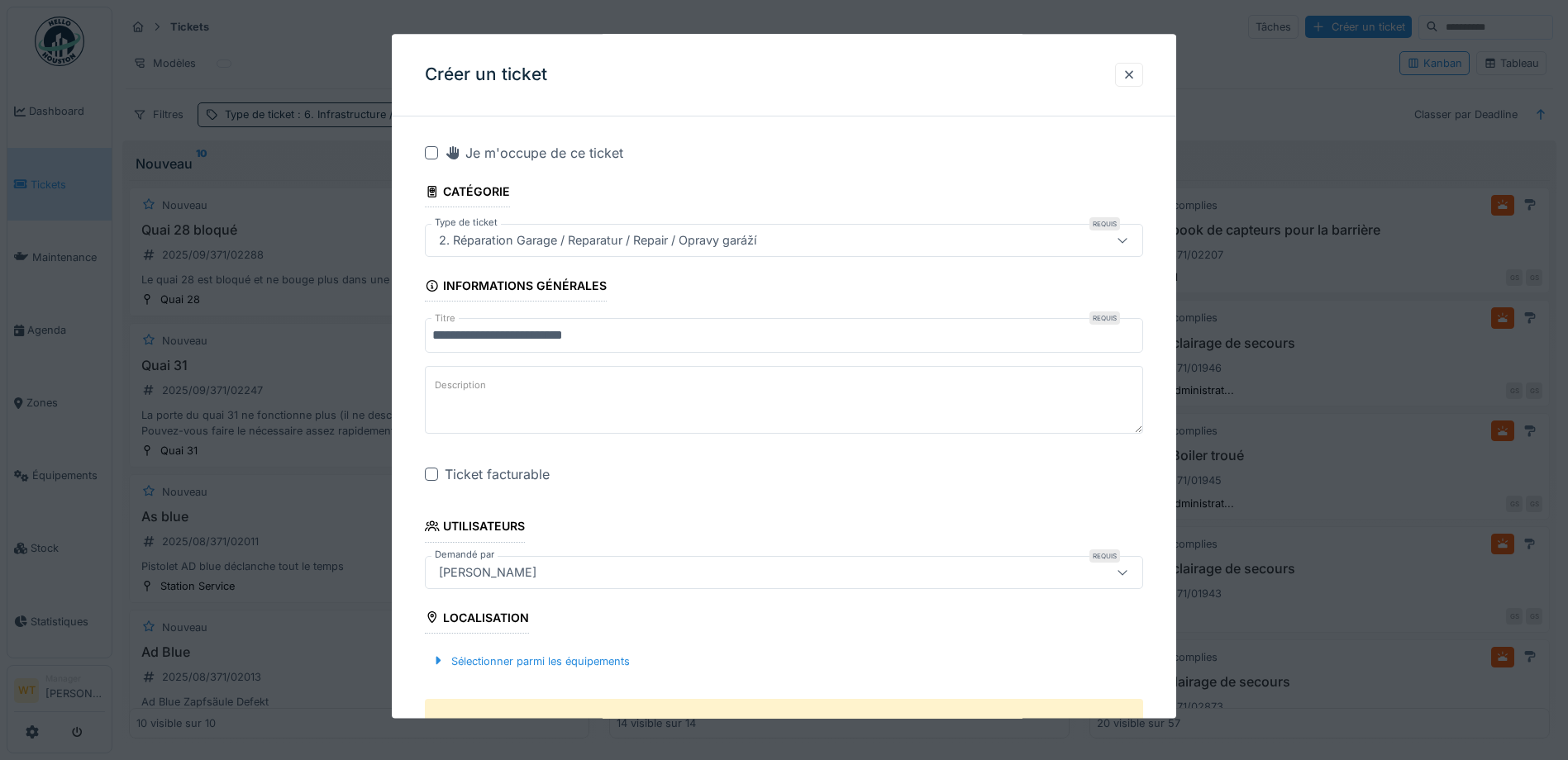
click at [430, 473] on div at bounding box center [432, 476] width 14 height 14
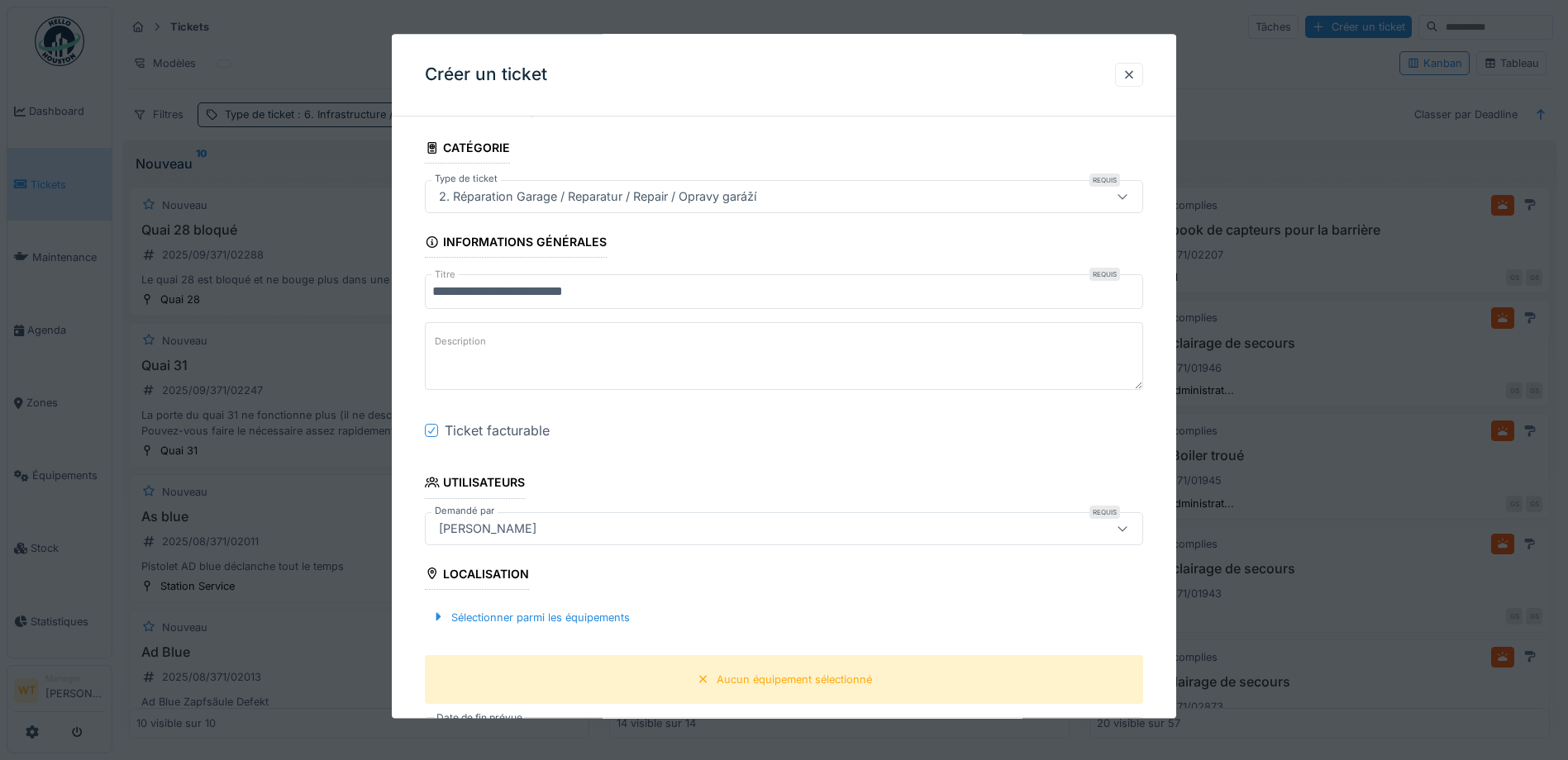
scroll to position [83, 0]
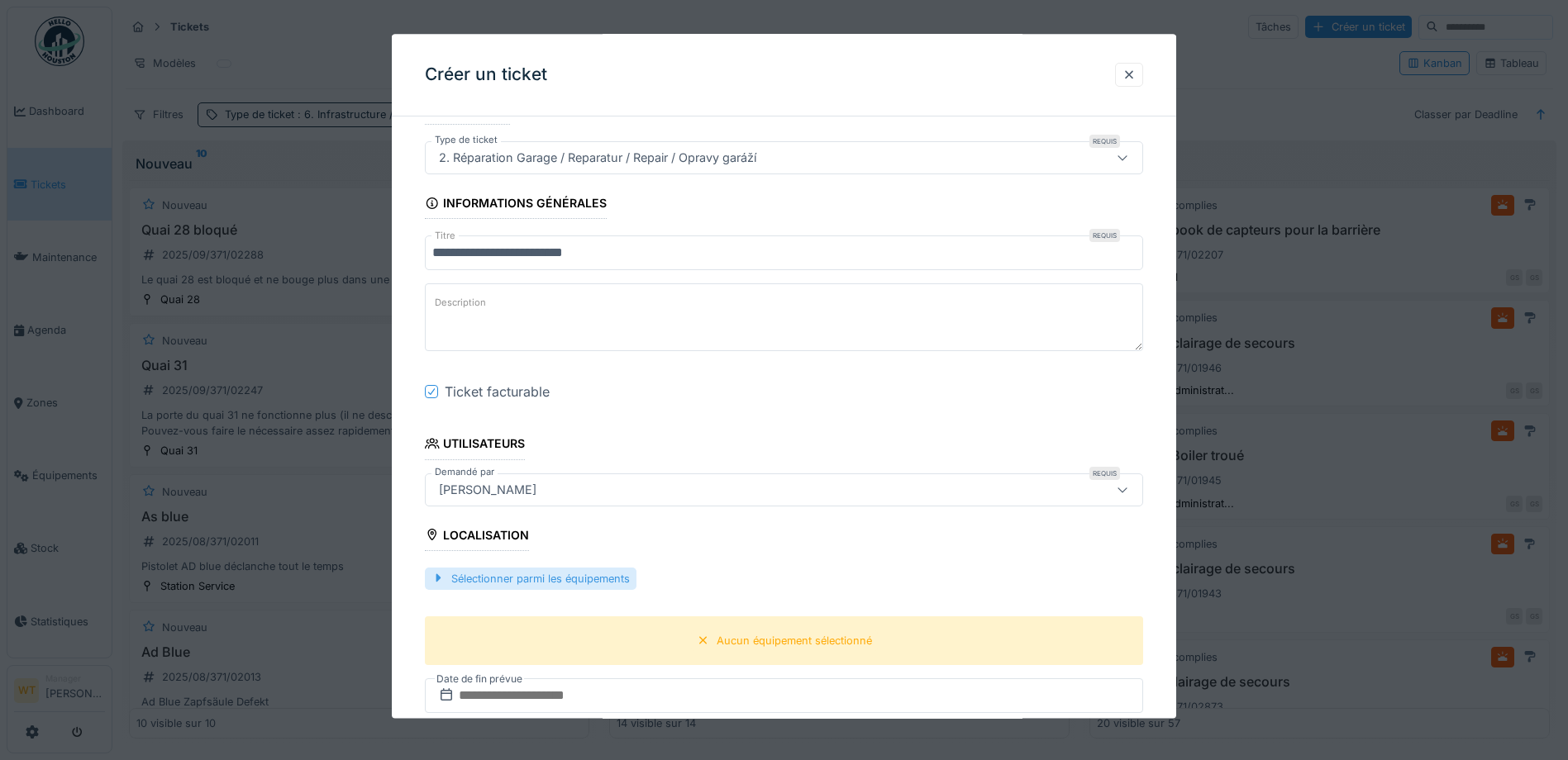
click at [558, 572] on div "Sélectionner parmi les équipements" at bounding box center [530, 579] width 211 height 22
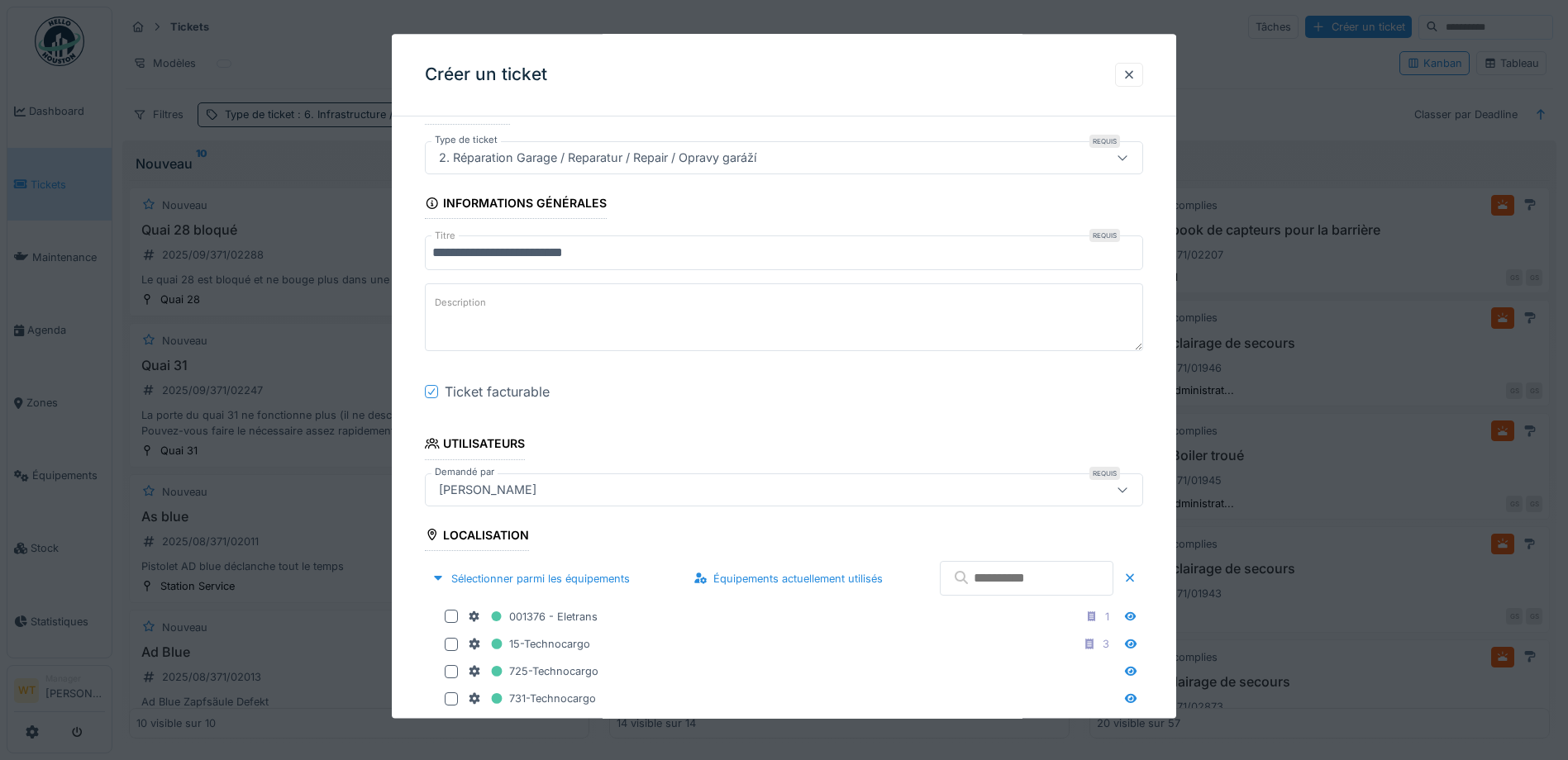
click at [974, 582] on input "text" at bounding box center [1027, 580] width 173 height 35
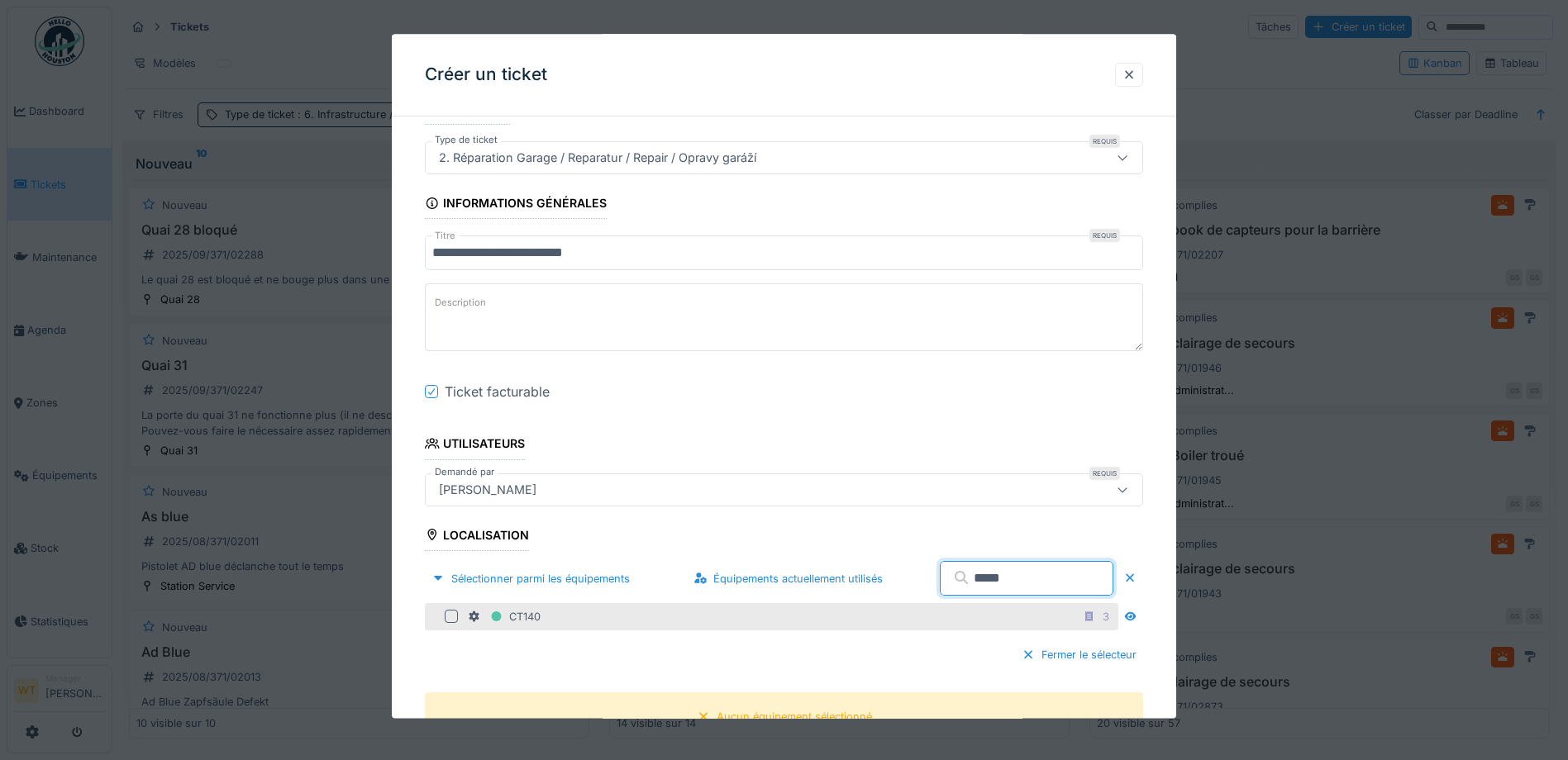
type input "*****"
click at [455, 618] on div at bounding box center [452, 618] width 14 height 14
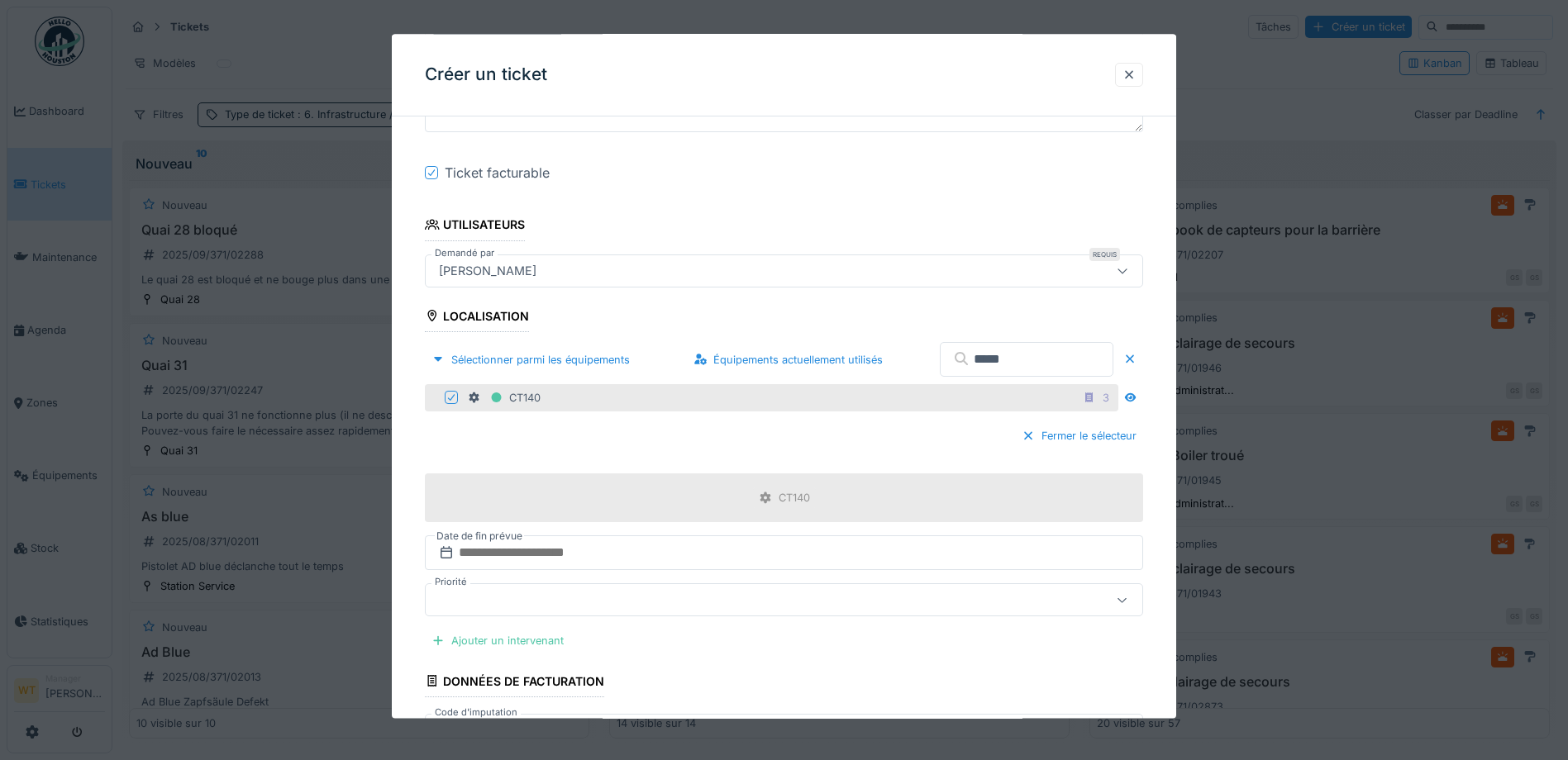
scroll to position [331, 0]
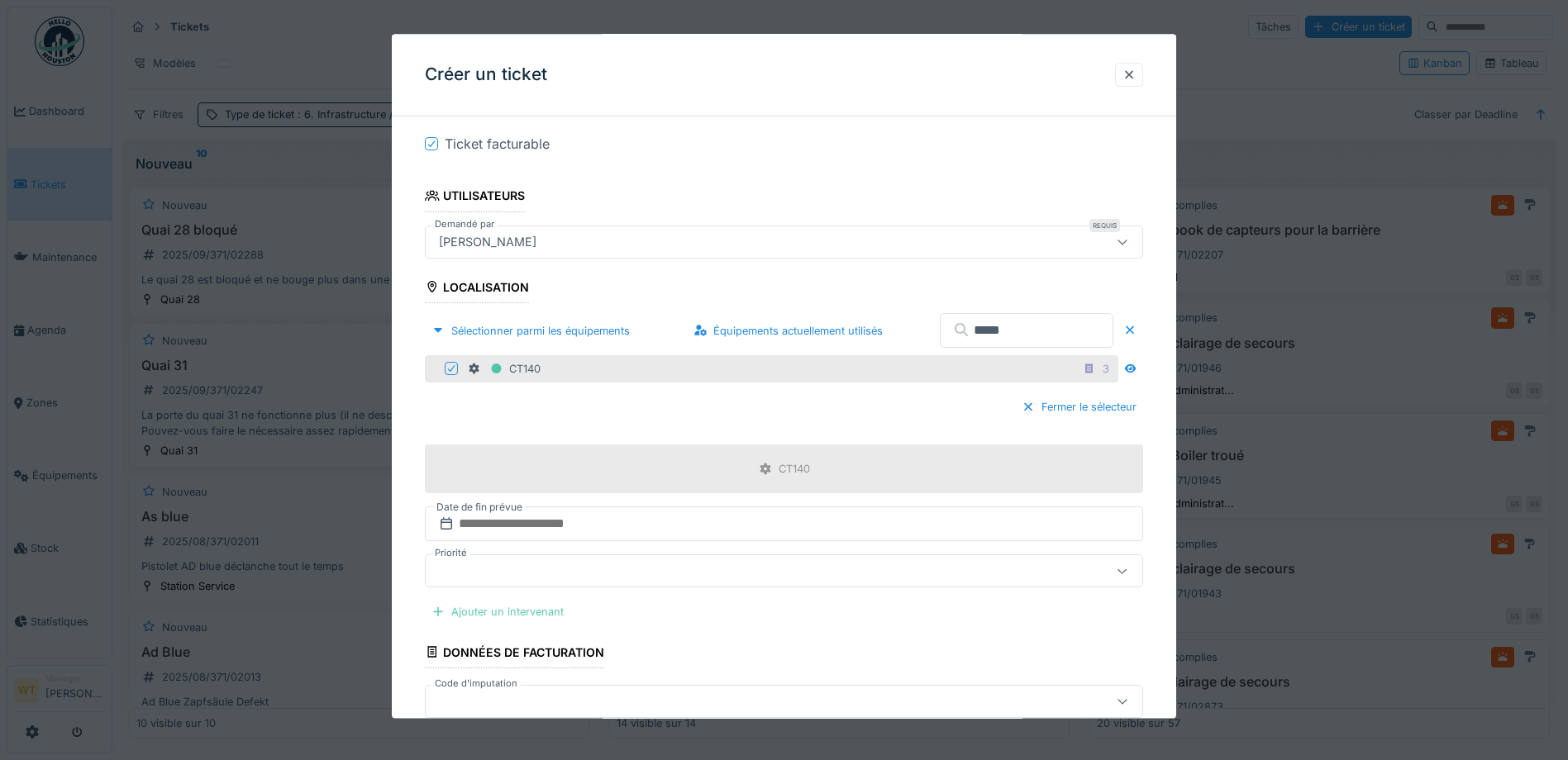
click at [547, 617] on div "Ajouter un intervenant" at bounding box center [498, 612] width 146 height 22
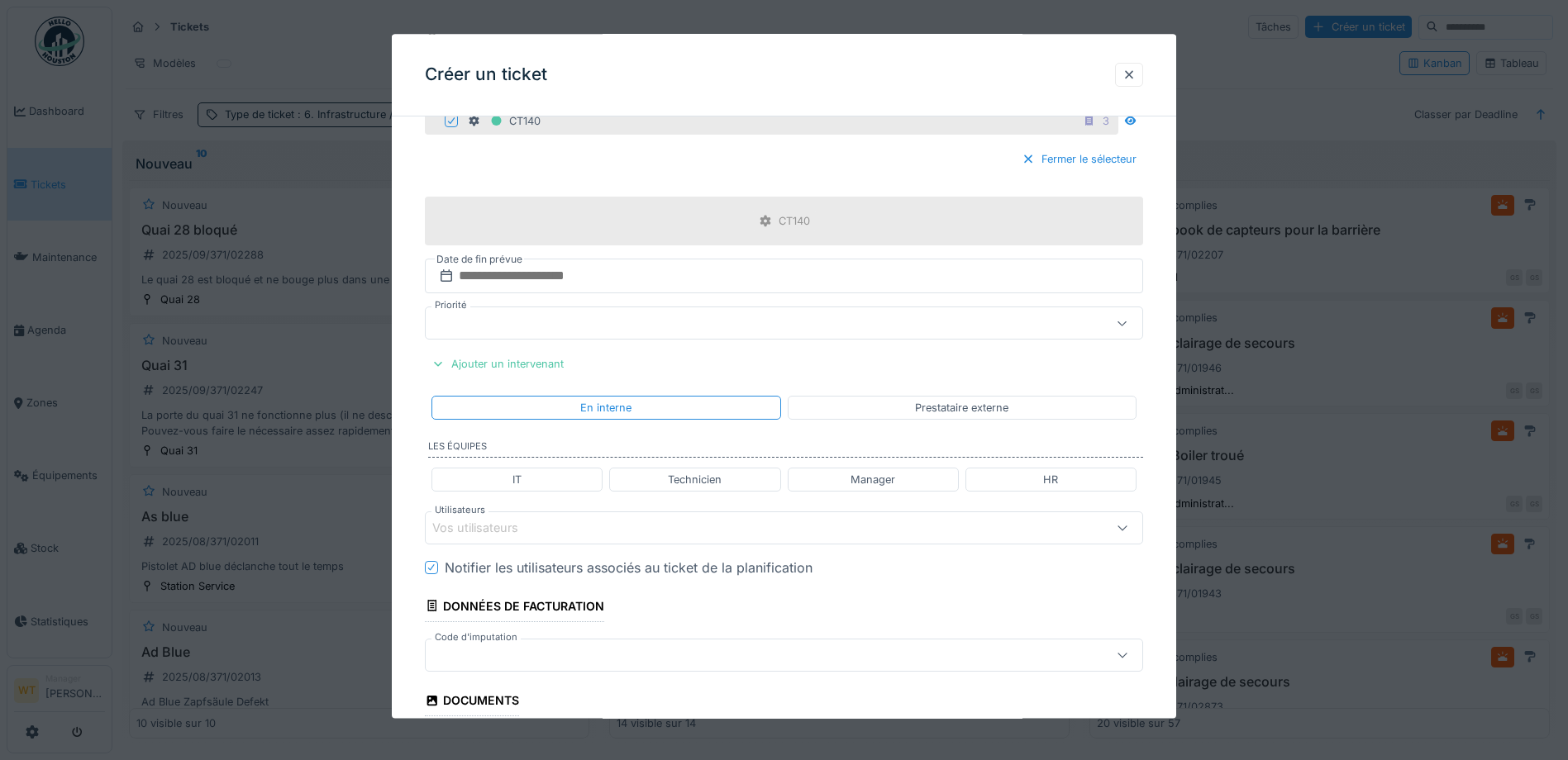
click at [561, 533] on div "Vos utilisateurs" at bounding box center [742, 527] width 619 height 18
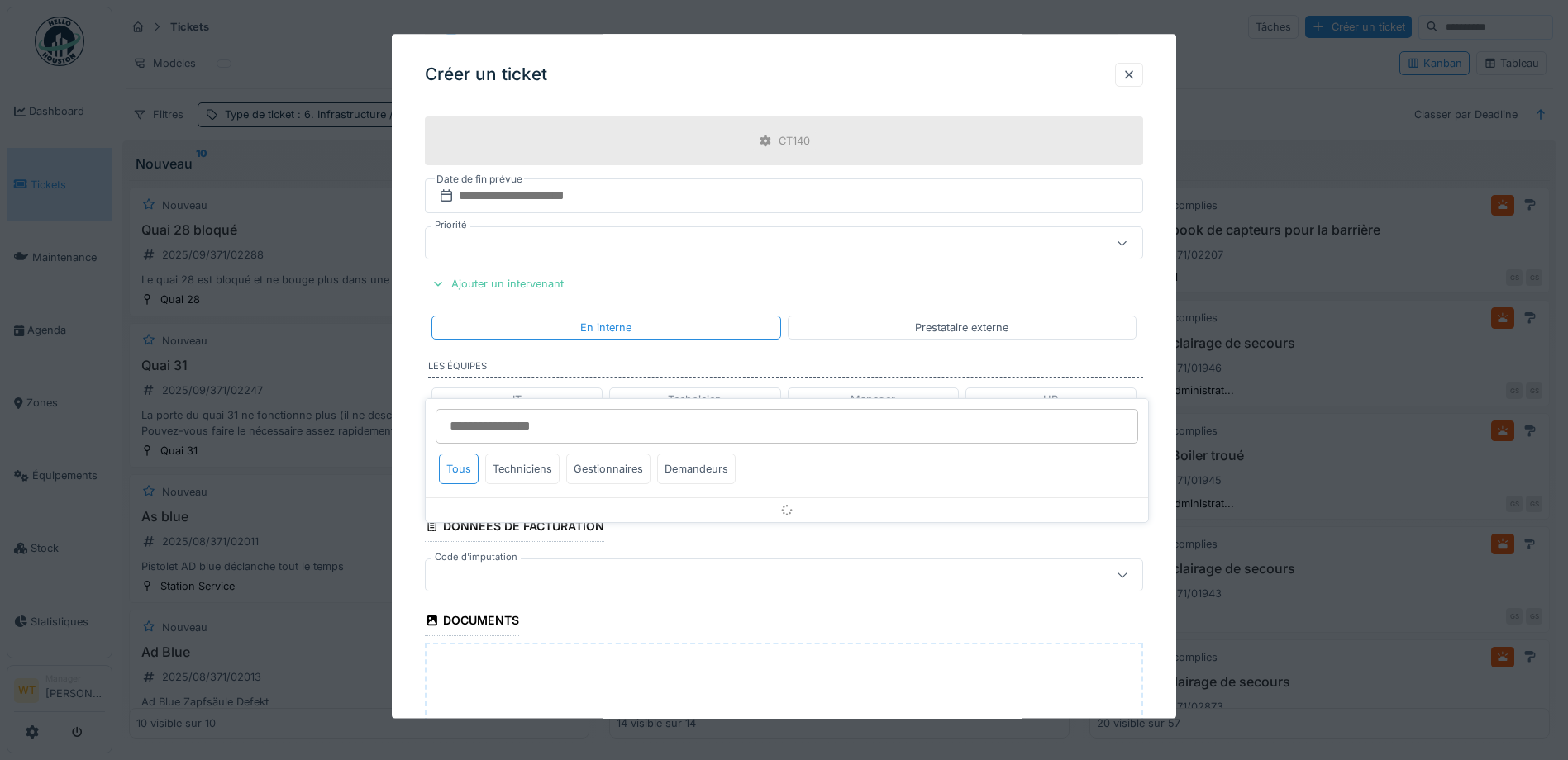
scroll to position [731, 0]
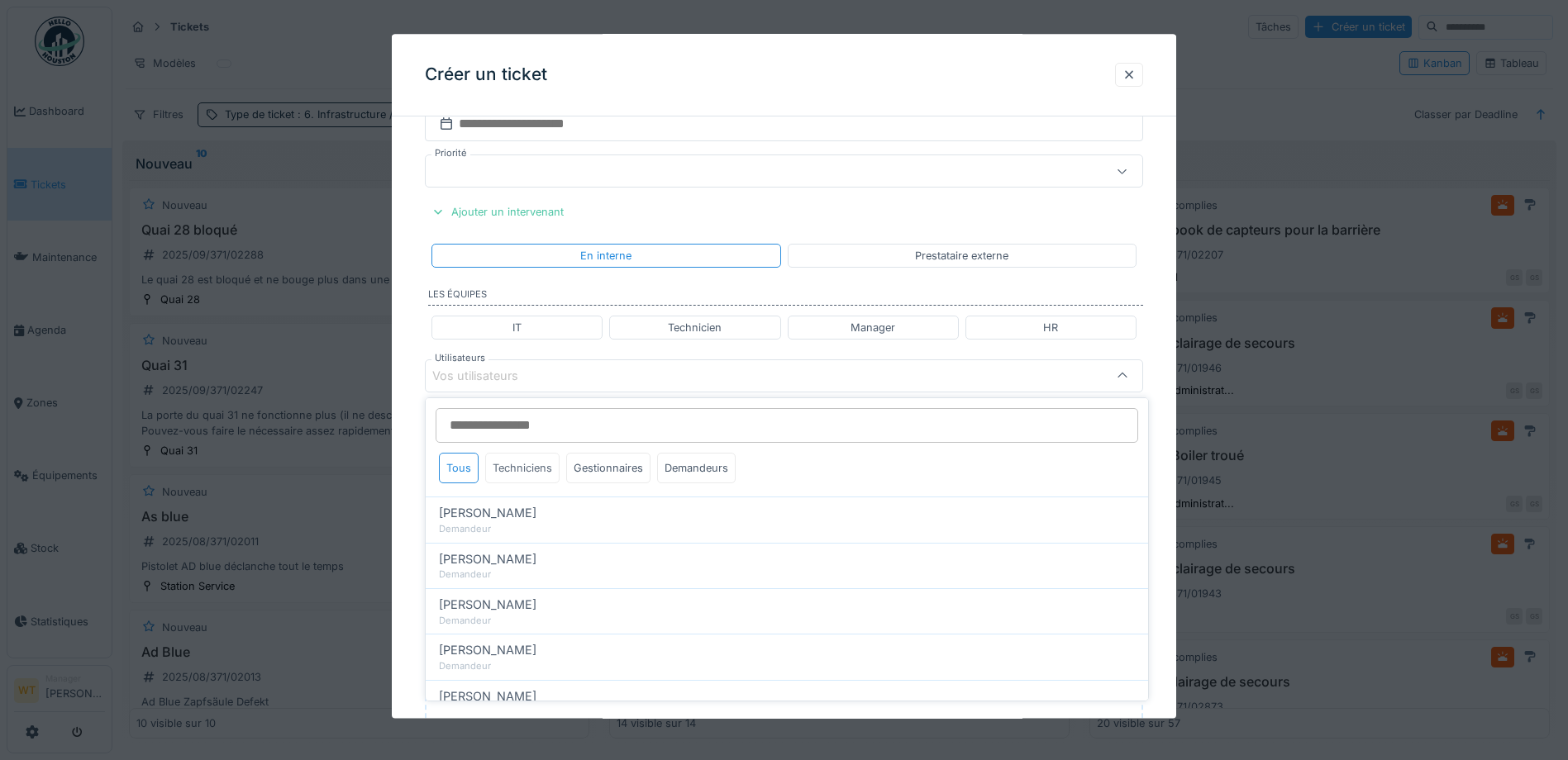
click at [550, 474] on div "Techniciens" at bounding box center [523, 467] width 74 height 30
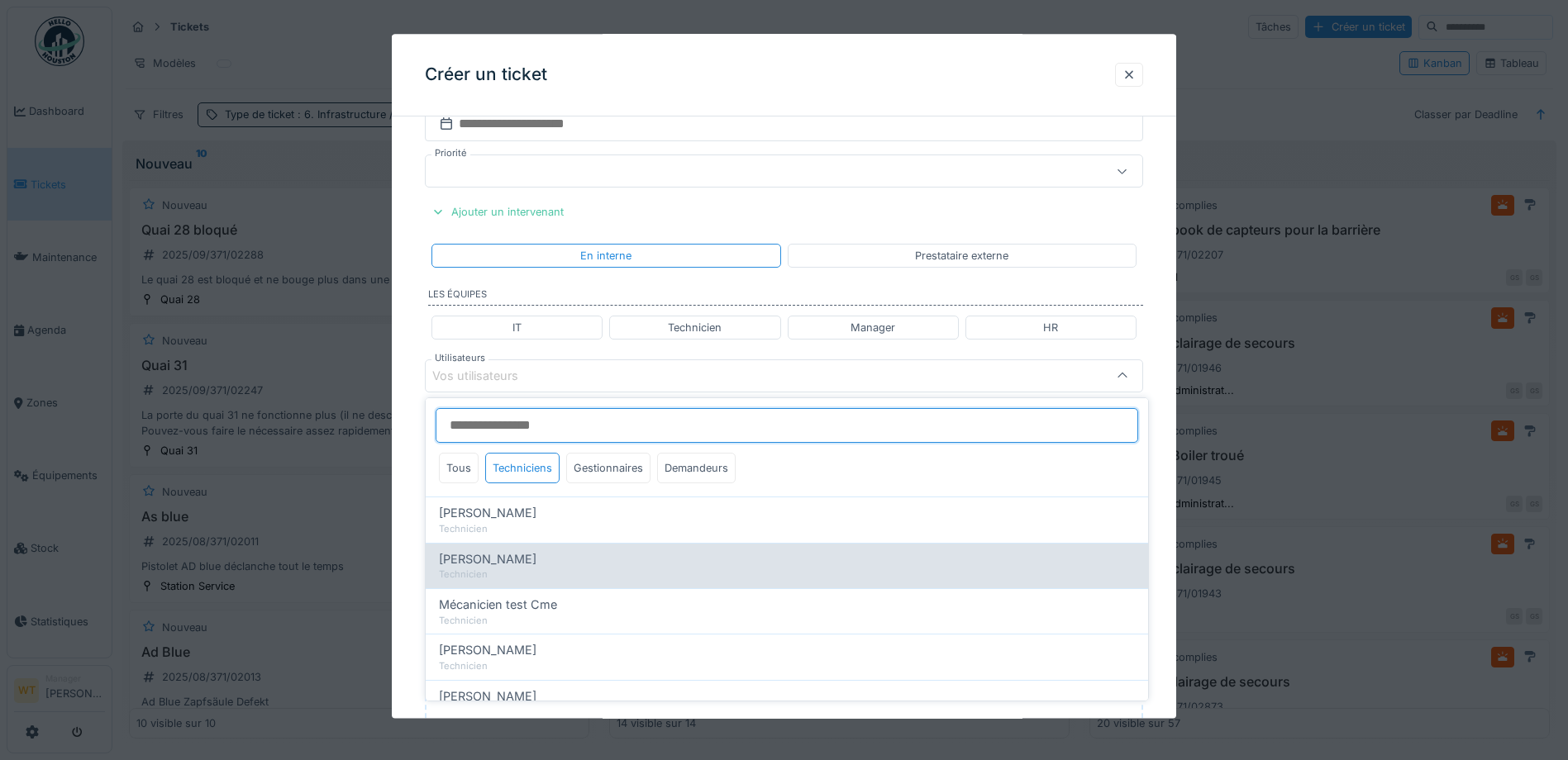
scroll to position [83, 0]
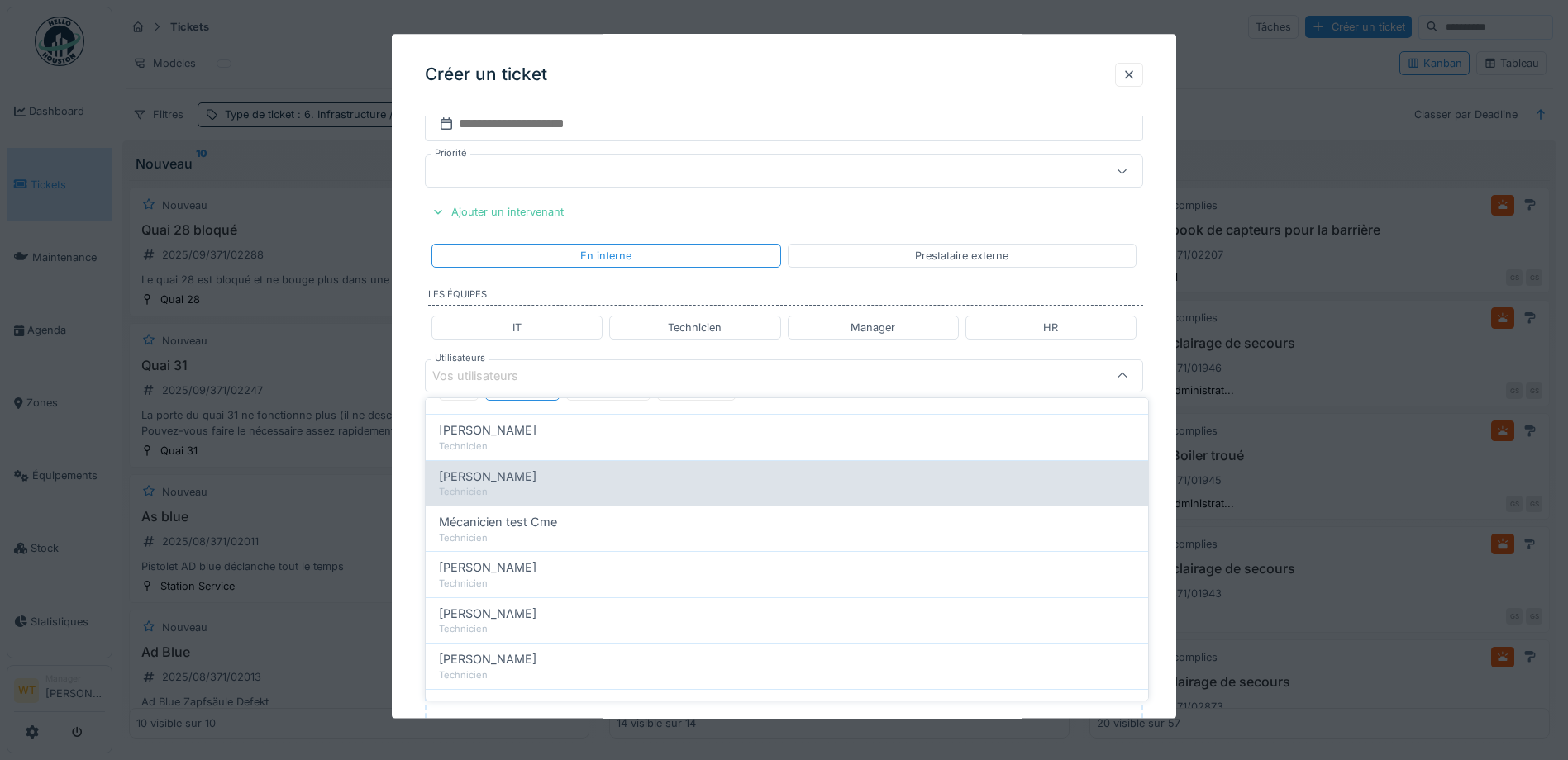
click at [535, 568] on div "[PERSON_NAME]" at bounding box center [786, 567] width 696 height 18
type input "****"
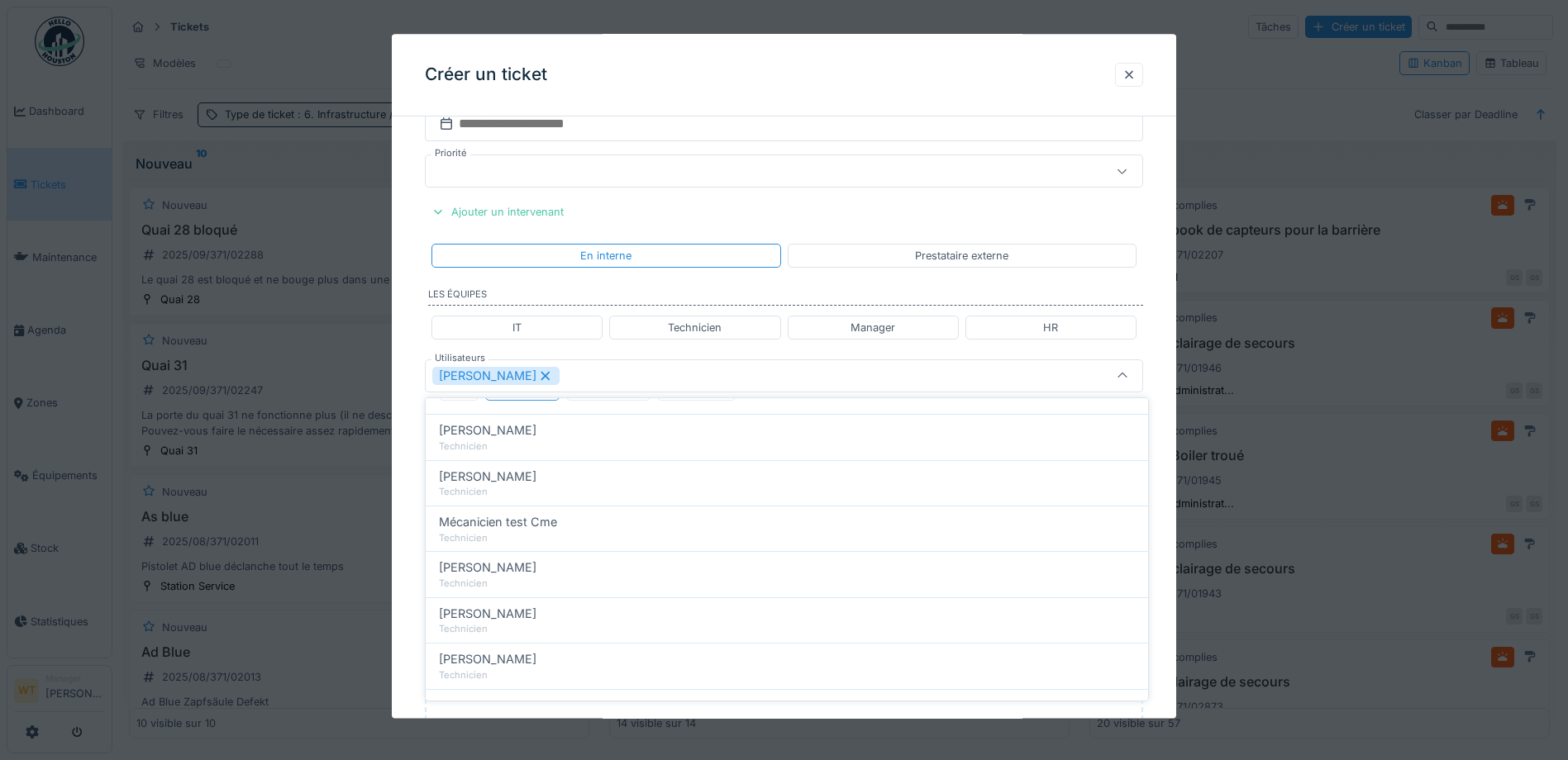
scroll to position [0, 0]
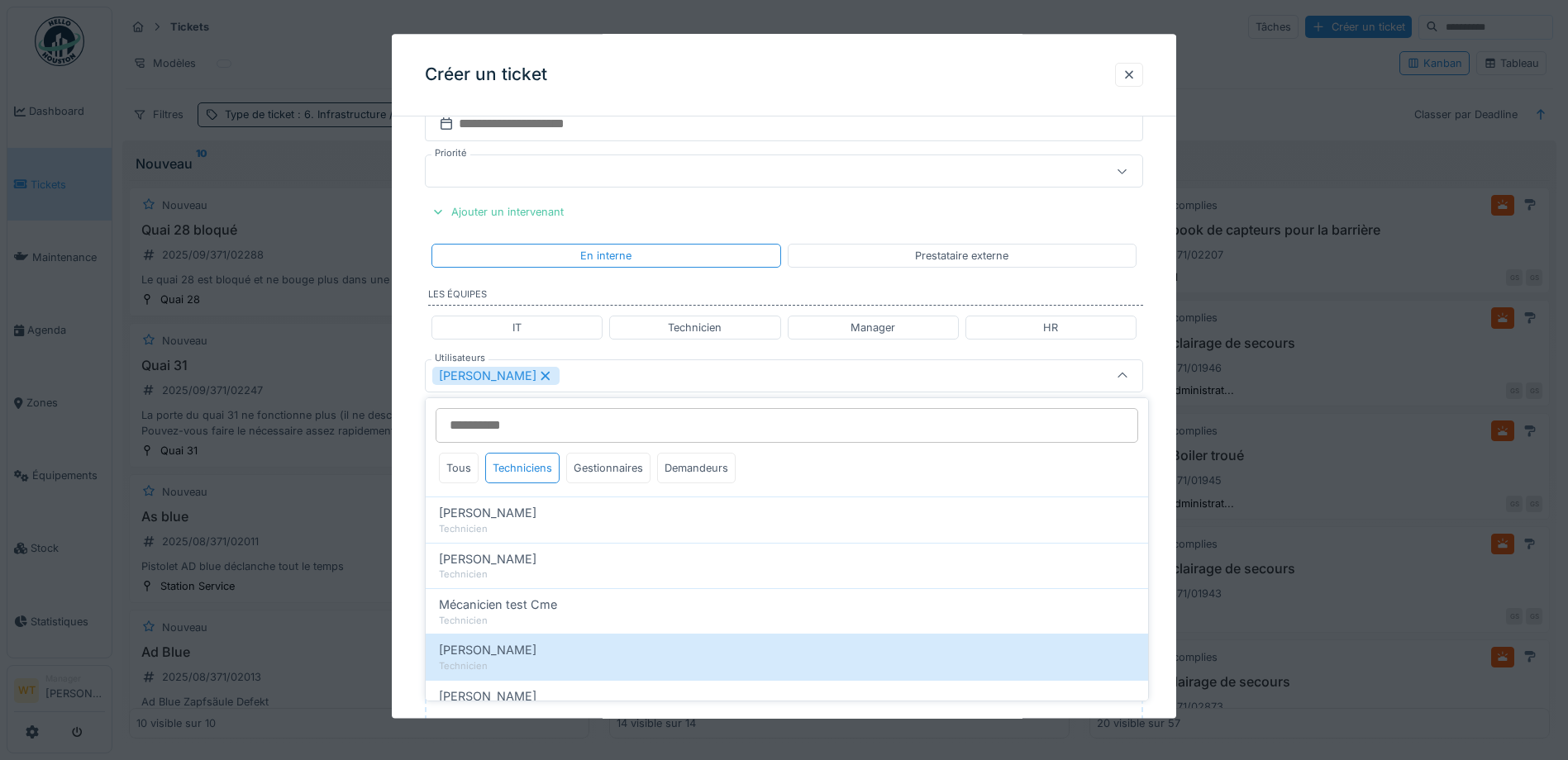
click at [617, 382] on div "[PERSON_NAME]" at bounding box center [742, 376] width 619 height 18
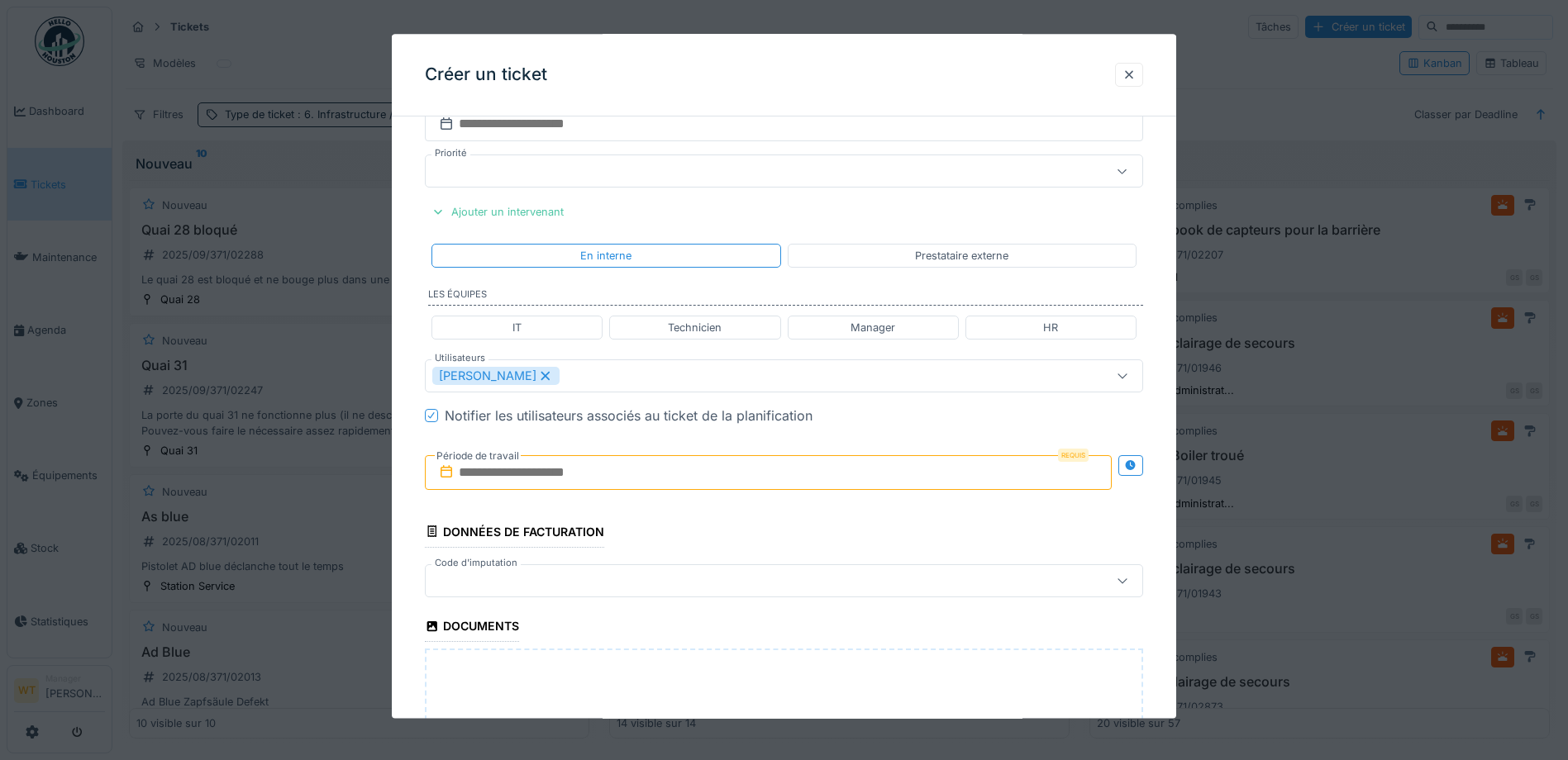
click at [585, 475] on input "text" at bounding box center [769, 473] width 687 height 35
click at [822, 584] on div "6" at bounding box center [825, 581] width 22 height 22
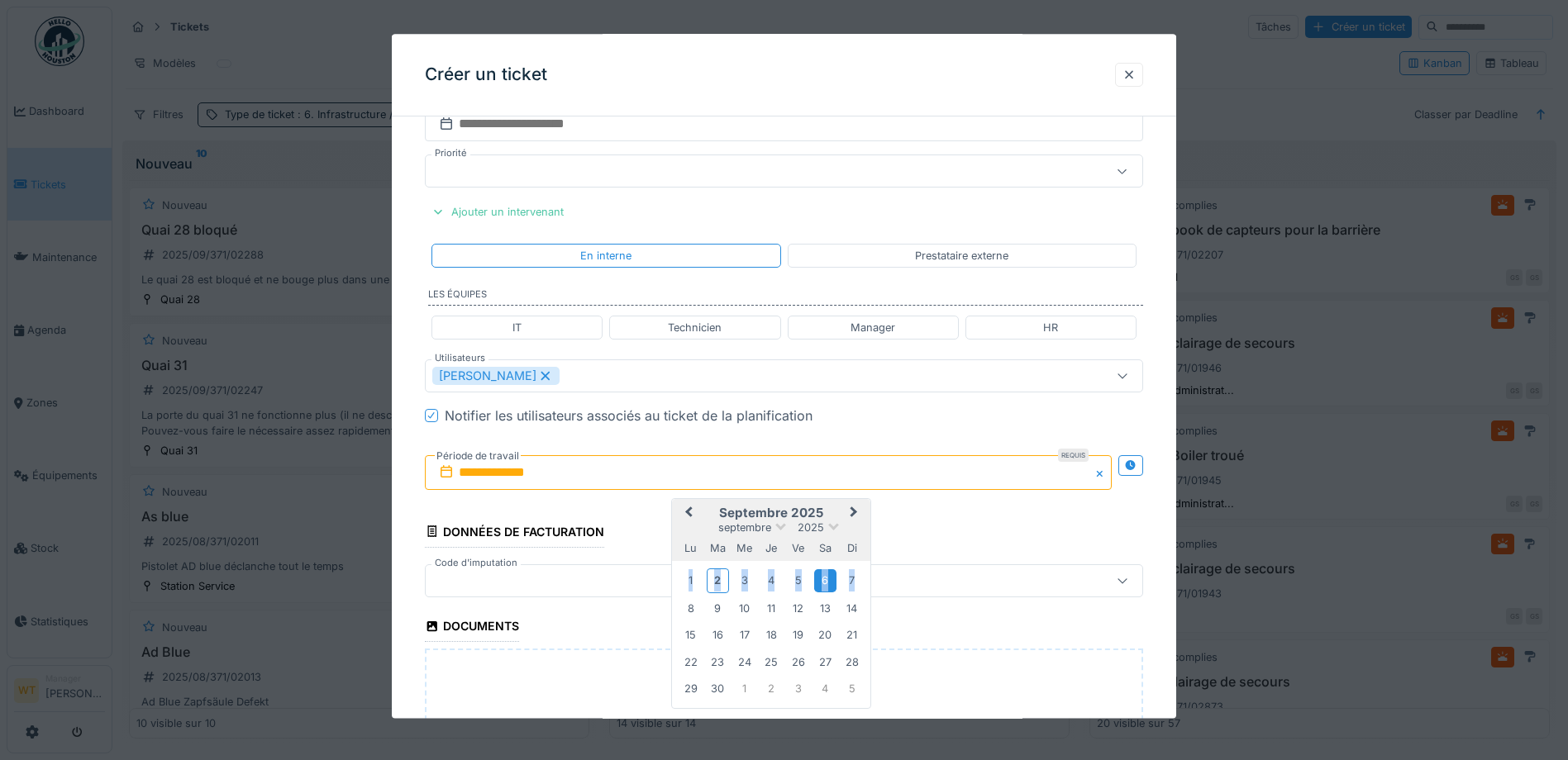
click at [822, 584] on div "6" at bounding box center [825, 581] width 22 height 22
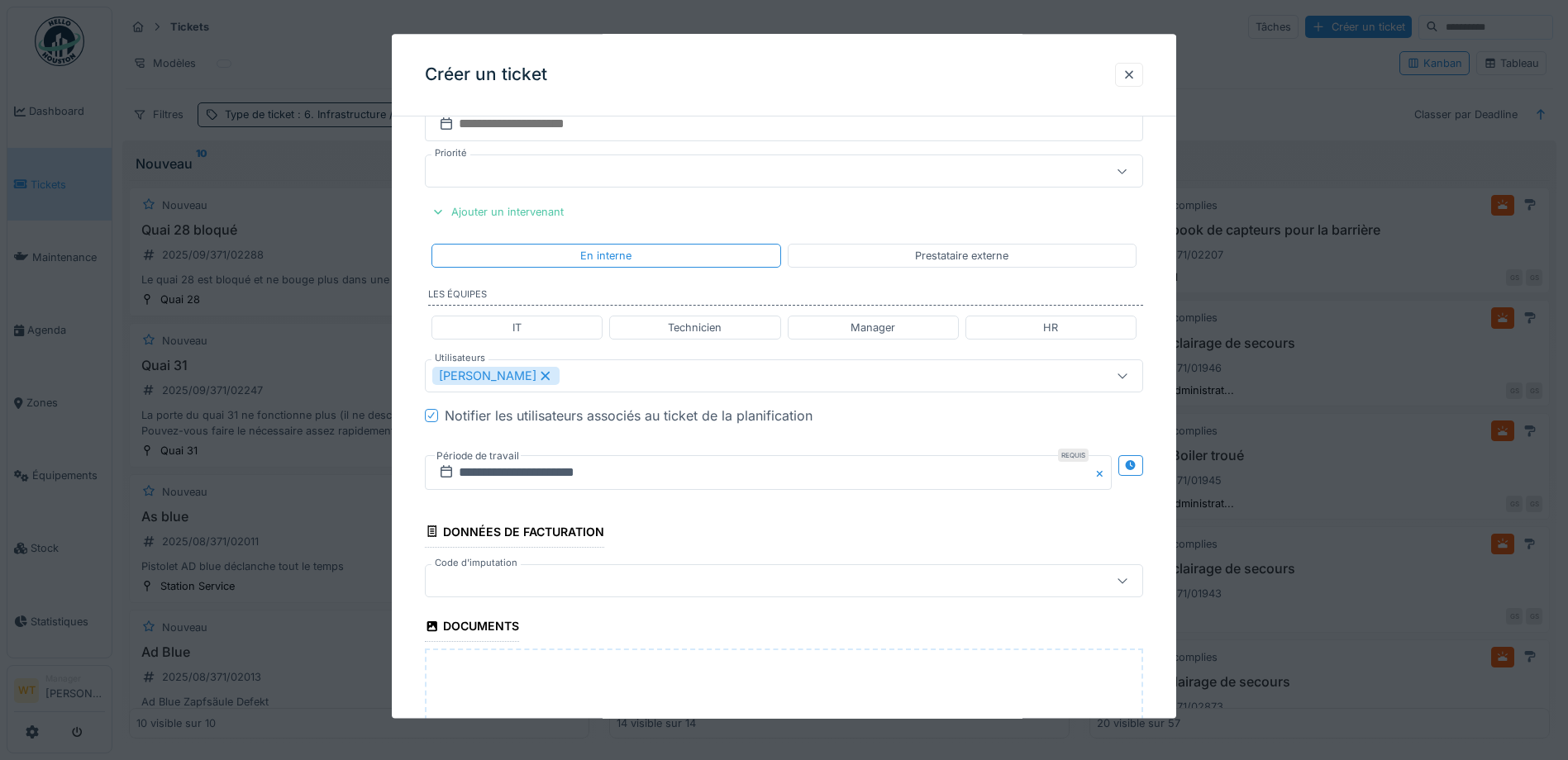
click at [641, 570] on div at bounding box center [784, 581] width 718 height 33
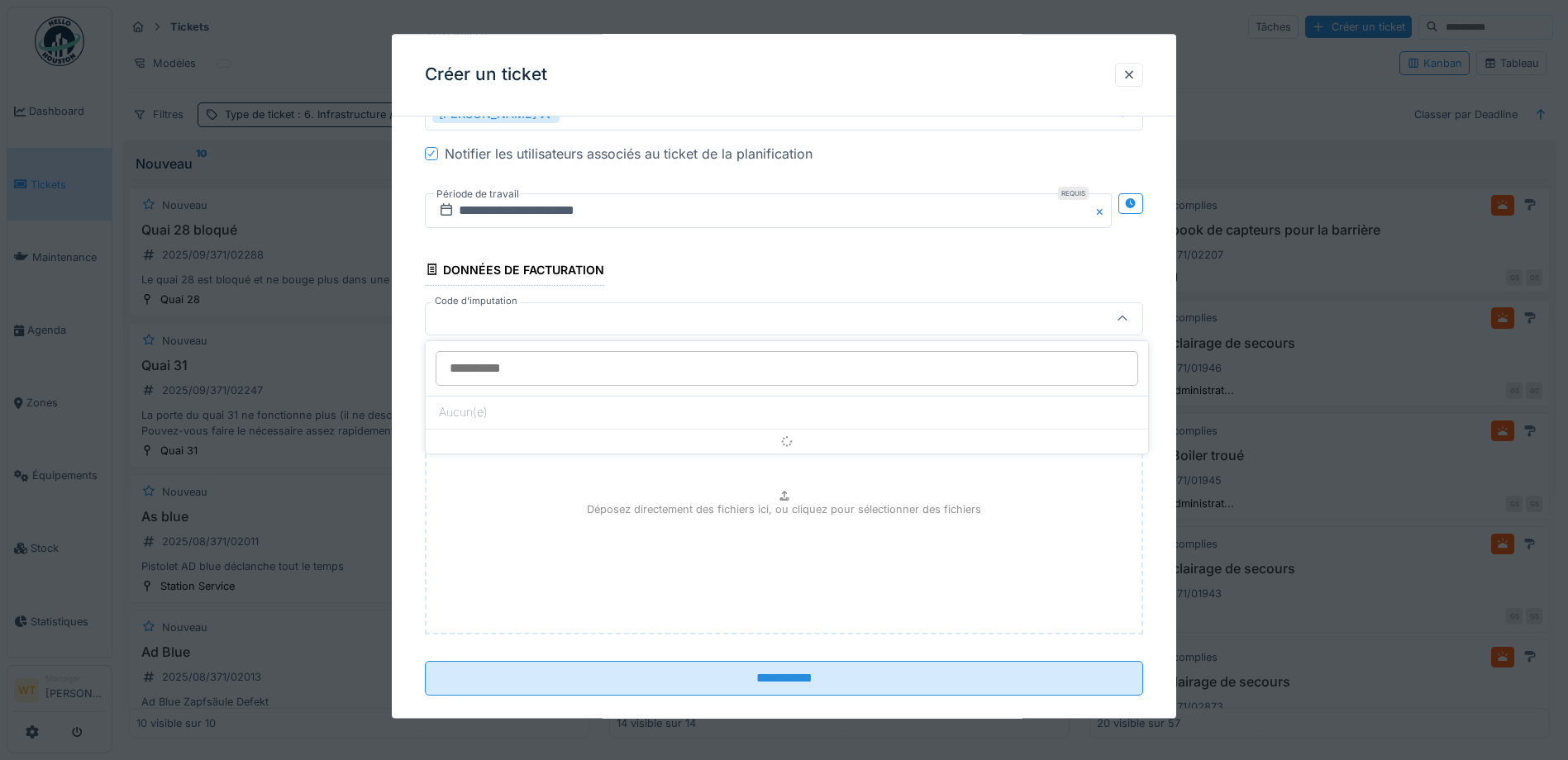
scroll to position [1017, 0]
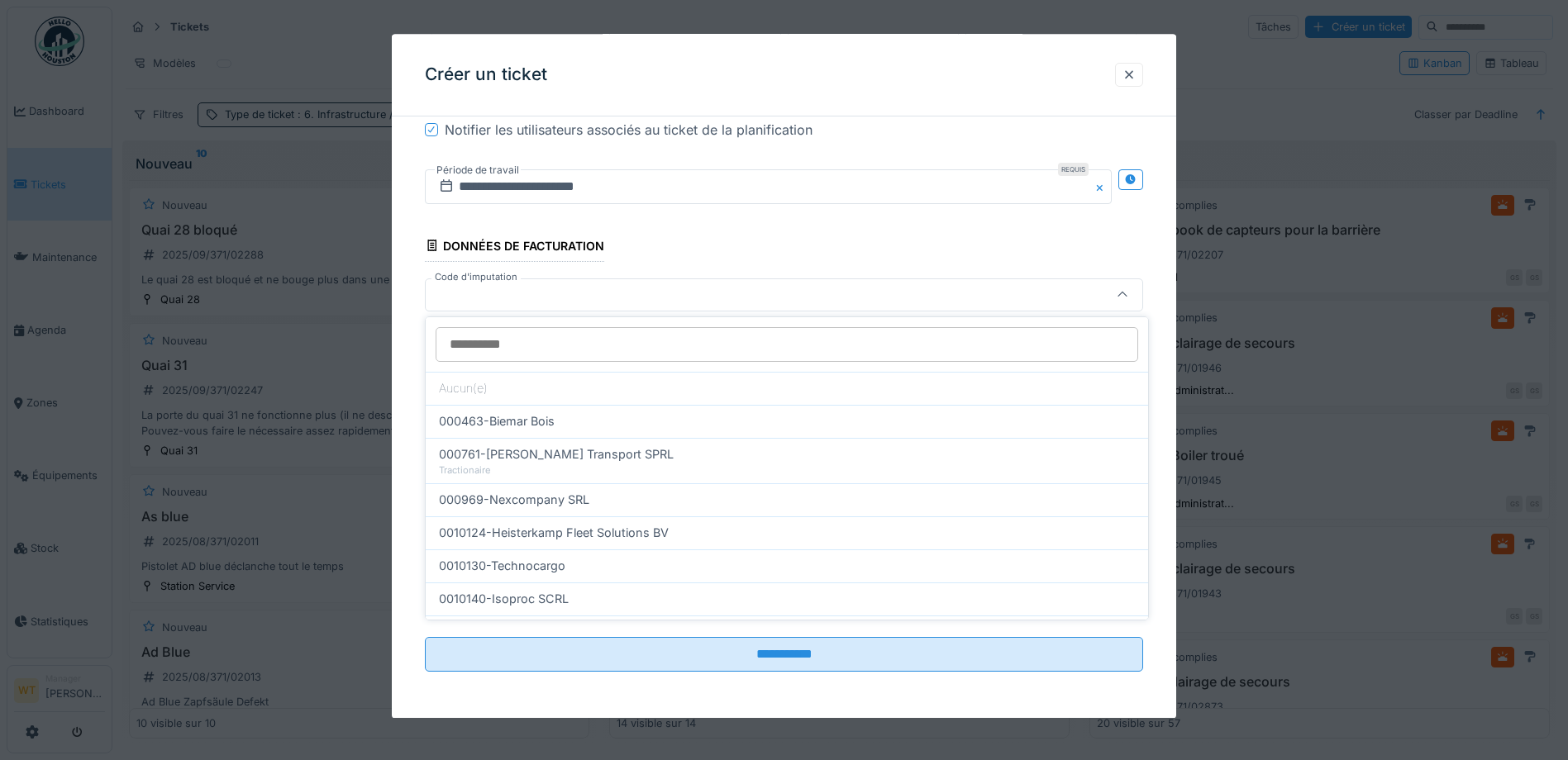
click at [529, 305] on div at bounding box center [784, 295] width 718 height 33
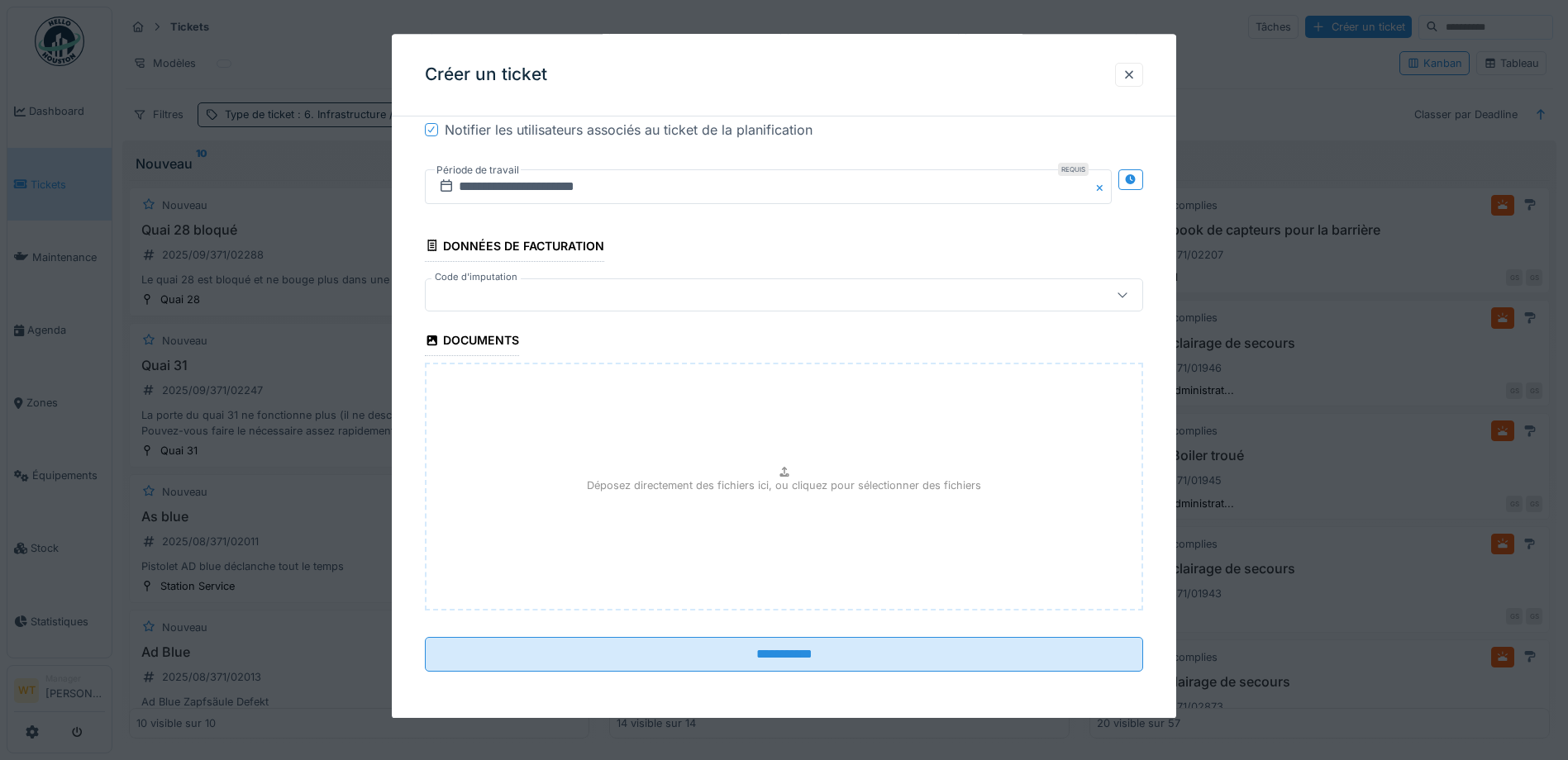
click at [505, 284] on label "Code d'imputation" at bounding box center [476, 277] width 90 height 14
click at [508, 294] on div at bounding box center [742, 295] width 619 height 18
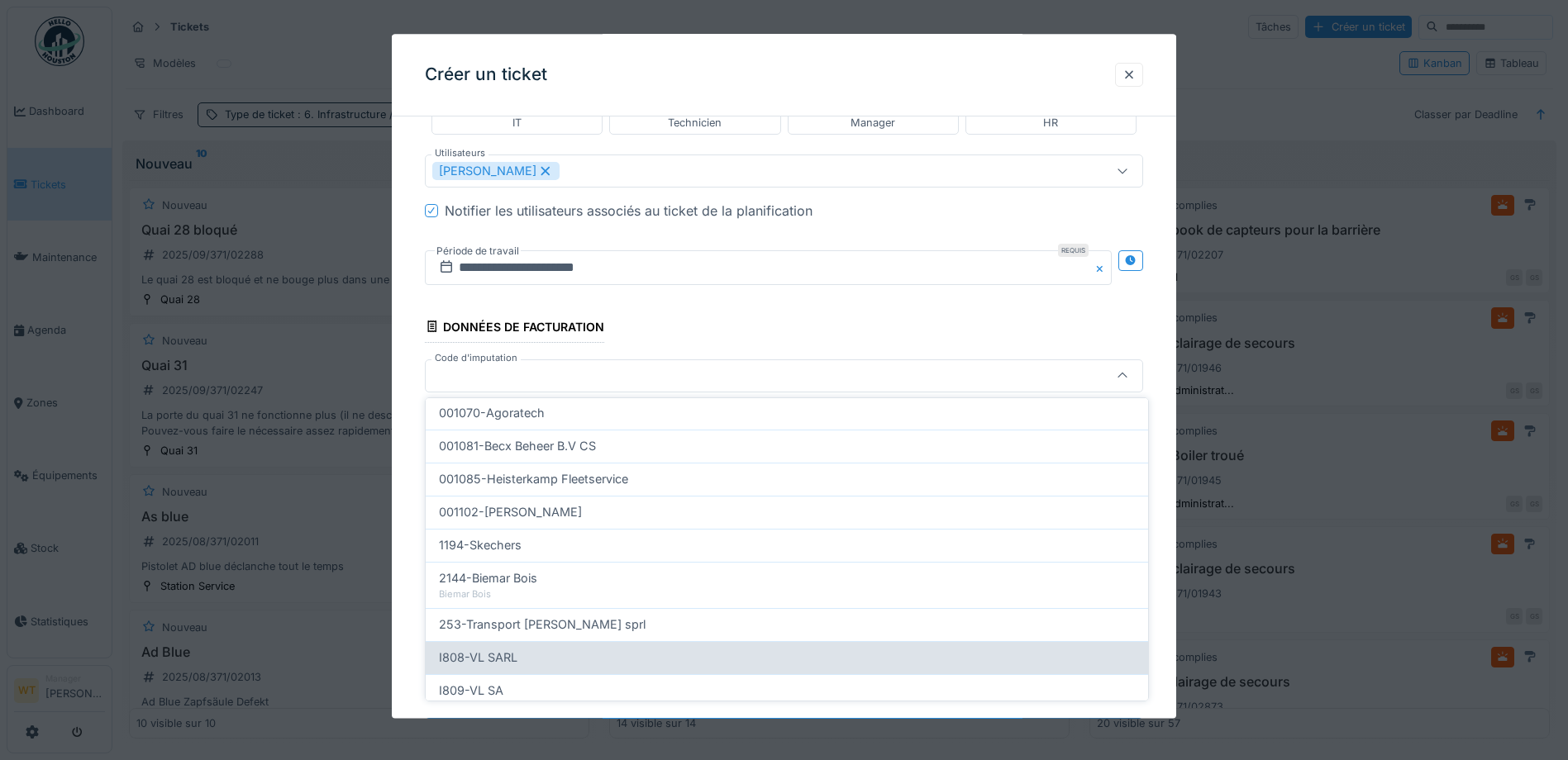
scroll to position [528, 0]
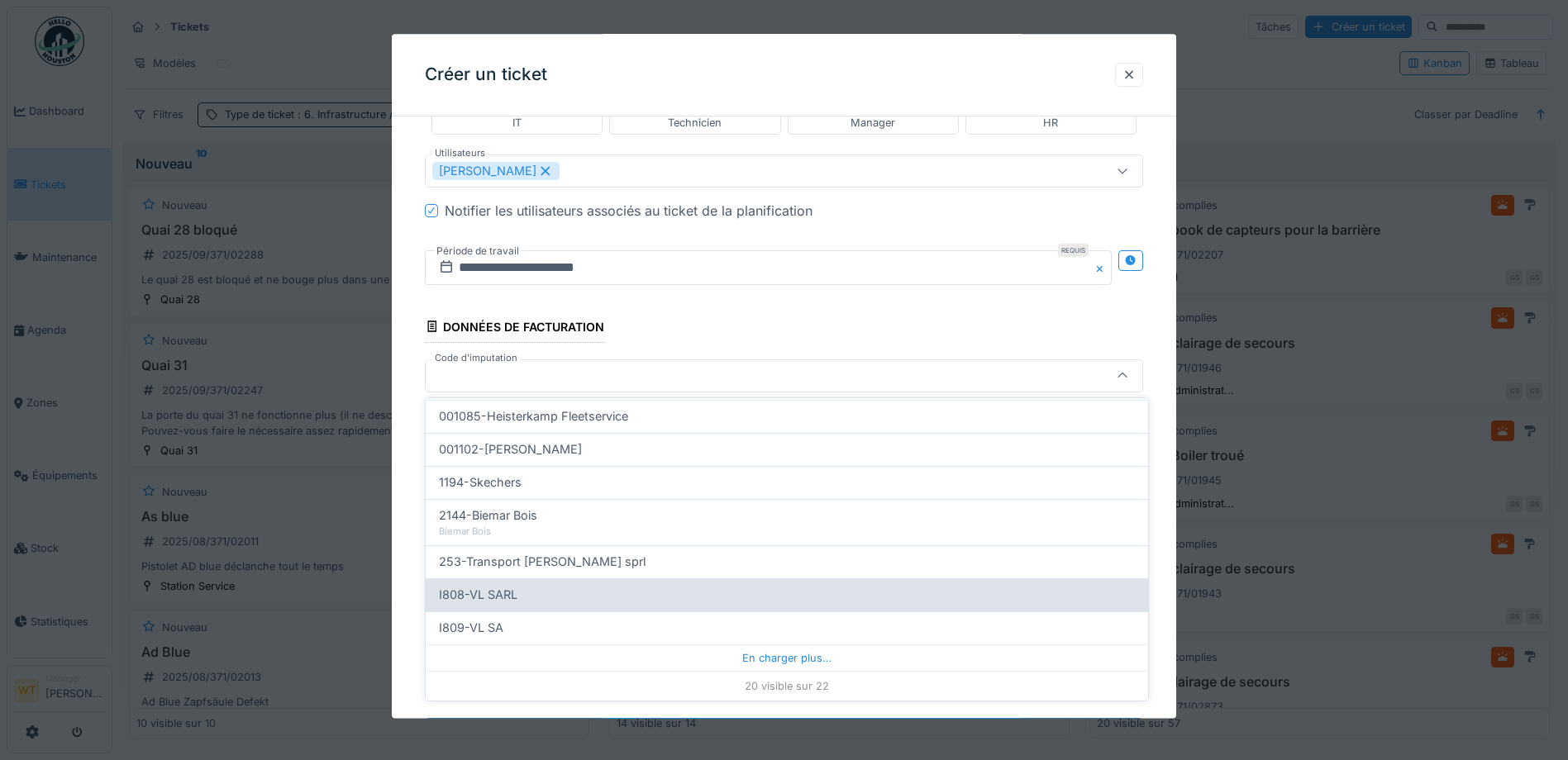
click at [523, 597] on div "I808-VL SARL" at bounding box center [786, 595] width 696 height 18
type input "***"
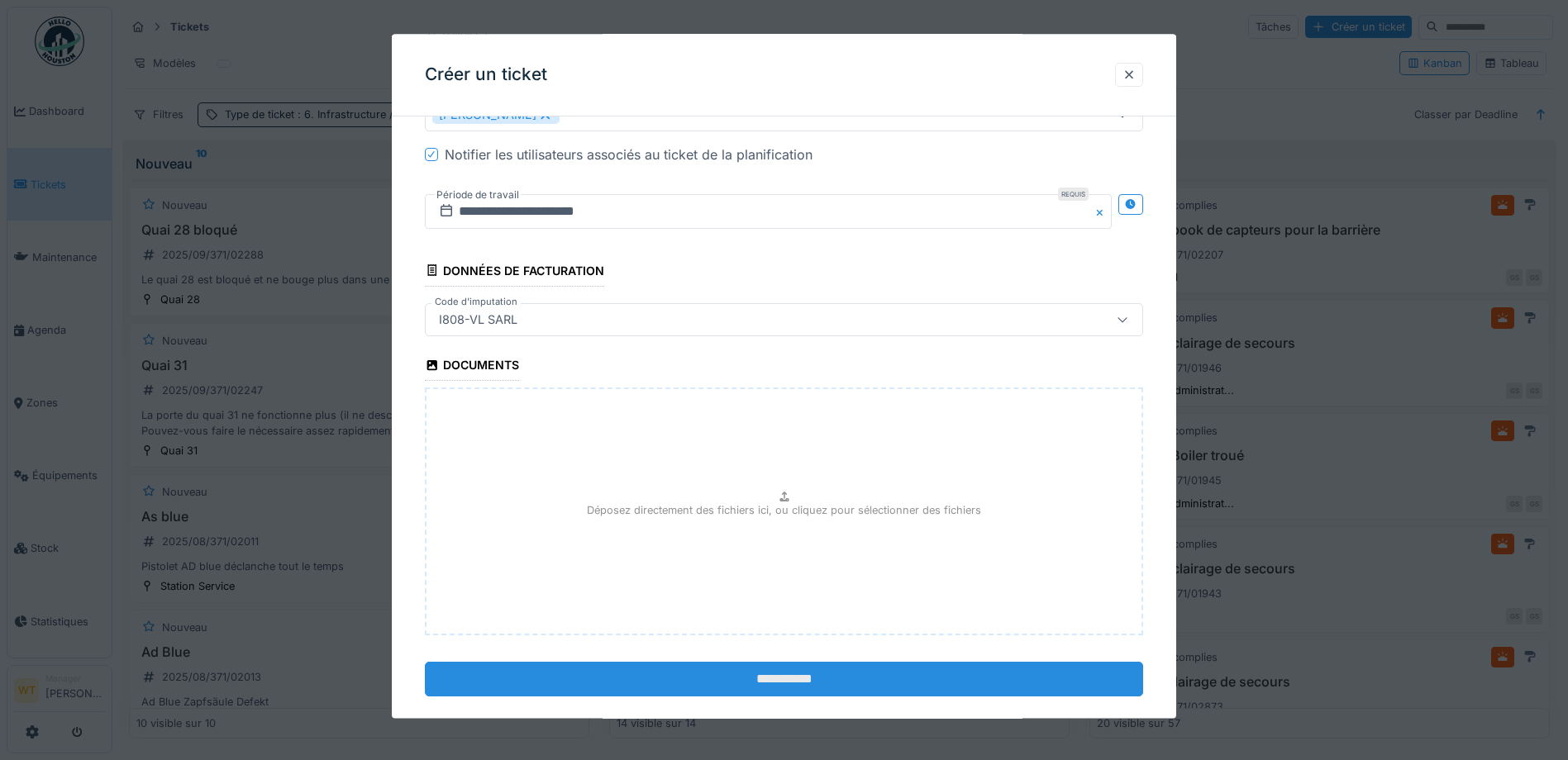
scroll to position [1017, 0]
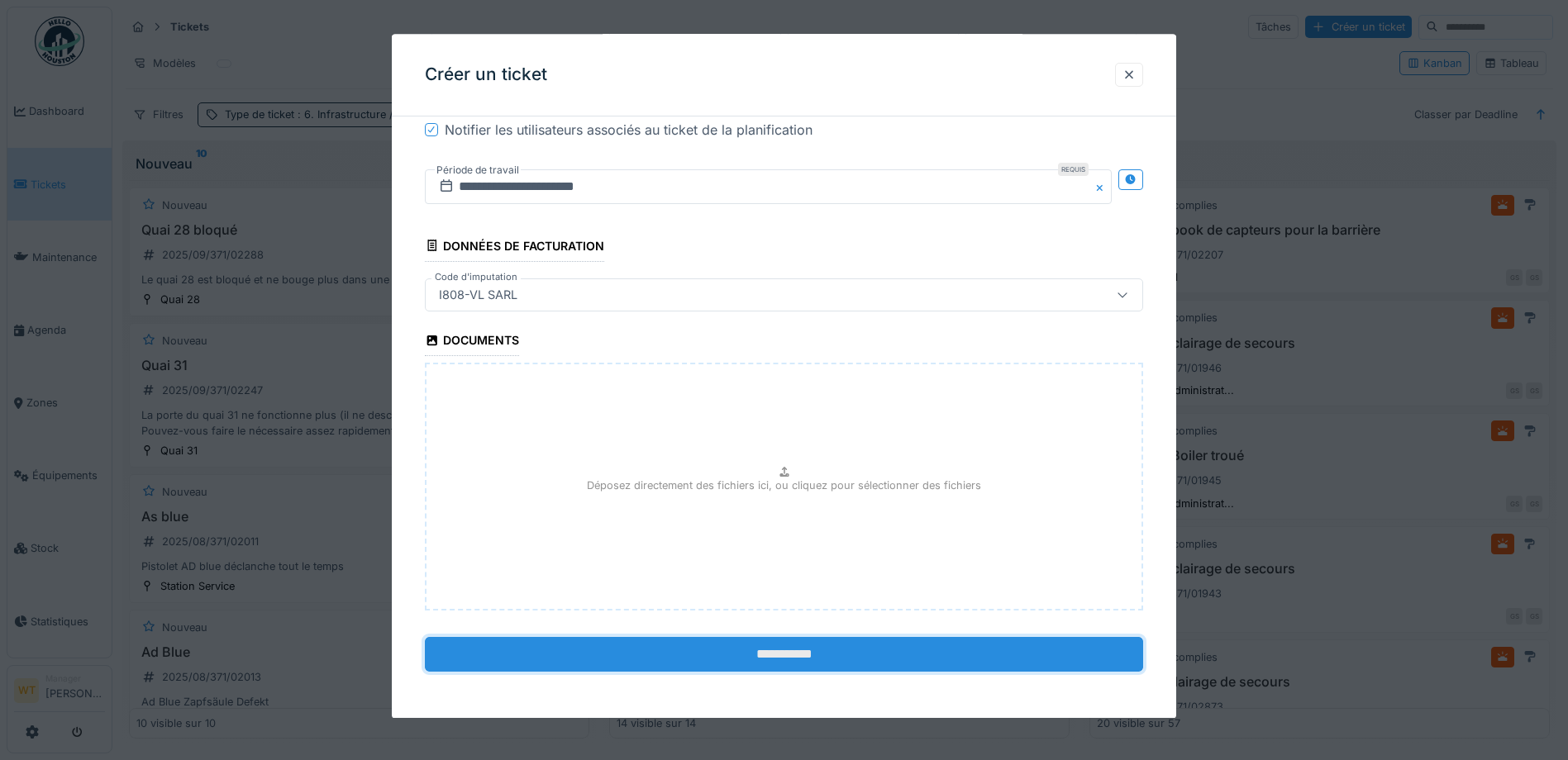
click at [667, 654] on input "**********" at bounding box center [784, 655] width 718 height 35
